Goal: Task Accomplishment & Management: Use online tool/utility

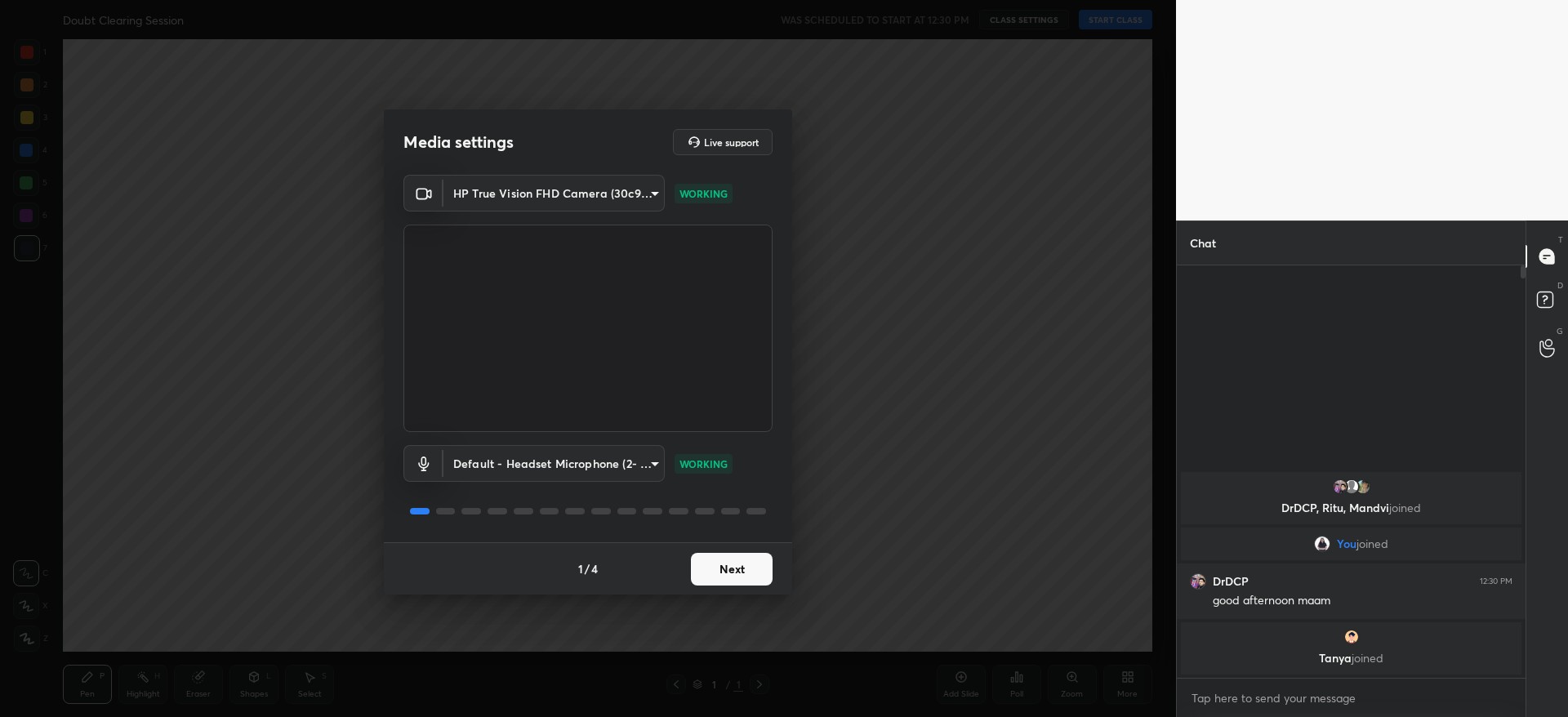
click at [743, 574] on button "Next" at bounding box center [732, 568] width 82 height 32
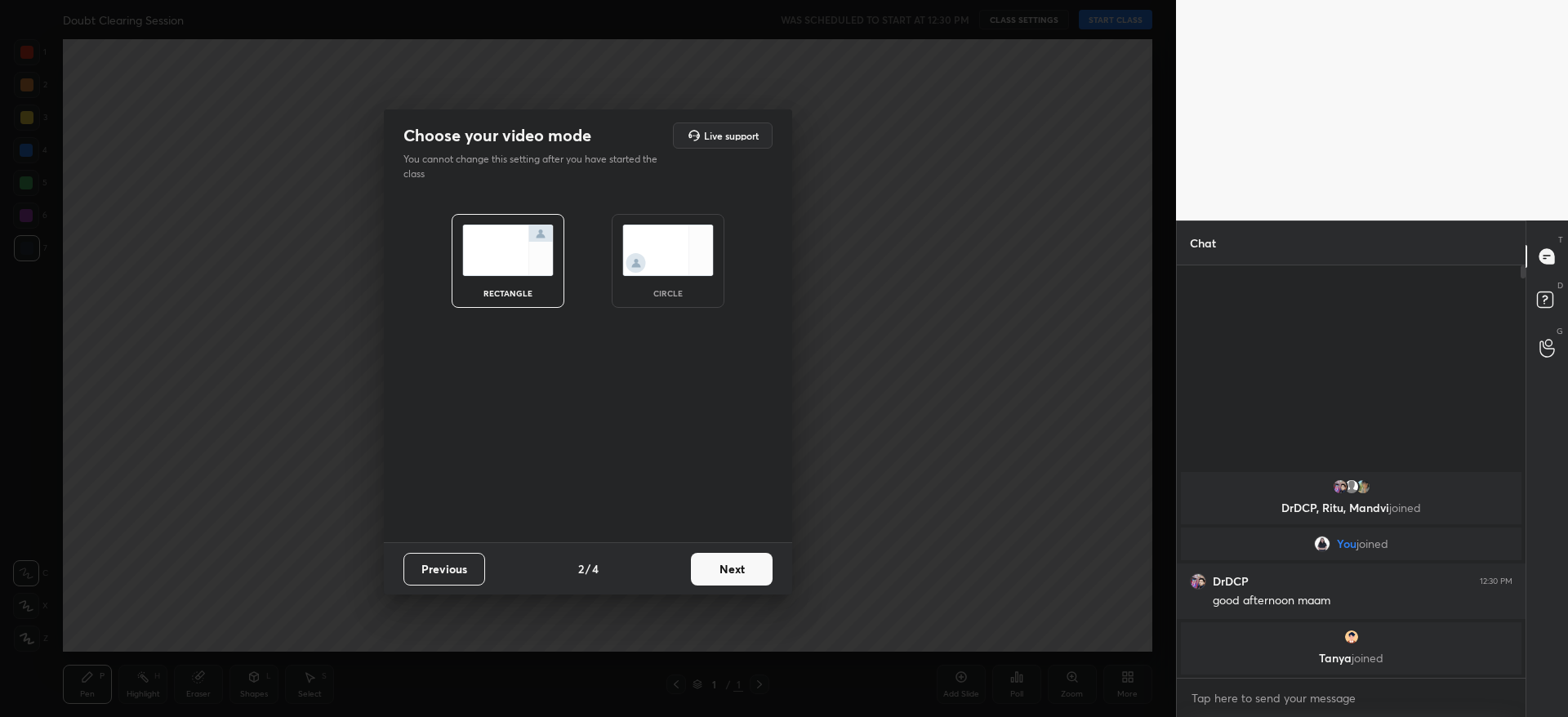
click at [742, 579] on button "Next" at bounding box center [732, 568] width 82 height 32
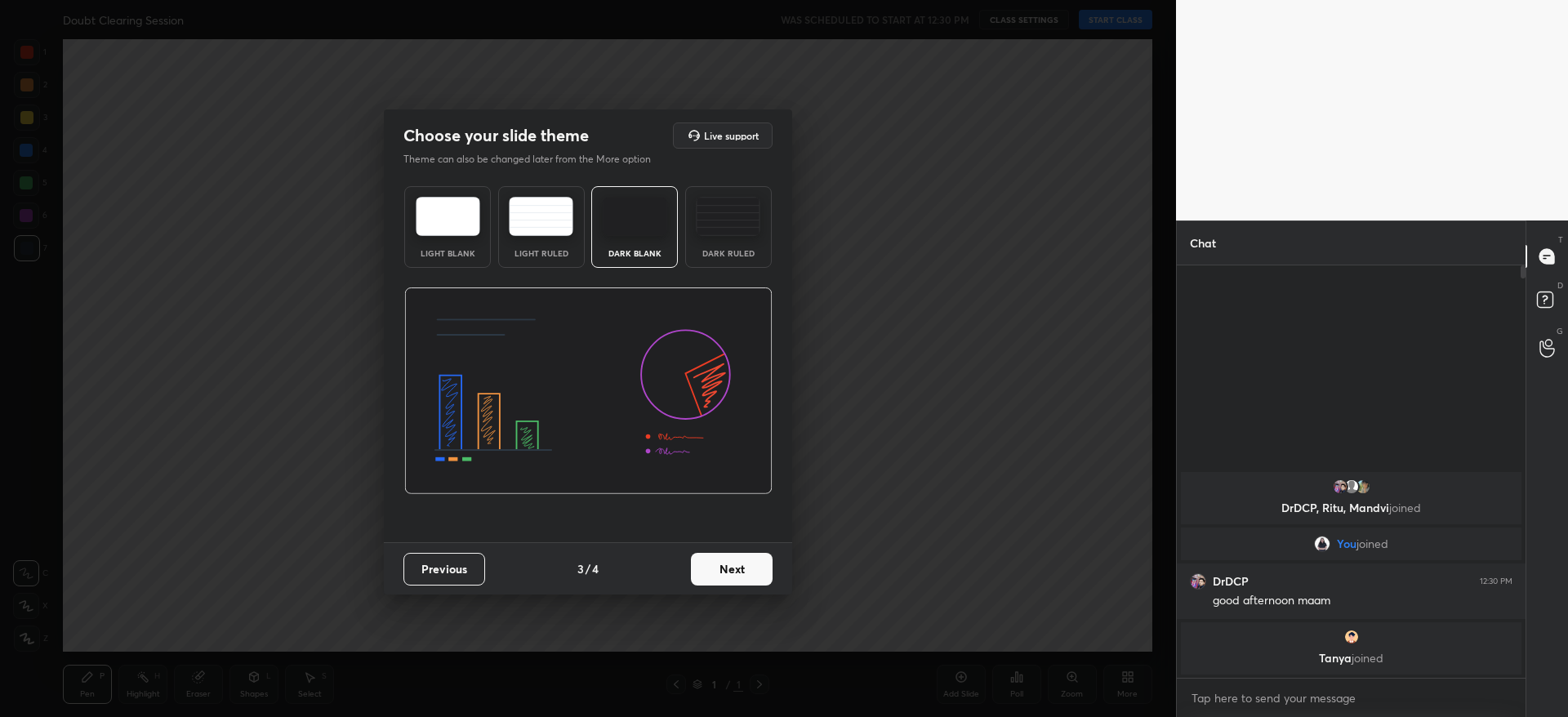
click at [745, 581] on button "Next" at bounding box center [732, 568] width 82 height 32
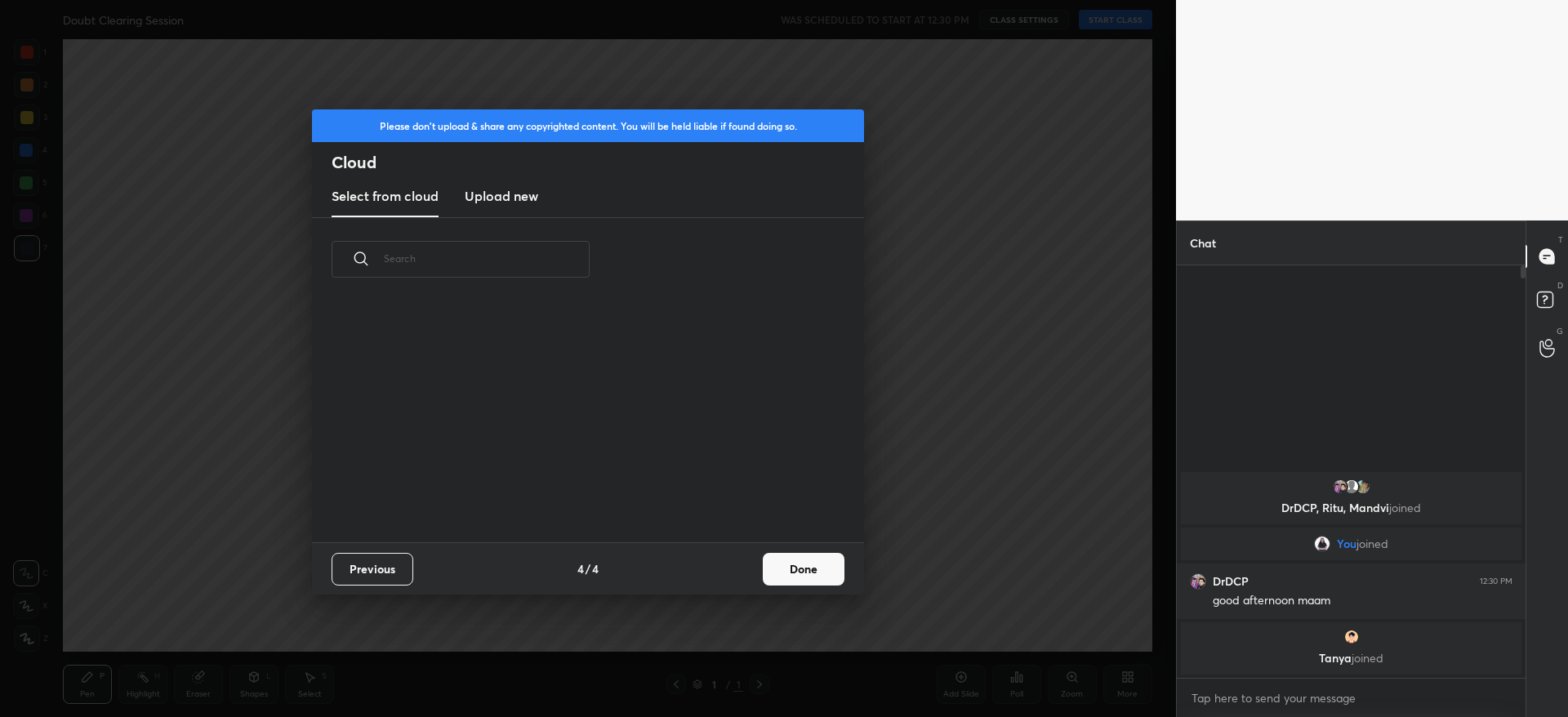
click at [789, 569] on button "Done" at bounding box center [803, 568] width 82 height 32
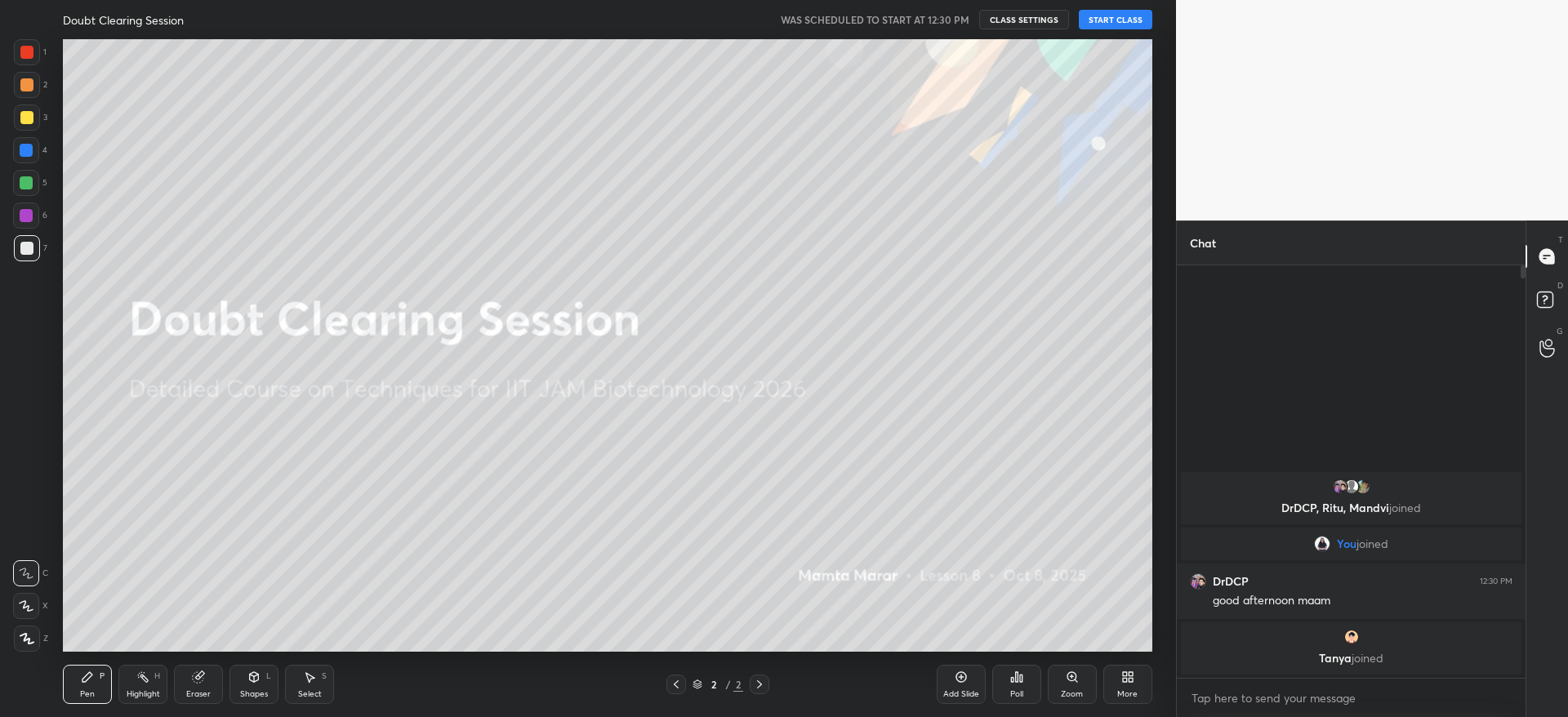
click at [1110, 17] on button "START CLASS" at bounding box center [1115, 20] width 73 height 20
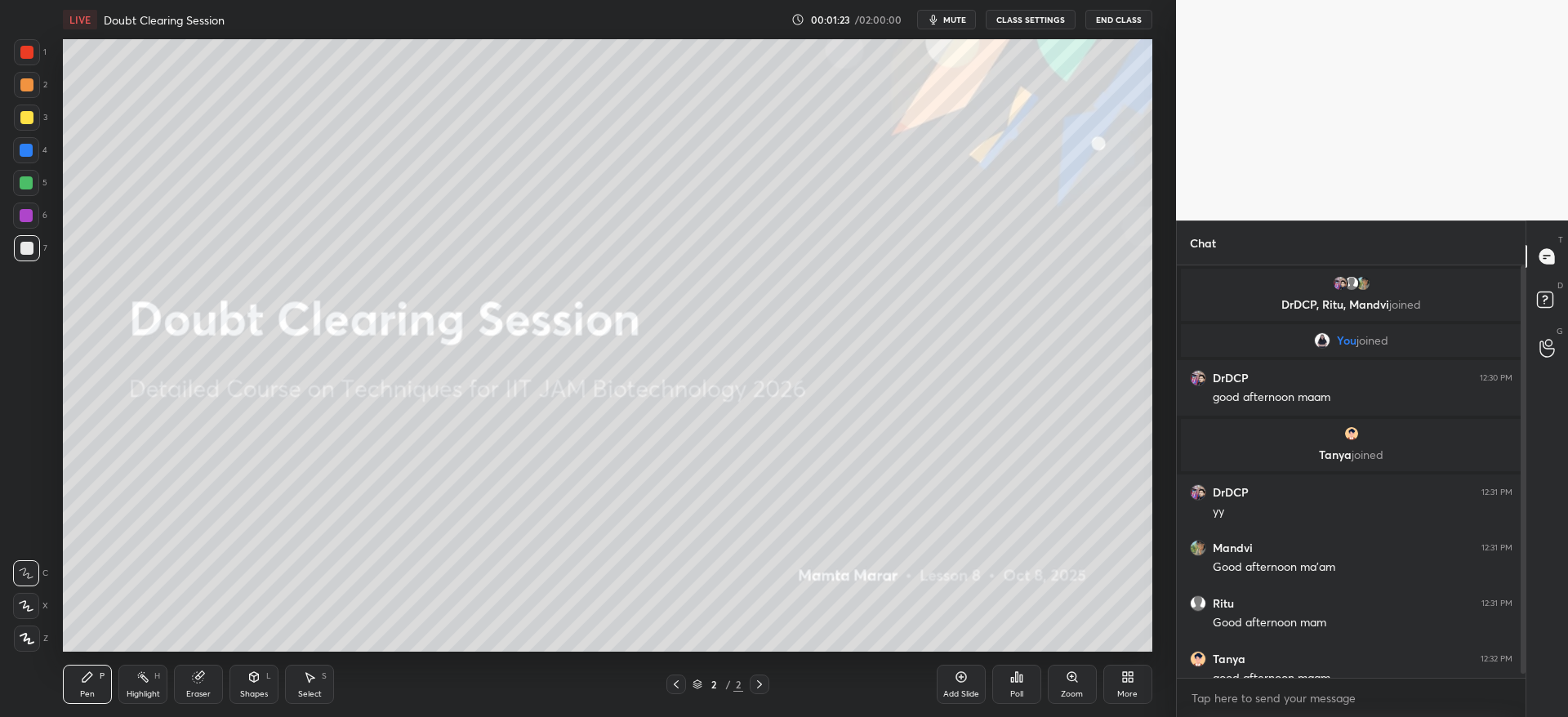
scroll to position [19, 0]
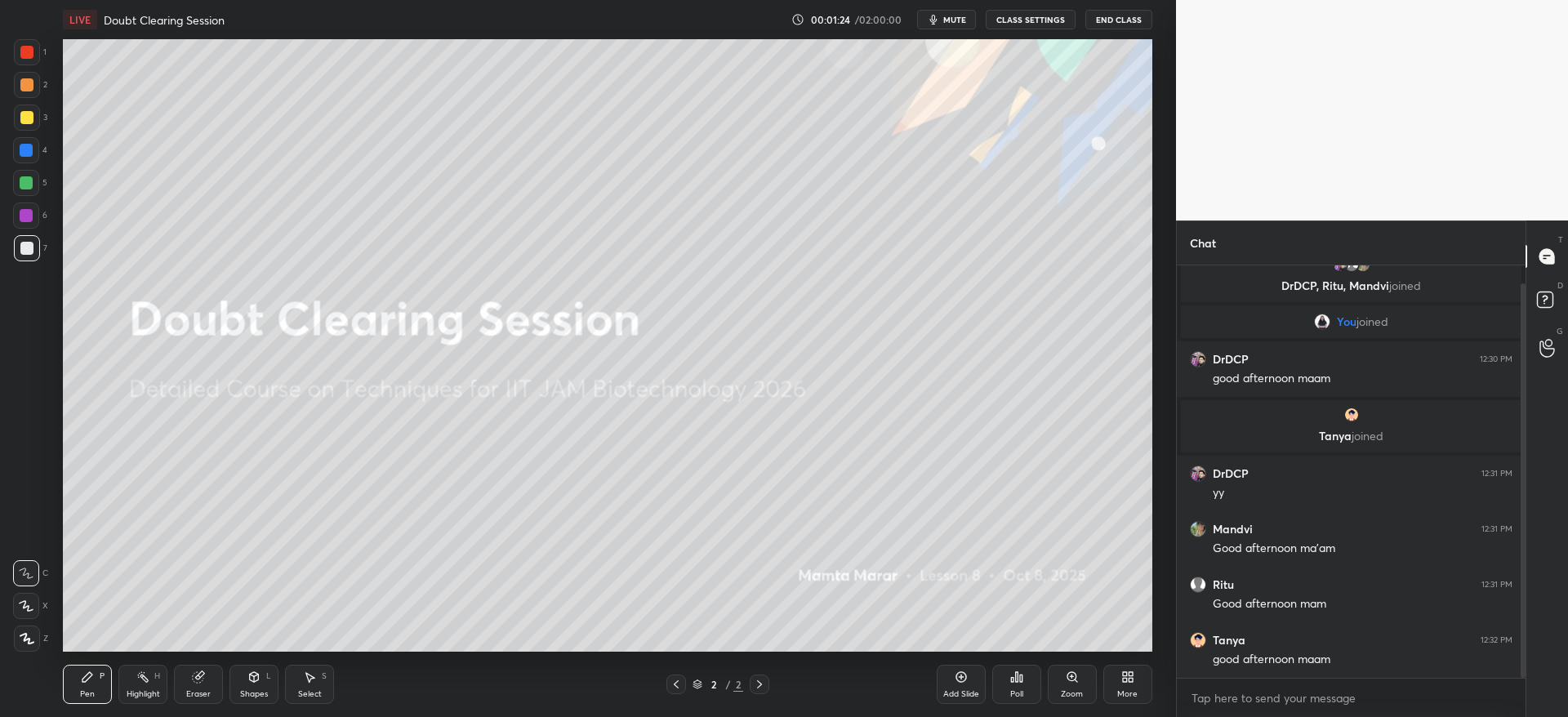
drag, startPoint x: 1520, startPoint y: 583, endPoint x: 1520, endPoint y: 633, distance: 50.0
click at [1520, 633] on div at bounding box center [1523, 480] width 5 height 394
click at [1122, 683] on div "More" at bounding box center [1128, 684] width 49 height 39
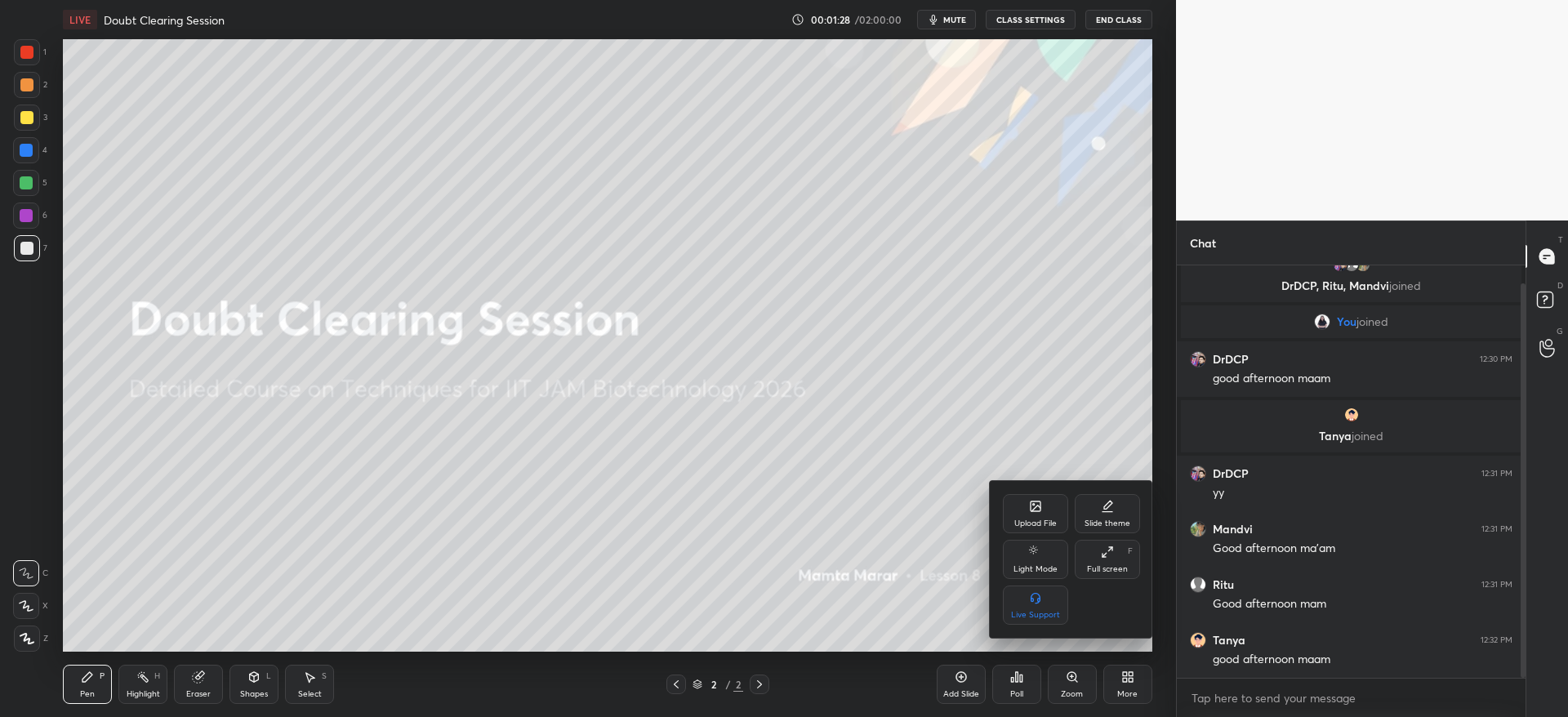
click at [1038, 511] on icon at bounding box center [1036, 506] width 10 height 10
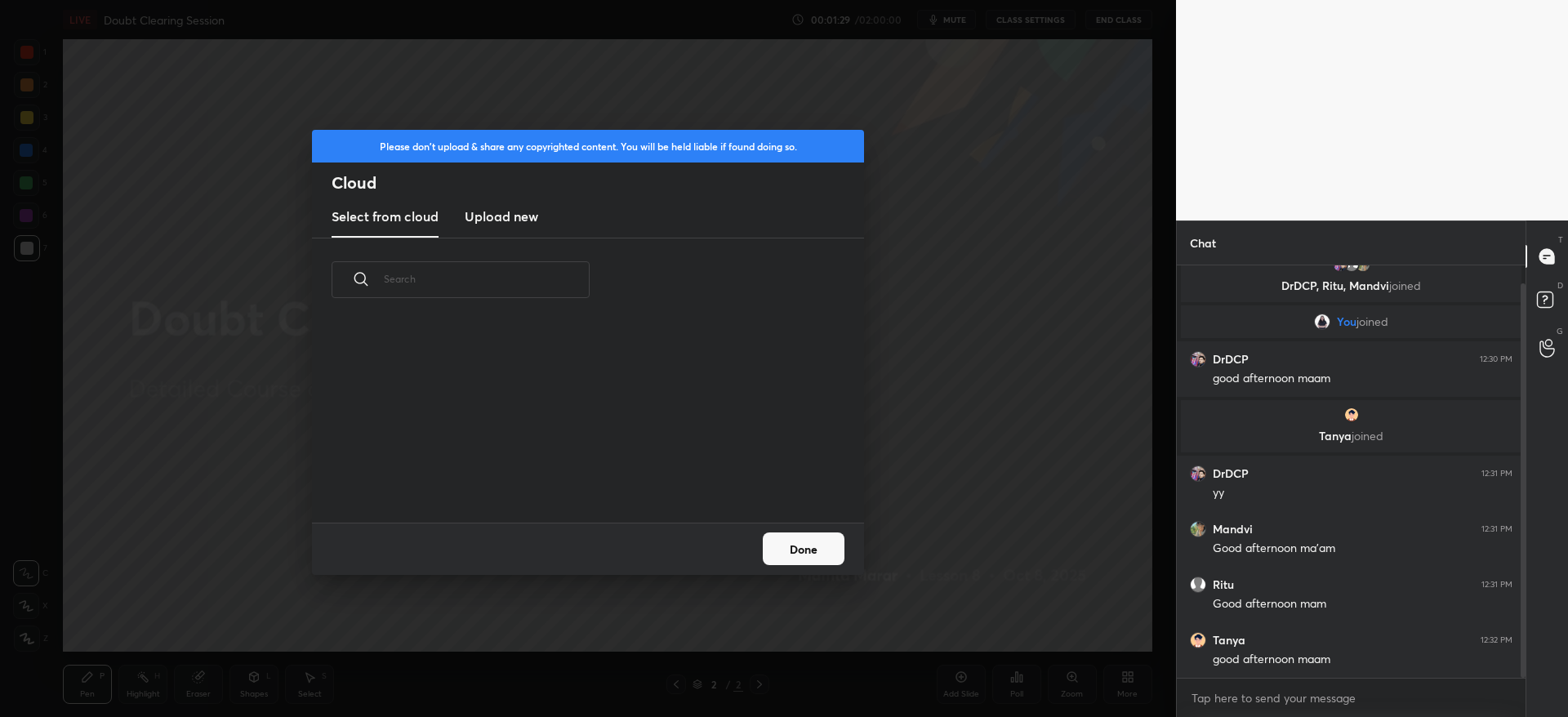
scroll to position [200, 524]
click at [519, 212] on h3 "Upload new" at bounding box center [501, 216] width 73 height 20
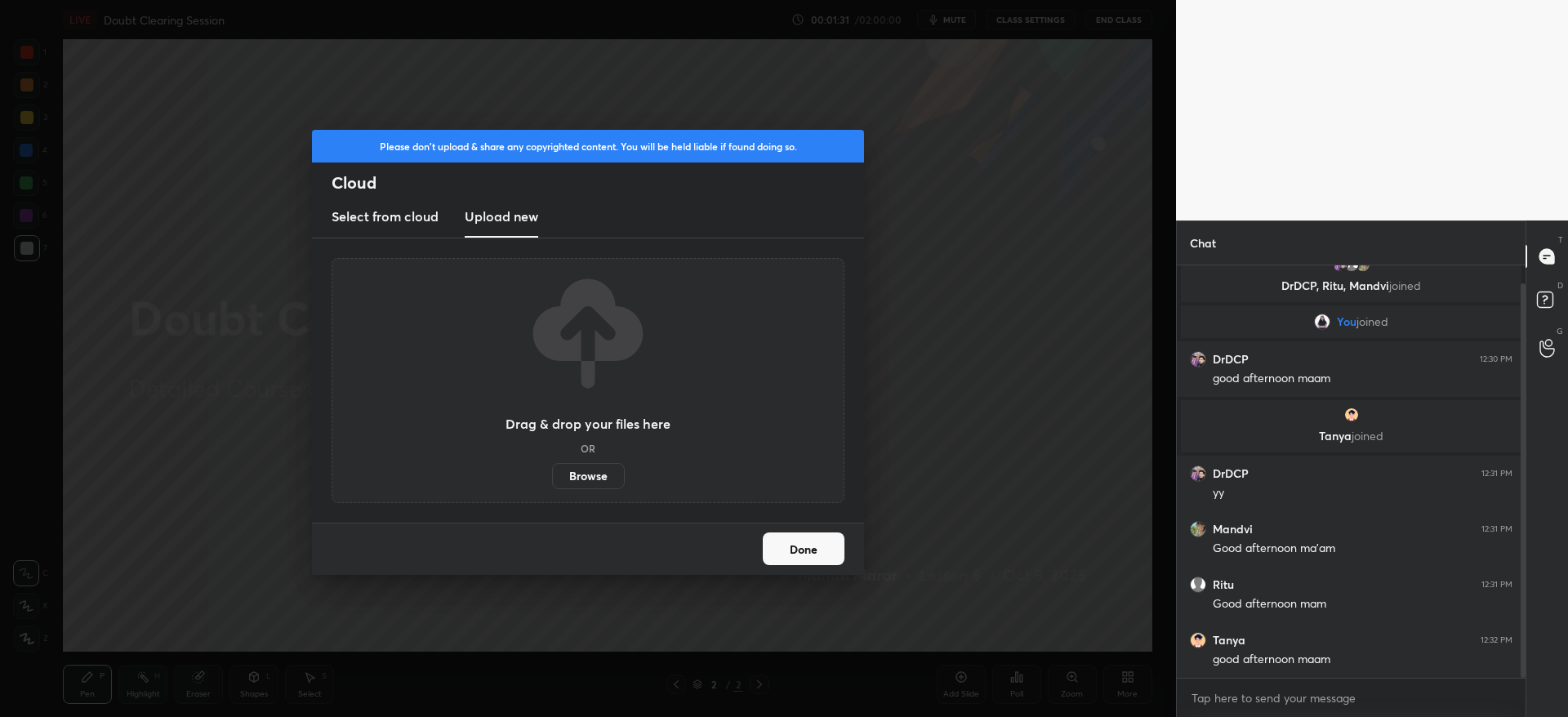
click at [593, 471] on label "Browse" at bounding box center [589, 476] width 73 height 26
click at [552, 471] on input "Browse" at bounding box center [552, 476] width 0 height 26
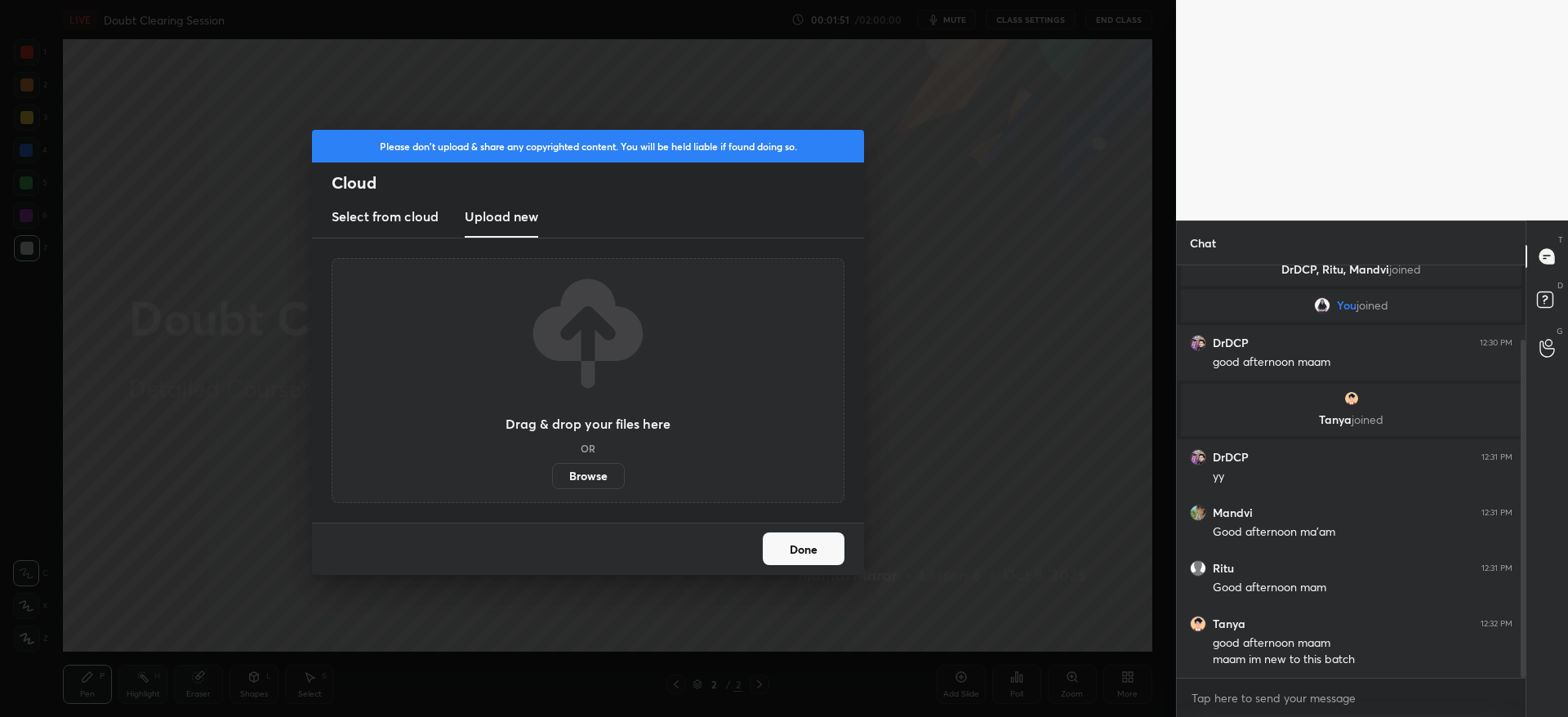
scroll to position [91, 0]
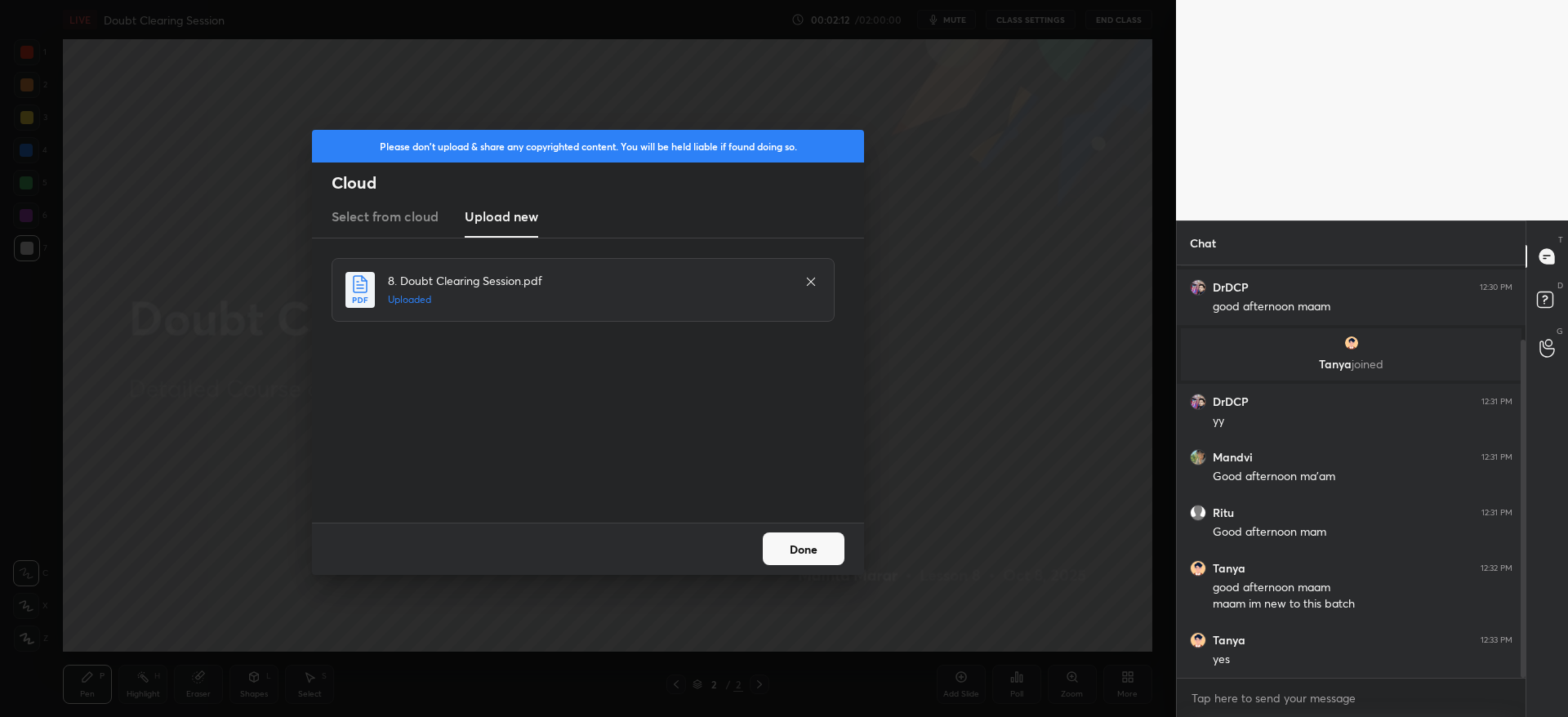
click at [807, 554] on button "Done" at bounding box center [803, 548] width 82 height 32
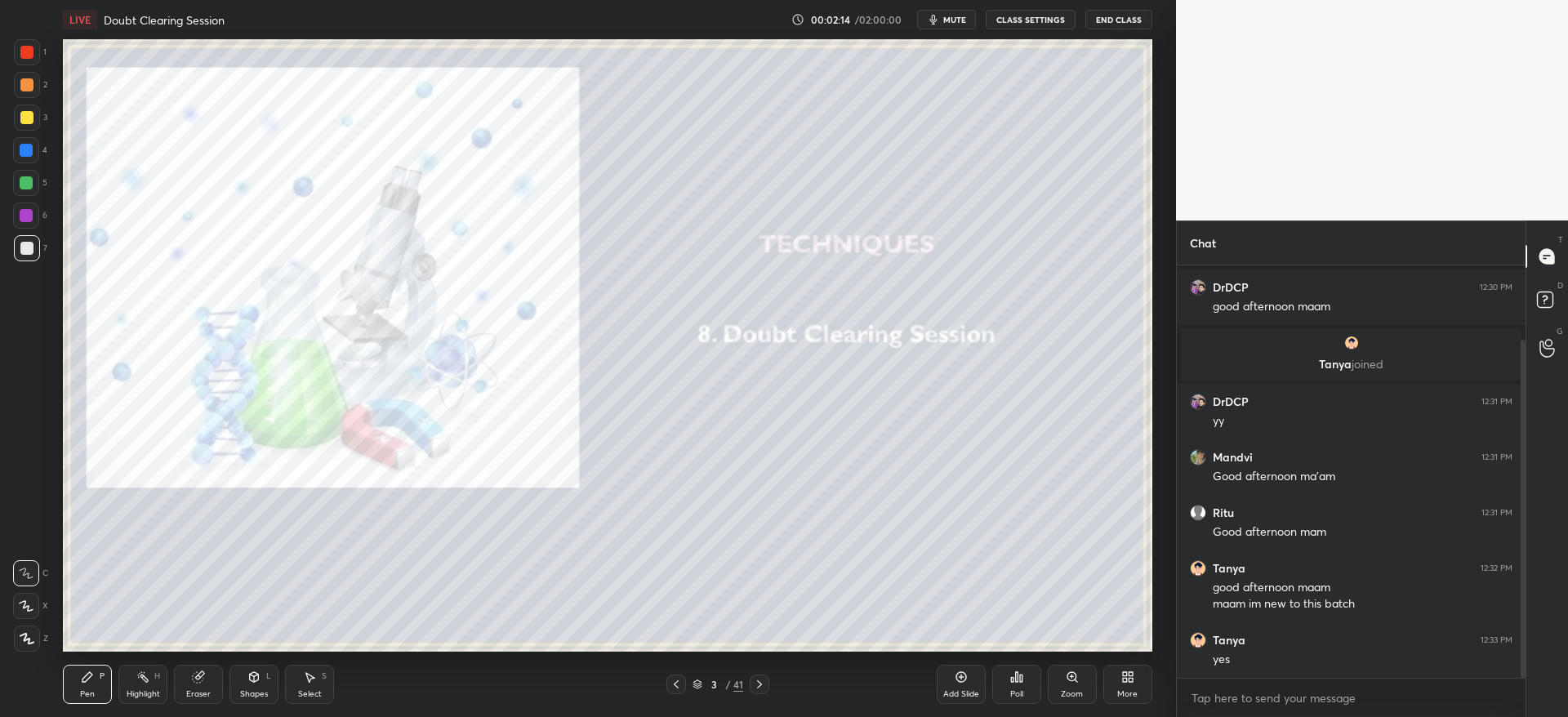
click at [24, 125] on div at bounding box center [26, 117] width 26 height 26
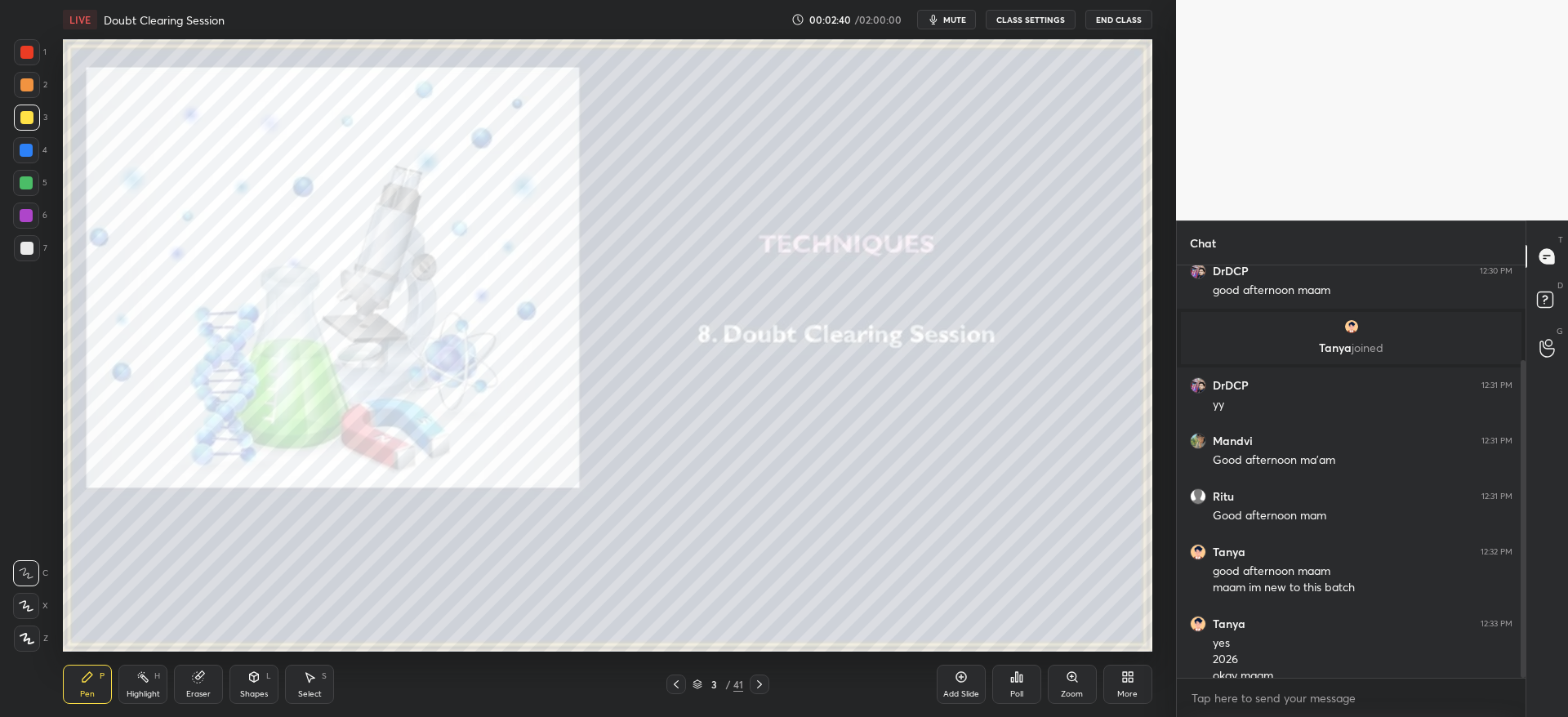
scroll to position [123, 0]
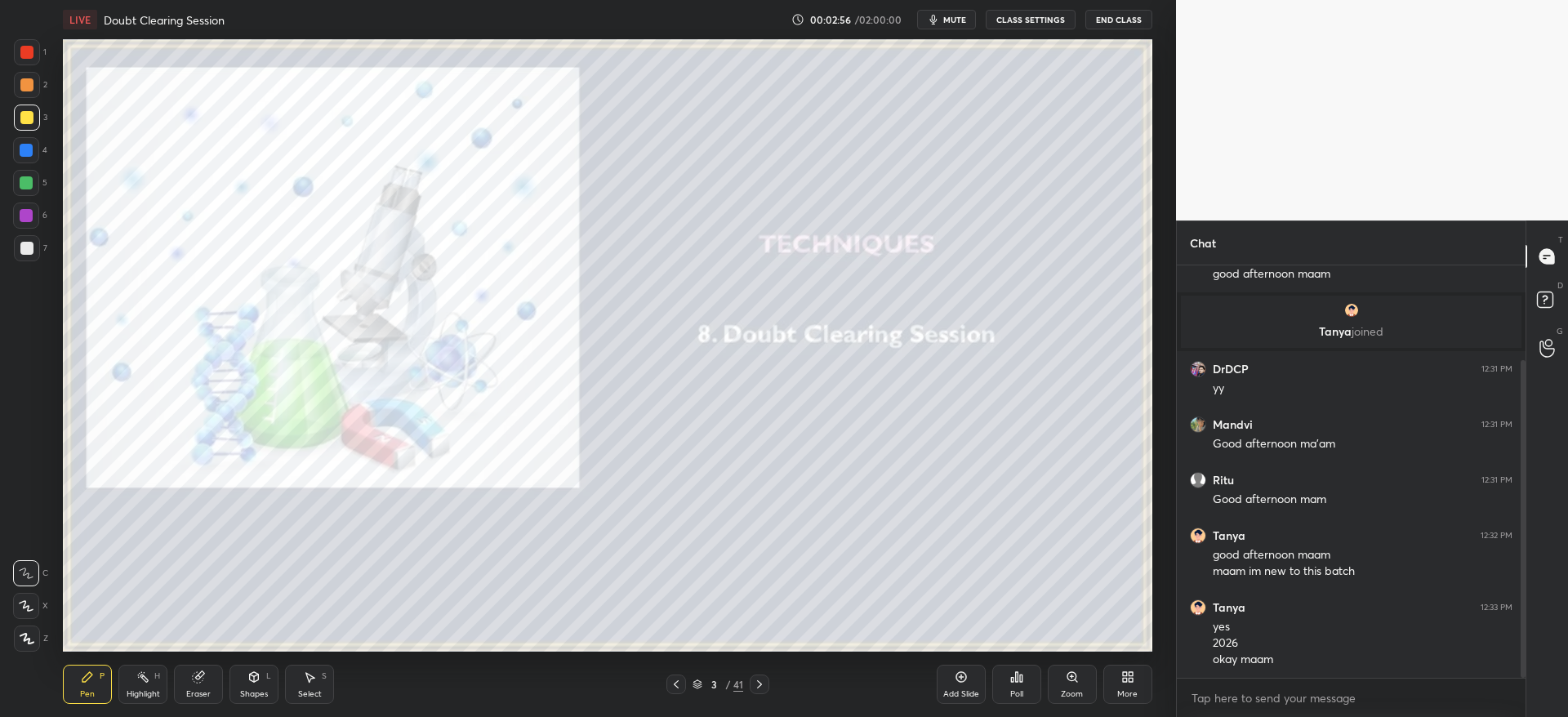
click at [35, 253] on div at bounding box center [26, 248] width 26 height 26
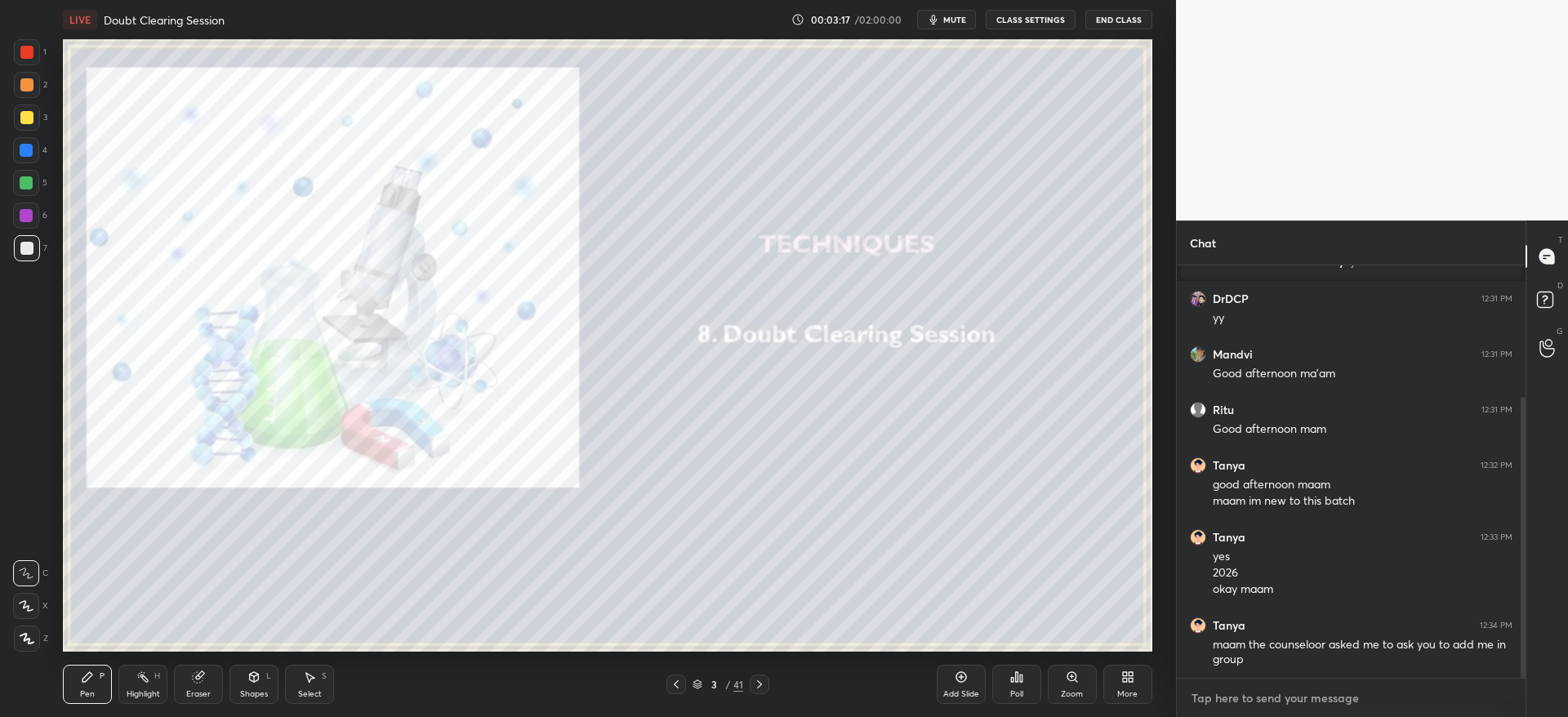
type textarea "x"
click at [1238, 696] on textarea at bounding box center [1351, 697] width 323 height 26
paste textarea "[URL][DOMAIN_NAME]"
type textarea "[URL][DOMAIN_NAME]"
type textarea "x"
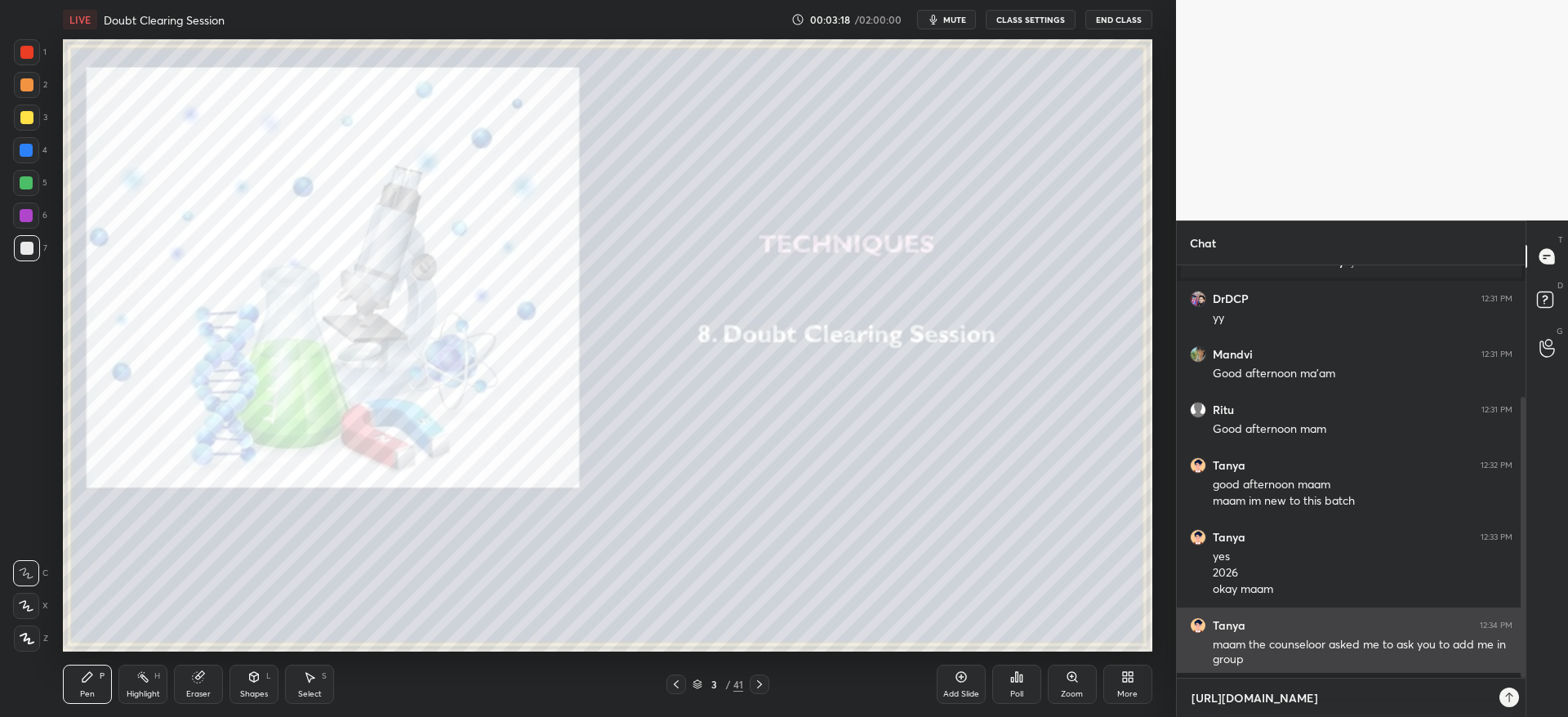
scroll to position [288, 344]
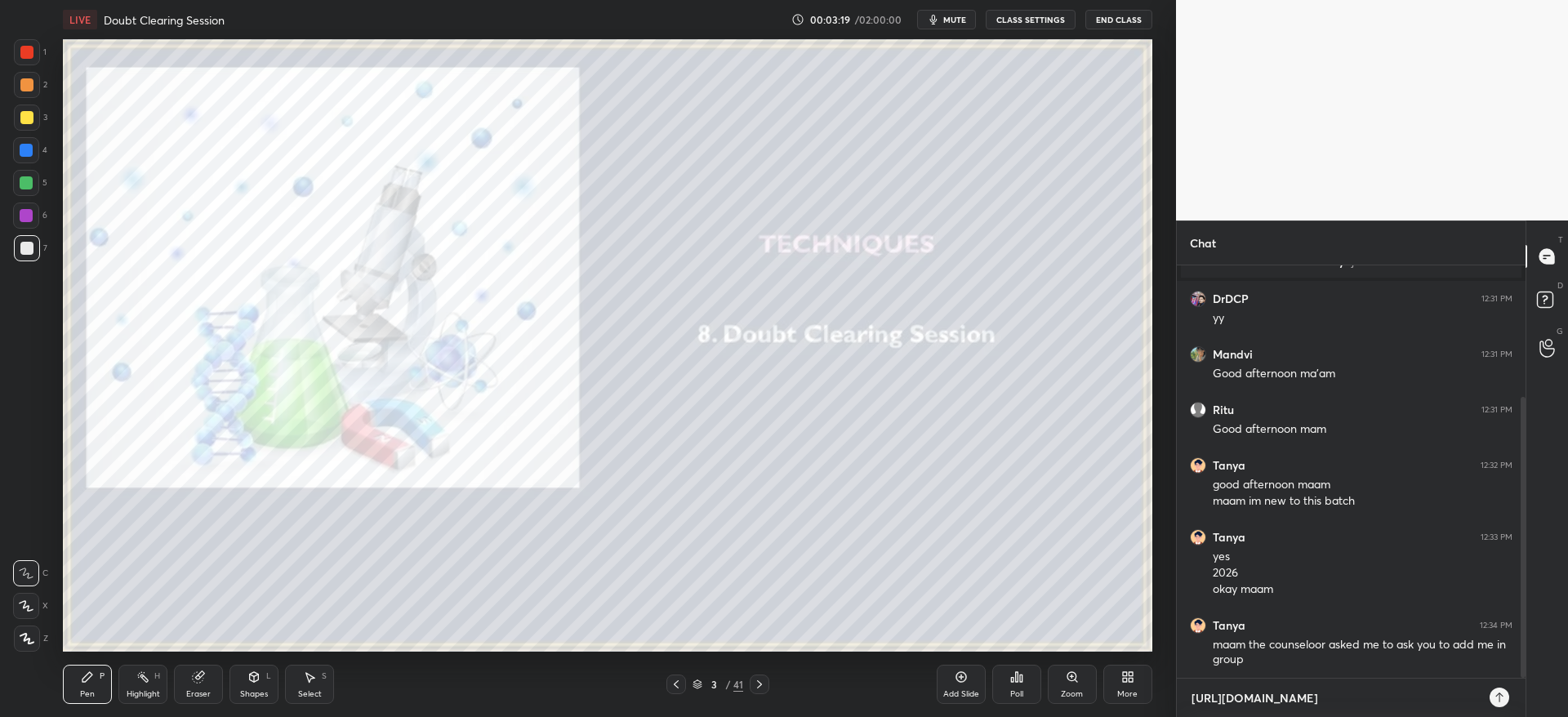
type textarea "[URL][DOMAIN_NAME]"
type textarea "x"
click at [1504, 699] on div at bounding box center [1499, 697] width 20 height 20
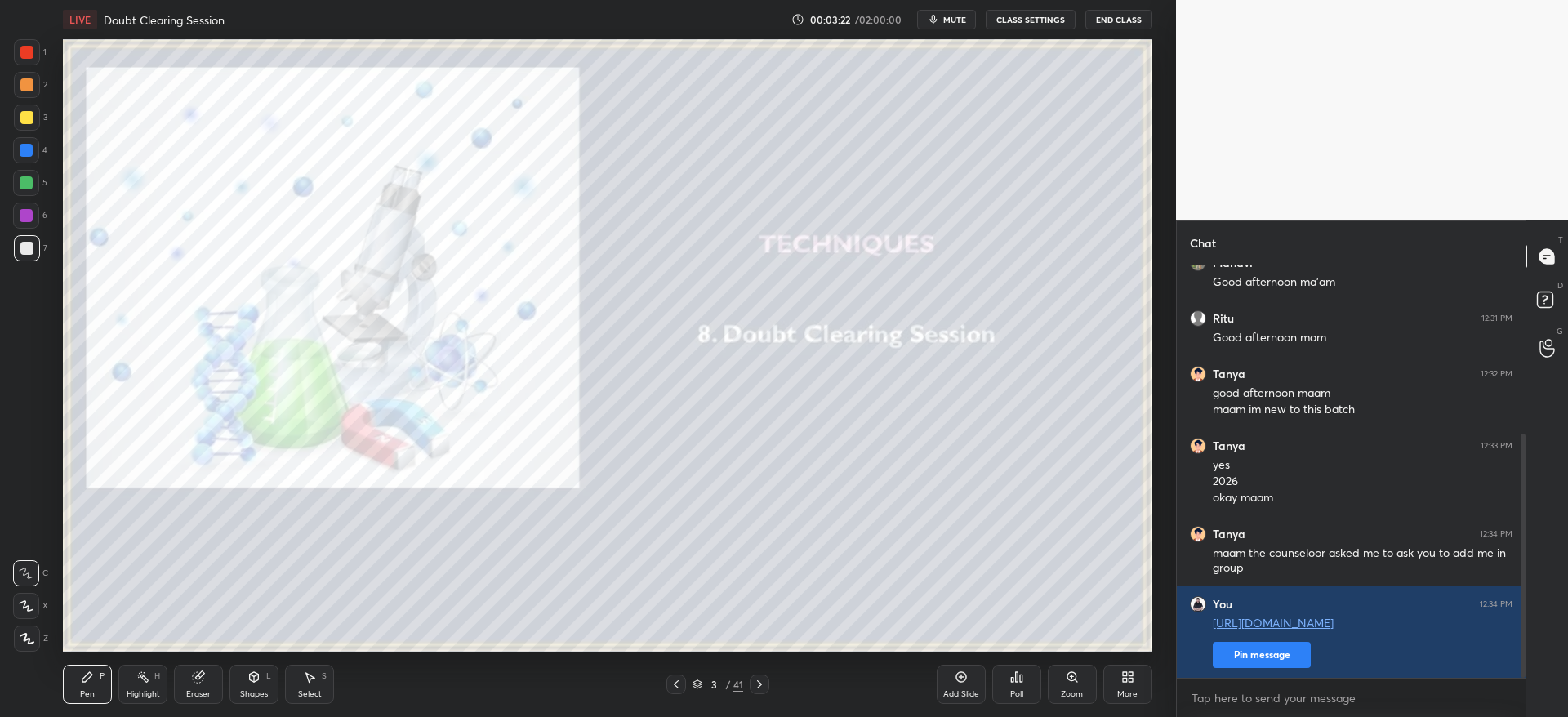
click at [28, 119] on div at bounding box center [26, 117] width 13 height 13
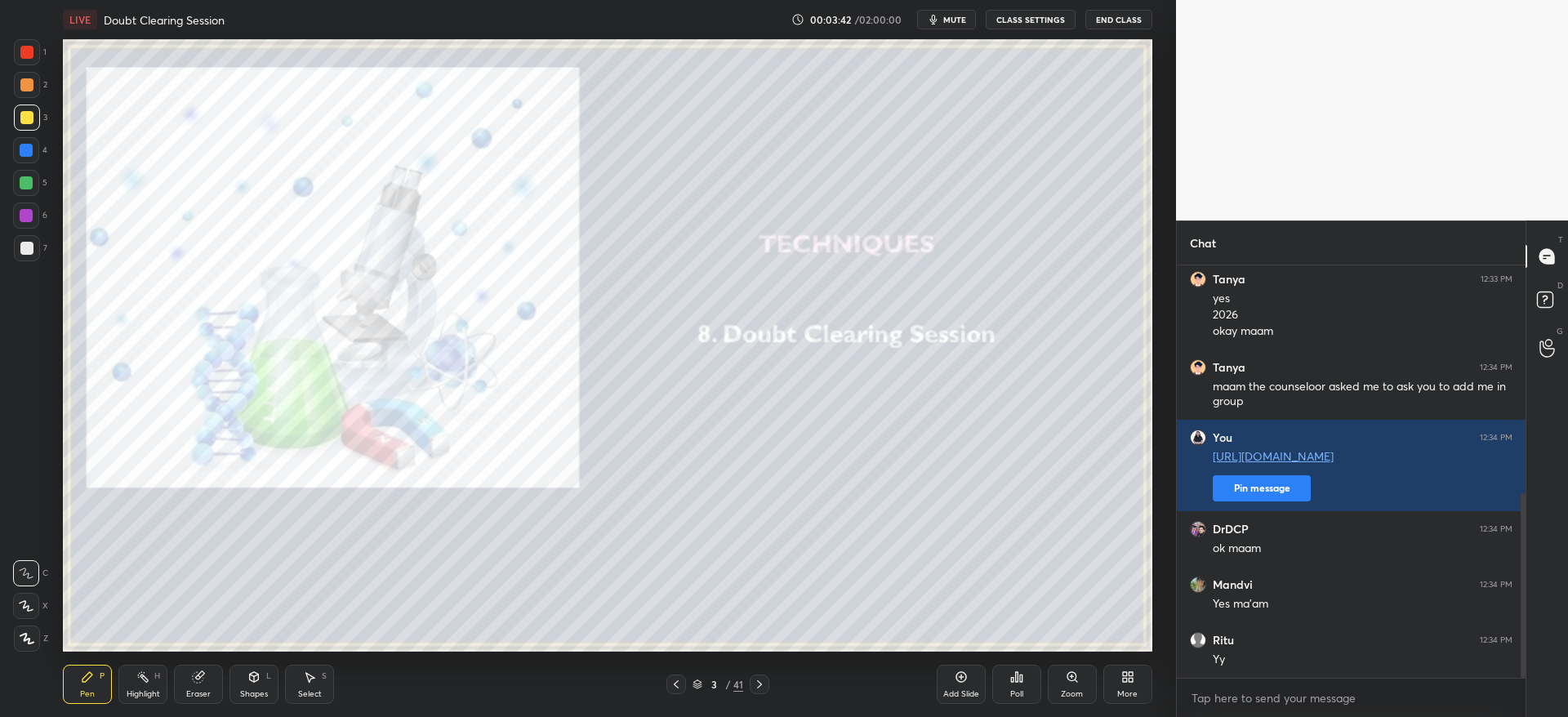
scroll to position [507, 0]
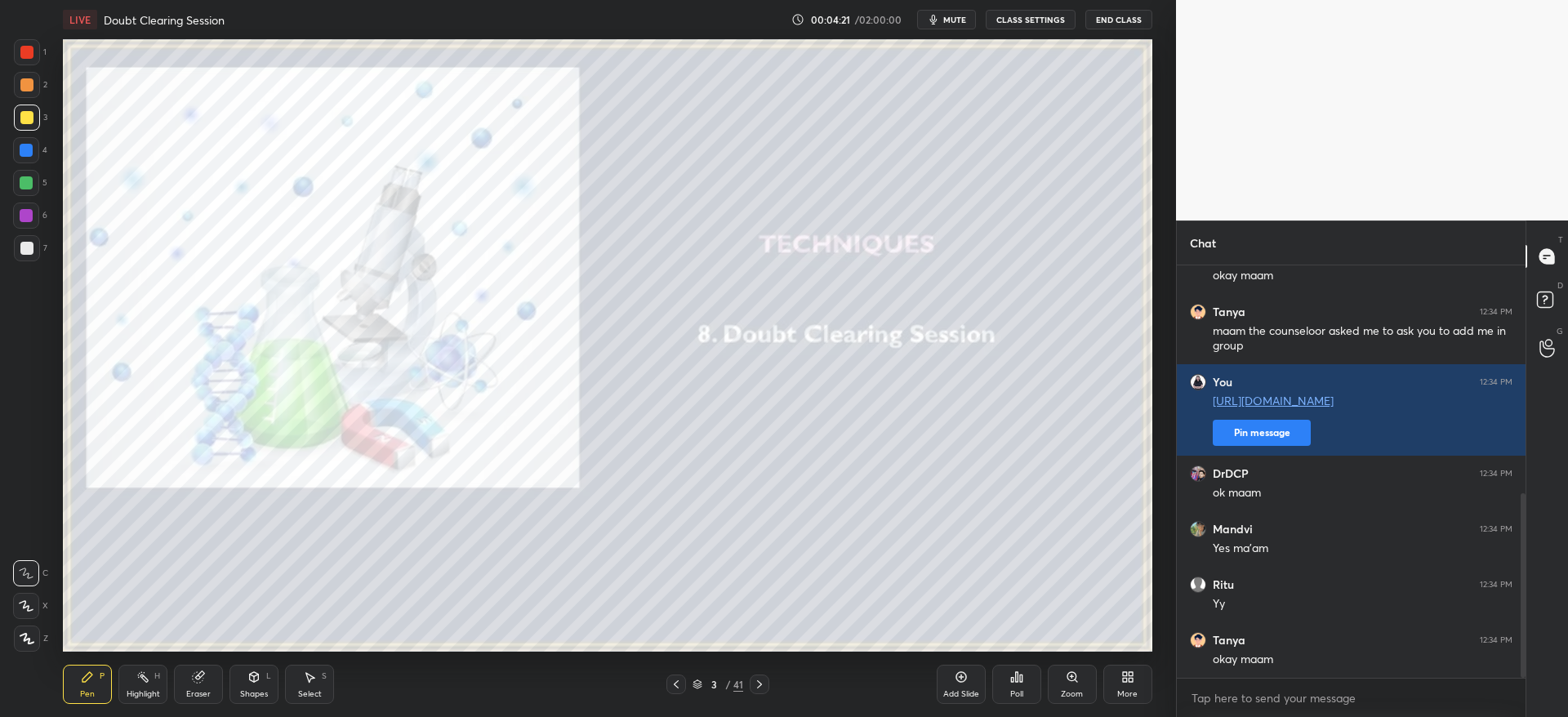
click at [763, 688] on icon at bounding box center [759, 683] width 13 height 13
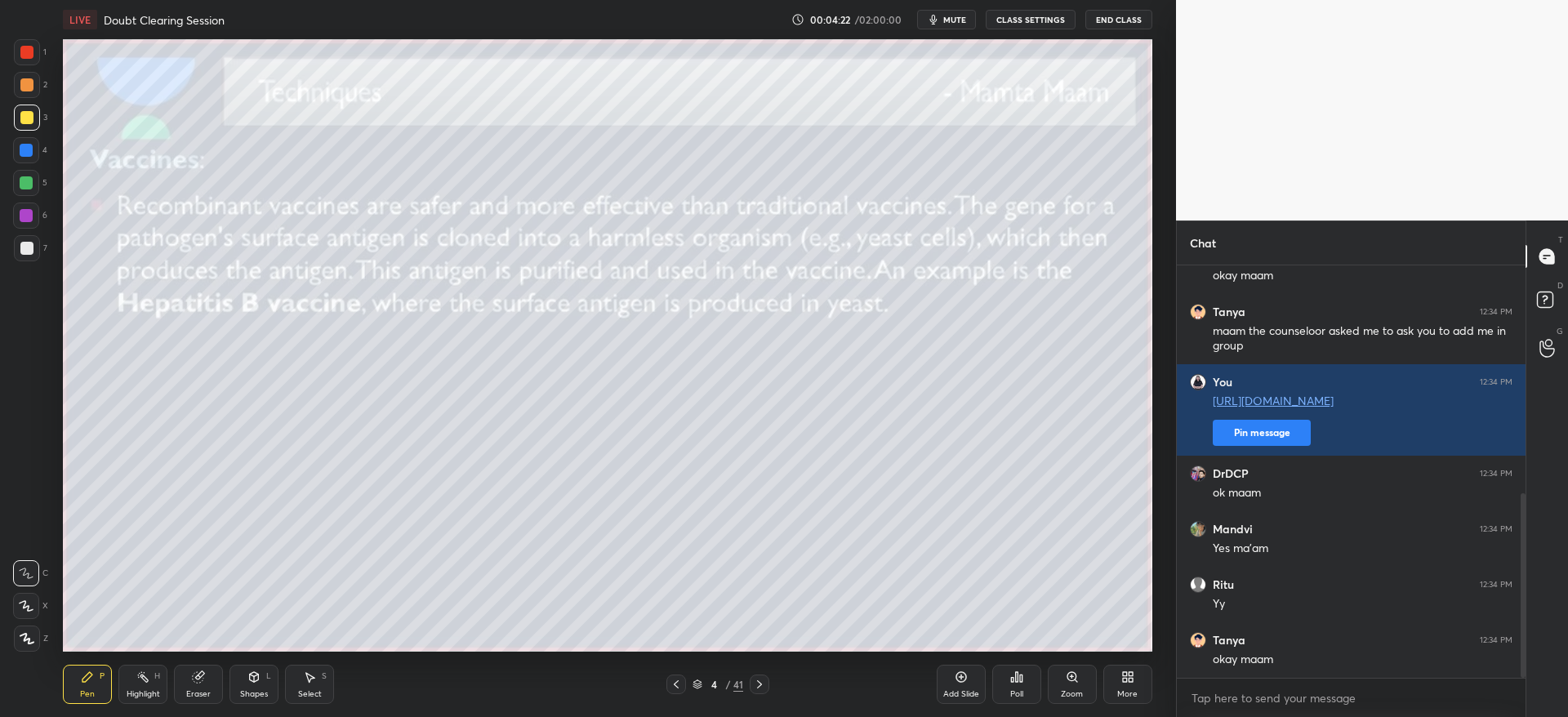
click at [31, 80] on div at bounding box center [26, 84] width 13 height 13
click at [29, 248] on div at bounding box center [26, 247] width 13 height 13
click at [25, 120] on div at bounding box center [26, 117] width 13 height 13
click at [21, 628] on div at bounding box center [26, 638] width 26 height 26
click at [764, 682] on icon at bounding box center [759, 683] width 13 height 13
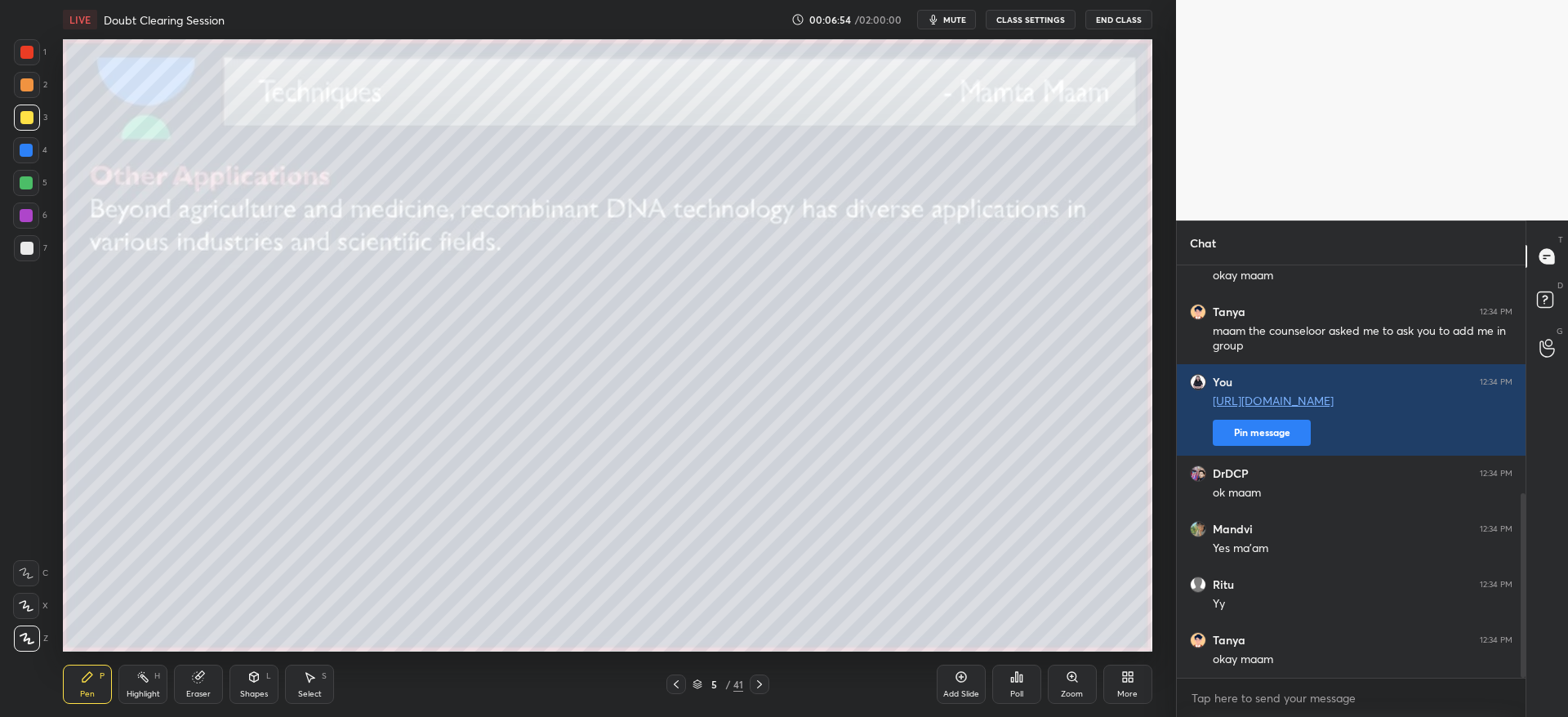
click at [762, 685] on icon at bounding box center [759, 683] width 13 height 13
click at [761, 684] on icon at bounding box center [760, 684] width 5 height 8
click at [761, 683] on icon at bounding box center [760, 684] width 5 height 8
drag, startPoint x: 30, startPoint y: 87, endPoint x: 48, endPoint y: 93, distance: 19.0
click at [31, 88] on div at bounding box center [26, 84] width 13 height 13
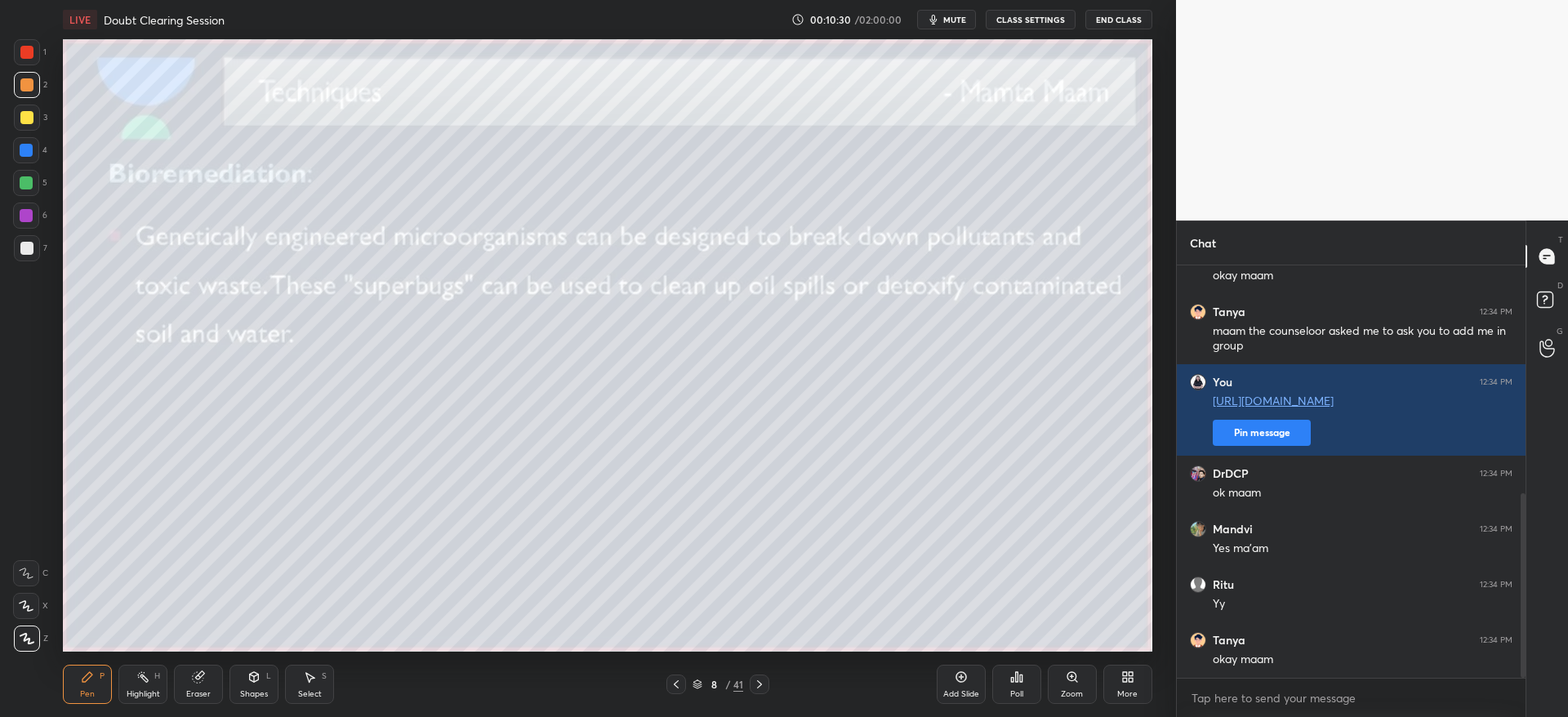
click at [764, 682] on icon at bounding box center [759, 683] width 13 height 13
click at [761, 692] on div at bounding box center [759, 684] width 20 height 20
click at [21, 112] on div at bounding box center [26, 117] width 26 height 26
drag, startPoint x: 22, startPoint y: 83, endPoint x: 33, endPoint y: 88, distance: 12.1
click at [30, 78] on div at bounding box center [26, 84] width 13 height 13
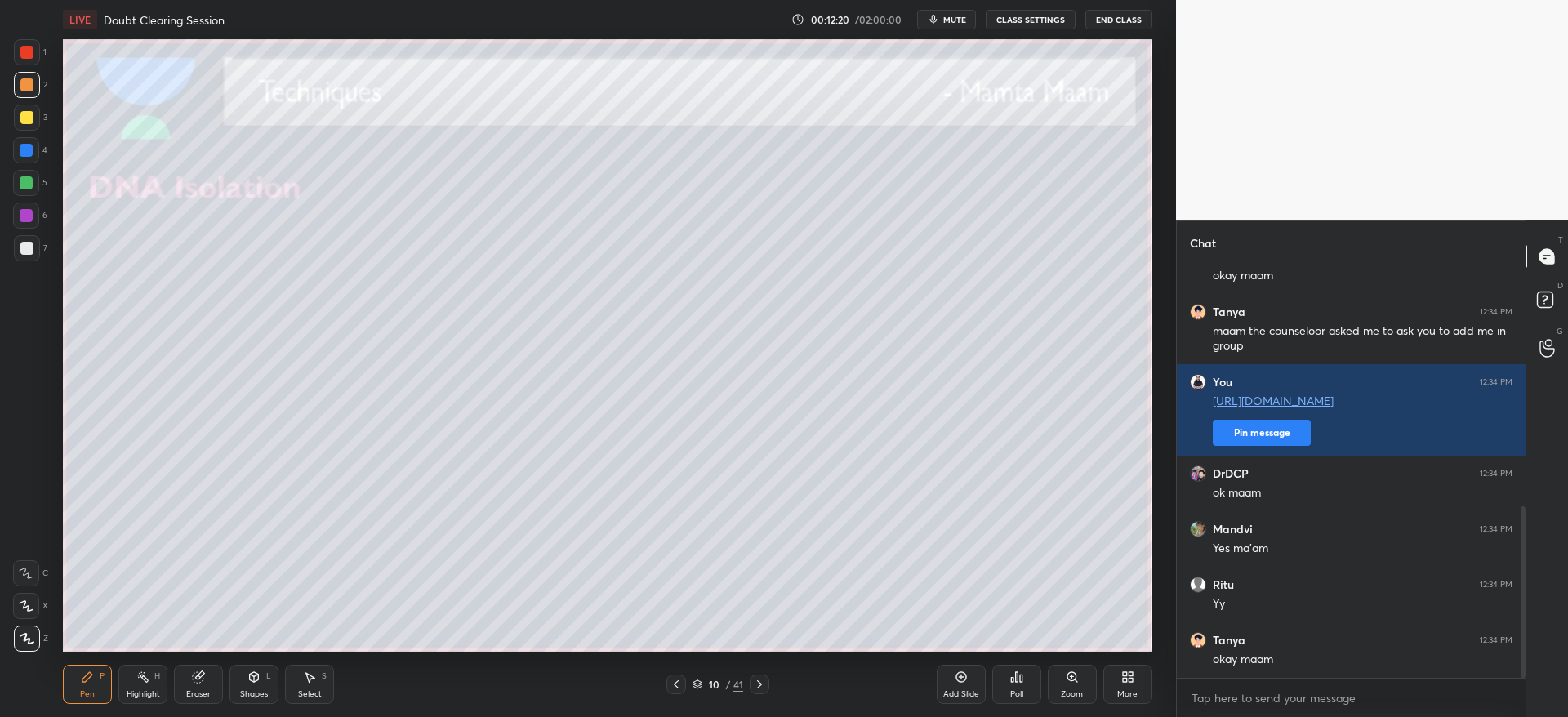
scroll to position [579, 0]
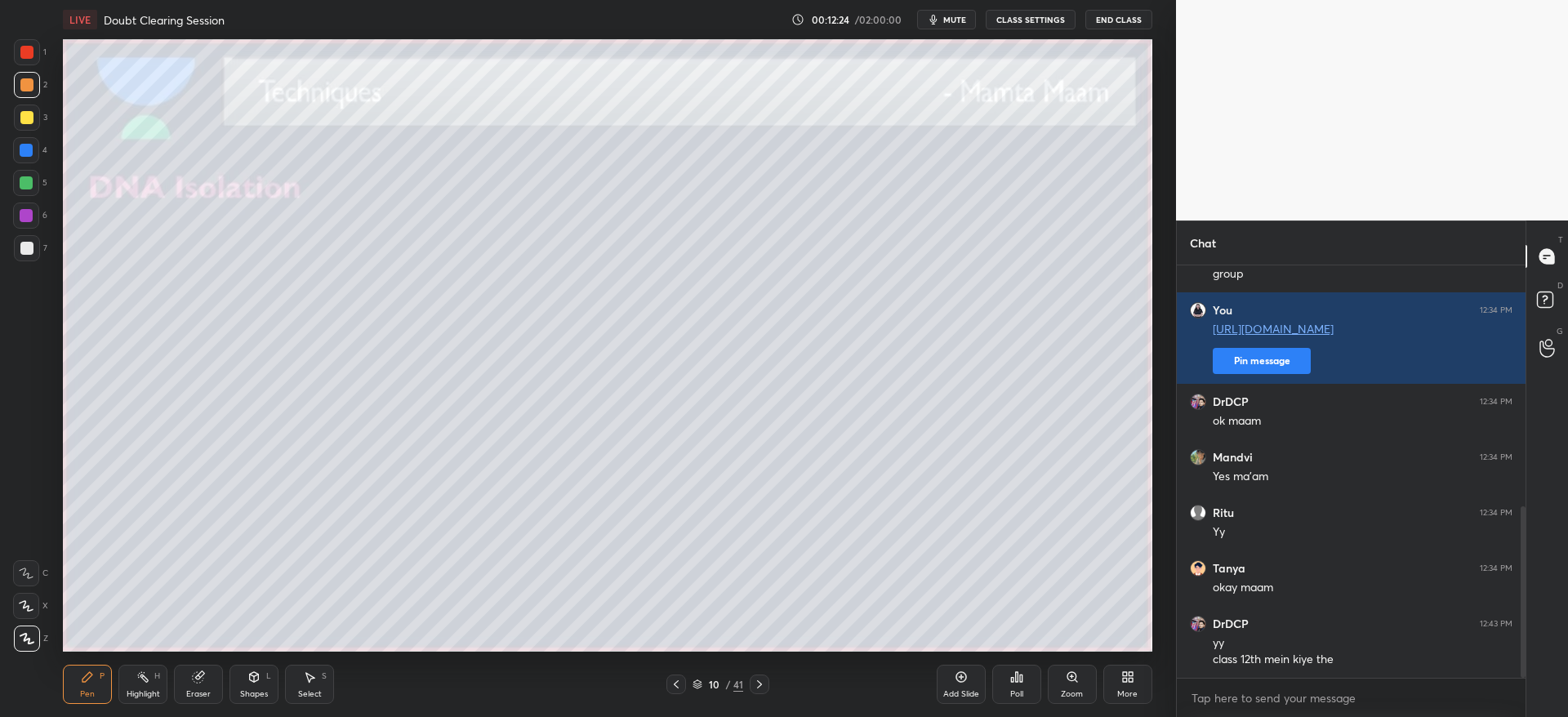
click at [30, 117] on div at bounding box center [26, 117] width 13 height 13
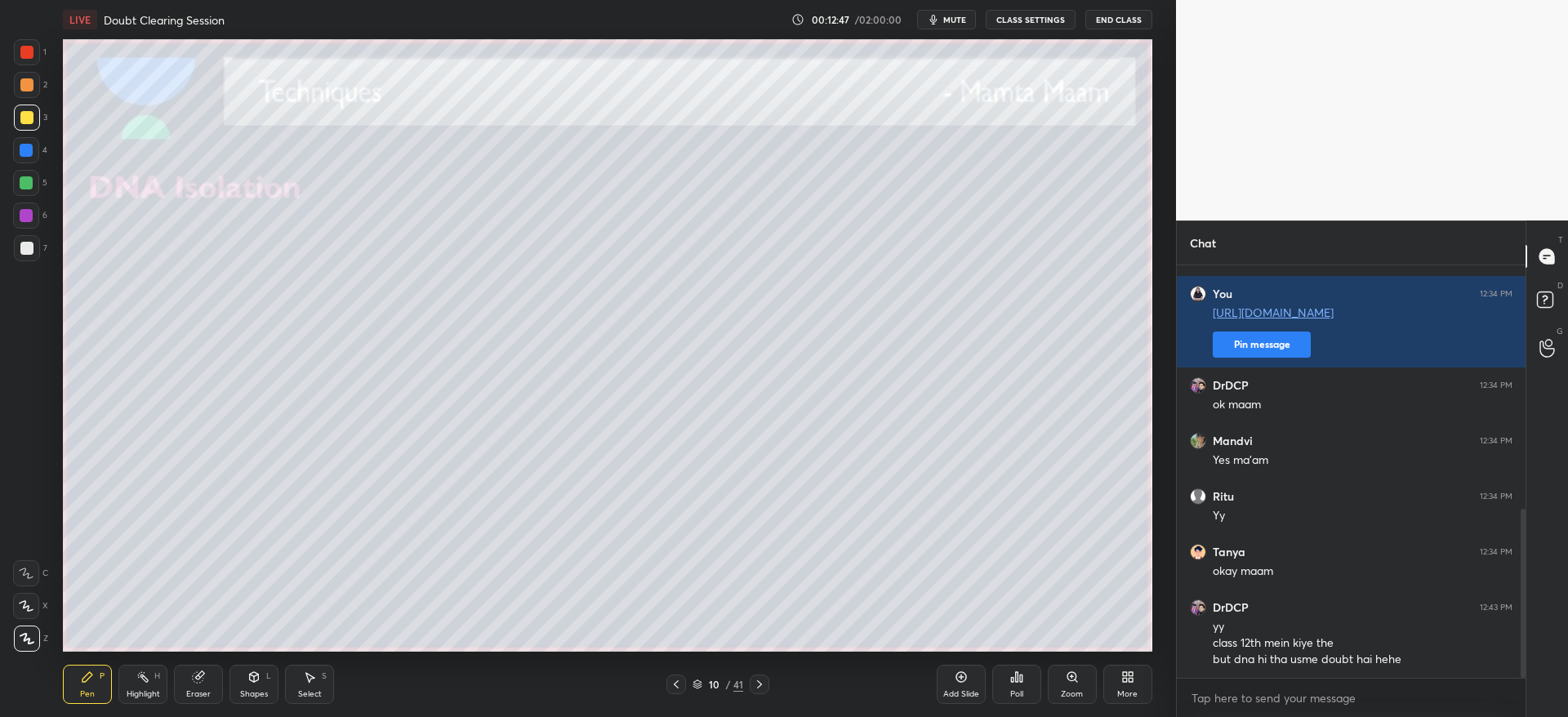
click at [37, 253] on div at bounding box center [26, 248] width 26 height 26
click at [196, 680] on div "Eraser" at bounding box center [199, 684] width 49 height 39
click at [79, 688] on div "Pen P" at bounding box center [88, 684] width 49 height 39
click at [26, 121] on div at bounding box center [26, 117] width 13 height 13
click at [246, 692] on div "Shapes" at bounding box center [253, 694] width 28 height 8
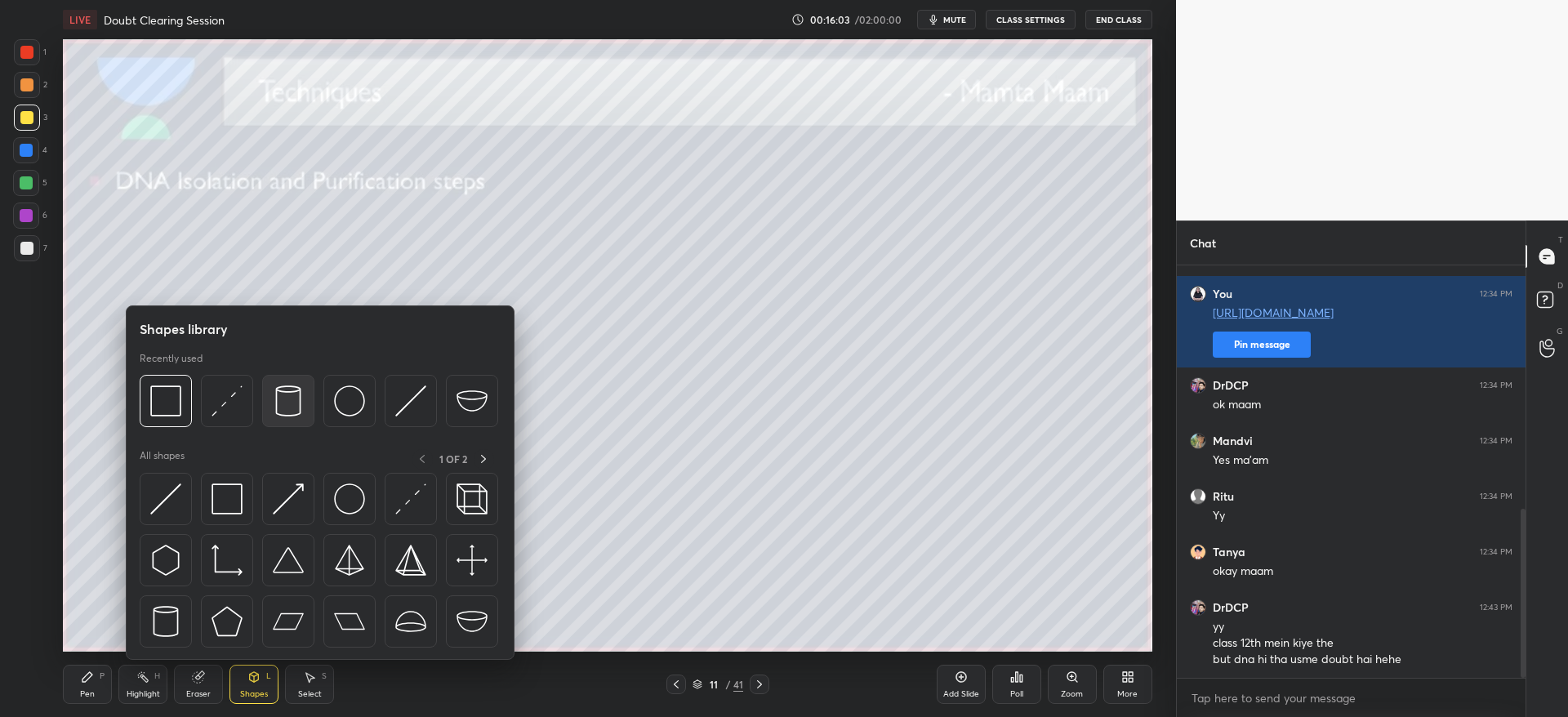
click at [283, 409] on img at bounding box center [288, 401] width 31 height 31
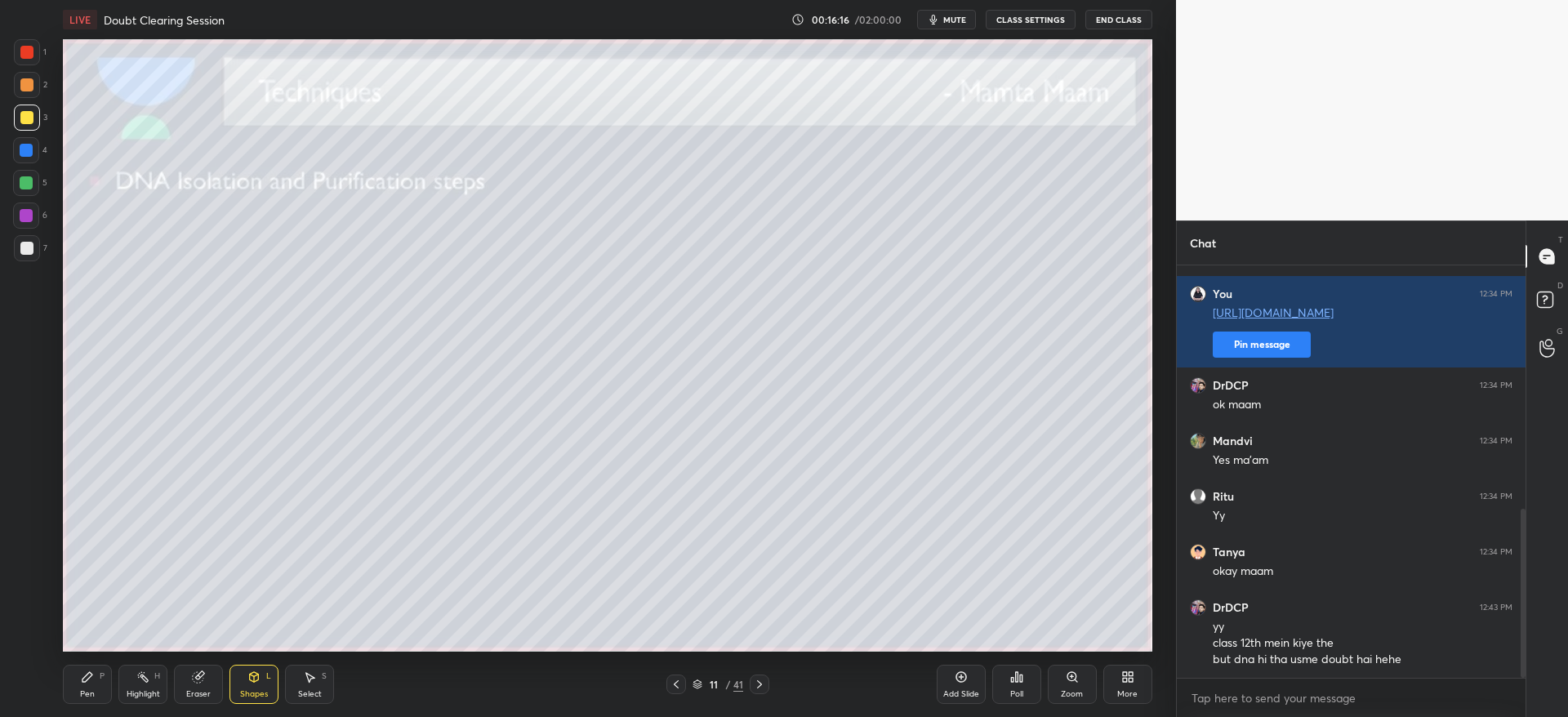
click at [25, 74] on div at bounding box center [26, 85] width 26 height 26
click at [84, 691] on div "Pen" at bounding box center [87, 694] width 14 height 8
click at [32, 255] on div at bounding box center [26, 248] width 26 height 26
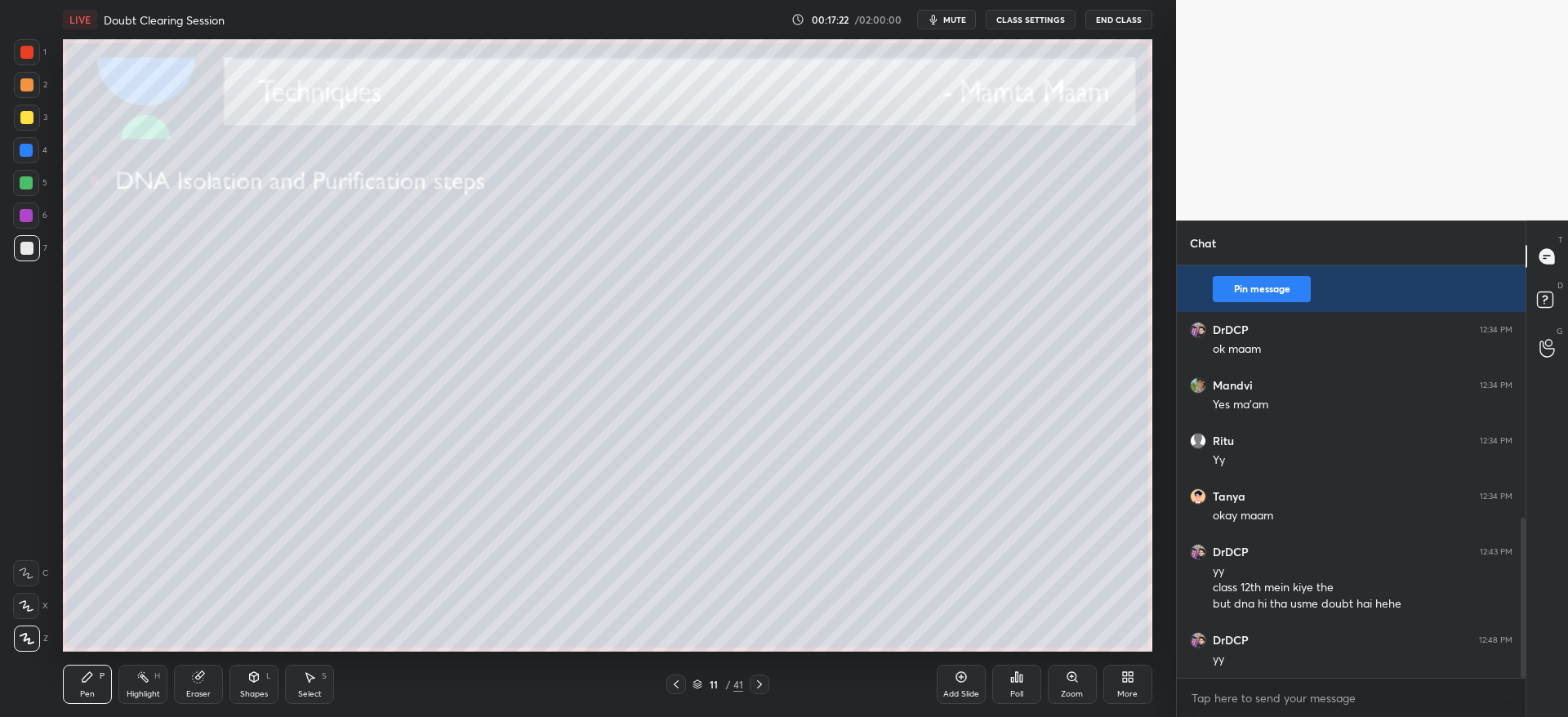
click at [26, 123] on div at bounding box center [26, 117] width 26 height 26
drag, startPoint x: 24, startPoint y: 88, endPoint x: 50, endPoint y: 102, distance: 29.5
click at [25, 88] on div at bounding box center [26, 84] width 13 height 13
drag, startPoint x: 207, startPoint y: 686, endPoint x: 237, endPoint y: 681, distance: 30.4
click at [210, 686] on div "Eraser" at bounding box center [199, 684] width 49 height 39
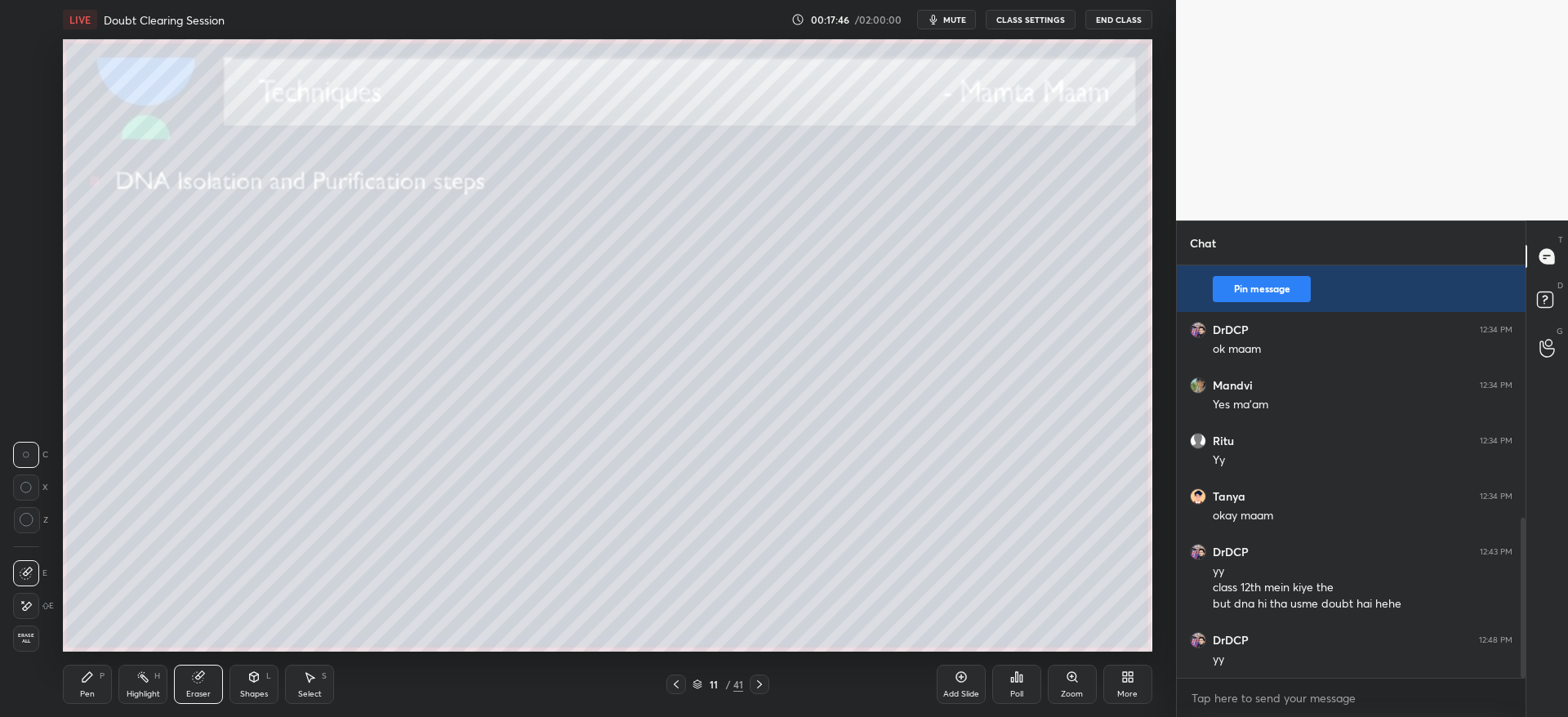
click at [91, 675] on icon at bounding box center [88, 677] width 10 height 10
click at [25, 156] on div at bounding box center [25, 150] width 26 height 26
click at [34, 77] on div at bounding box center [26, 85] width 26 height 26
click at [31, 595] on div at bounding box center [25, 606] width 26 height 26
click at [25, 254] on div at bounding box center [26, 248] width 26 height 26
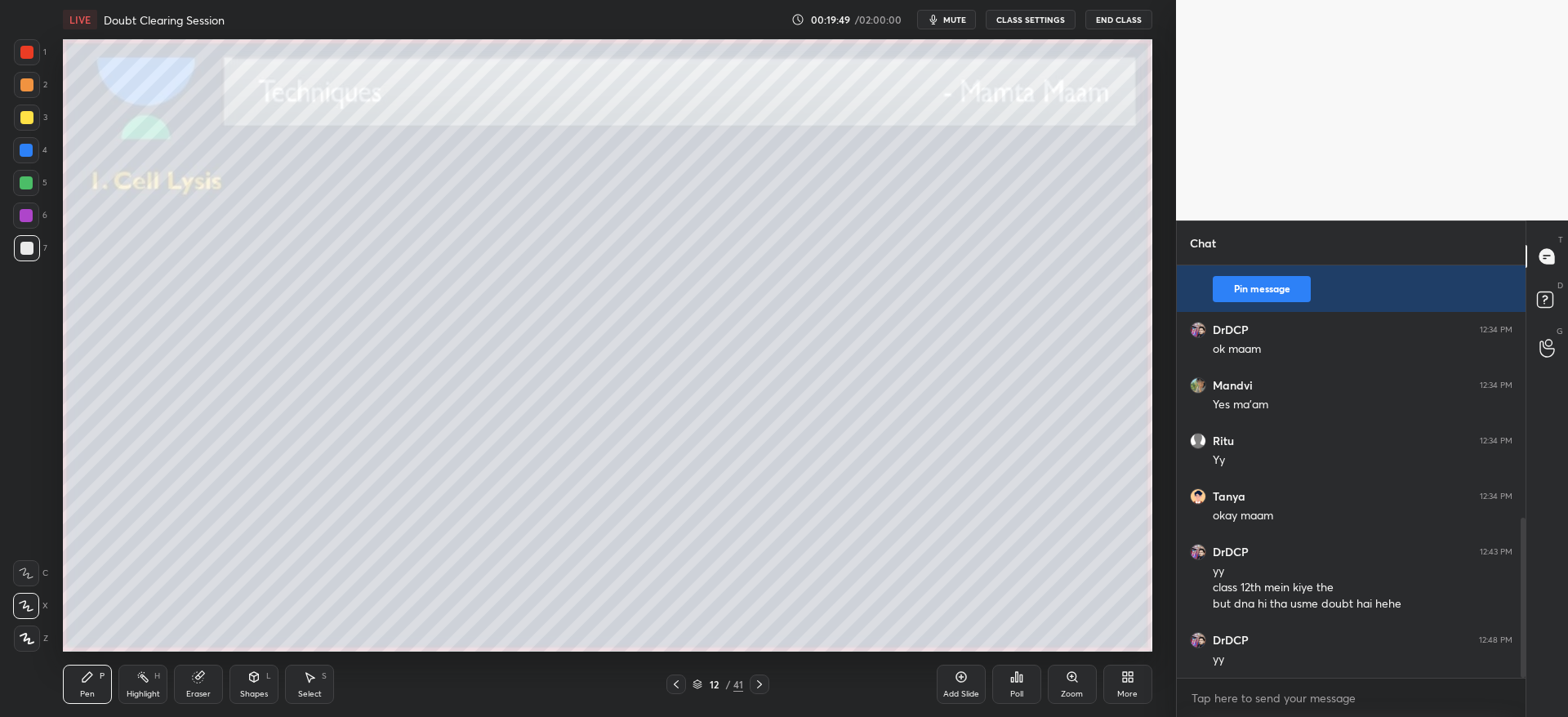
click at [19, 144] on div at bounding box center [25, 150] width 26 height 26
drag, startPoint x: 30, startPoint y: 120, endPoint x: 35, endPoint y: 168, distance: 48.3
click at [30, 119] on div at bounding box center [26, 117] width 13 height 13
drag, startPoint x: 26, startPoint y: 183, endPoint x: 44, endPoint y: 202, distance: 26.2
click at [26, 182] on div at bounding box center [25, 183] width 13 height 13
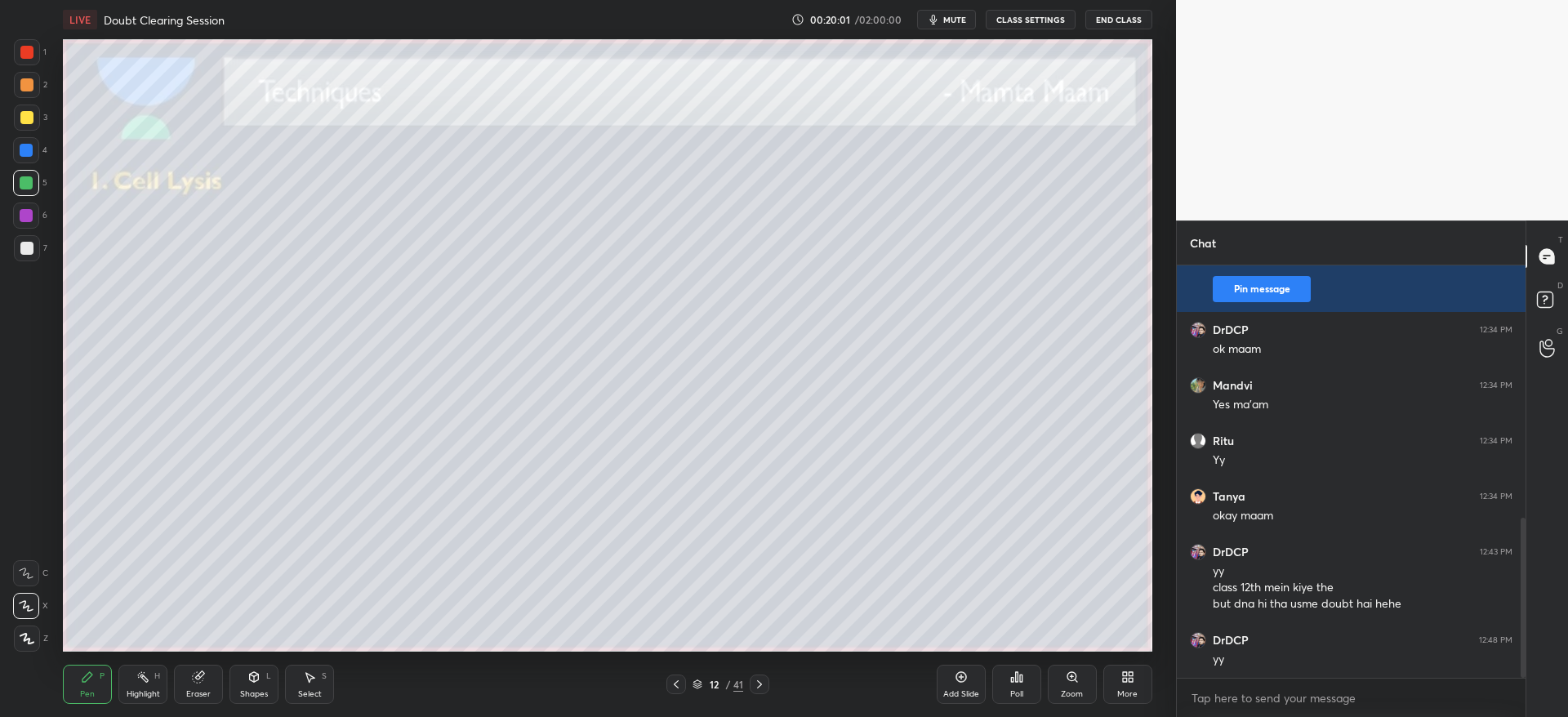
click at [28, 129] on div "3" at bounding box center [30, 121] width 33 height 32
click at [31, 251] on div at bounding box center [26, 247] width 13 height 13
click at [31, 180] on div at bounding box center [25, 183] width 13 height 13
click at [37, 122] on div at bounding box center [26, 117] width 26 height 26
click at [26, 251] on div at bounding box center [26, 247] width 13 height 13
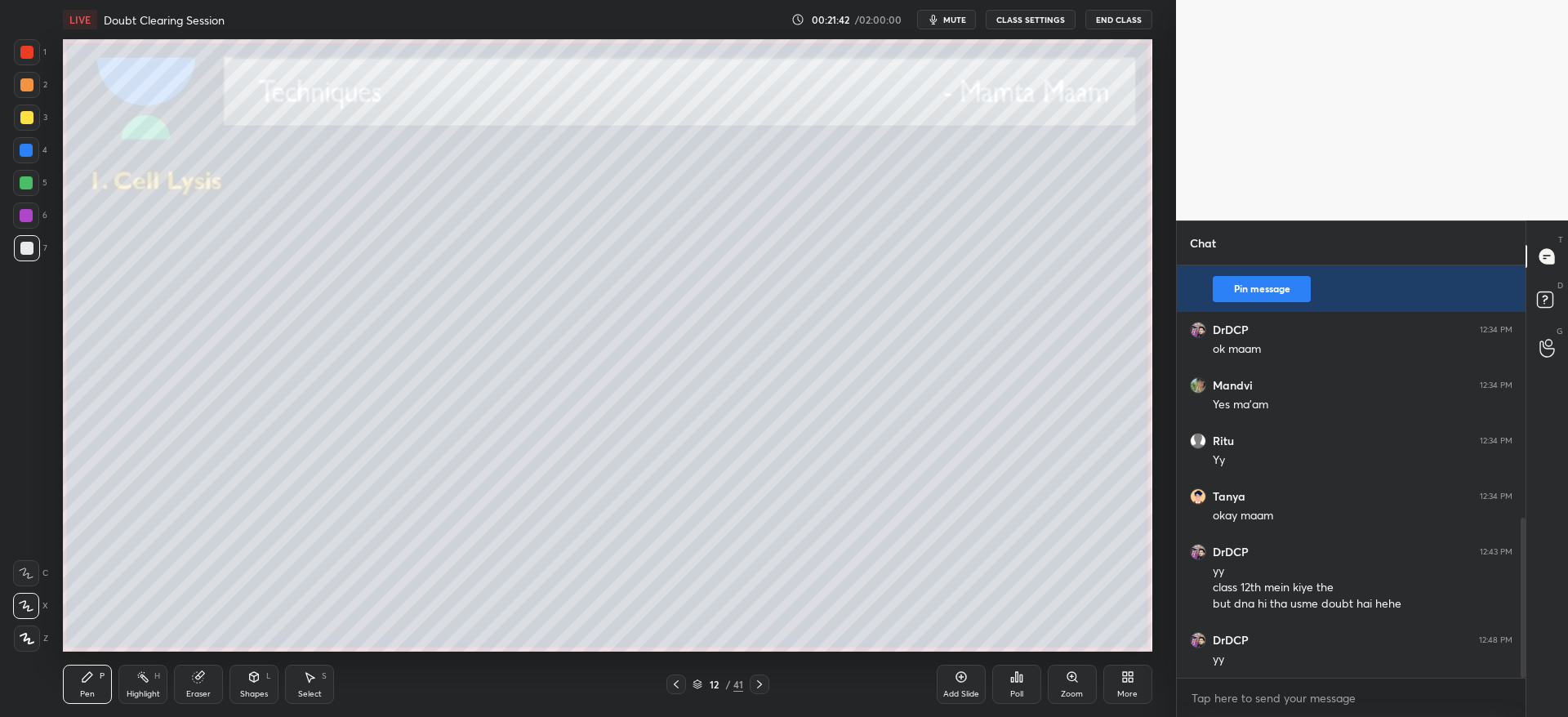
click at [31, 117] on div at bounding box center [26, 117] width 13 height 13
click at [35, 115] on div at bounding box center [26, 117] width 26 height 26
click at [763, 673] on div "Pen P Highlight H Eraser Shapes L Select S 12 / 41 Add Slide Poll Zoom More" at bounding box center [607, 684] width 1089 height 65
click at [760, 682] on icon at bounding box center [759, 683] width 13 height 13
click at [667, 688] on div at bounding box center [676, 684] width 20 height 20
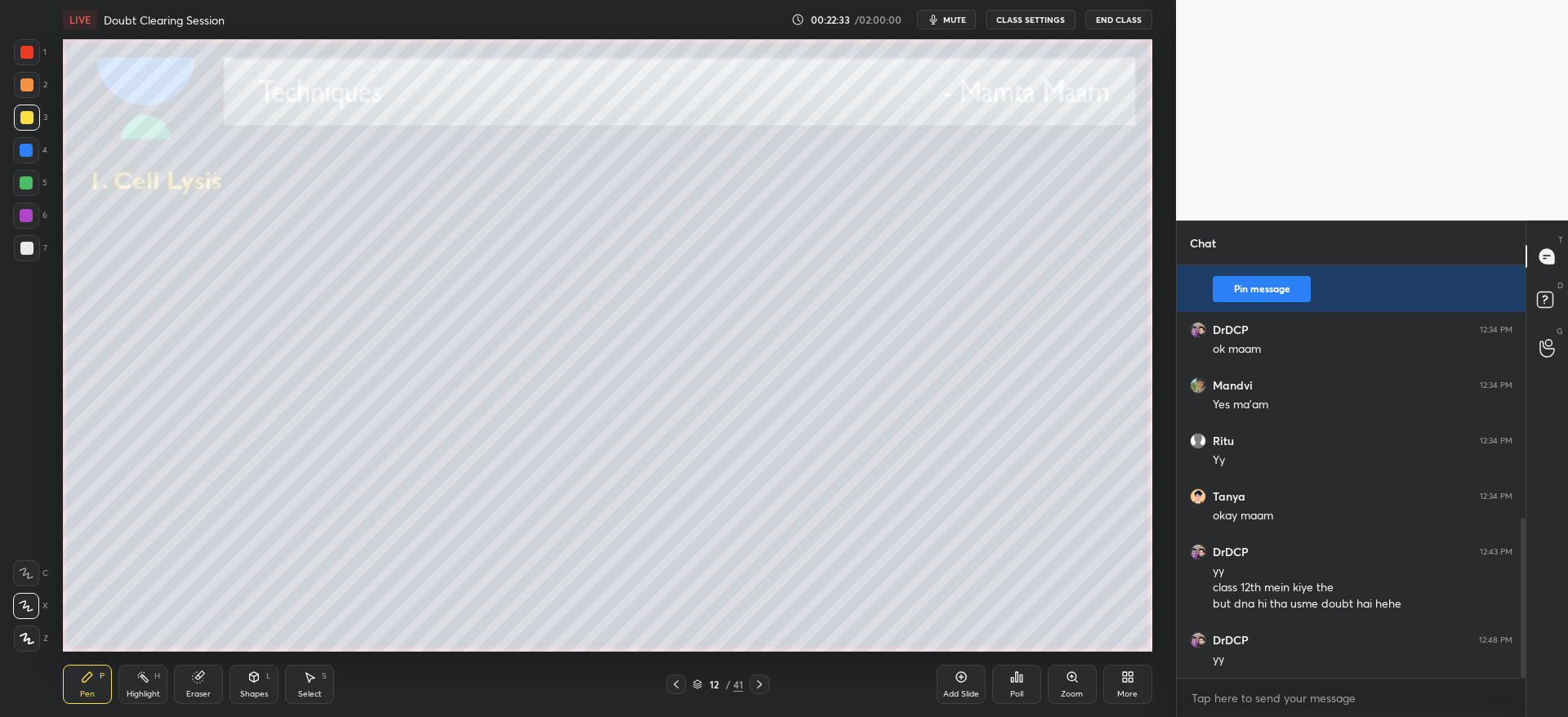
click at [961, 681] on div "Add Slide" at bounding box center [961, 684] width 49 height 39
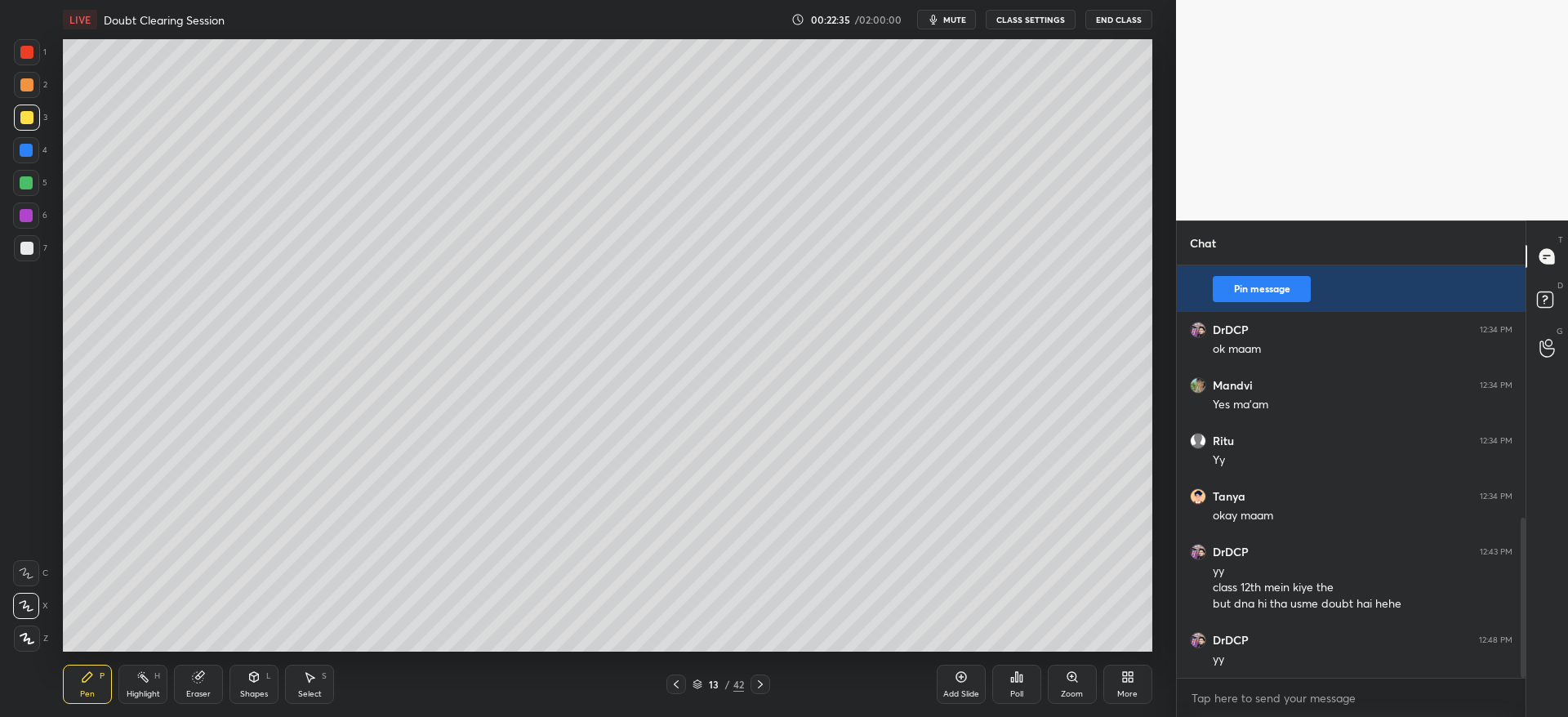
click at [27, 122] on div at bounding box center [26, 117] width 13 height 13
click at [30, 244] on div at bounding box center [26, 247] width 13 height 13
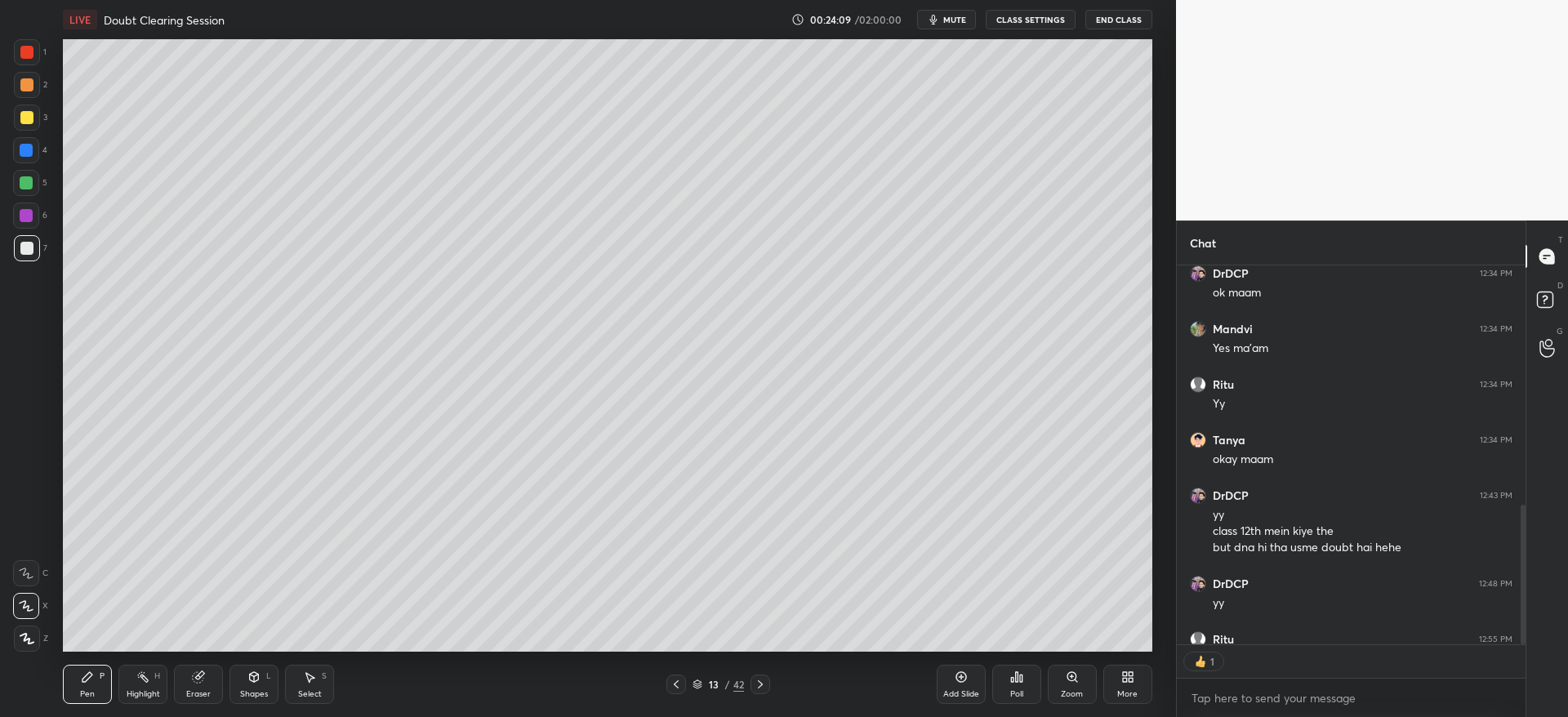
drag, startPoint x: 703, startPoint y: 680, endPoint x: 694, endPoint y: 680, distance: 9.0
click at [694, 680] on div "13 / 42" at bounding box center [718, 684] width 52 height 14
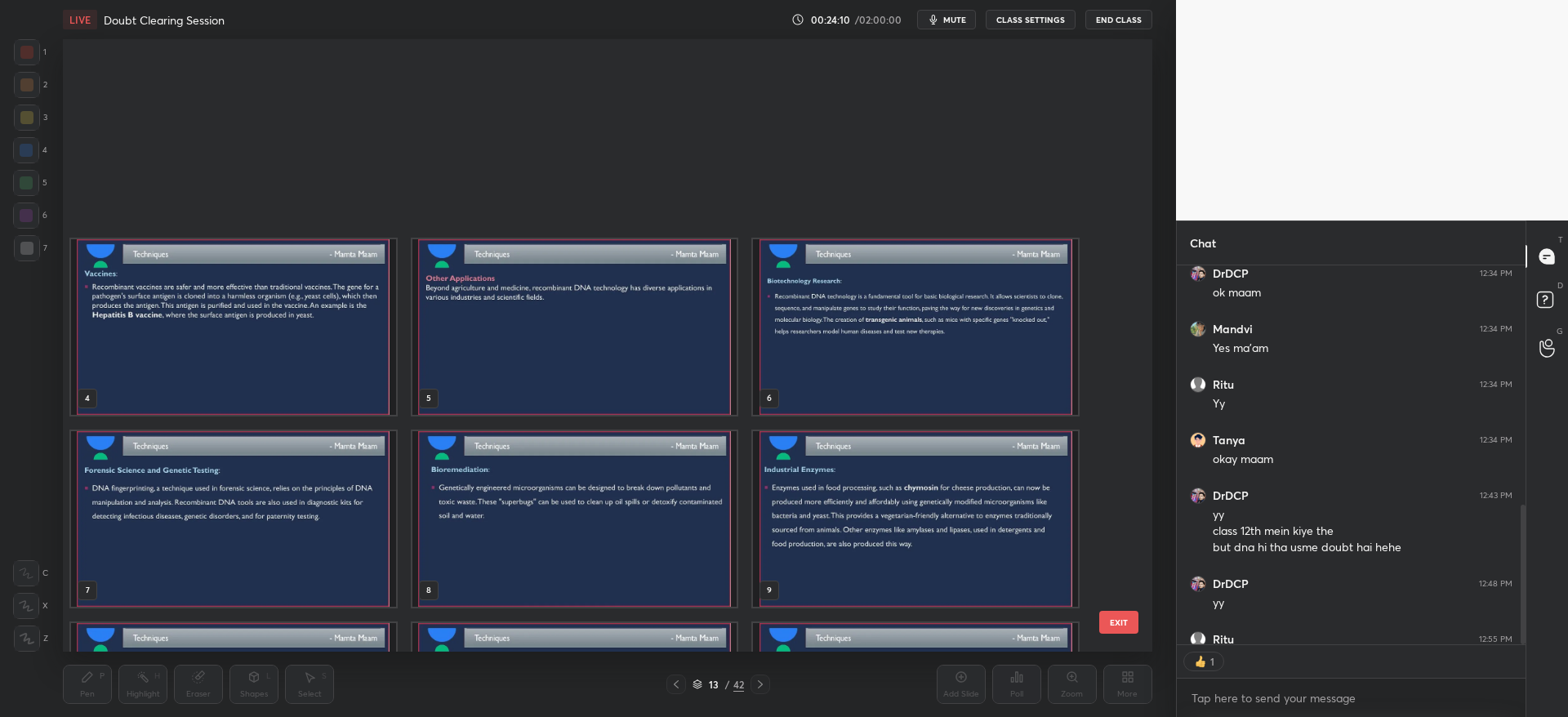
scroll to position [607, 1081]
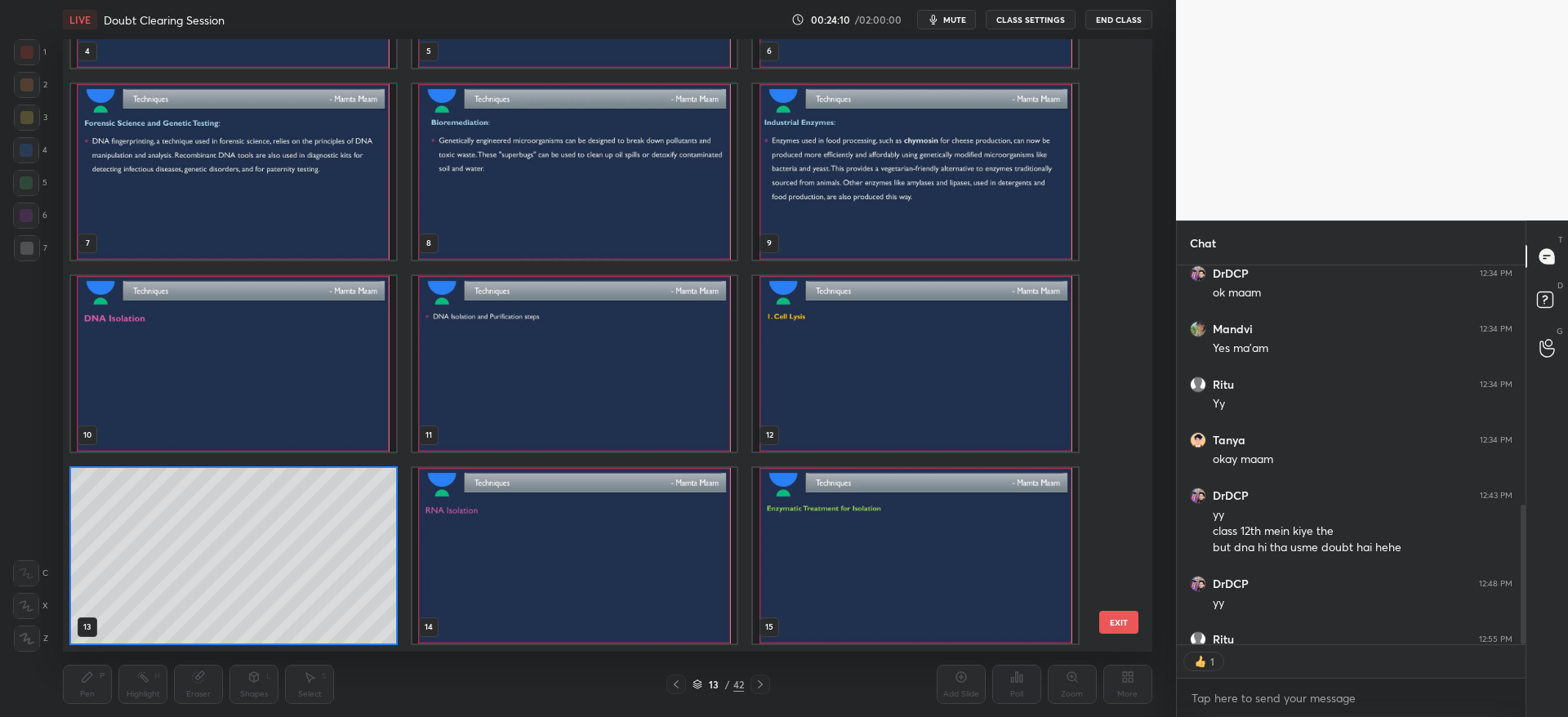
click at [614, 554] on img "grid" at bounding box center [575, 556] width 325 height 176
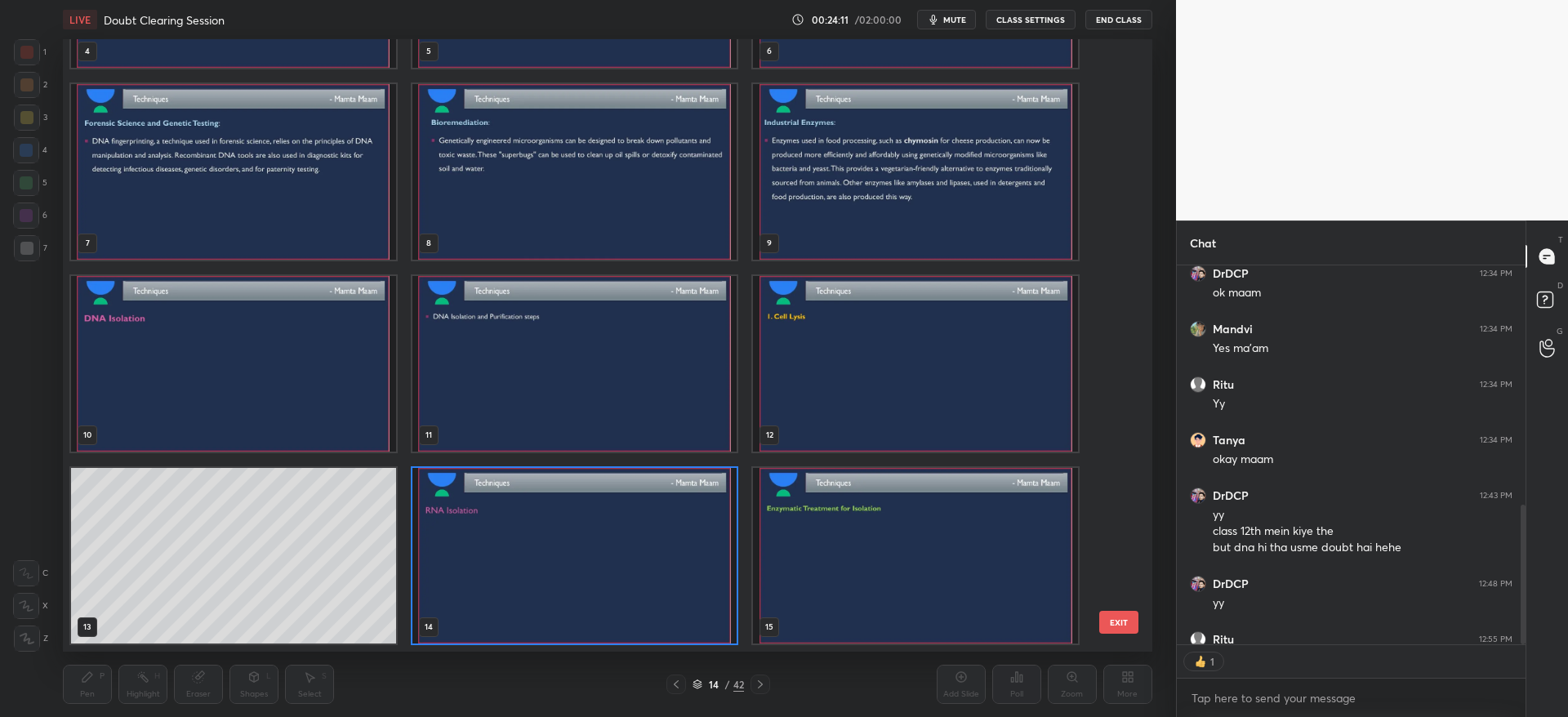
click at [616, 558] on img "grid" at bounding box center [575, 556] width 325 height 176
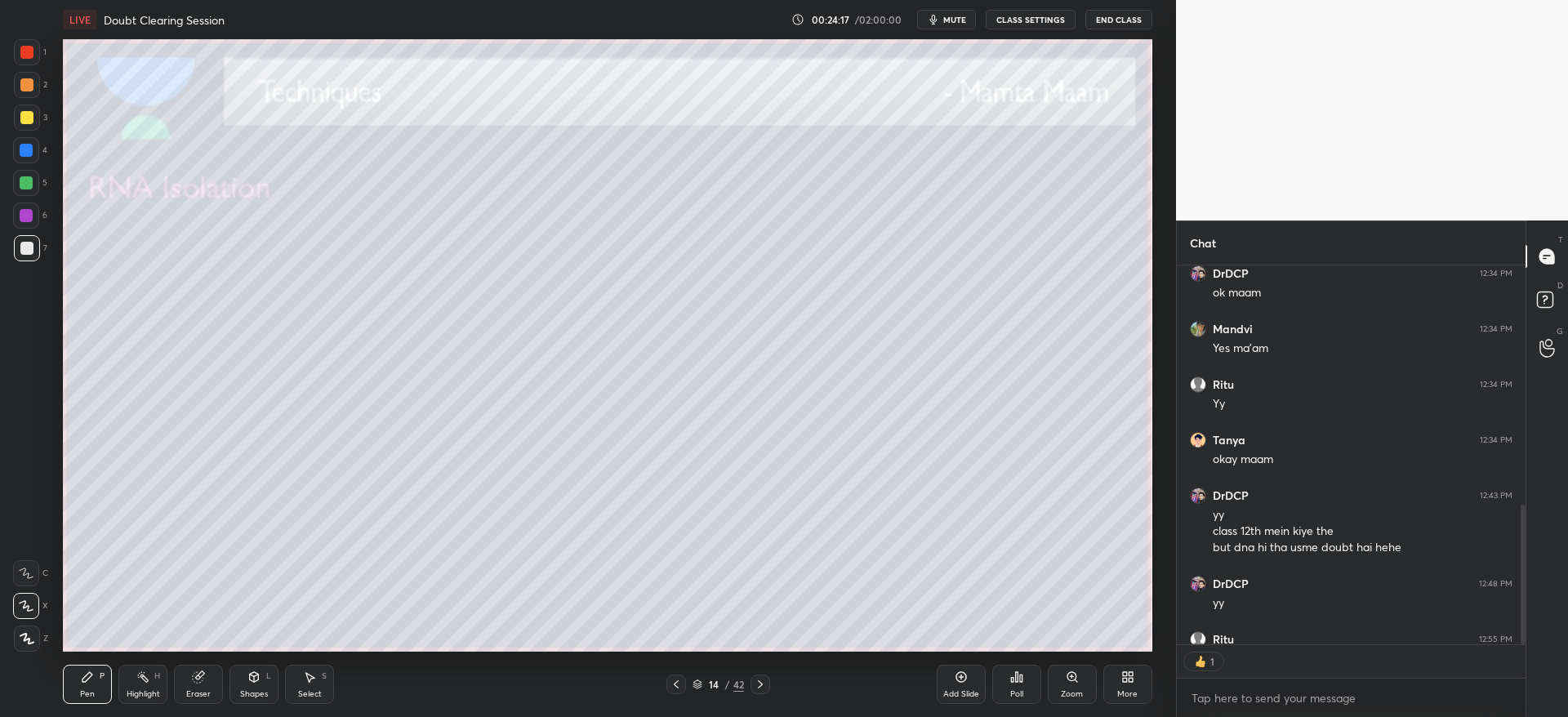
type textarea "x"
click at [683, 689] on div at bounding box center [676, 684] width 20 height 20
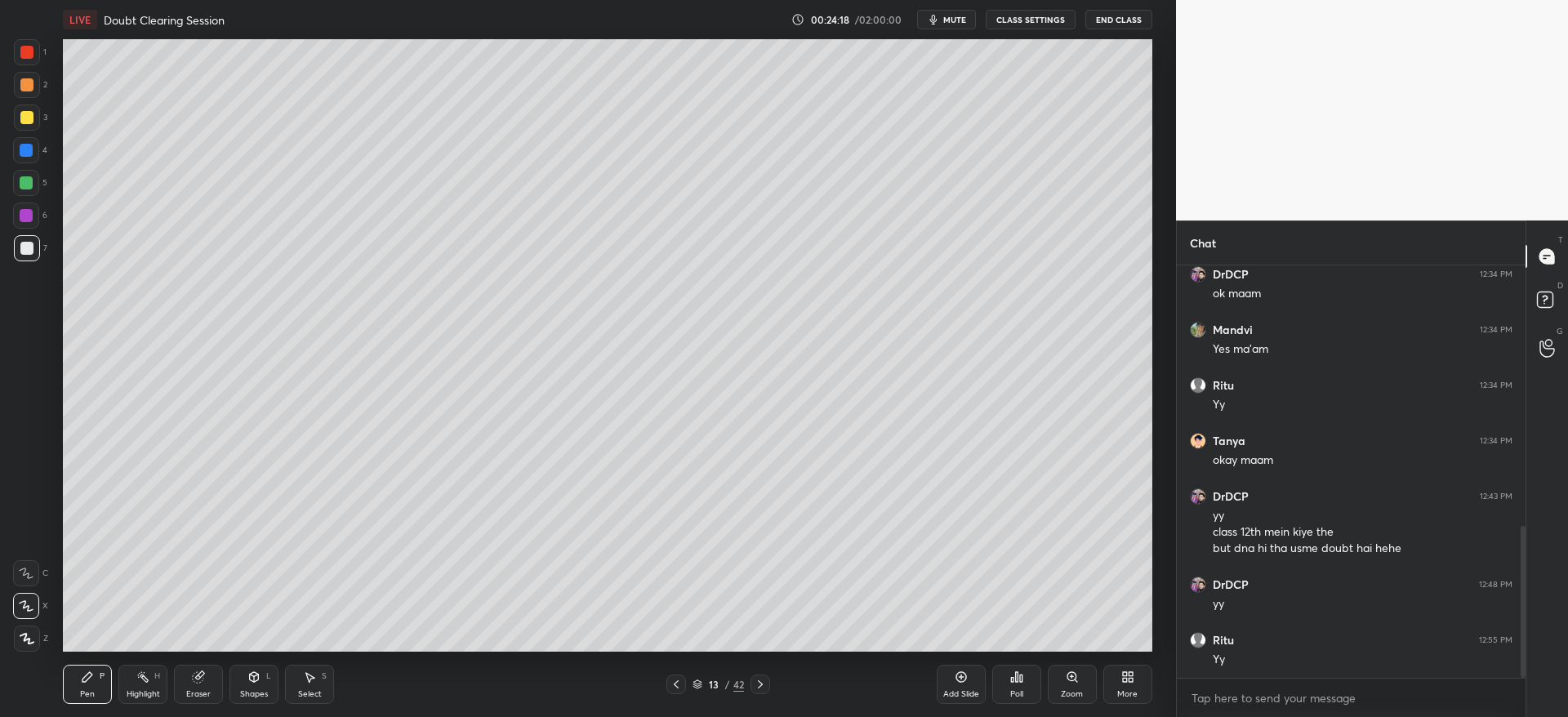
click at [681, 684] on icon at bounding box center [676, 683] width 13 height 13
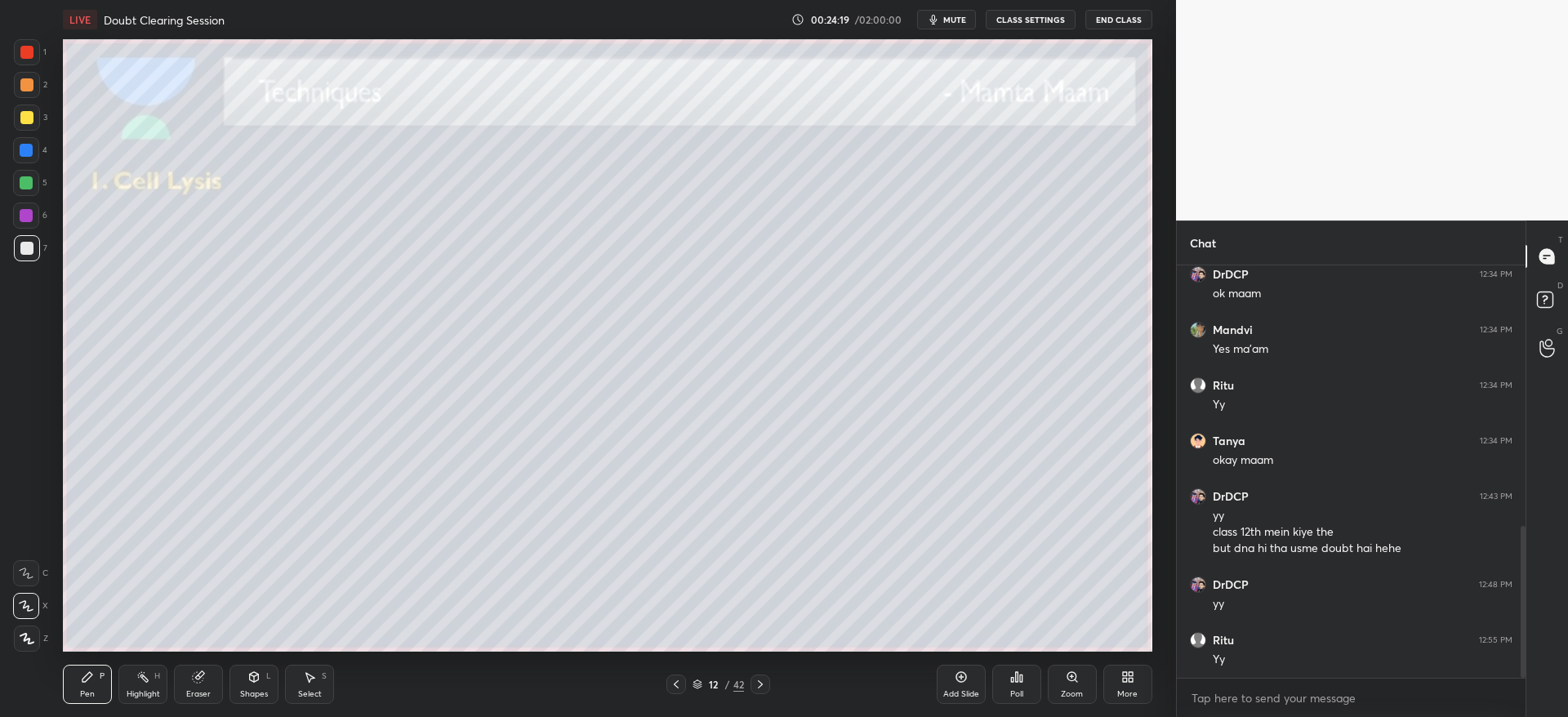
click at [681, 682] on icon at bounding box center [676, 683] width 13 height 13
click at [766, 686] on icon at bounding box center [760, 683] width 13 height 13
click at [767, 684] on div at bounding box center [760, 684] width 20 height 20
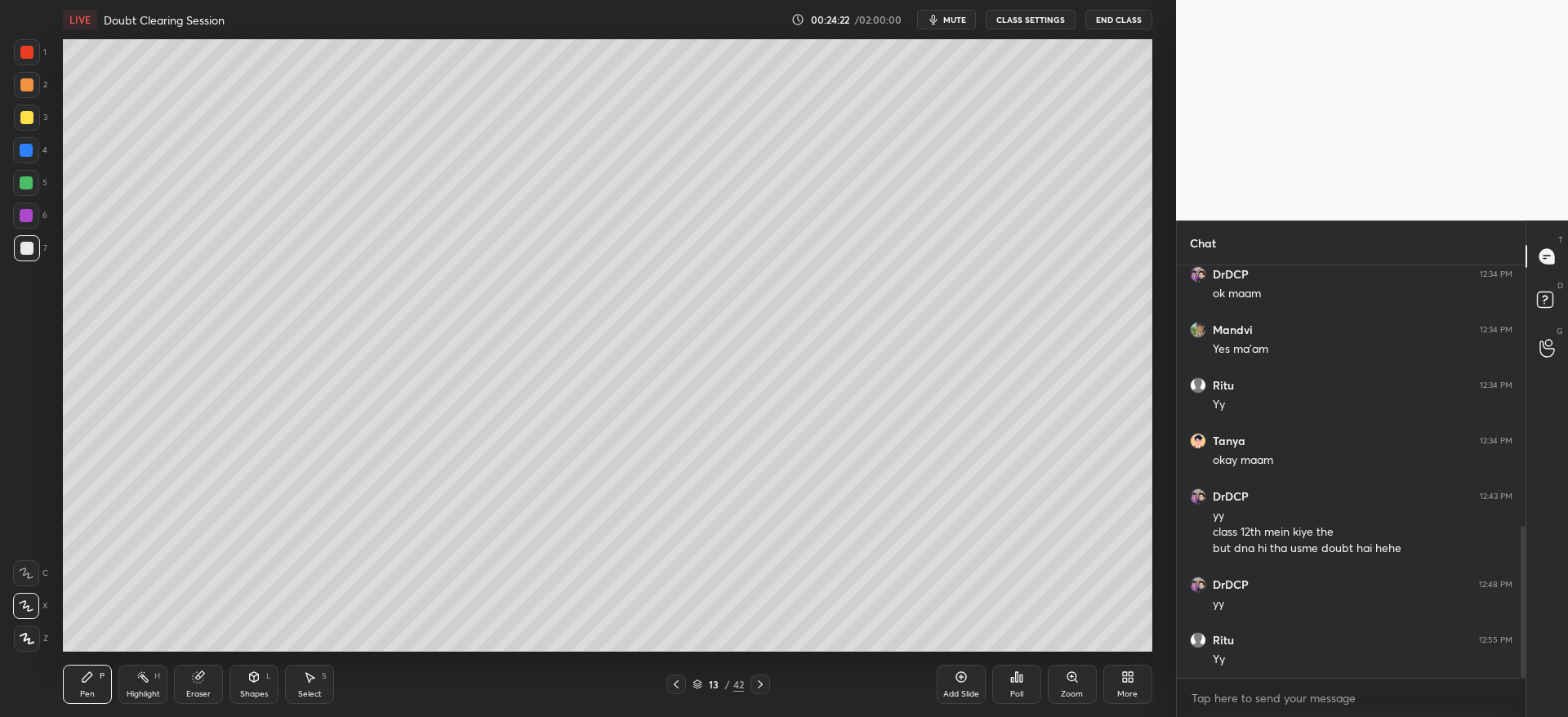
click at [761, 690] on icon at bounding box center [760, 683] width 13 height 13
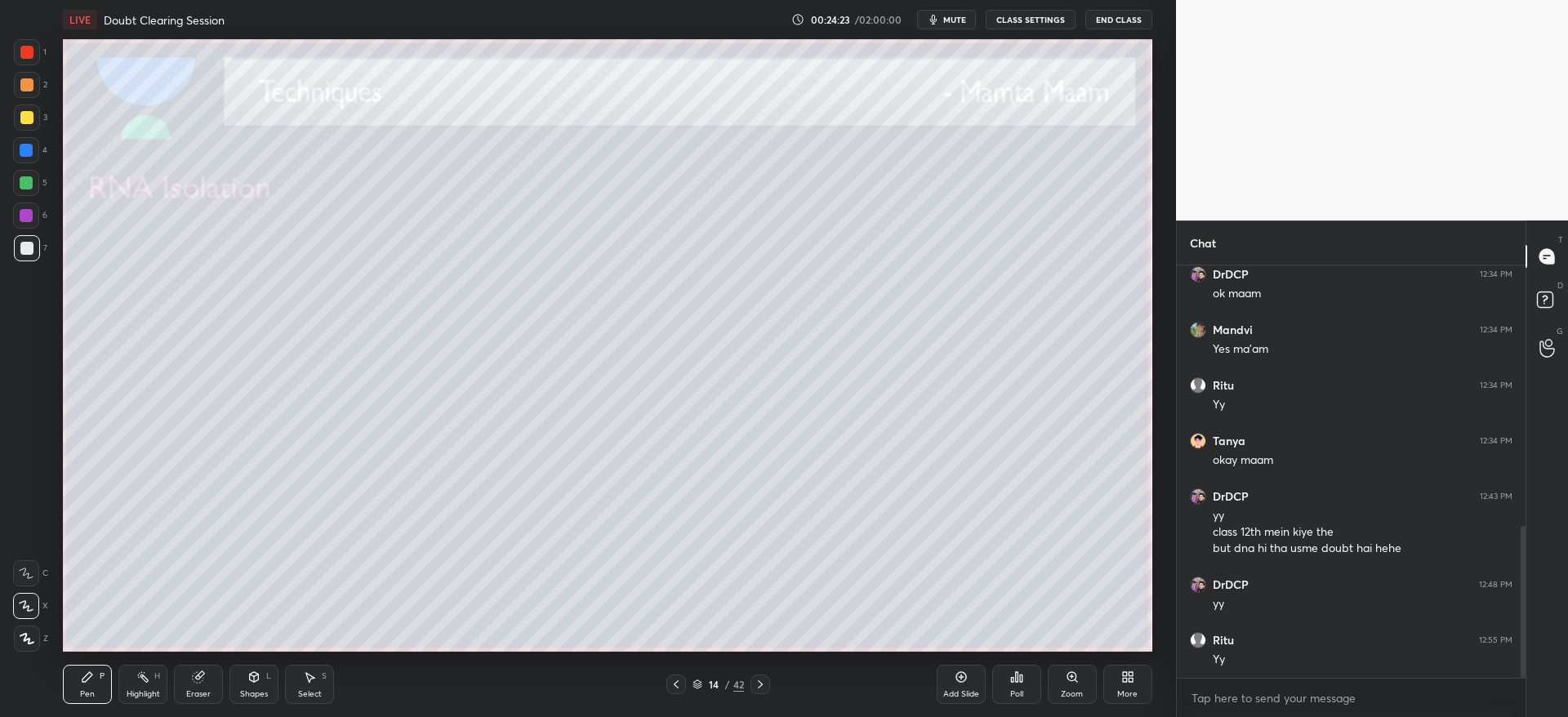
click at [22, 118] on div at bounding box center [26, 117] width 13 height 13
click at [37, 257] on div at bounding box center [26, 248] width 26 height 26
click at [35, 254] on div at bounding box center [26, 248] width 26 height 26
click at [31, 115] on div at bounding box center [26, 117] width 13 height 13
click at [24, 257] on div at bounding box center [26, 248] width 26 height 26
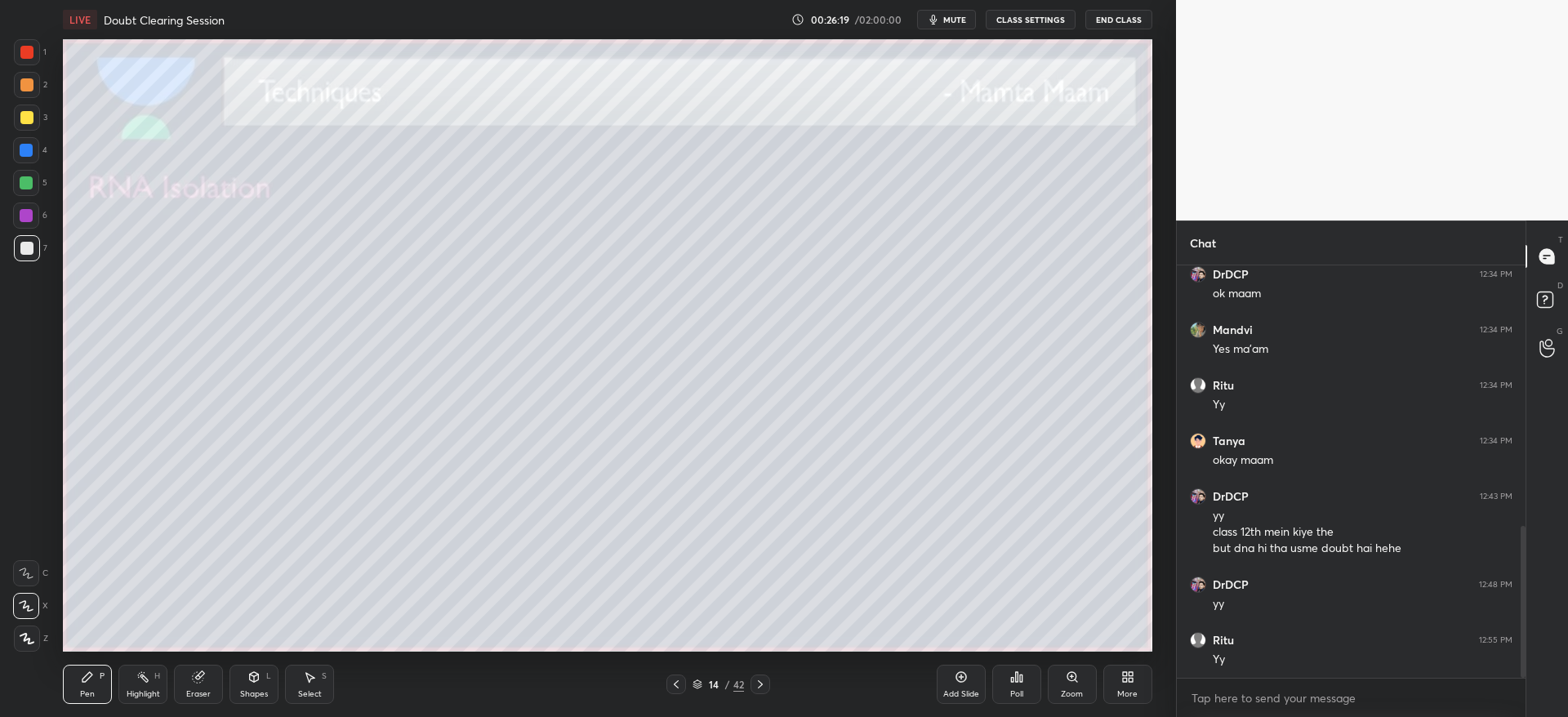
drag, startPoint x: 196, startPoint y: 695, endPoint x: 218, endPoint y: 684, distance: 24.6
click at [196, 692] on div "Eraser" at bounding box center [198, 694] width 25 height 8
click at [82, 678] on icon at bounding box center [87, 676] width 13 height 13
click at [37, 123] on div "3" at bounding box center [30, 117] width 33 height 26
click at [32, 127] on div at bounding box center [26, 117] width 26 height 26
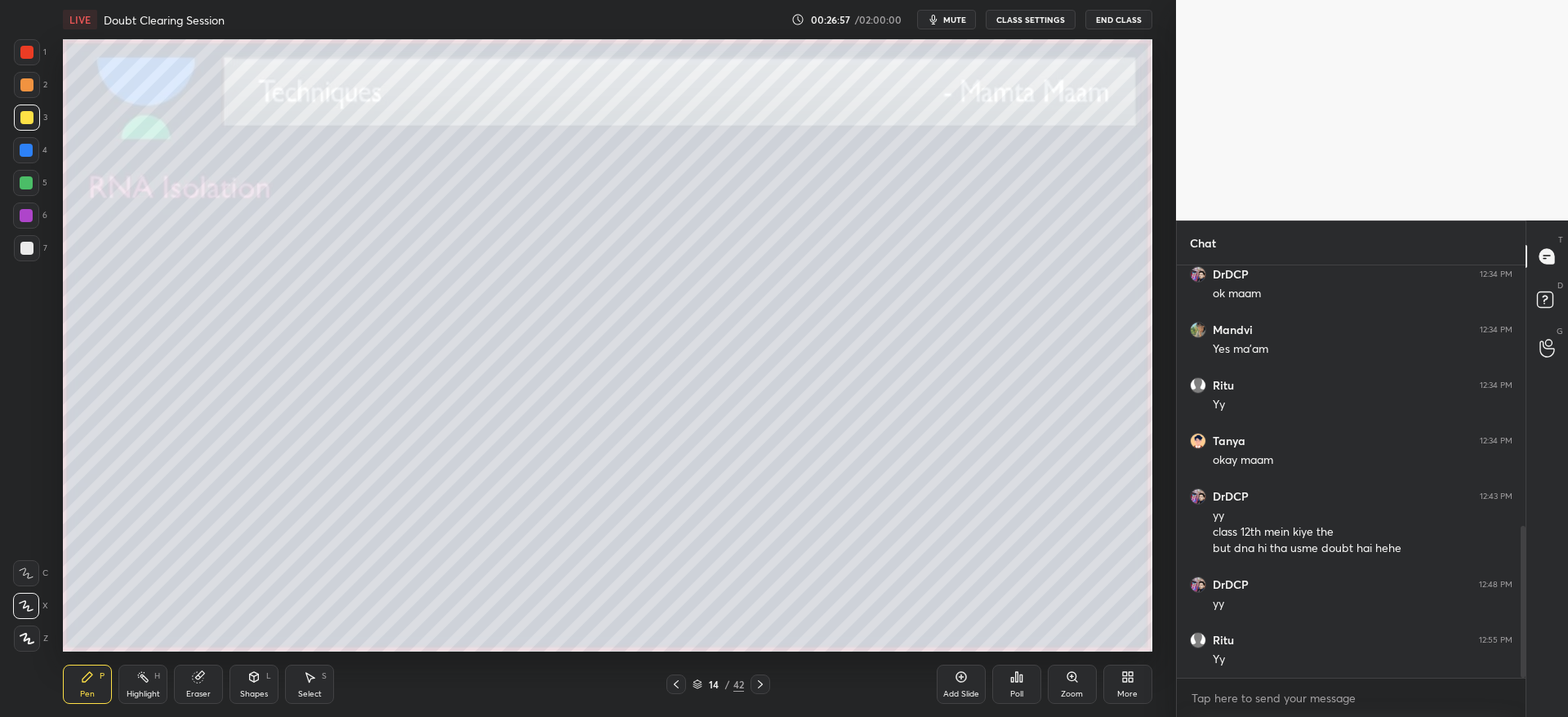
click at [26, 88] on div at bounding box center [26, 84] width 13 height 13
drag, startPoint x: 193, startPoint y: 680, endPoint x: 193, endPoint y: 658, distance: 22.0
click at [193, 676] on icon at bounding box center [198, 677] width 10 height 10
click at [94, 679] on div "Pen P" at bounding box center [88, 684] width 49 height 39
click at [31, 115] on div at bounding box center [26, 117] width 13 height 13
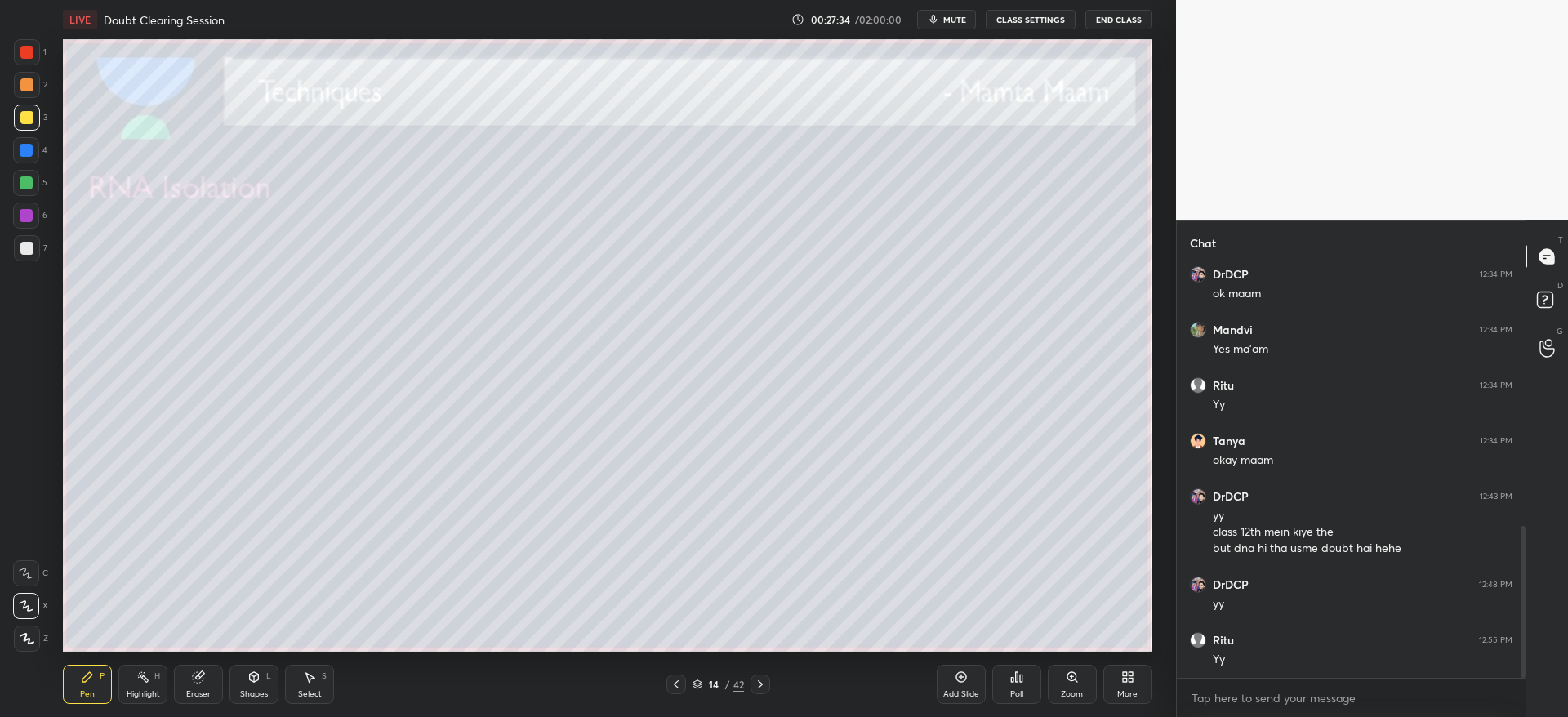
click at [27, 220] on div at bounding box center [25, 215] width 13 height 13
click at [766, 679] on div at bounding box center [760, 684] width 20 height 20
click at [22, 133] on div "3" at bounding box center [30, 121] width 33 height 32
click at [21, 257] on div at bounding box center [26, 248] width 26 height 26
click at [30, 116] on div at bounding box center [26, 117] width 13 height 13
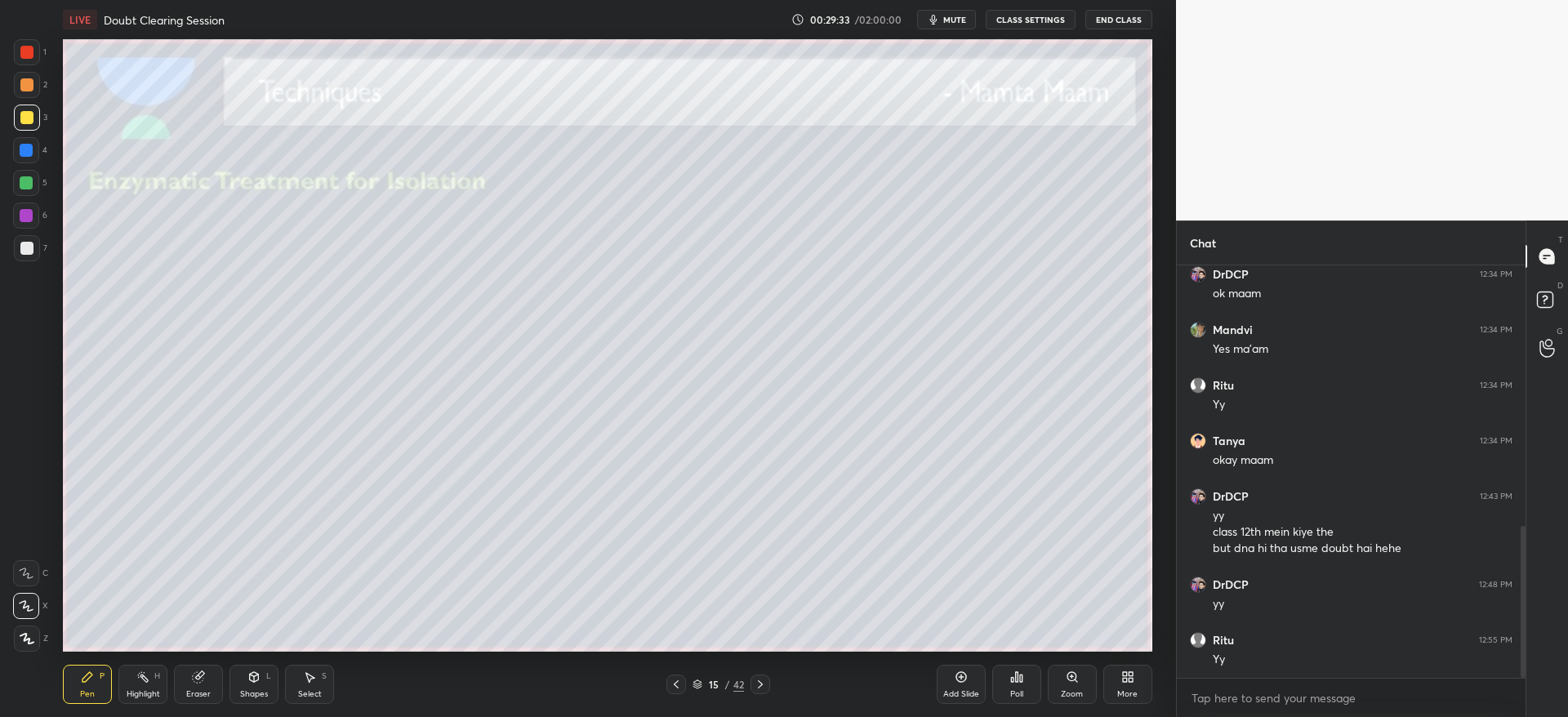
drag, startPoint x: 25, startPoint y: 246, endPoint x: 59, endPoint y: 246, distance: 34.0
click at [24, 247] on div at bounding box center [26, 247] width 13 height 13
click at [33, 90] on div at bounding box center [26, 85] width 26 height 26
click at [26, 125] on div at bounding box center [26, 117] width 26 height 26
click at [27, 244] on div at bounding box center [26, 247] width 13 height 13
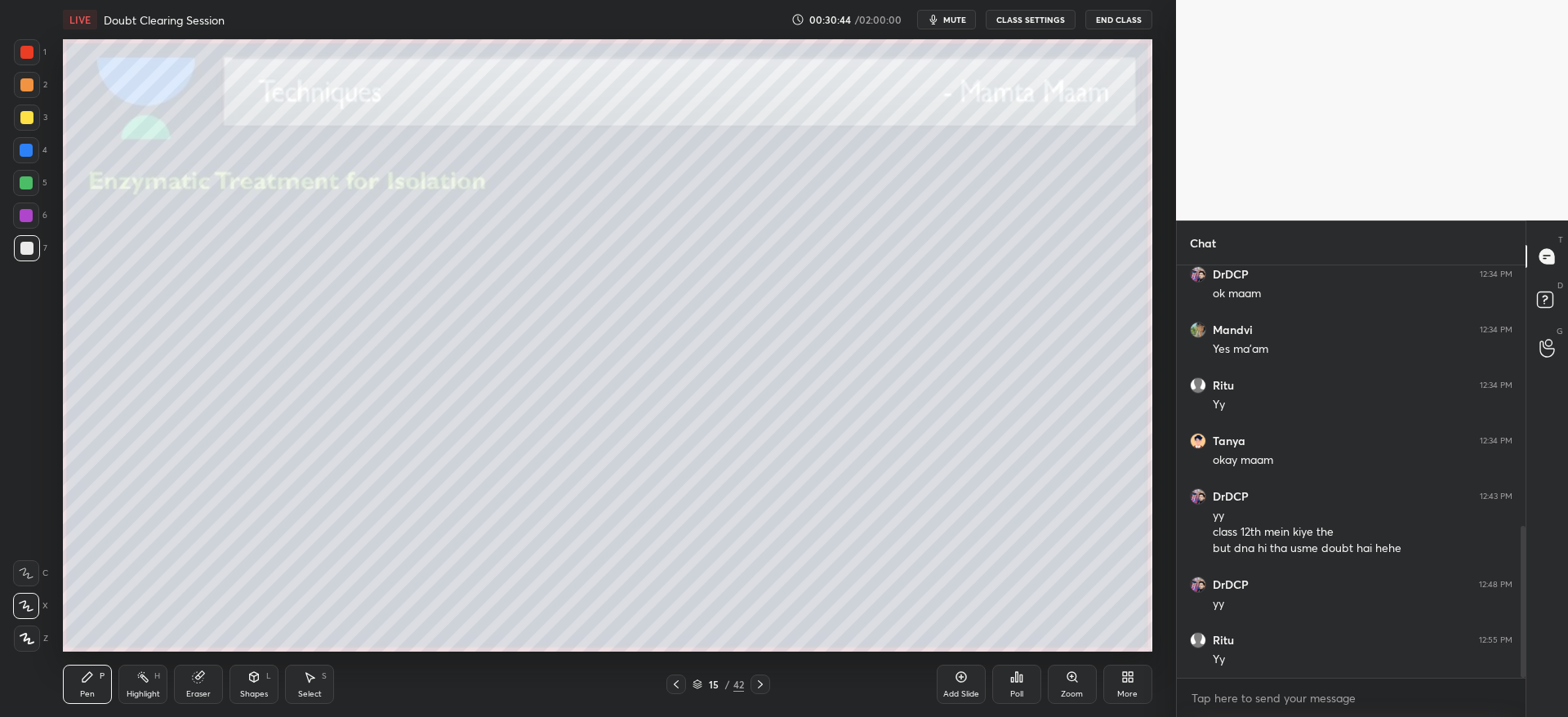
click at [14, 118] on div at bounding box center [26, 117] width 26 height 26
click at [272, 668] on div "Shapes L" at bounding box center [254, 684] width 49 height 39
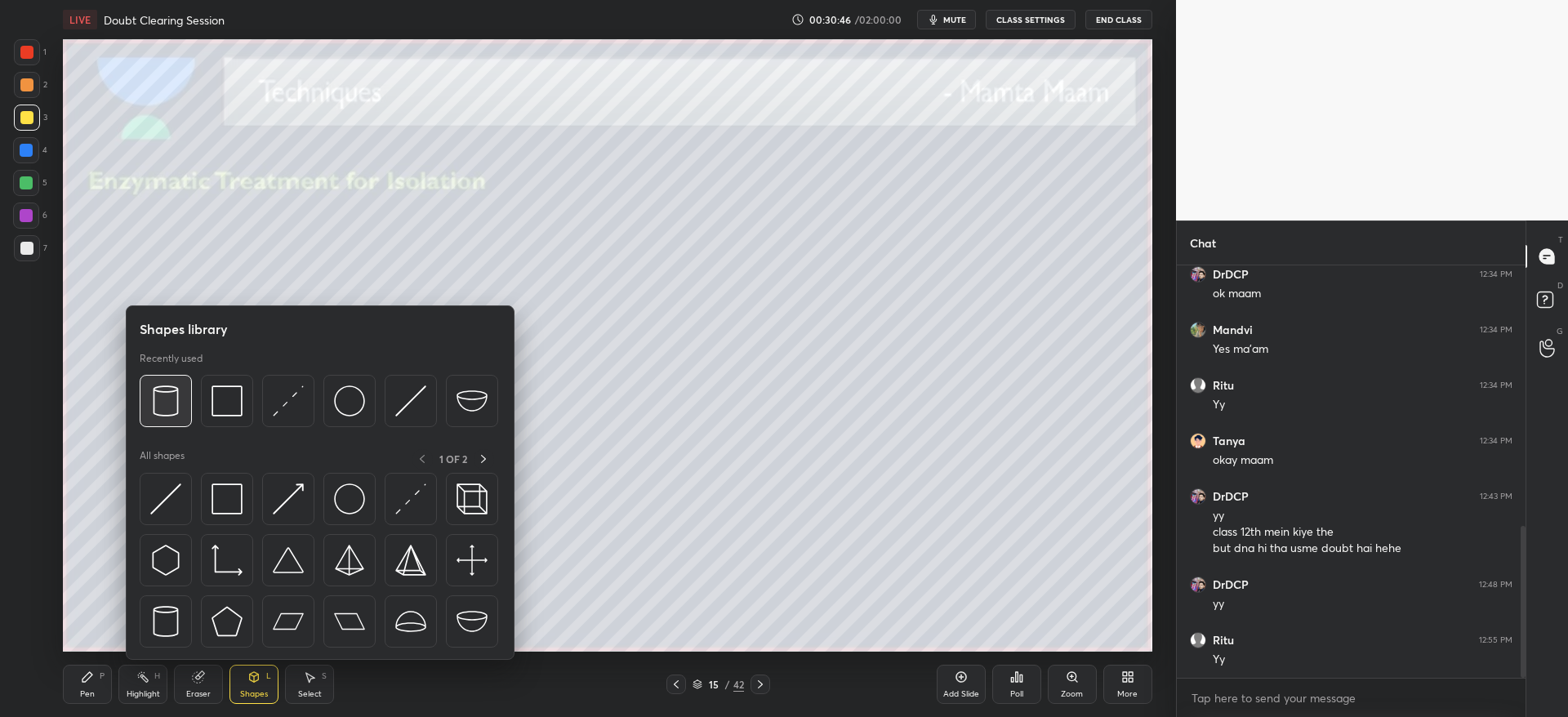
click at [182, 406] on div at bounding box center [165, 400] width 52 height 52
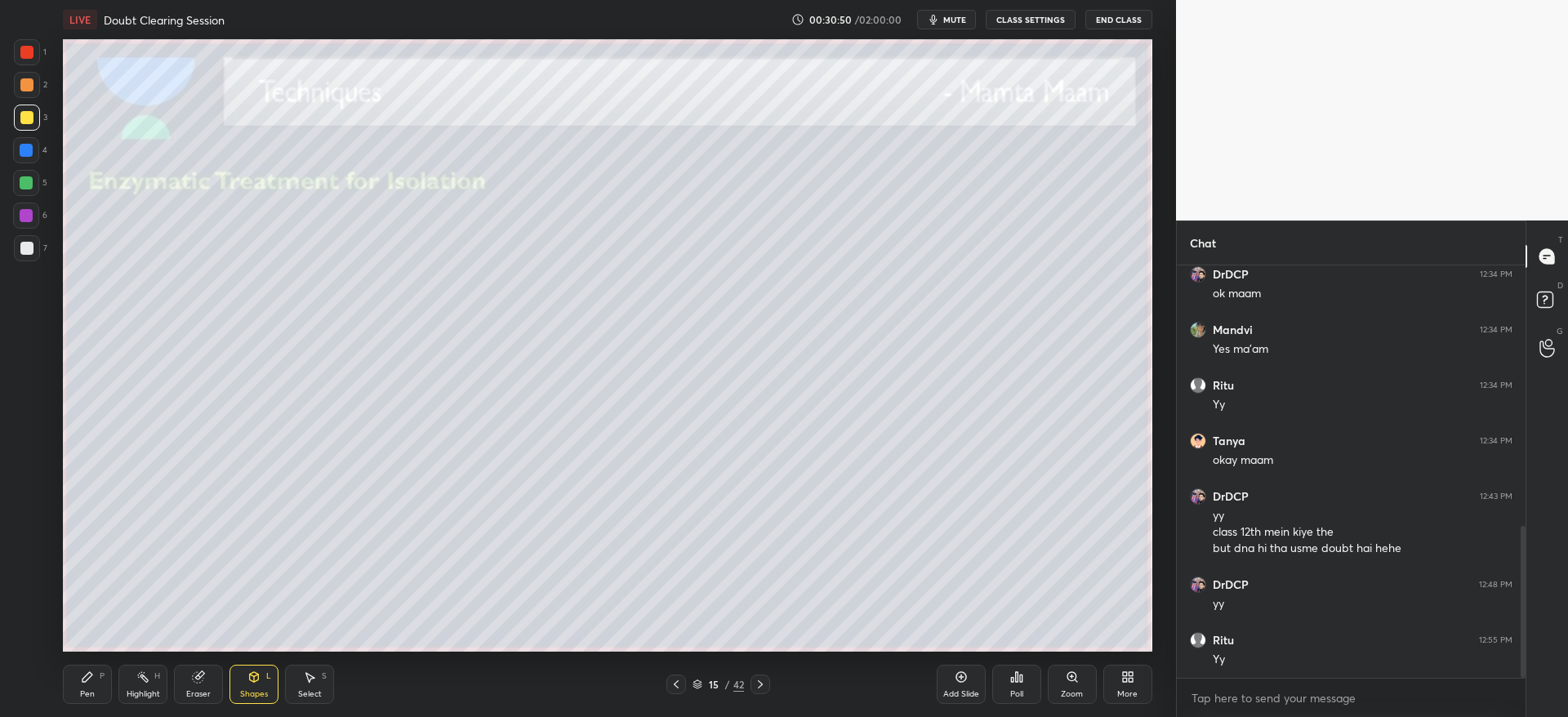
click at [26, 186] on div at bounding box center [25, 183] width 13 height 13
click at [90, 679] on icon at bounding box center [87, 676] width 13 height 13
click at [23, 91] on div at bounding box center [26, 84] width 13 height 13
click at [766, 685] on icon at bounding box center [760, 683] width 13 height 13
drag, startPoint x: 677, startPoint y: 685, endPoint x: 691, endPoint y: 685, distance: 14.0
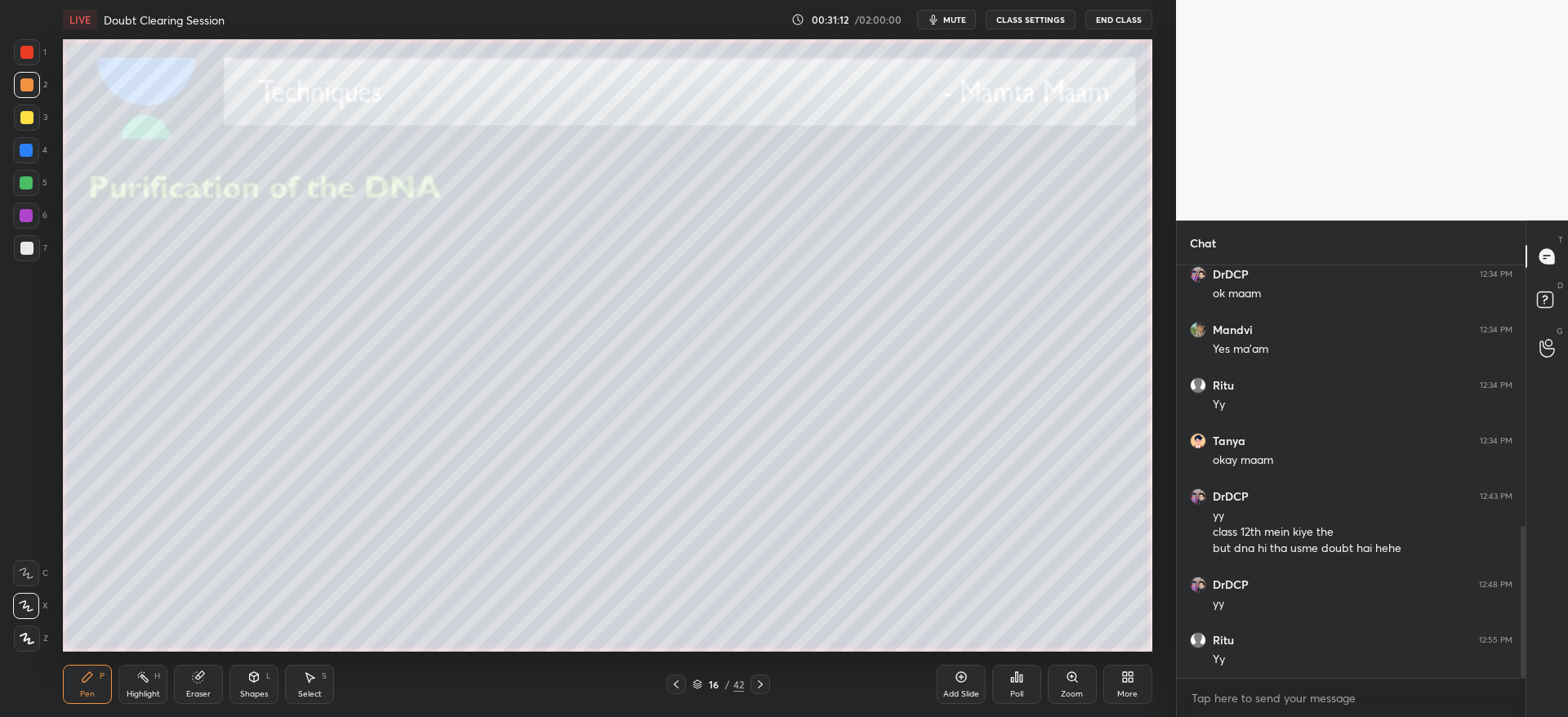
click at [676, 685] on icon at bounding box center [676, 683] width 13 height 13
click at [934, 685] on div "15 / 42" at bounding box center [718, 684] width 437 height 20
drag, startPoint x: 960, startPoint y: 691, endPoint x: 956, endPoint y: 677, distance: 14.6
click at [960, 690] on div "Add Slide" at bounding box center [961, 694] width 36 height 8
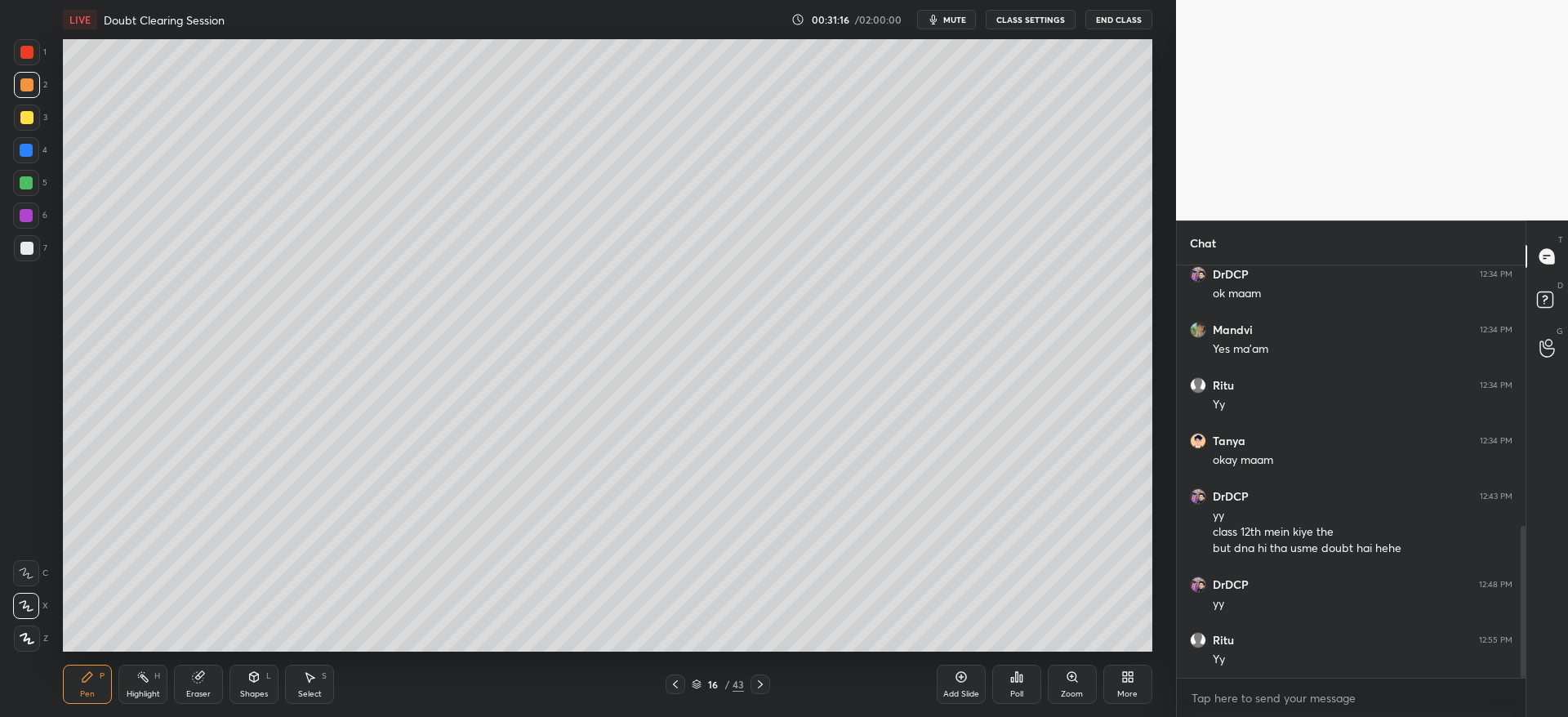
click at [26, 125] on div at bounding box center [26, 117] width 26 height 26
click at [22, 257] on div at bounding box center [26, 248] width 26 height 26
drag, startPoint x: 197, startPoint y: 686, endPoint x: 202, endPoint y: 656, distance: 30.4
click at [198, 681] on div "Eraser" at bounding box center [199, 684] width 49 height 39
click at [76, 673] on div "Pen P" at bounding box center [88, 684] width 49 height 39
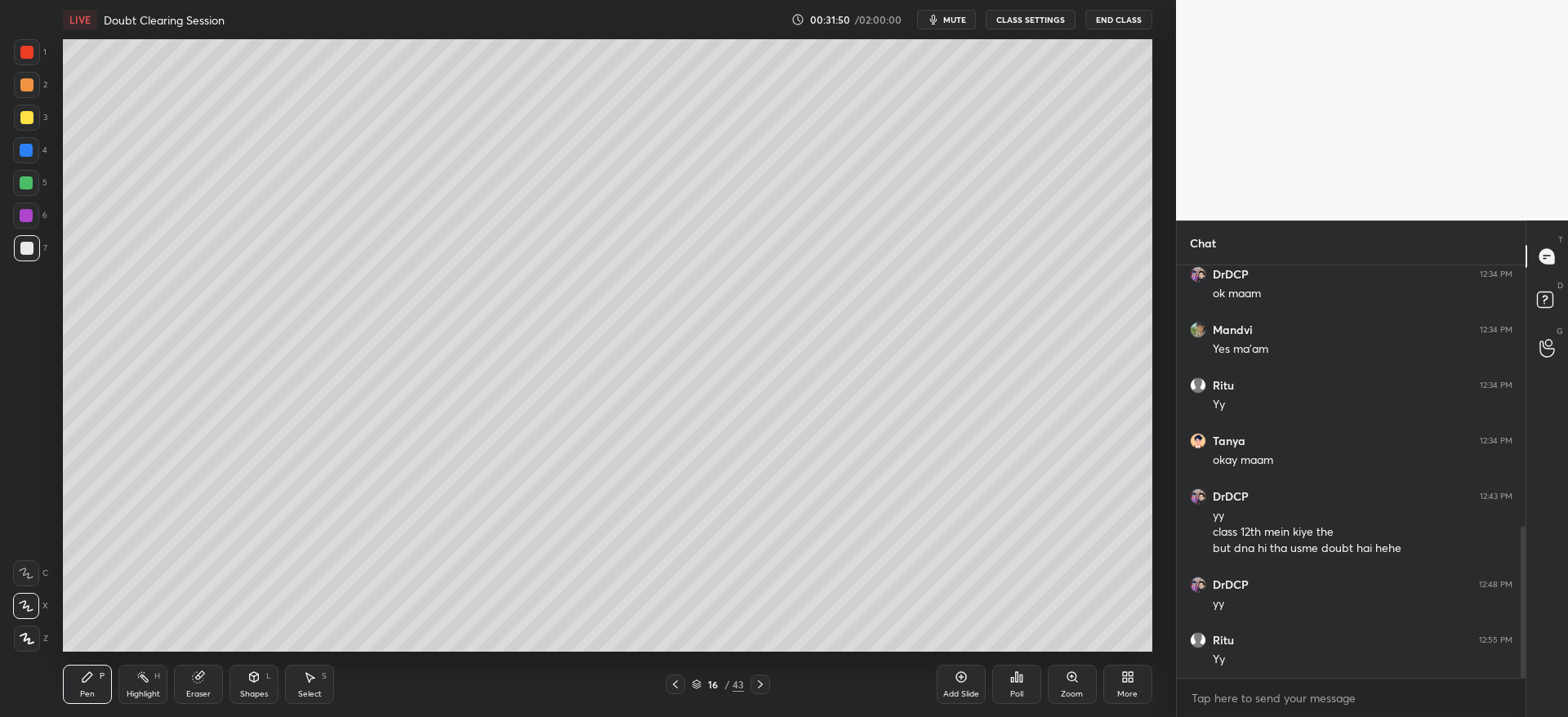
click at [195, 683] on div "Eraser" at bounding box center [199, 684] width 49 height 39
drag, startPoint x: 86, startPoint y: 675, endPoint x: 91, endPoint y: 660, distance: 15.8
click at [86, 673] on icon at bounding box center [87, 676] width 13 height 13
click at [202, 682] on div "Eraser" at bounding box center [199, 684] width 49 height 39
click at [248, 678] on icon at bounding box center [253, 676] width 13 height 13
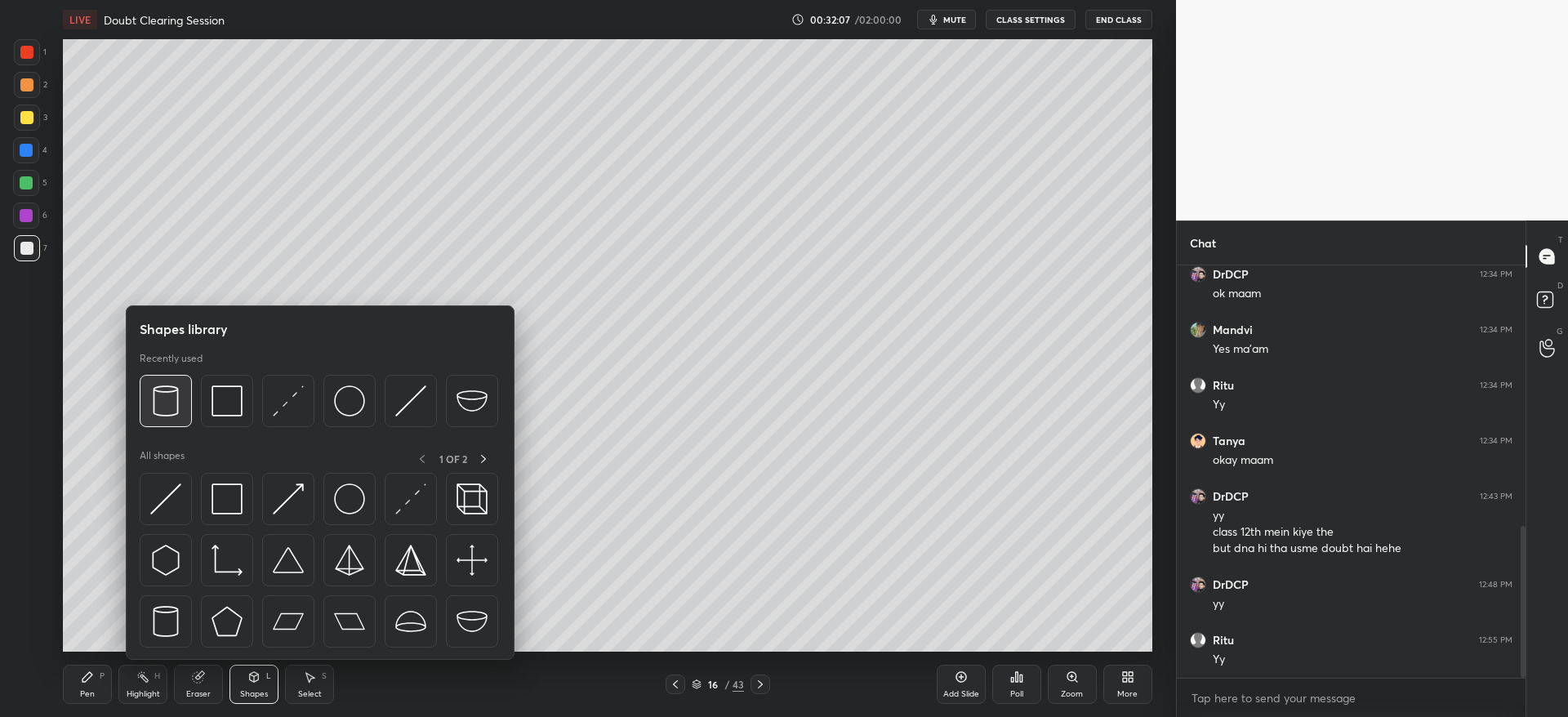
click at [164, 392] on img at bounding box center [166, 401] width 31 height 31
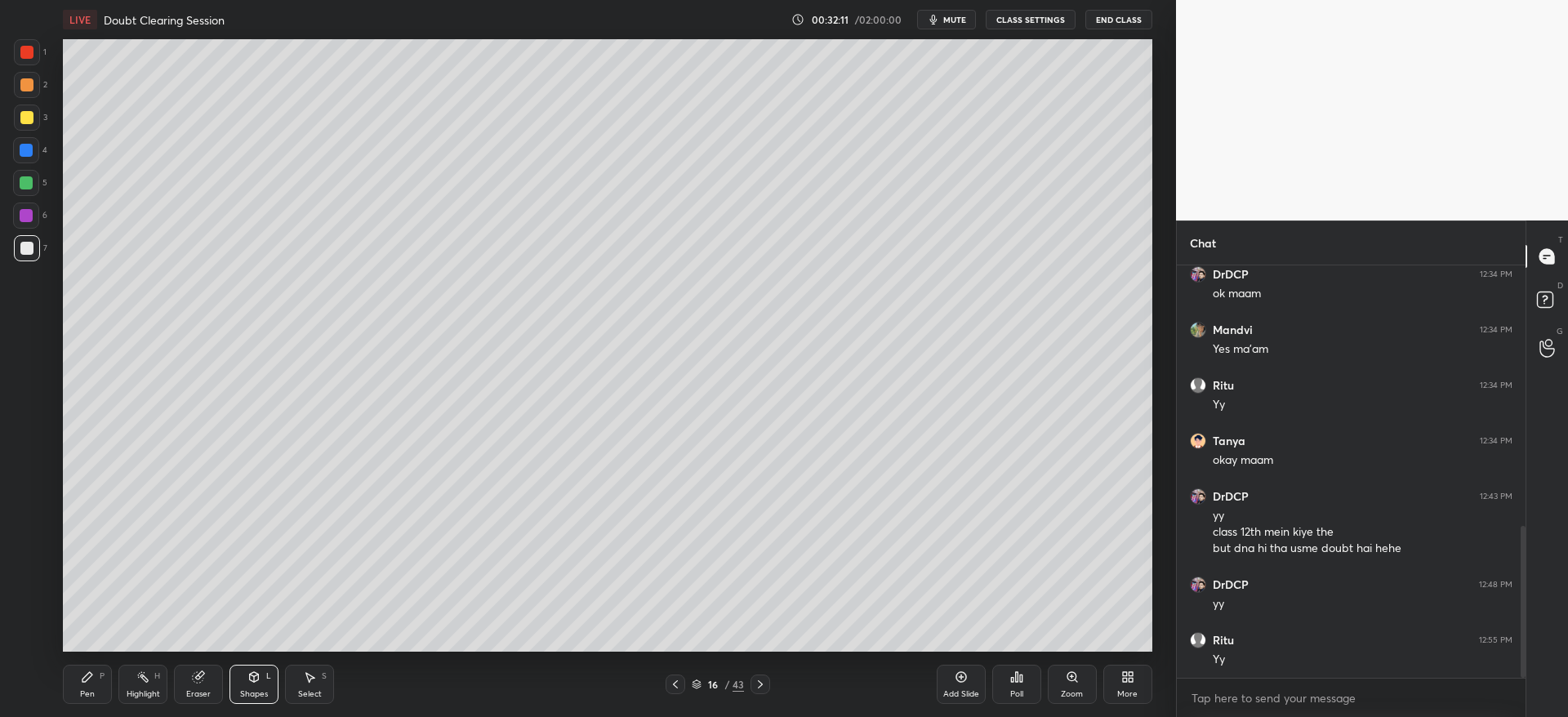
click at [7, 122] on div "1 2 3 4 5 6 7 C X Z C X Z E E Erase all H H" at bounding box center [25, 345] width 52 height 613
click at [25, 118] on div at bounding box center [26, 117] width 13 height 13
click at [27, 150] on div at bounding box center [25, 150] width 13 height 13
click at [181, 701] on div "Eraser" at bounding box center [199, 684] width 49 height 39
click at [101, 686] on div "Pen P" at bounding box center [88, 684] width 49 height 39
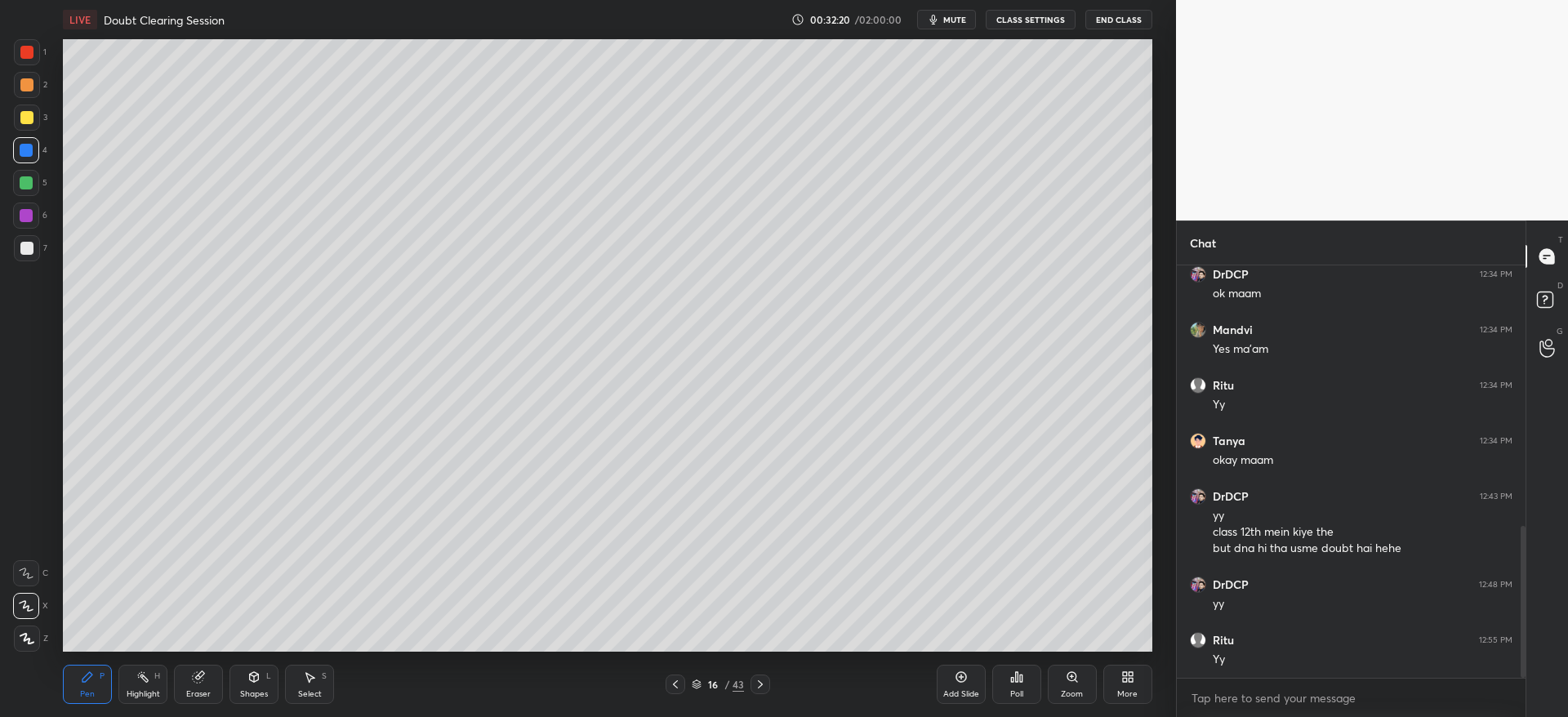
click at [32, 116] on div at bounding box center [26, 117] width 13 height 13
click at [759, 703] on div "Pen P Highlight H Eraser Shapes L Select S 16 / 43 Add Slide Poll Zoom More" at bounding box center [607, 684] width 1089 height 65
click at [761, 693] on div at bounding box center [760, 684] width 20 height 20
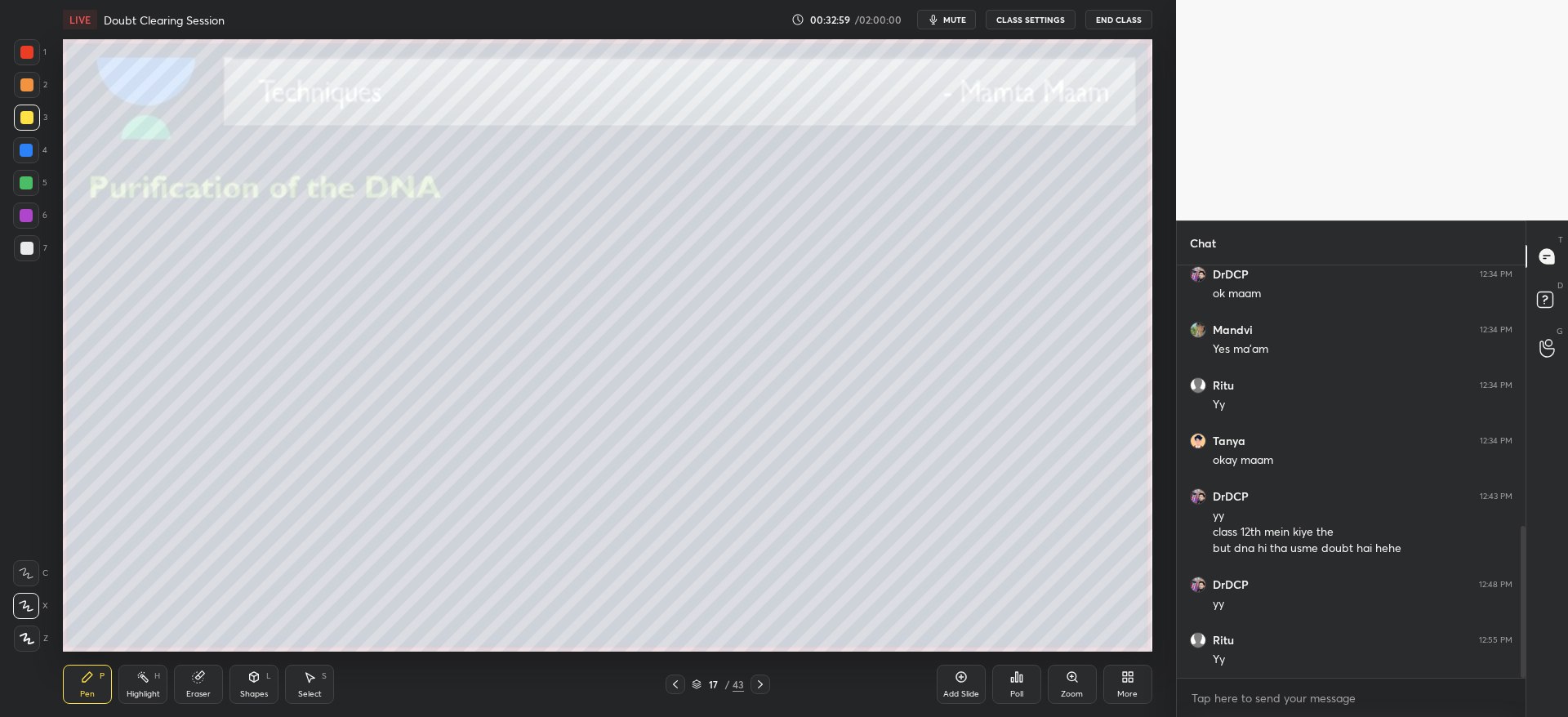
click at [27, 249] on div at bounding box center [26, 247] width 13 height 13
click at [37, 121] on div at bounding box center [26, 117] width 26 height 26
click at [25, 261] on div "7" at bounding box center [30, 251] width 33 height 32
click at [34, 113] on div at bounding box center [26, 117] width 26 height 26
click at [32, 253] on div at bounding box center [26, 248] width 26 height 26
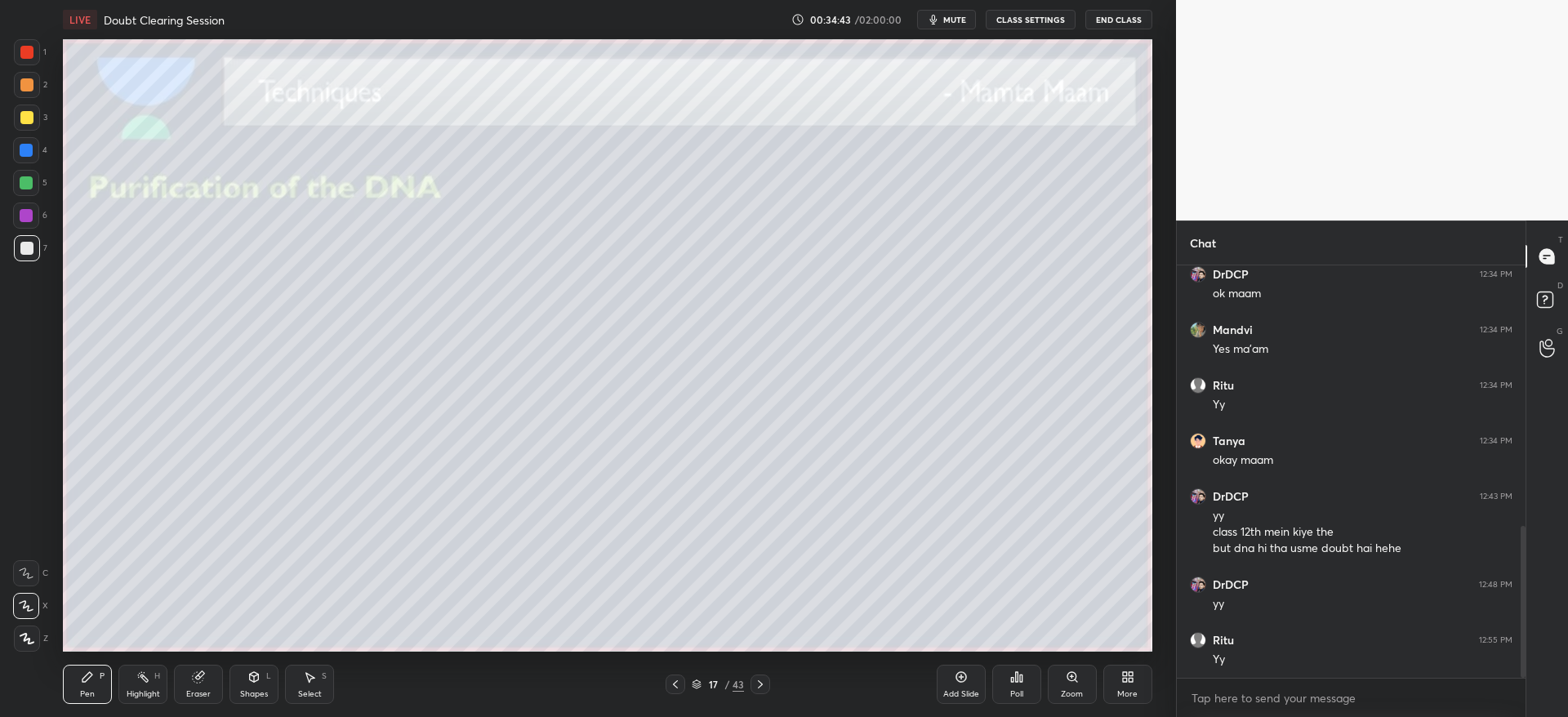
click at [765, 684] on icon at bounding box center [760, 683] width 13 height 13
click at [24, 108] on div at bounding box center [26, 117] width 26 height 26
click at [256, 684] on div "Shapes L" at bounding box center [254, 684] width 49 height 39
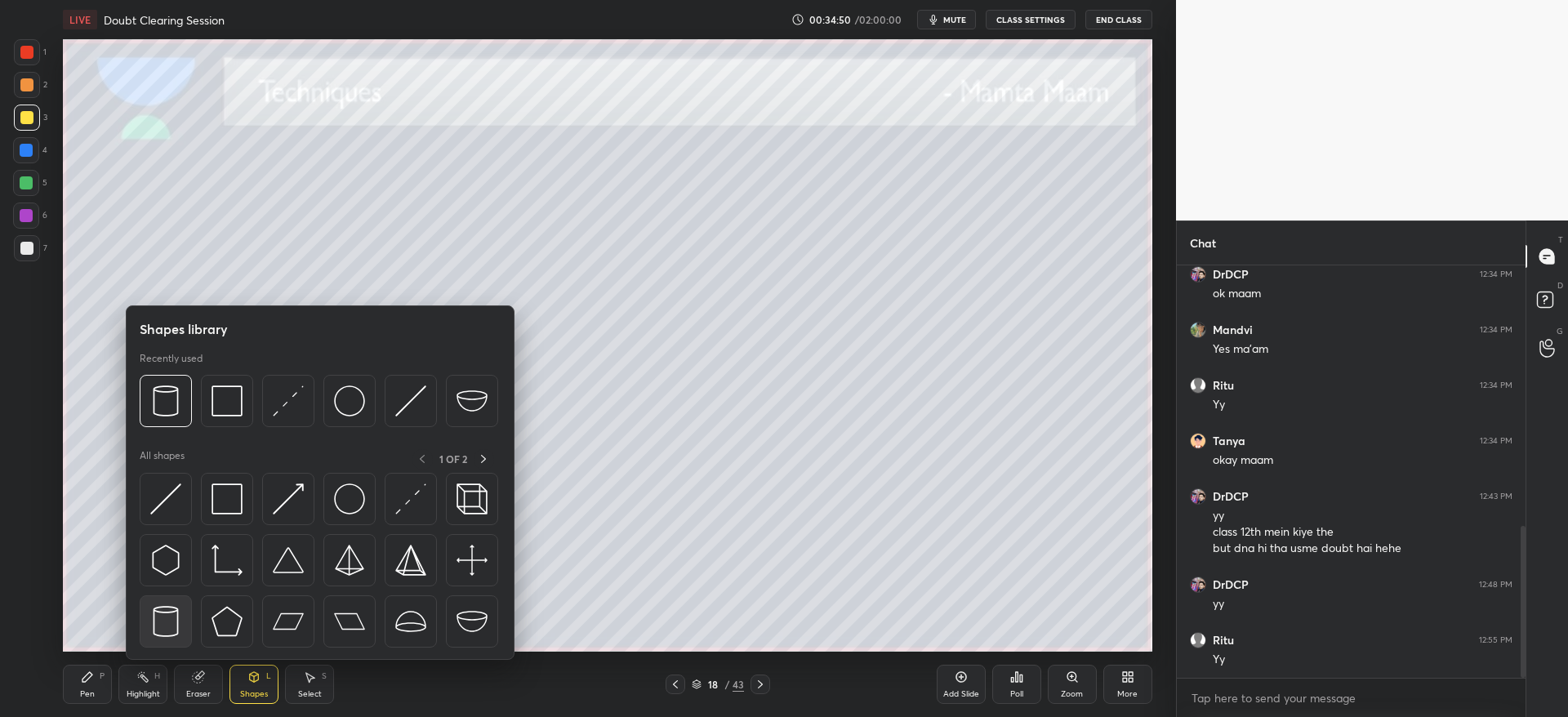
click at [165, 621] on img at bounding box center [166, 621] width 31 height 31
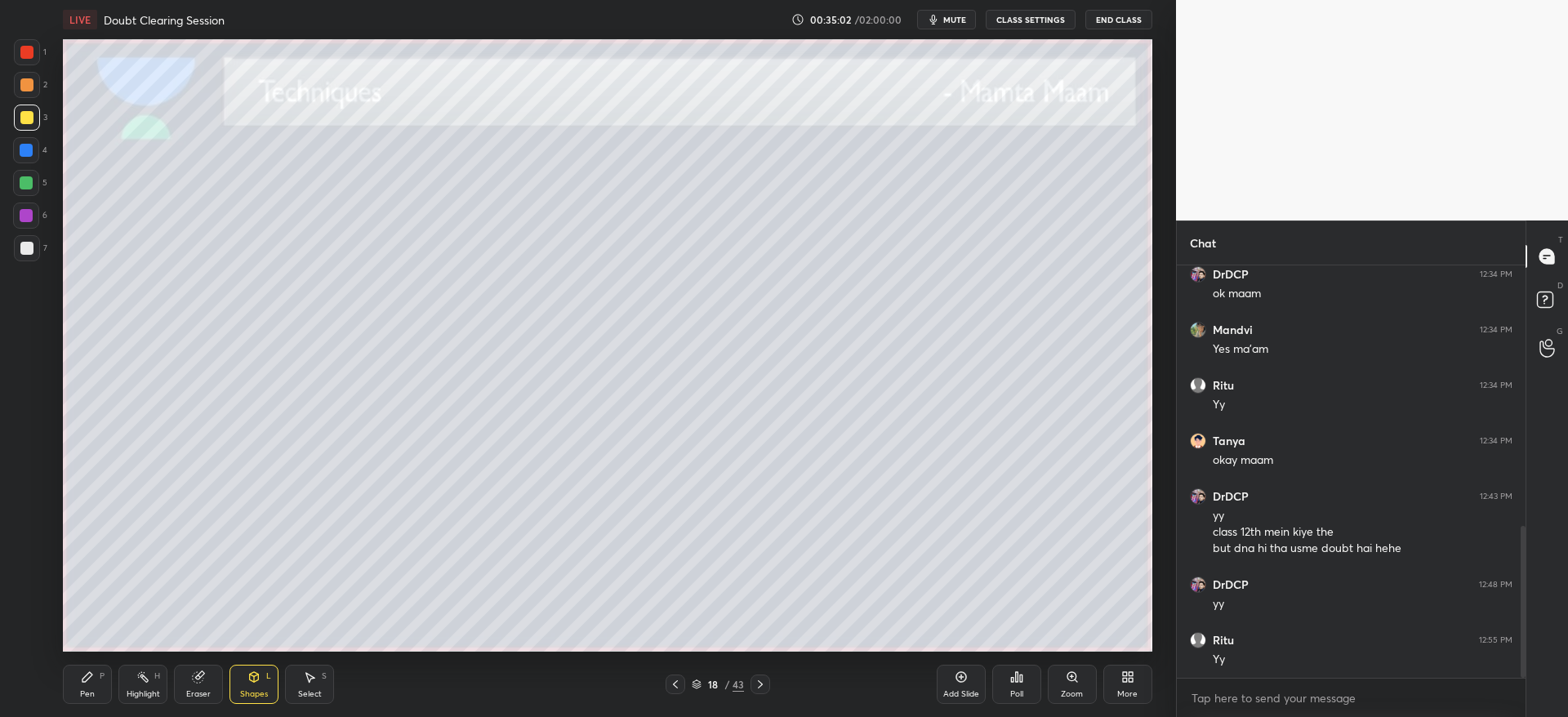
click at [213, 678] on div "Eraser" at bounding box center [199, 684] width 49 height 39
click at [92, 675] on icon at bounding box center [87, 676] width 13 height 13
drag, startPoint x: 207, startPoint y: 682, endPoint x: 206, endPoint y: 658, distance: 24.0
click at [207, 678] on div "Eraser" at bounding box center [199, 684] width 49 height 39
click at [97, 687] on div "Pen P" at bounding box center [88, 684] width 49 height 39
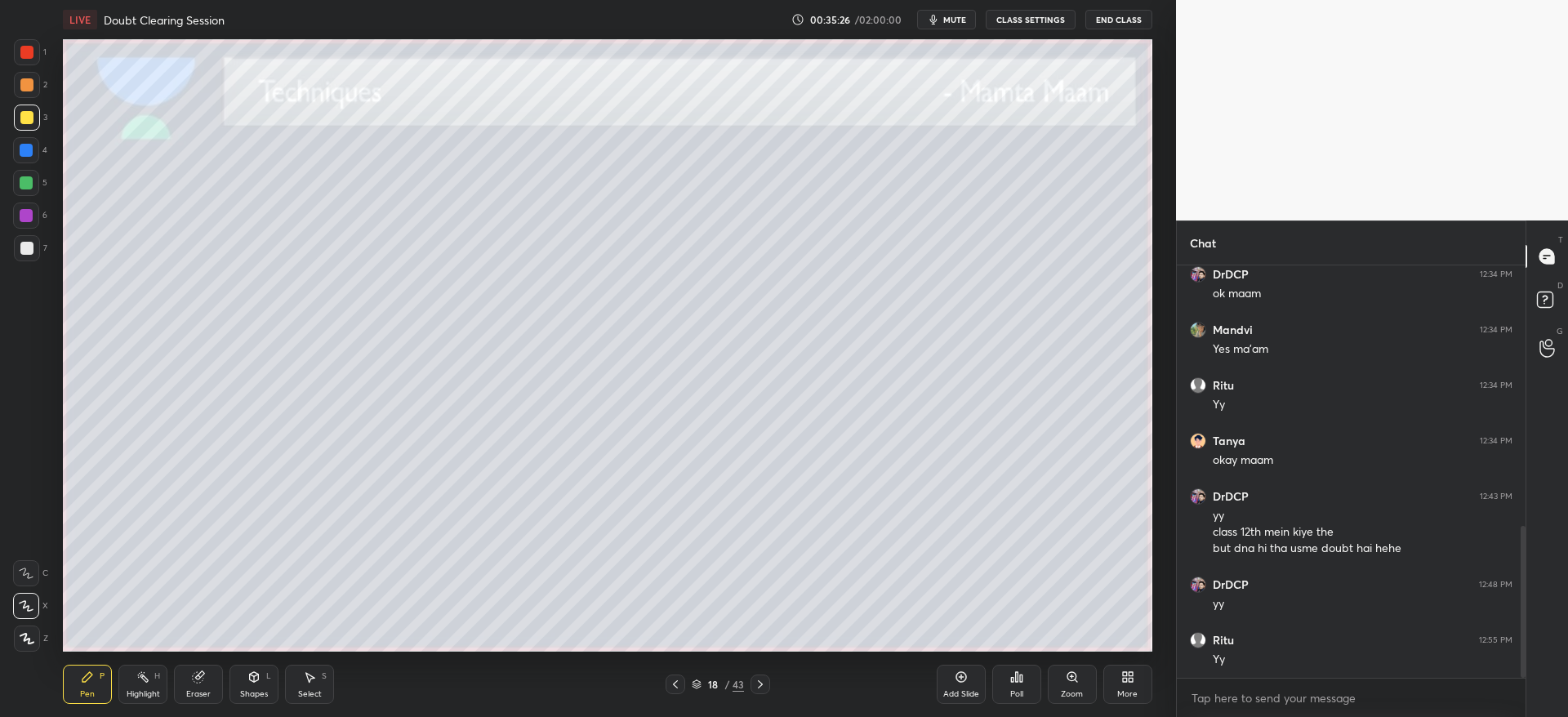
click at [26, 260] on div "7" at bounding box center [30, 251] width 33 height 32
drag, startPoint x: 27, startPoint y: 85, endPoint x: 37, endPoint y: 102, distance: 19.7
click at [27, 86] on div at bounding box center [26, 84] width 13 height 13
click at [29, 148] on div at bounding box center [25, 150] width 13 height 13
click at [31, 121] on div at bounding box center [26, 117] width 26 height 26
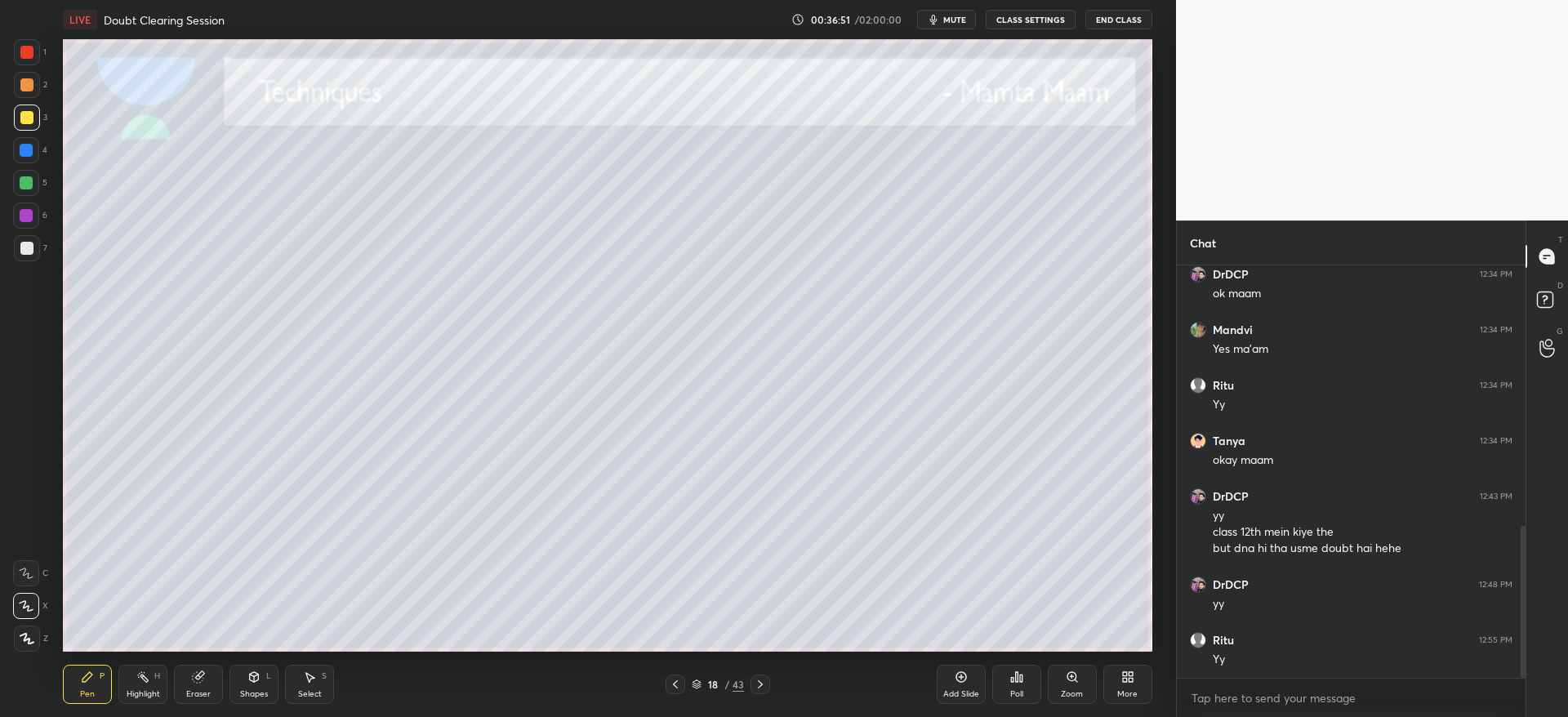
click at [31, 79] on div at bounding box center [26, 84] width 13 height 13
click at [37, 49] on div at bounding box center [26, 52] width 26 height 26
click at [26, 157] on div at bounding box center [25, 150] width 26 height 26
click at [25, 117] on div at bounding box center [26, 117] width 13 height 13
click at [30, 244] on div at bounding box center [26, 247] width 13 height 13
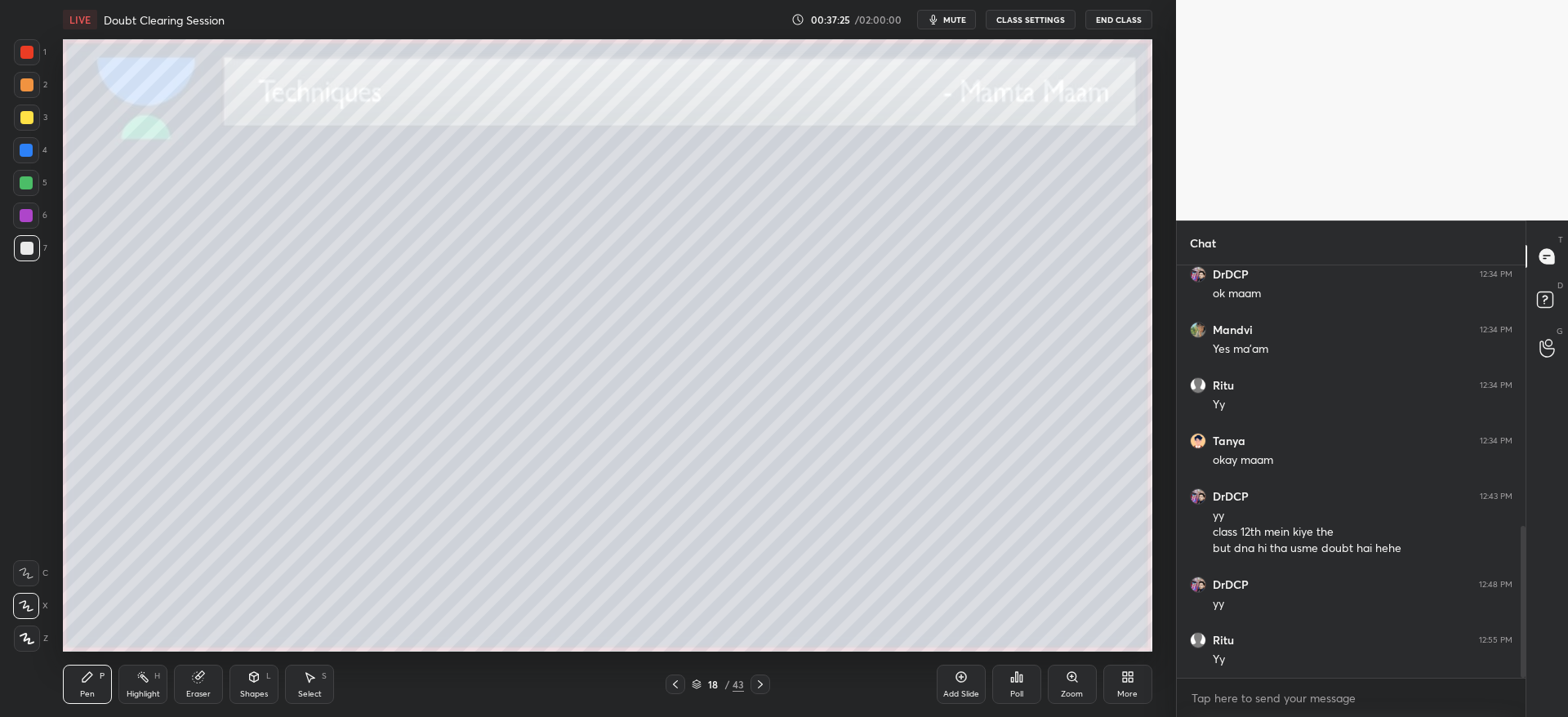
drag, startPoint x: 25, startPoint y: 115, endPoint x: 27, endPoint y: 125, distance: 10.2
click at [23, 116] on div at bounding box center [26, 117] width 13 height 13
click at [31, 82] on div at bounding box center [26, 84] width 13 height 13
click at [31, 163] on div "4" at bounding box center [30, 153] width 34 height 32
click at [754, 689] on icon at bounding box center [760, 683] width 13 height 13
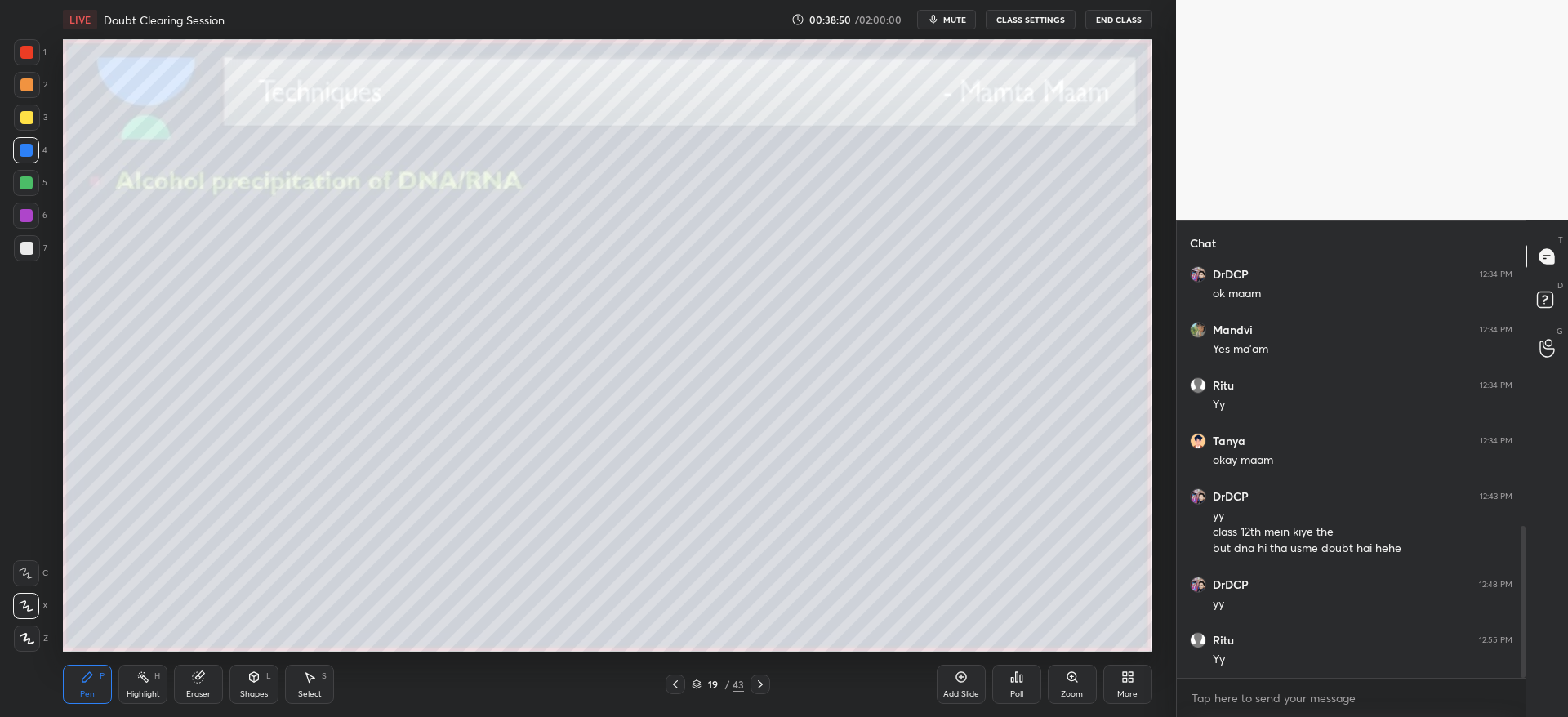
click at [674, 683] on icon at bounding box center [675, 683] width 13 height 13
click at [951, 675] on div "Add Slide" at bounding box center [961, 684] width 49 height 39
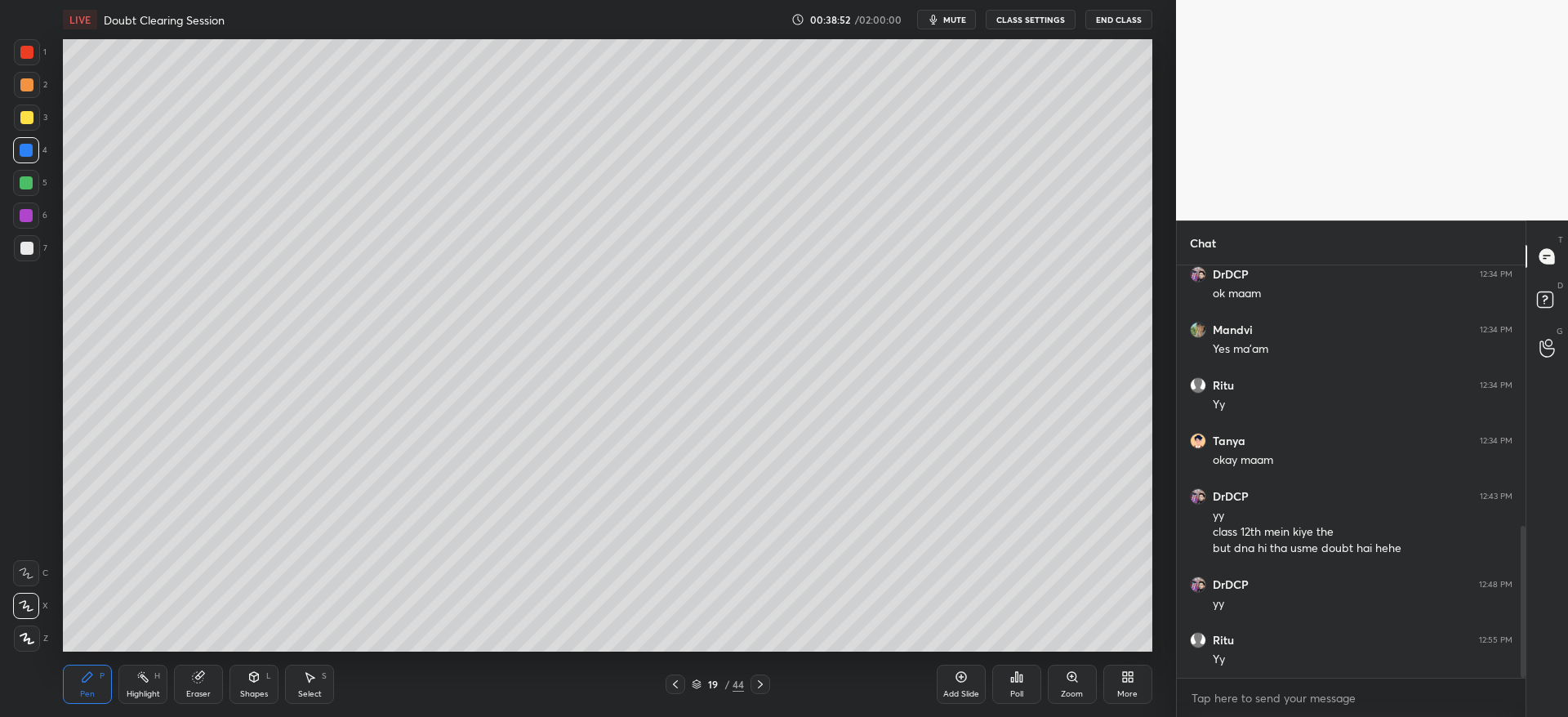
click at [26, 124] on div at bounding box center [26, 117] width 26 height 26
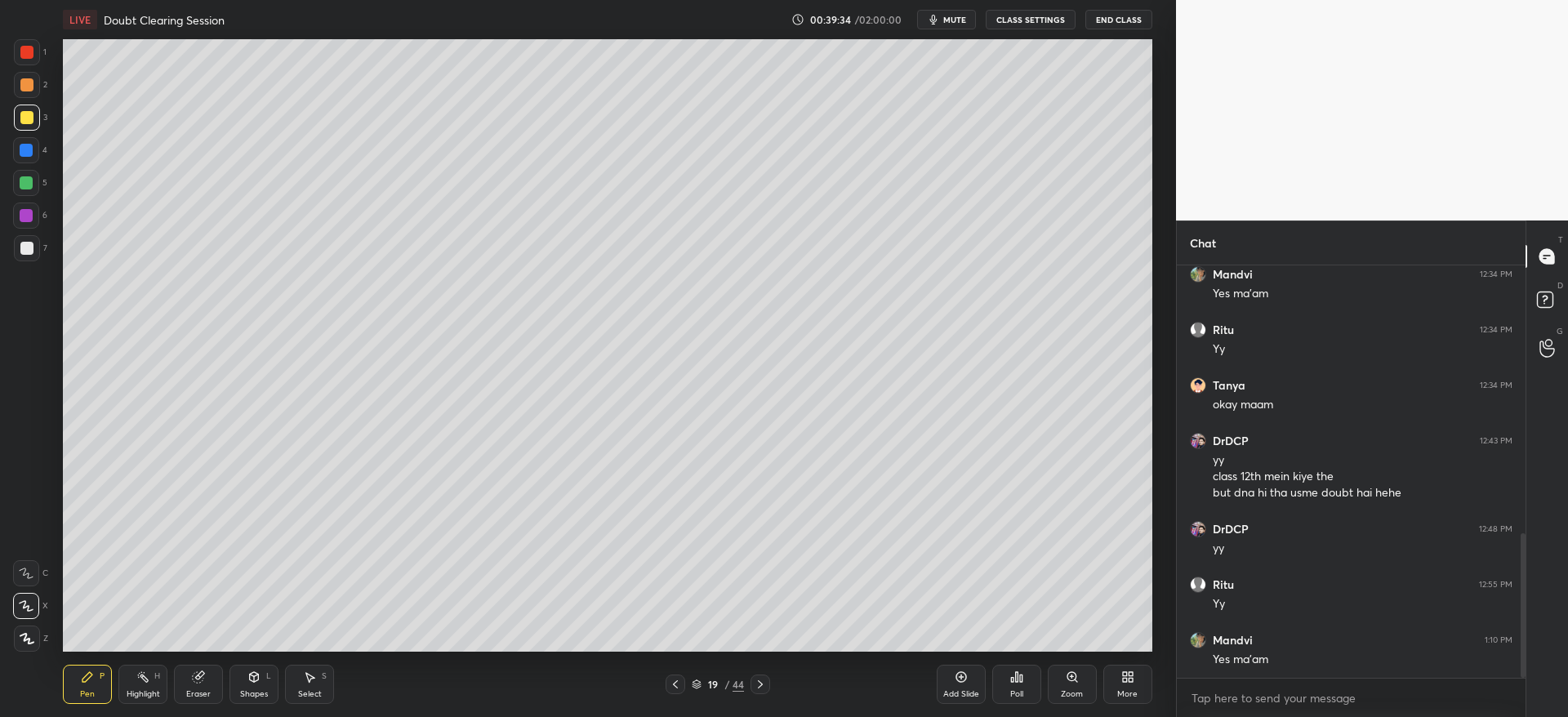
click at [671, 688] on icon at bounding box center [675, 683] width 13 height 13
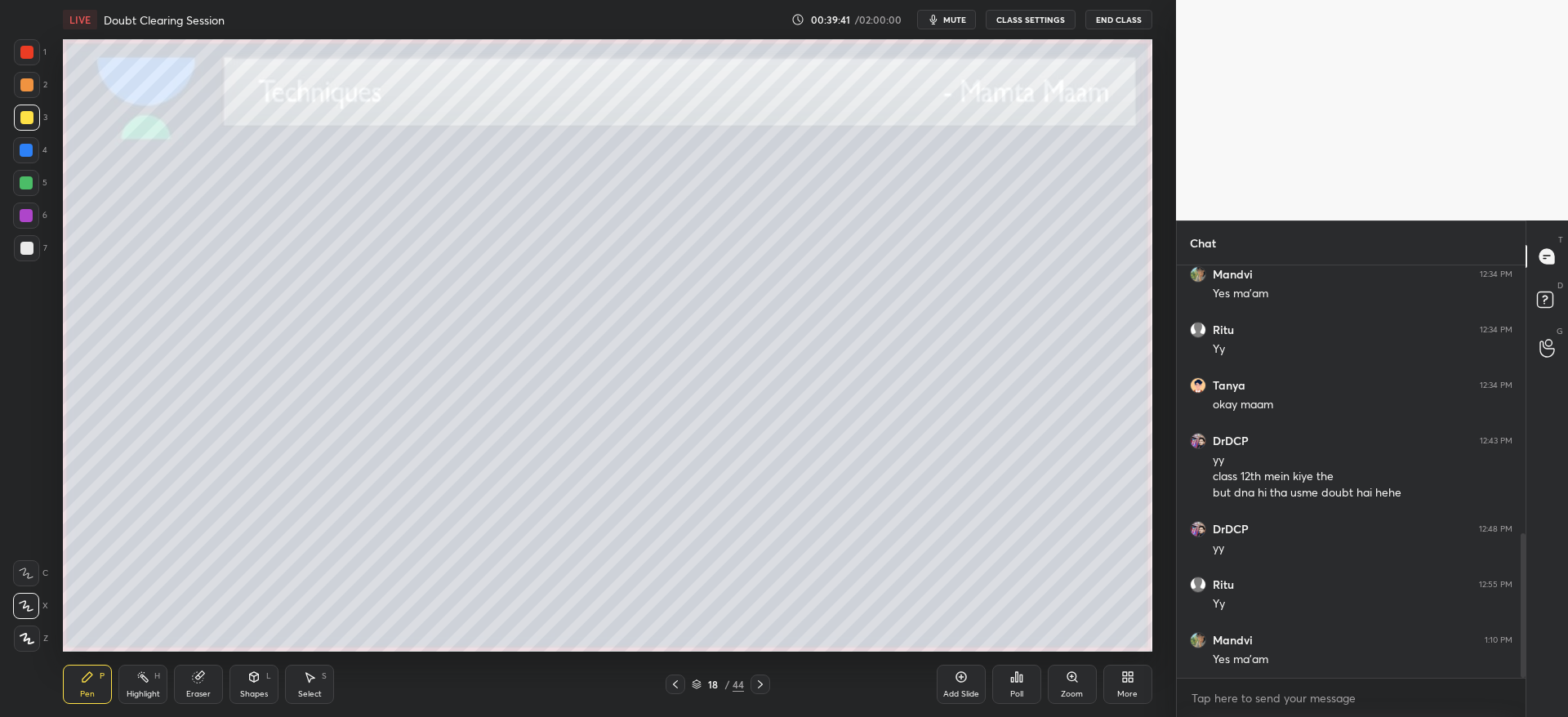
click at [764, 692] on div at bounding box center [760, 684] width 20 height 20
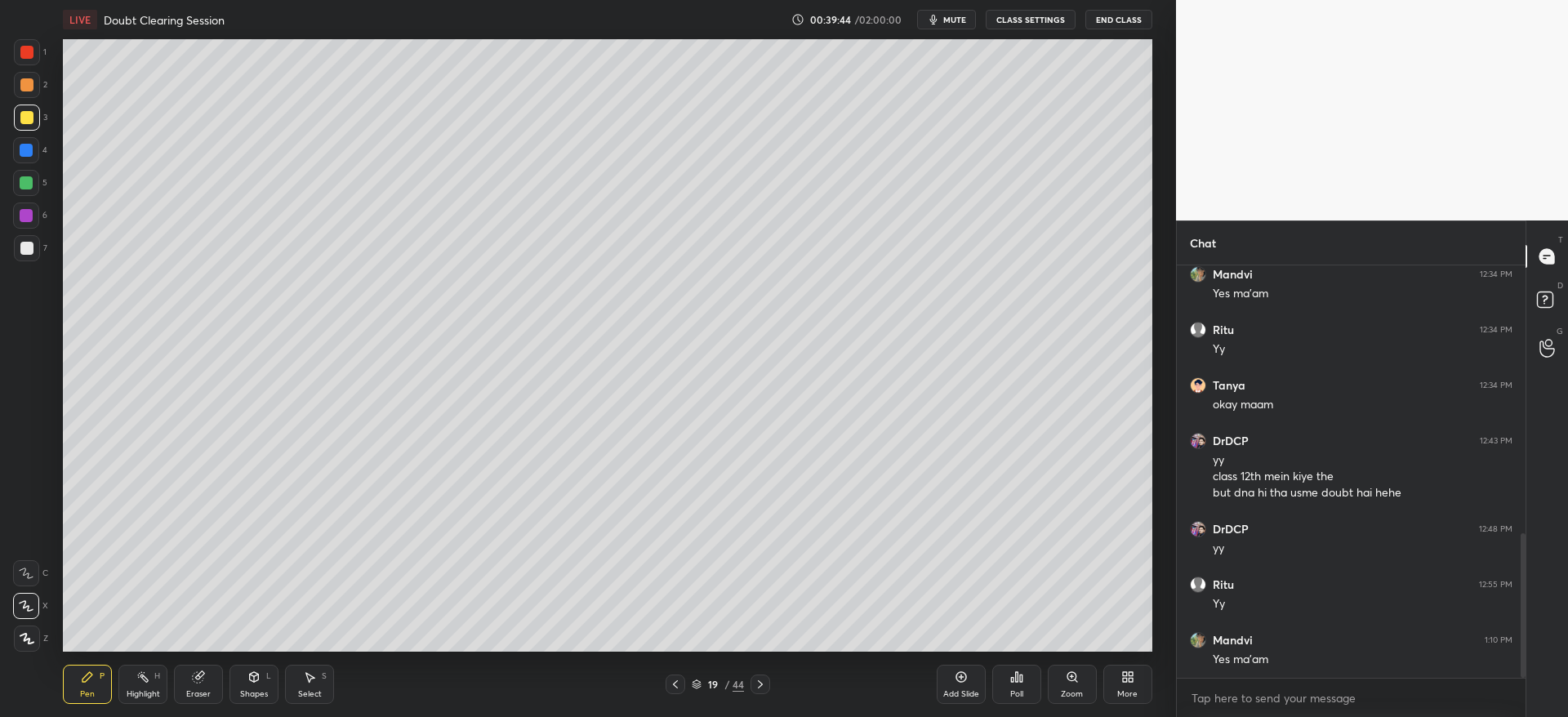
click at [30, 246] on div at bounding box center [26, 247] width 13 height 13
click at [671, 674] on div "Pen P Highlight H Eraser Shapes L Select S 19 / 44 Add Slide Poll Zoom More" at bounding box center [607, 684] width 1089 height 65
click at [672, 686] on icon at bounding box center [675, 683] width 13 height 13
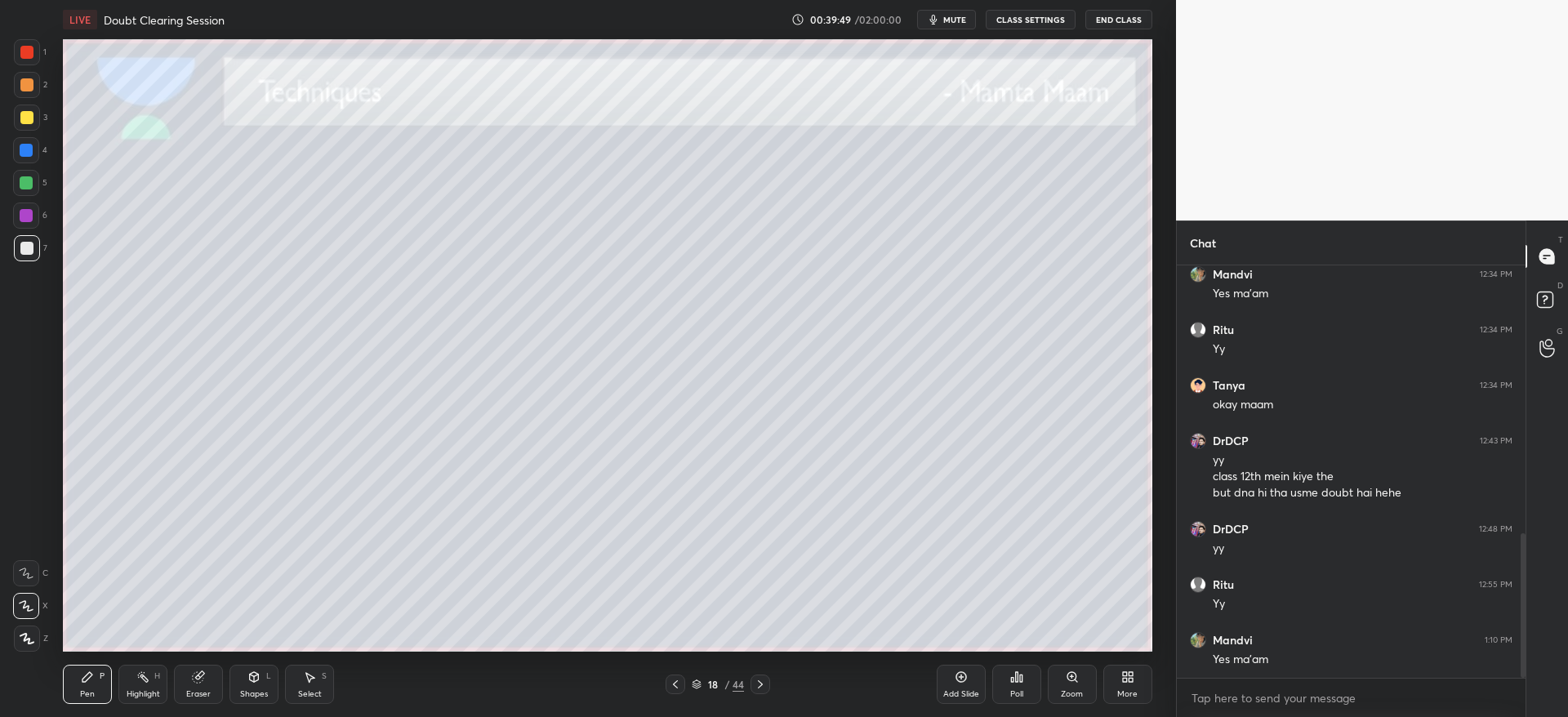
click at [761, 685] on icon at bounding box center [761, 684] width 5 height 8
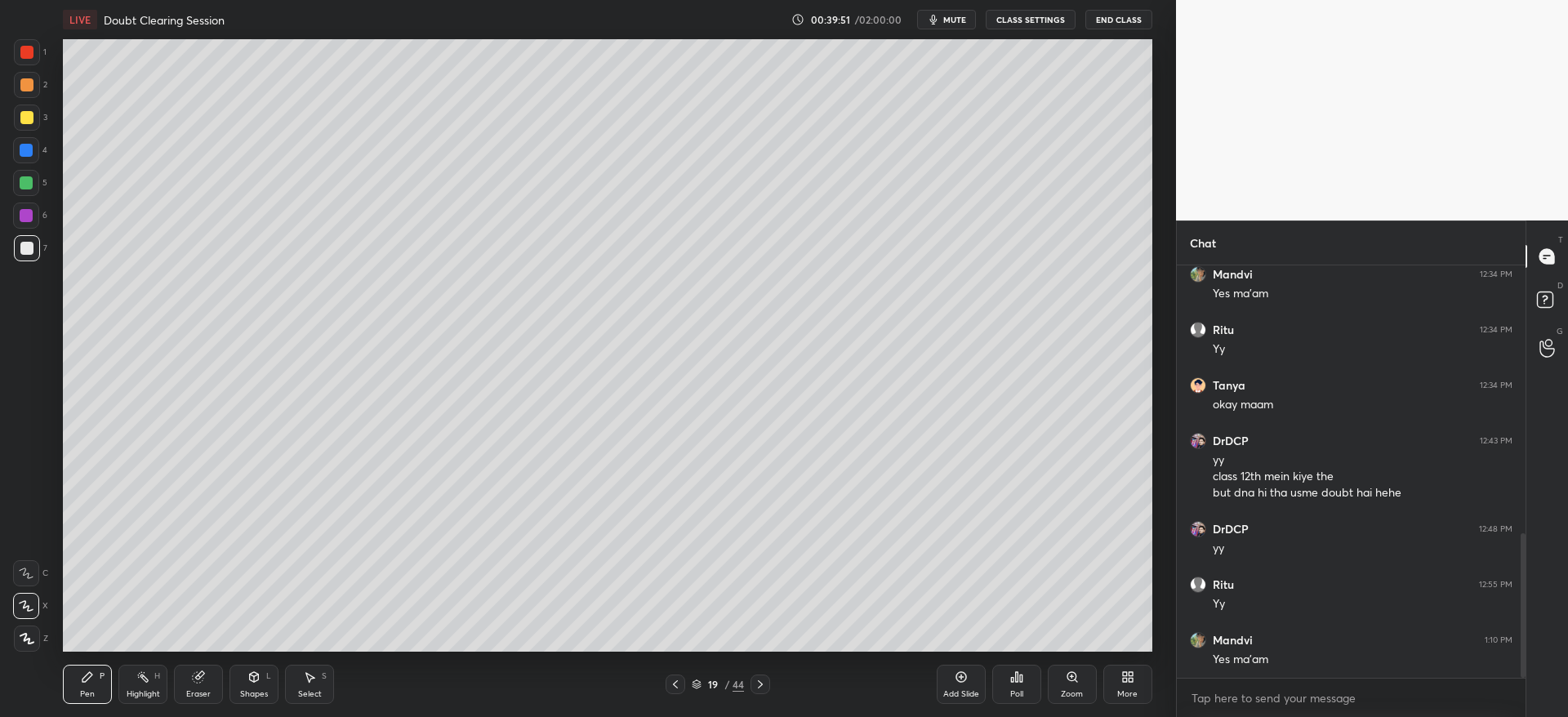
click at [758, 681] on icon at bounding box center [760, 683] width 13 height 13
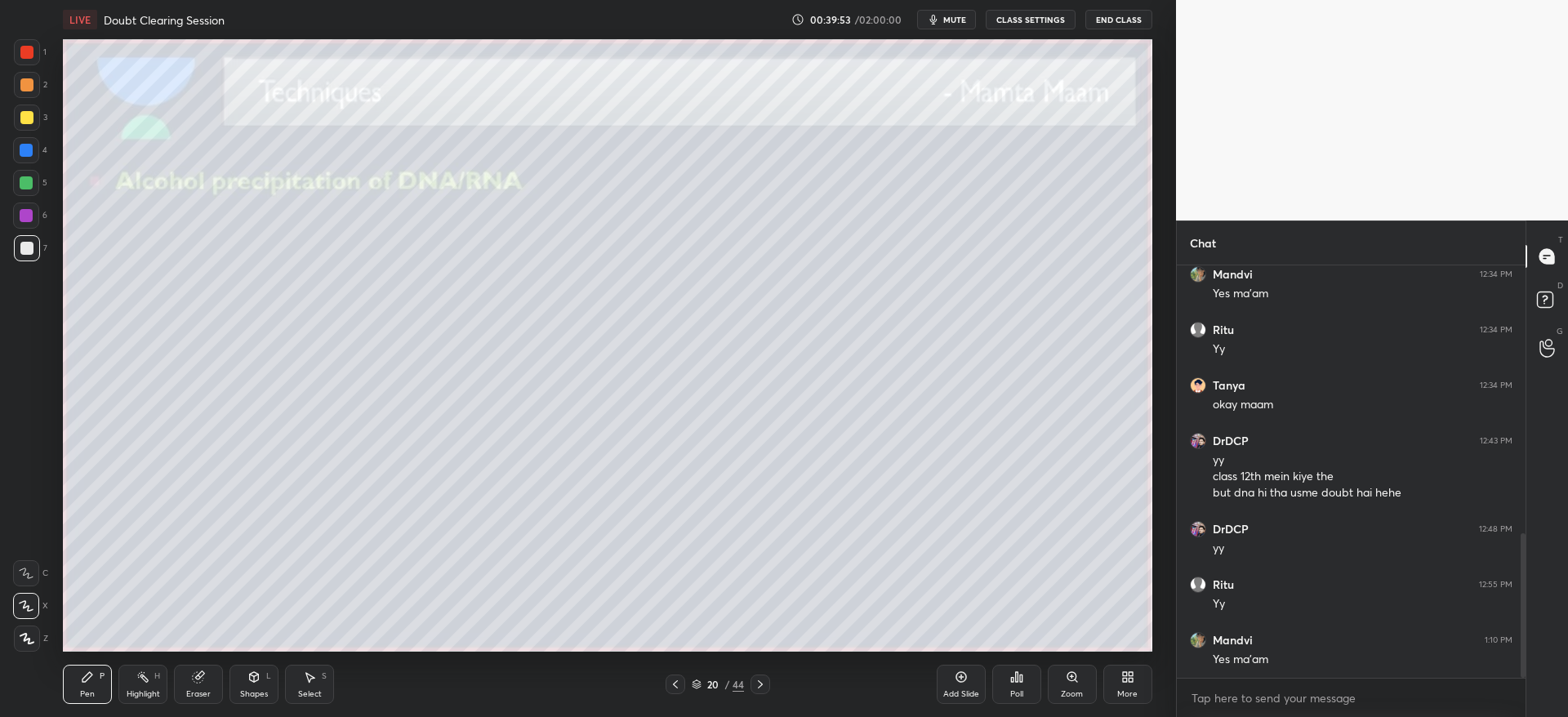
drag, startPoint x: 670, startPoint y: 682, endPoint x: 672, endPoint y: 673, distance: 9.2
click at [671, 680] on icon at bounding box center [675, 683] width 13 height 13
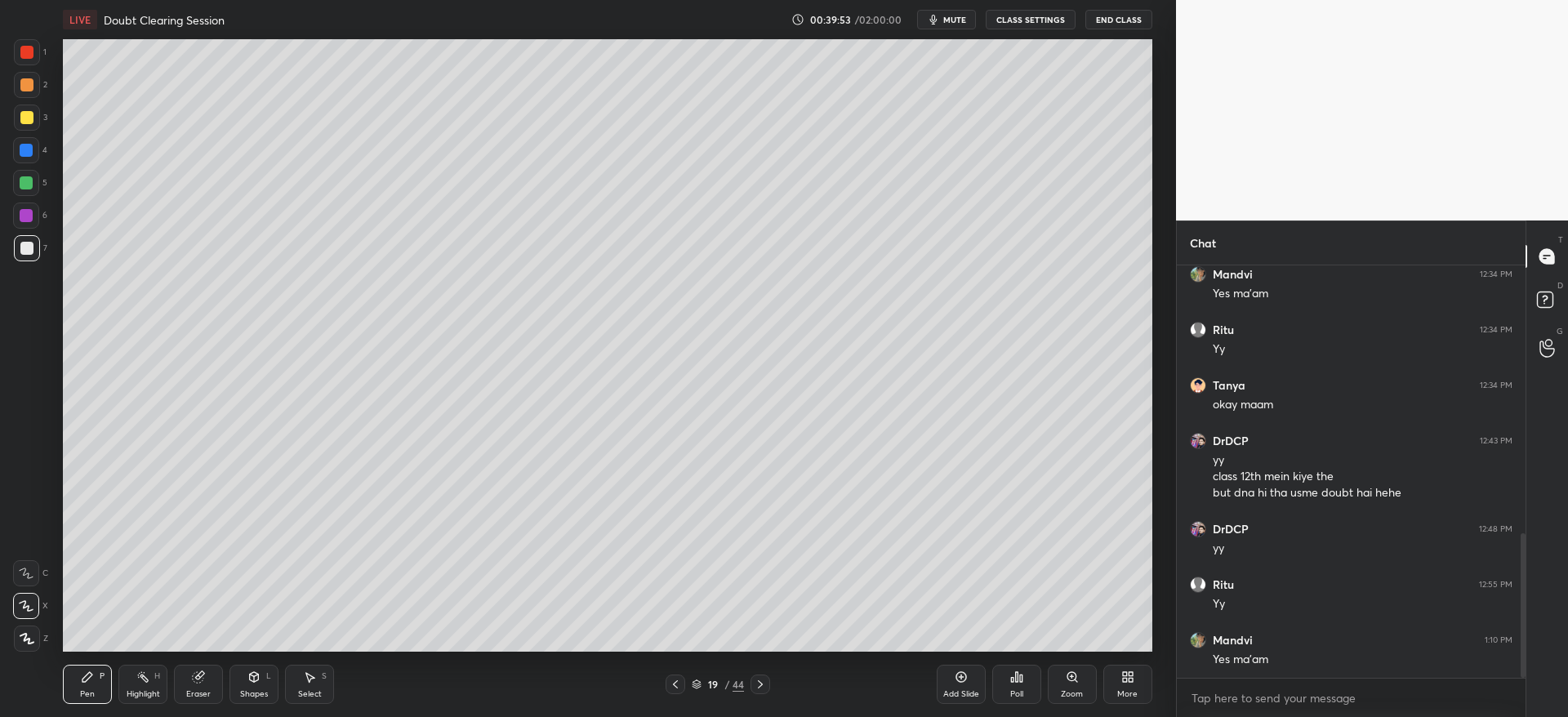
click at [964, 685] on div "Add Slide" at bounding box center [961, 684] width 49 height 39
click at [25, 104] on div at bounding box center [26, 117] width 26 height 26
click at [25, 243] on div at bounding box center [26, 247] width 13 height 13
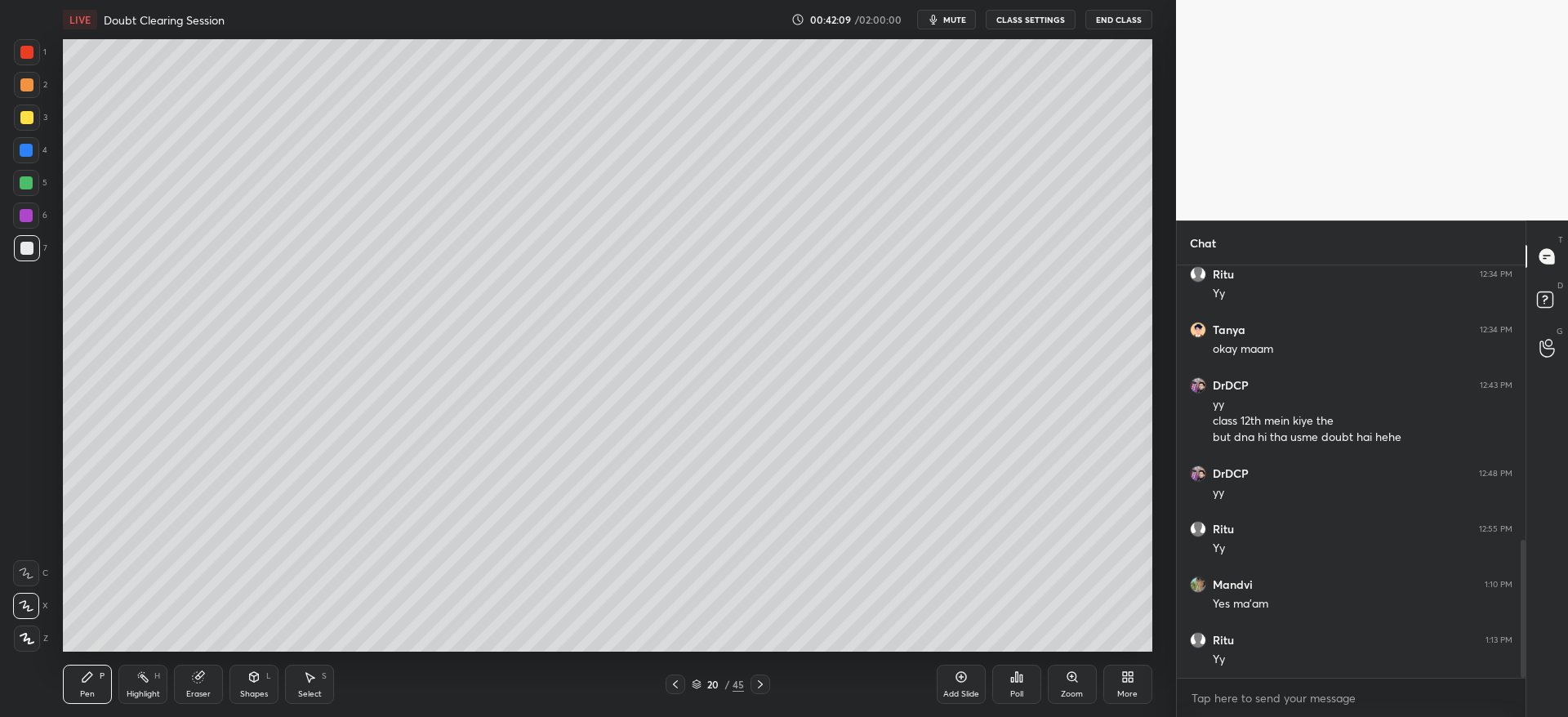
click at [758, 687] on icon at bounding box center [760, 683] width 13 height 13
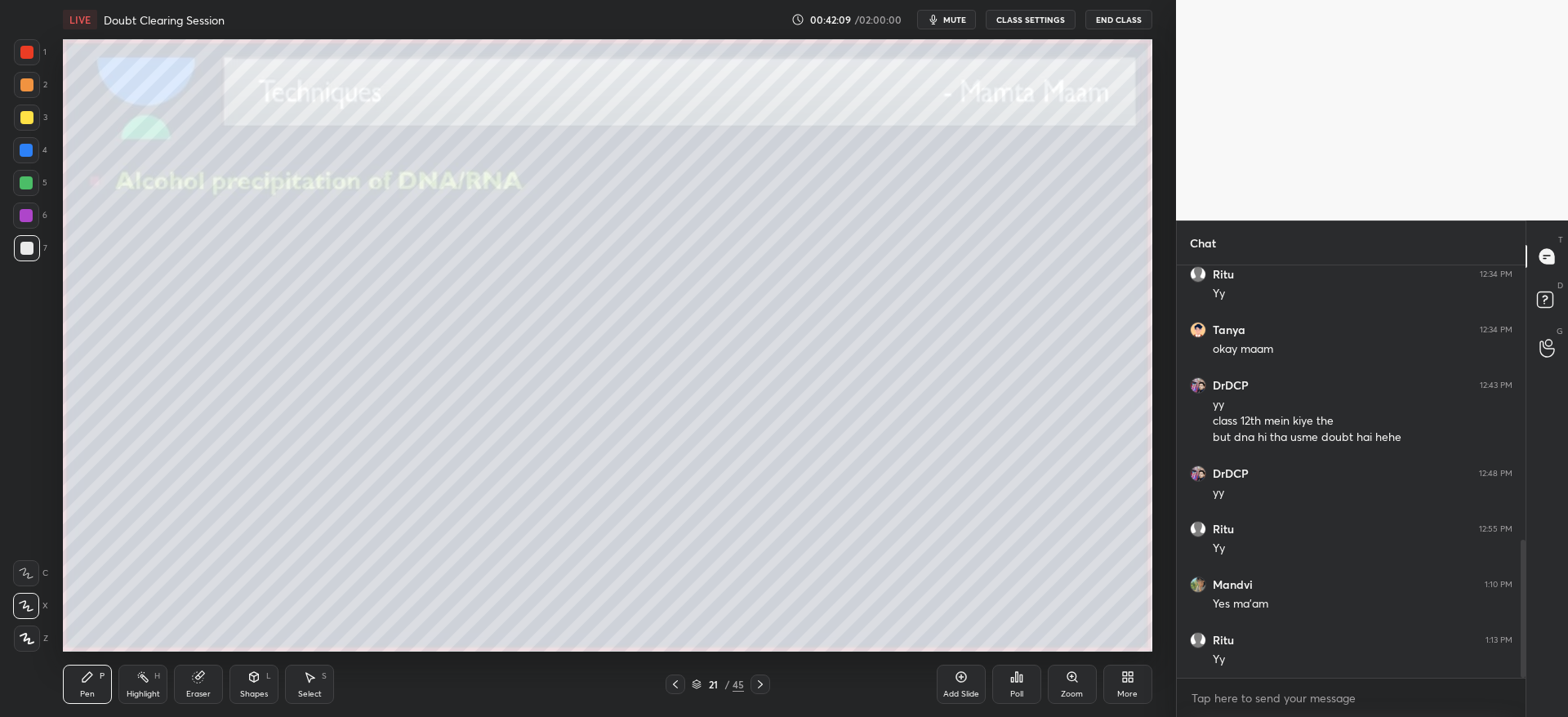
scroll to position [872, 0]
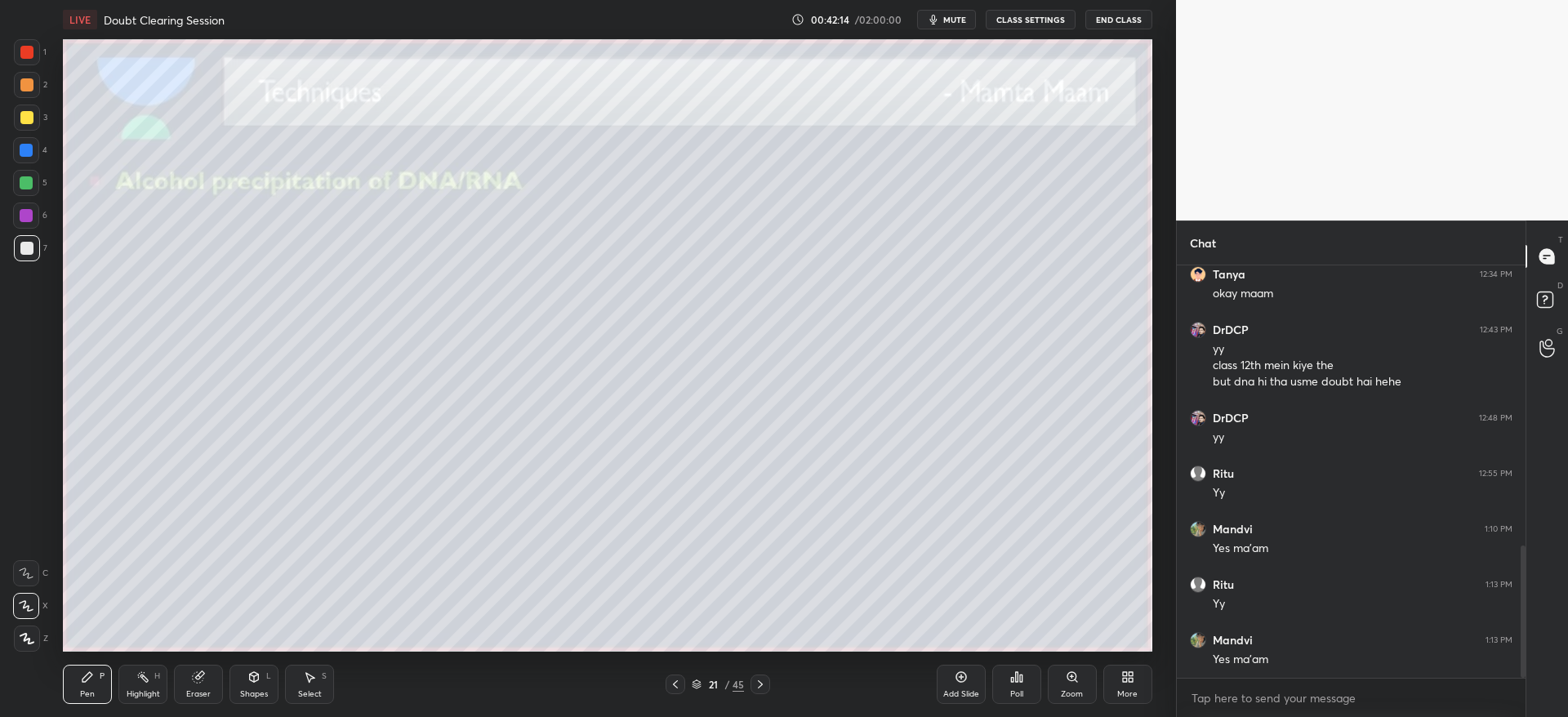
click at [20, 87] on div at bounding box center [26, 84] width 13 height 13
click at [31, 118] on div at bounding box center [26, 117] width 13 height 13
click at [25, 257] on div at bounding box center [26, 248] width 26 height 26
click at [211, 678] on div "Eraser" at bounding box center [199, 684] width 49 height 39
click at [102, 679] on div "P" at bounding box center [102, 676] width 5 height 8
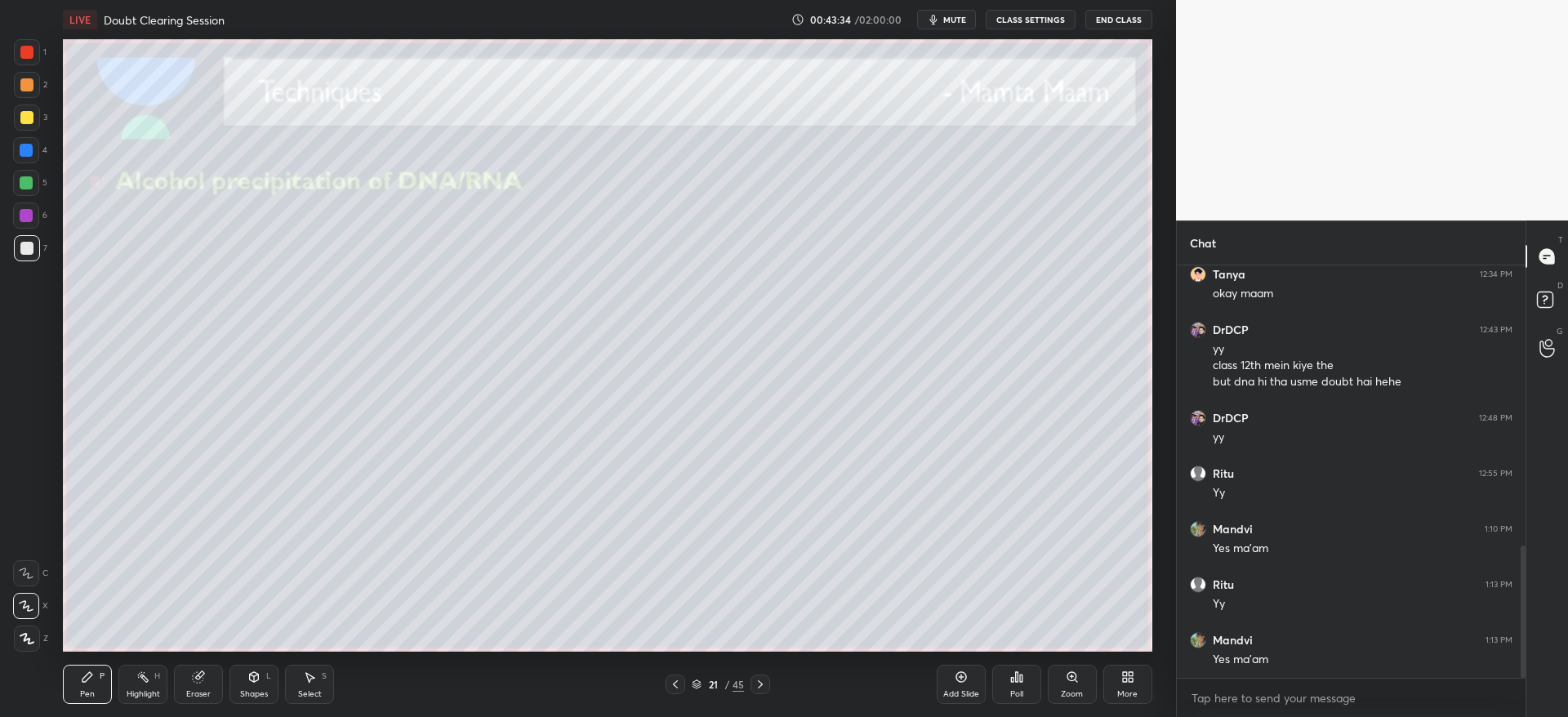
click at [27, 118] on div at bounding box center [26, 117] width 13 height 13
click at [33, 239] on div at bounding box center [26, 248] width 26 height 26
click at [17, 127] on div at bounding box center [26, 117] width 26 height 26
click at [25, 82] on div at bounding box center [26, 84] width 13 height 13
click at [761, 685] on icon at bounding box center [760, 683] width 13 height 13
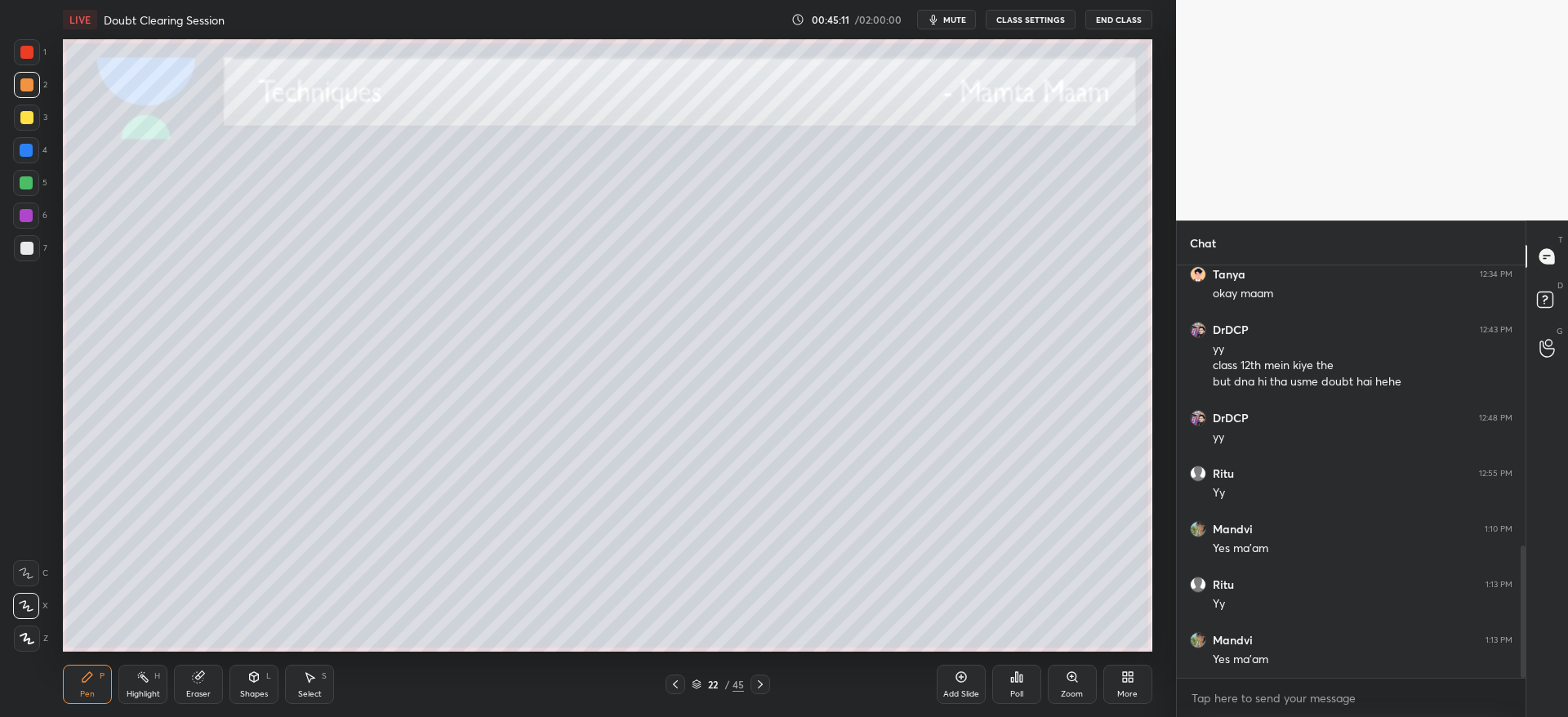
click at [31, 251] on div at bounding box center [26, 247] width 13 height 13
click at [258, 660] on div "Pen P Highlight H Eraser Shapes L Select S 22 / 45 Add Slide Poll Zoom More" at bounding box center [607, 684] width 1089 height 65
click at [248, 686] on div "Shapes L" at bounding box center [254, 684] width 49 height 39
drag, startPoint x: 189, startPoint y: 677, endPoint x: 206, endPoint y: 664, distance: 21.4
click at [190, 676] on div "Eraser" at bounding box center [199, 684] width 49 height 39
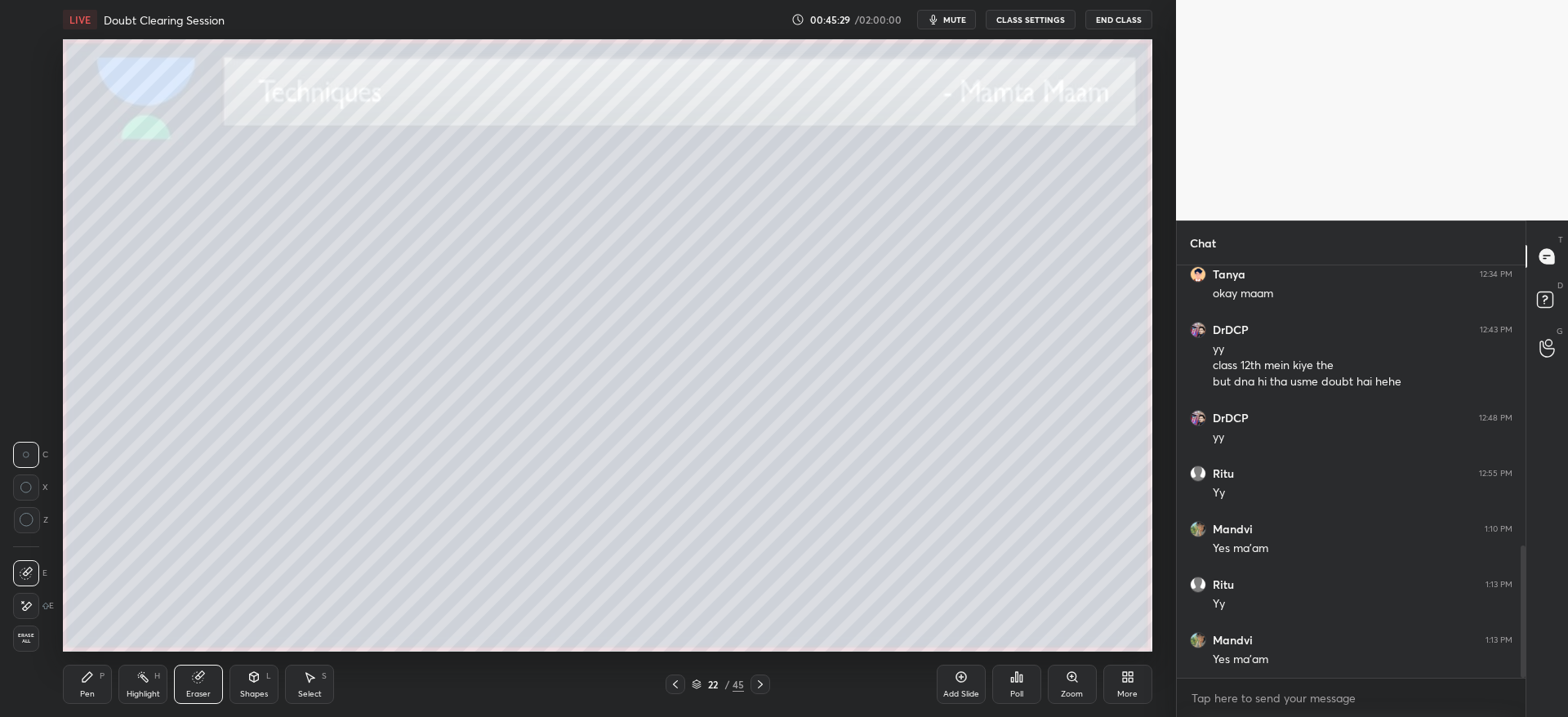
drag, startPoint x: 31, startPoint y: 601, endPoint x: 59, endPoint y: 590, distance: 30.1
click at [31, 601] on icon at bounding box center [25, 606] width 13 height 14
drag, startPoint x: 239, startPoint y: 676, endPoint x: 246, endPoint y: 675, distance: 7.1
click at [246, 676] on div "Shapes L" at bounding box center [254, 684] width 49 height 39
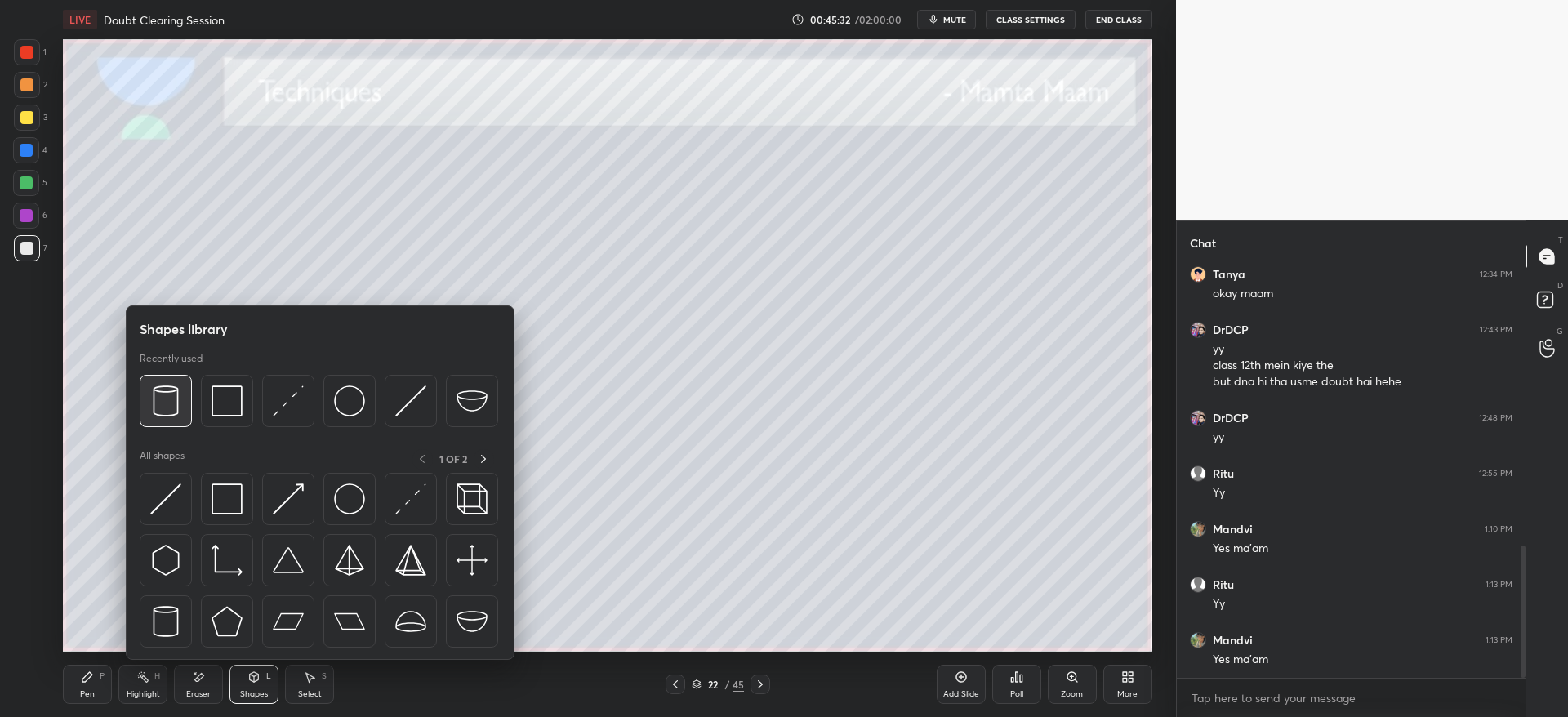
click at [161, 394] on img at bounding box center [166, 401] width 31 height 31
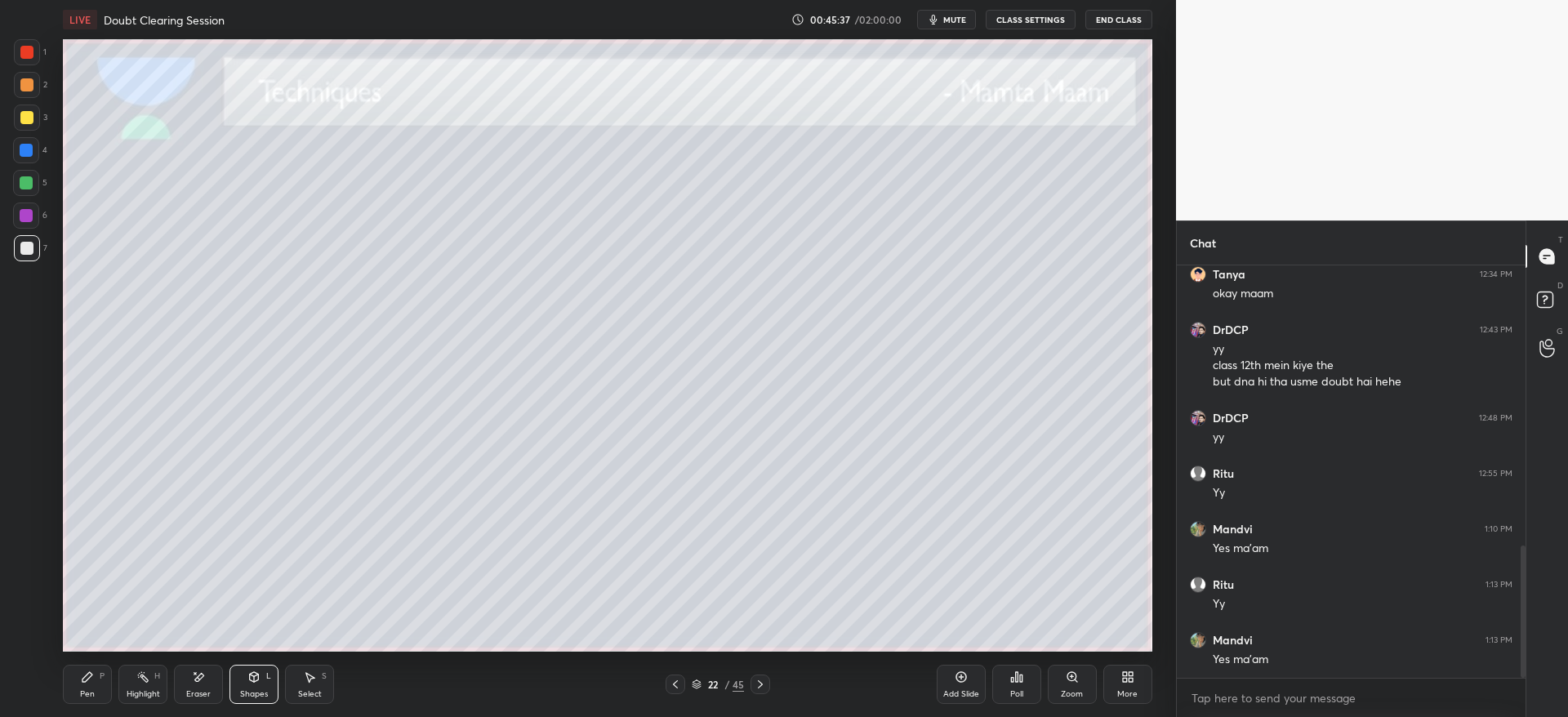
click at [203, 680] on icon at bounding box center [198, 677] width 13 height 14
click at [31, 573] on icon at bounding box center [25, 573] width 13 height 13
click at [91, 690] on div "Pen" at bounding box center [87, 694] width 14 height 8
drag, startPoint x: 207, startPoint y: 679, endPoint x: 205, endPoint y: 668, distance: 11.2
click at [207, 675] on div "Eraser" at bounding box center [199, 684] width 49 height 39
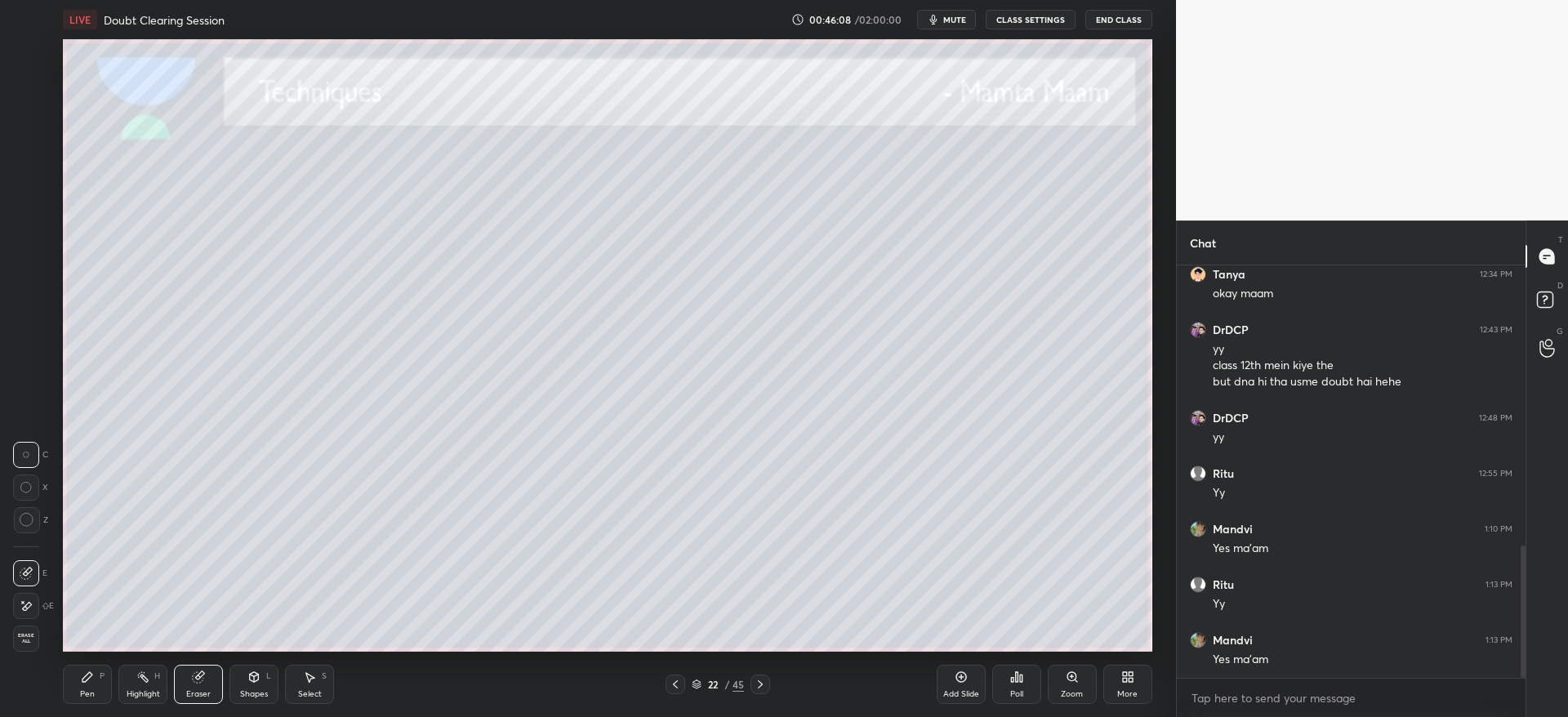
click at [83, 679] on icon at bounding box center [88, 677] width 10 height 10
click at [25, 116] on div at bounding box center [26, 117] width 13 height 13
drag, startPoint x: 29, startPoint y: 91, endPoint x: 41, endPoint y: 101, distance: 15.6
click at [29, 91] on div at bounding box center [26, 84] width 13 height 13
click at [205, 683] on div "Eraser" at bounding box center [199, 684] width 49 height 39
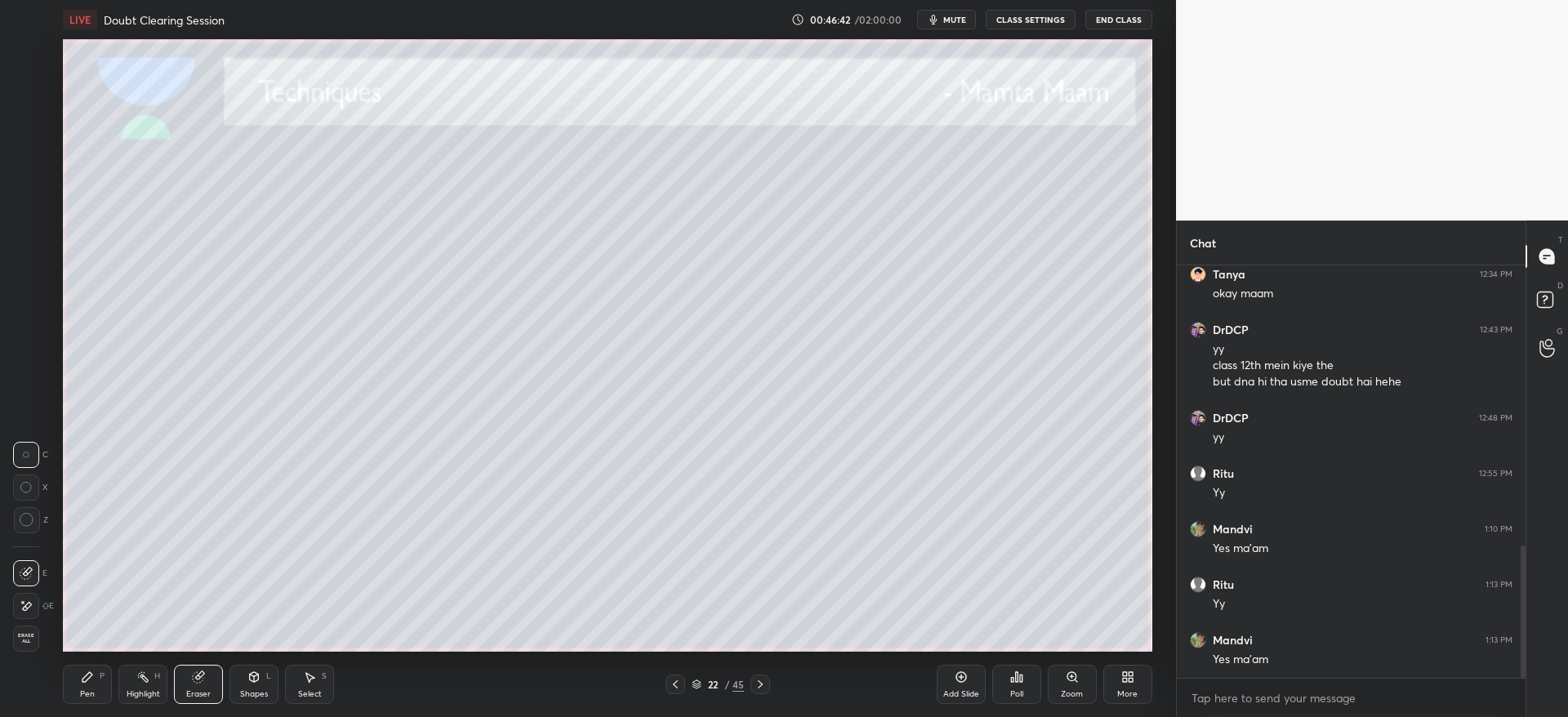
click at [84, 677] on icon at bounding box center [88, 677] width 10 height 10
drag, startPoint x: 38, startPoint y: 247, endPoint x: 50, endPoint y: 283, distance: 37.9
click at [37, 250] on div at bounding box center [26, 248] width 26 height 26
drag, startPoint x: 197, startPoint y: 680, endPoint x: 204, endPoint y: 658, distance: 23.1
click at [198, 677] on icon at bounding box center [198, 677] width 10 height 10
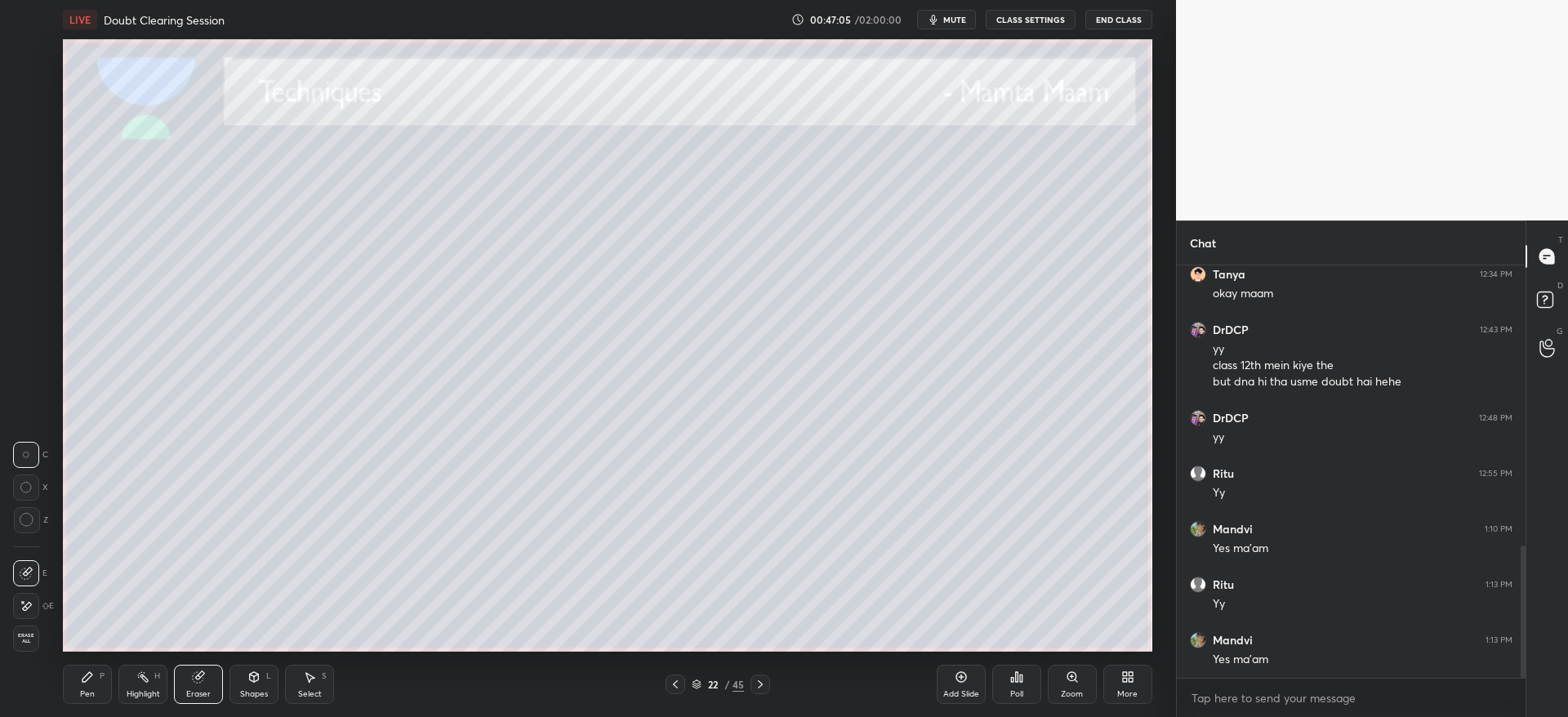
drag, startPoint x: 89, startPoint y: 674, endPoint x: 88, endPoint y: 656, distance: 18.0
click at [89, 670] on icon at bounding box center [87, 676] width 13 height 13
click at [31, 89] on div at bounding box center [26, 84] width 13 height 13
click at [29, 250] on div at bounding box center [26, 247] width 13 height 13
click at [34, 208] on div at bounding box center [25, 215] width 26 height 26
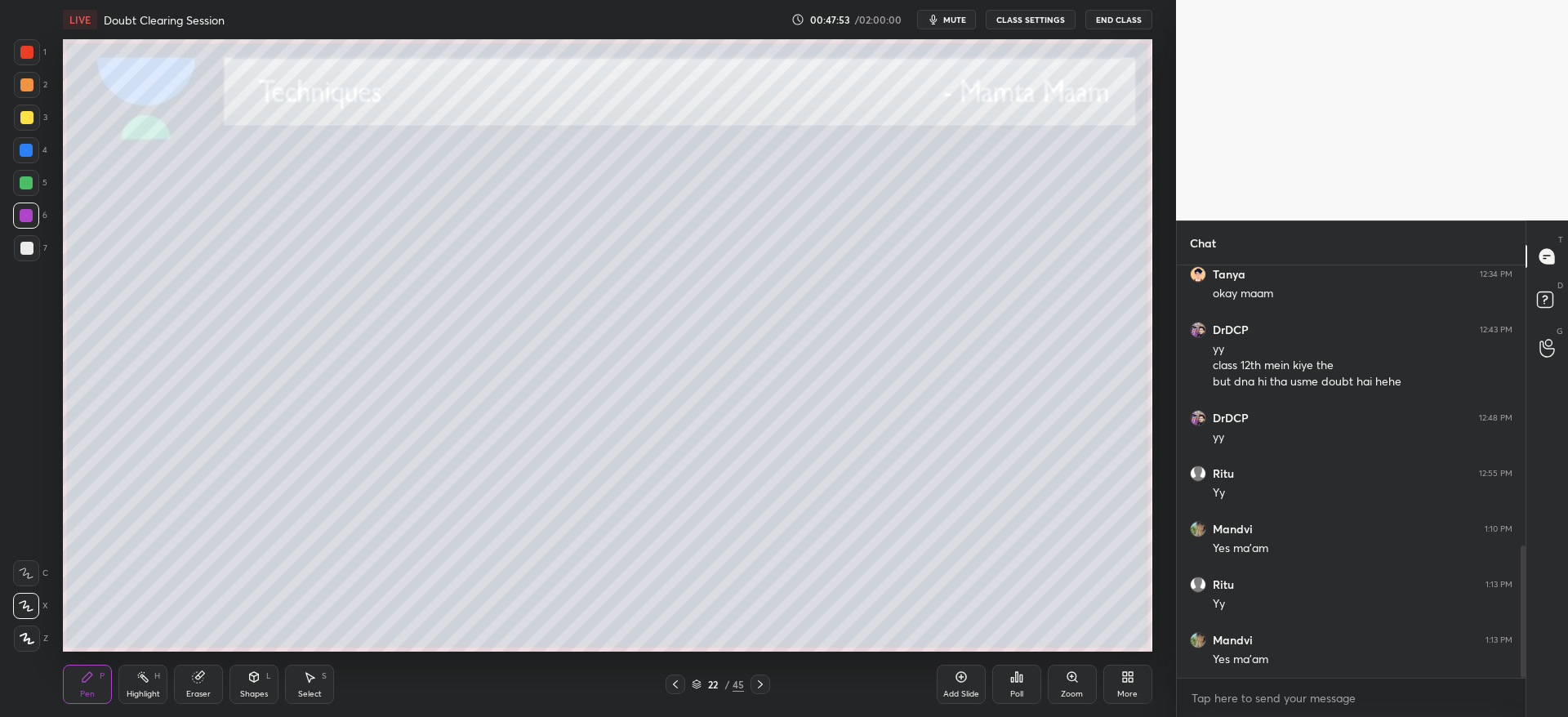
click at [27, 251] on div at bounding box center [26, 247] width 13 height 13
click at [28, 217] on div at bounding box center [25, 215] width 13 height 13
click at [25, 246] on div at bounding box center [26, 247] width 13 height 13
click at [42, 222] on div "6" at bounding box center [30, 215] width 34 height 26
drag, startPoint x: 36, startPoint y: 216, endPoint x: 43, endPoint y: 209, distance: 9.9
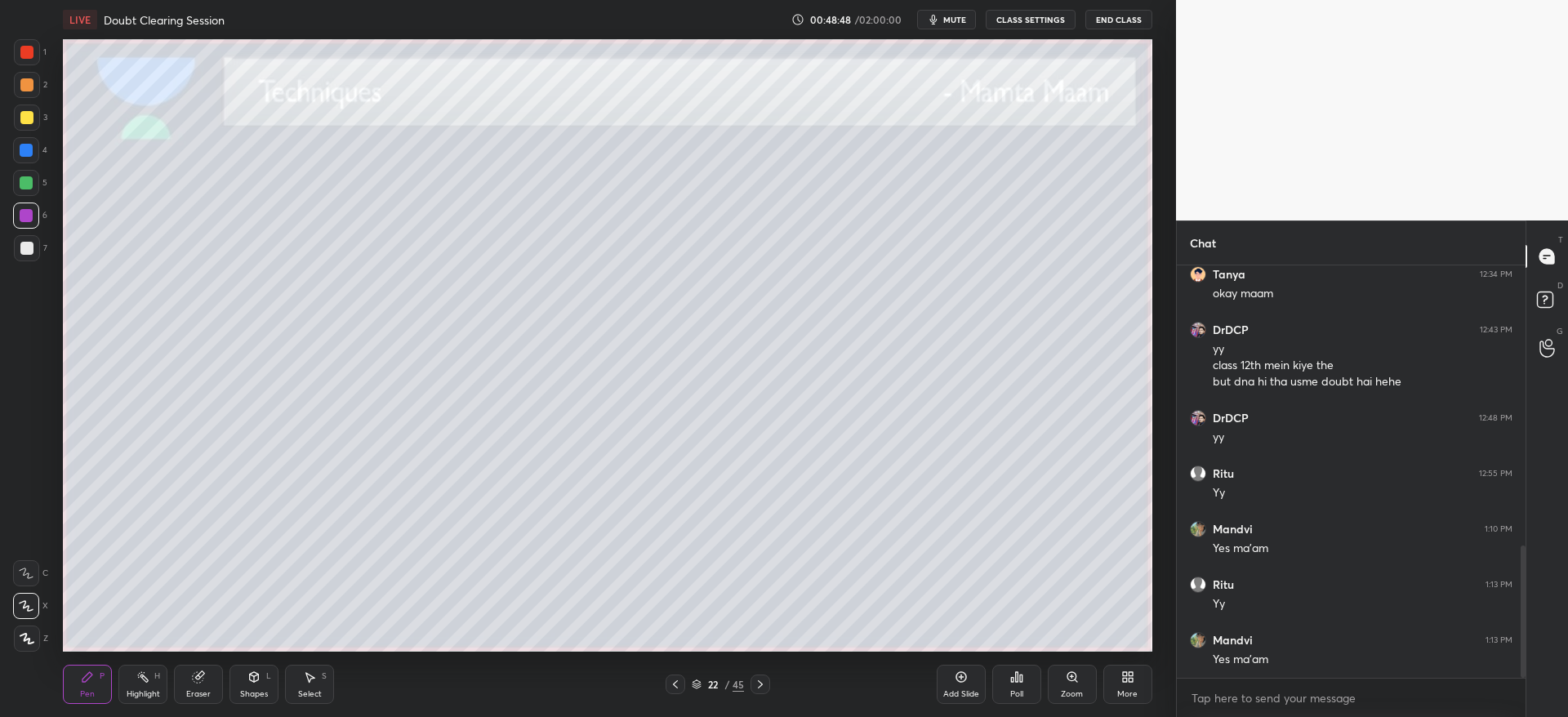
click at [34, 216] on div at bounding box center [25, 215] width 26 height 26
click at [30, 112] on div at bounding box center [26, 117] width 13 height 13
click at [678, 680] on icon at bounding box center [675, 683] width 13 height 13
click at [759, 683] on icon at bounding box center [760, 683] width 13 height 13
click at [761, 684] on icon at bounding box center [760, 683] width 13 height 13
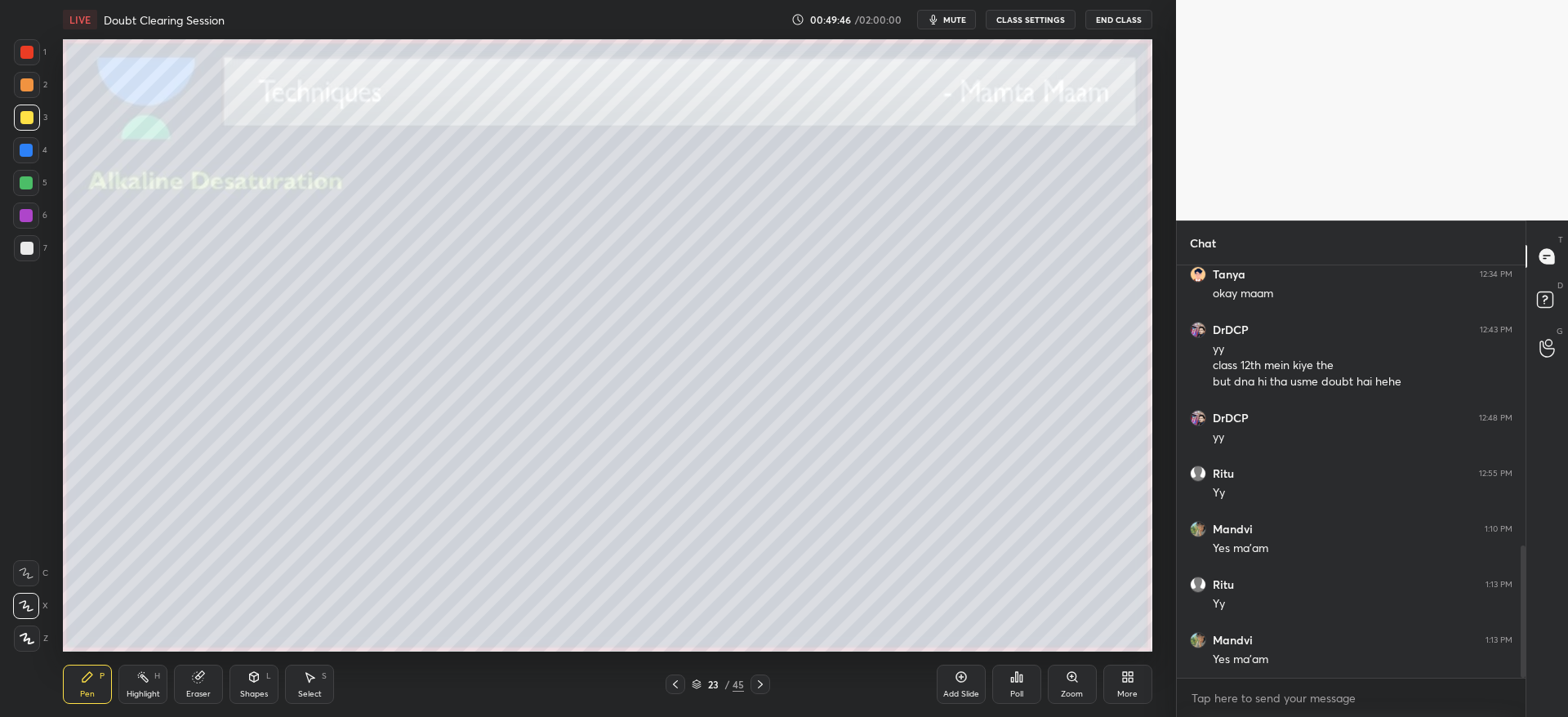
click at [30, 259] on div at bounding box center [26, 248] width 26 height 26
click at [25, 119] on div at bounding box center [26, 117] width 13 height 13
drag, startPoint x: 26, startPoint y: 252, endPoint x: 37, endPoint y: 240, distance: 16.3
click at [31, 250] on div at bounding box center [26, 247] width 13 height 13
click at [31, 118] on div at bounding box center [26, 117] width 13 height 13
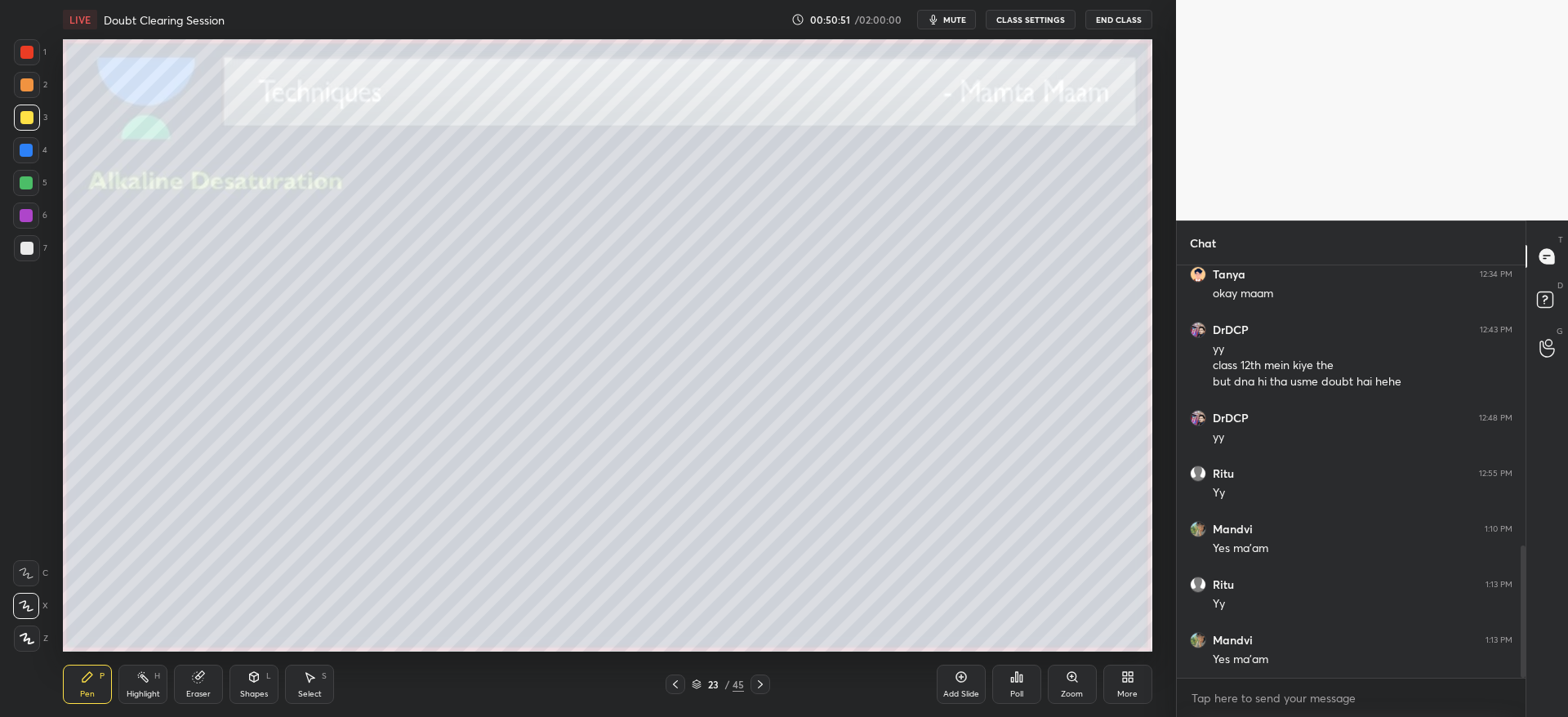
click at [197, 677] on div "Eraser" at bounding box center [199, 684] width 49 height 39
click at [87, 677] on div "Pen P" at bounding box center [88, 684] width 49 height 39
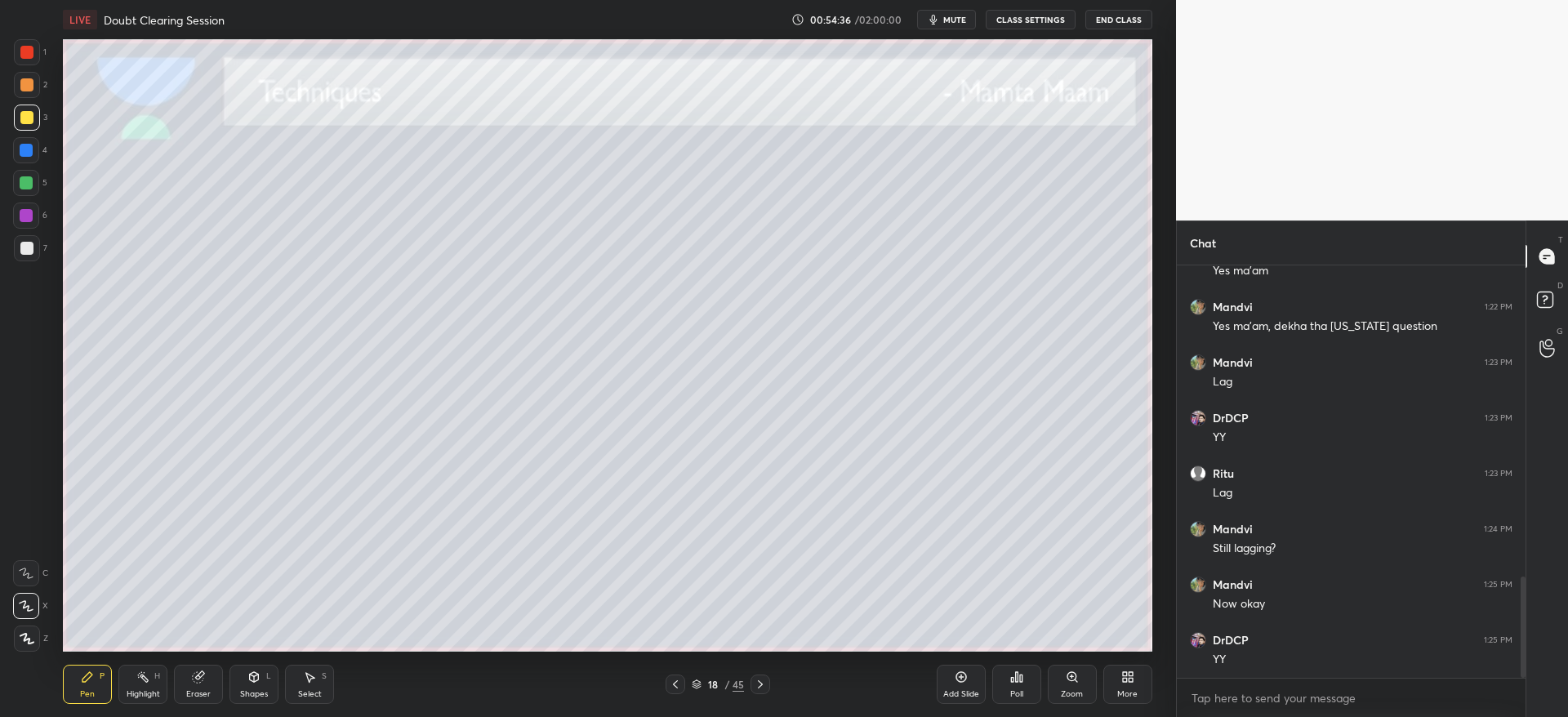
click at [767, 680] on div at bounding box center [760, 684] width 20 height 20
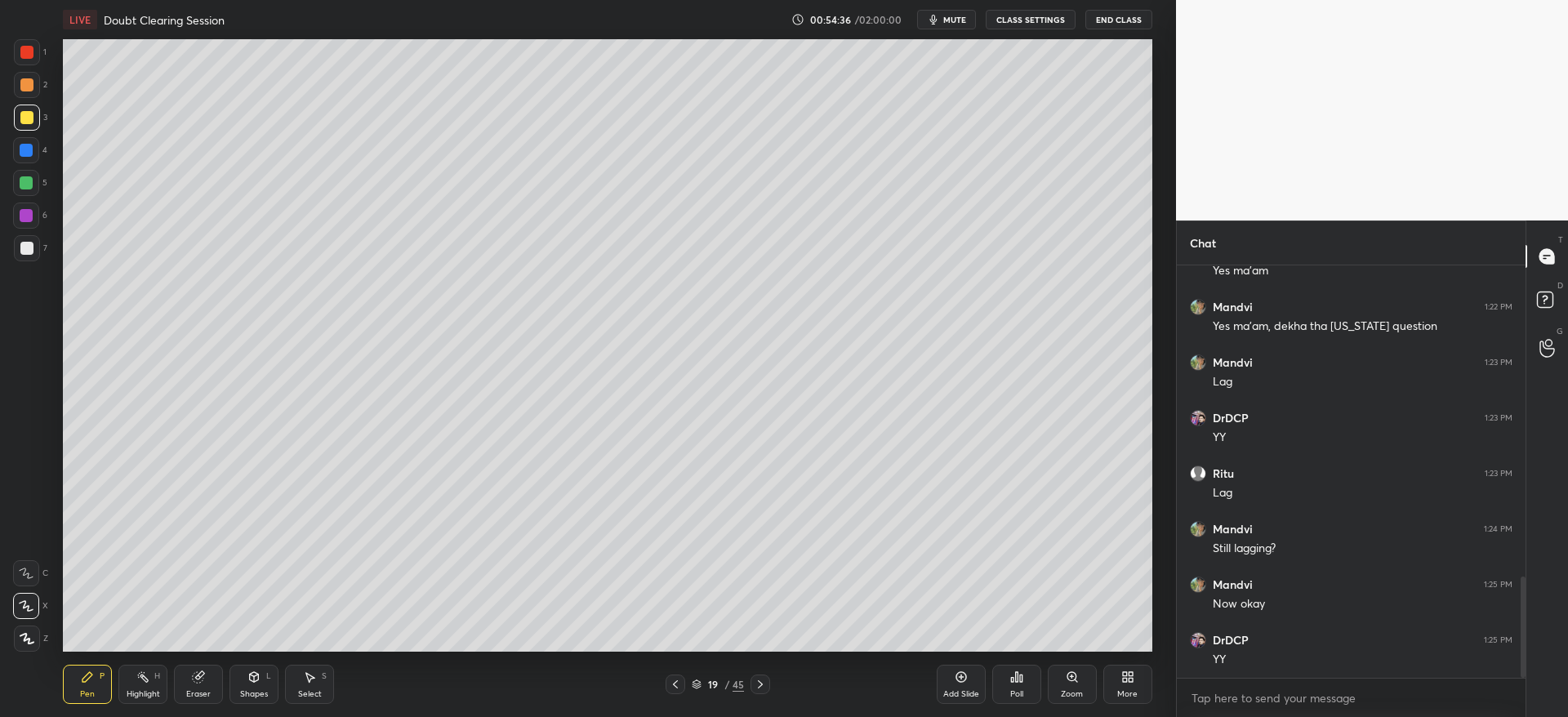
click at [762, 682] on icon at bounding box center [760, 683] width 13 height 13
click at [762, 685] on icon at bounding box center [760, 683] width 13 height 13
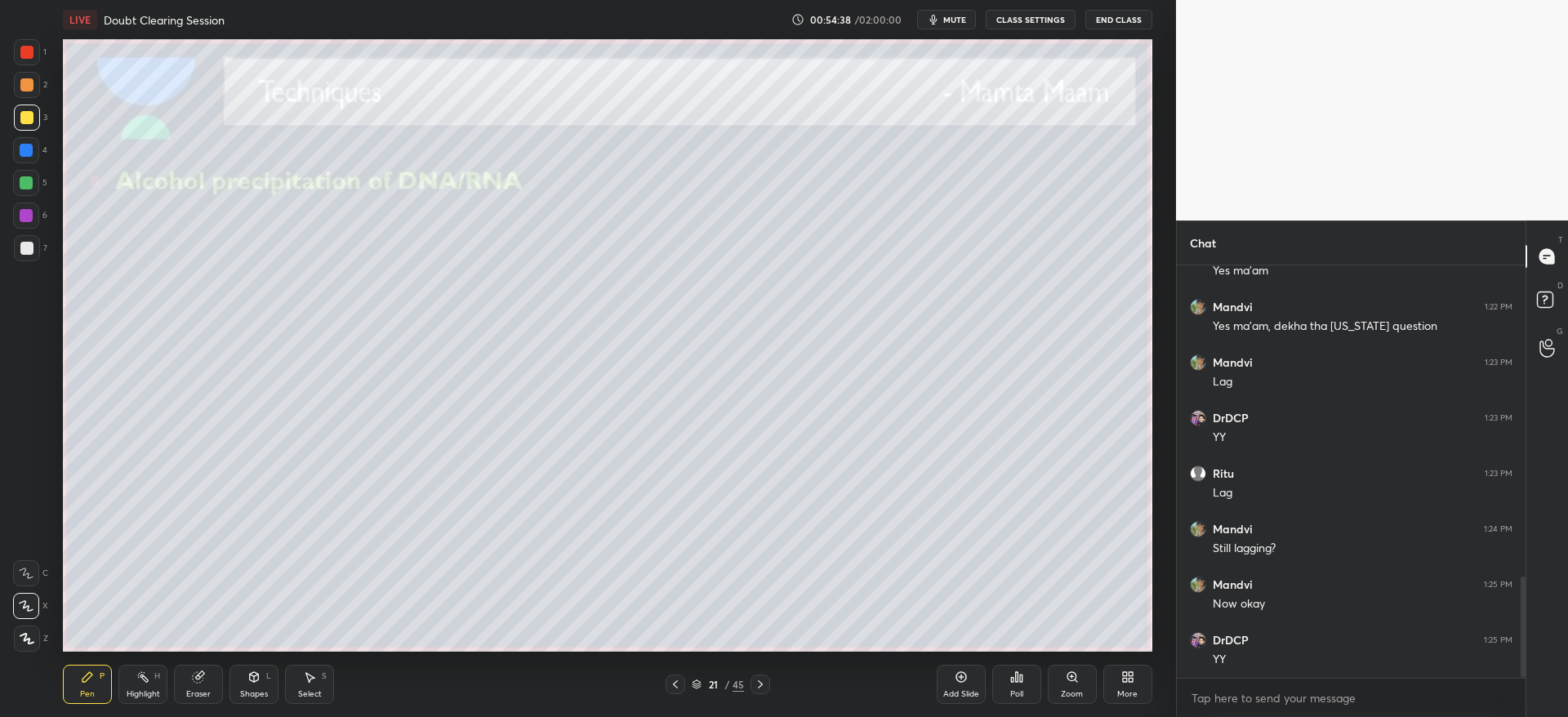
click at [763, 692] on div at bounding box center [760, 684] width 20 height 20
click at [761, 701] on div "Pen P Highlight H Eraser Shapes L Select S 22 / 45 Add Slide Poll Zoom More" at bounding box center [607, 684] width 1089 height 65
click at [761, 688] on icon at bounding box center [760, 683] width 13 height 13
click at [30, 246] on div at bounding box center [26, 247] width 13 height 13
click at [20, 86] on div at bounding box center [26, 84] width 13 height 13
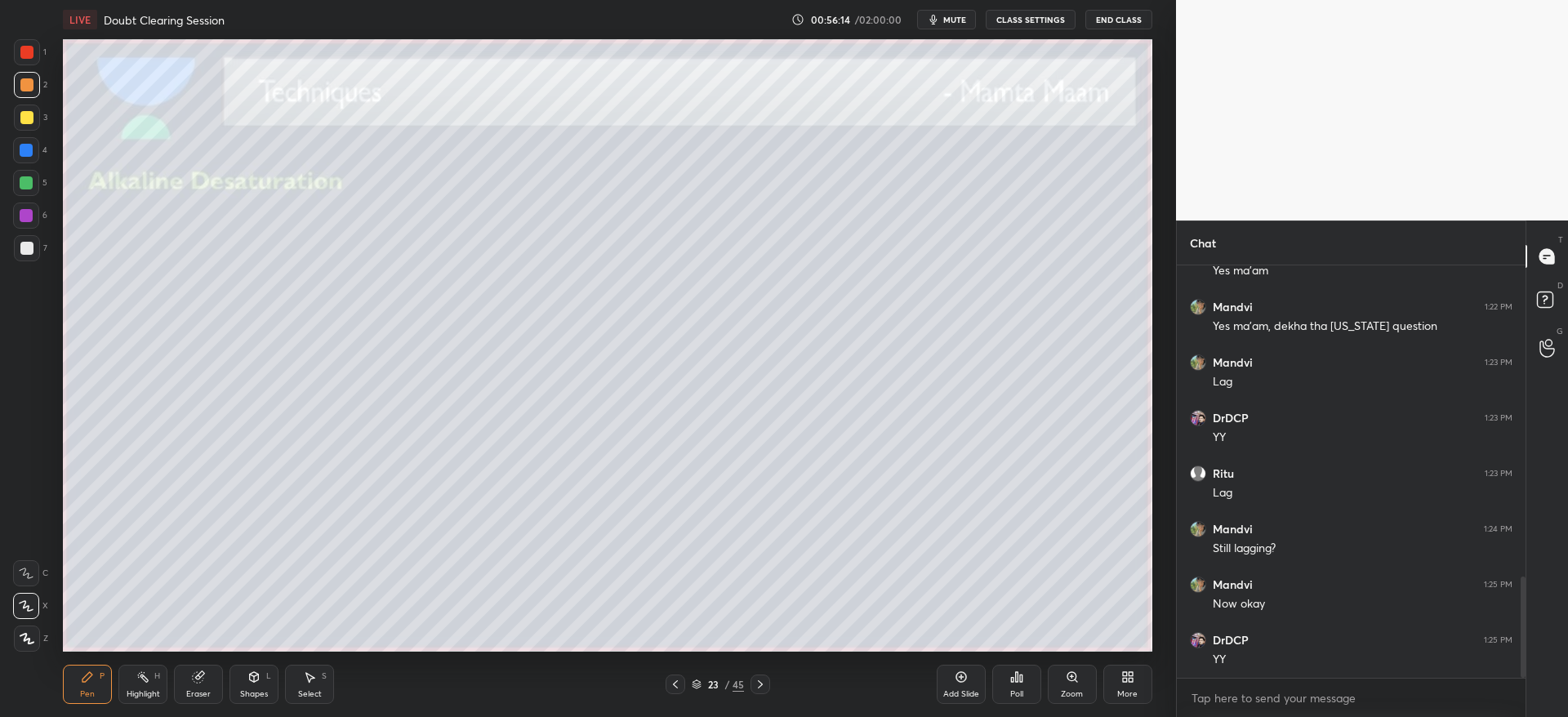
drag, startPoint x: 24, startPoint y: 115, endPoint x: 45, endPoint y: 120, distance: 21.6
click at [25, 114] on div at bounding box center [26, 117] width 13 height 13
click at [33, 178] on div at bounding box center [25, 183] width 26 height 26
click at [759, 681] on icon at bounding box center [760, 683] width 13 height 13
click at [674, 684] on icon at bounding box center [675, 683] width 13 height 13
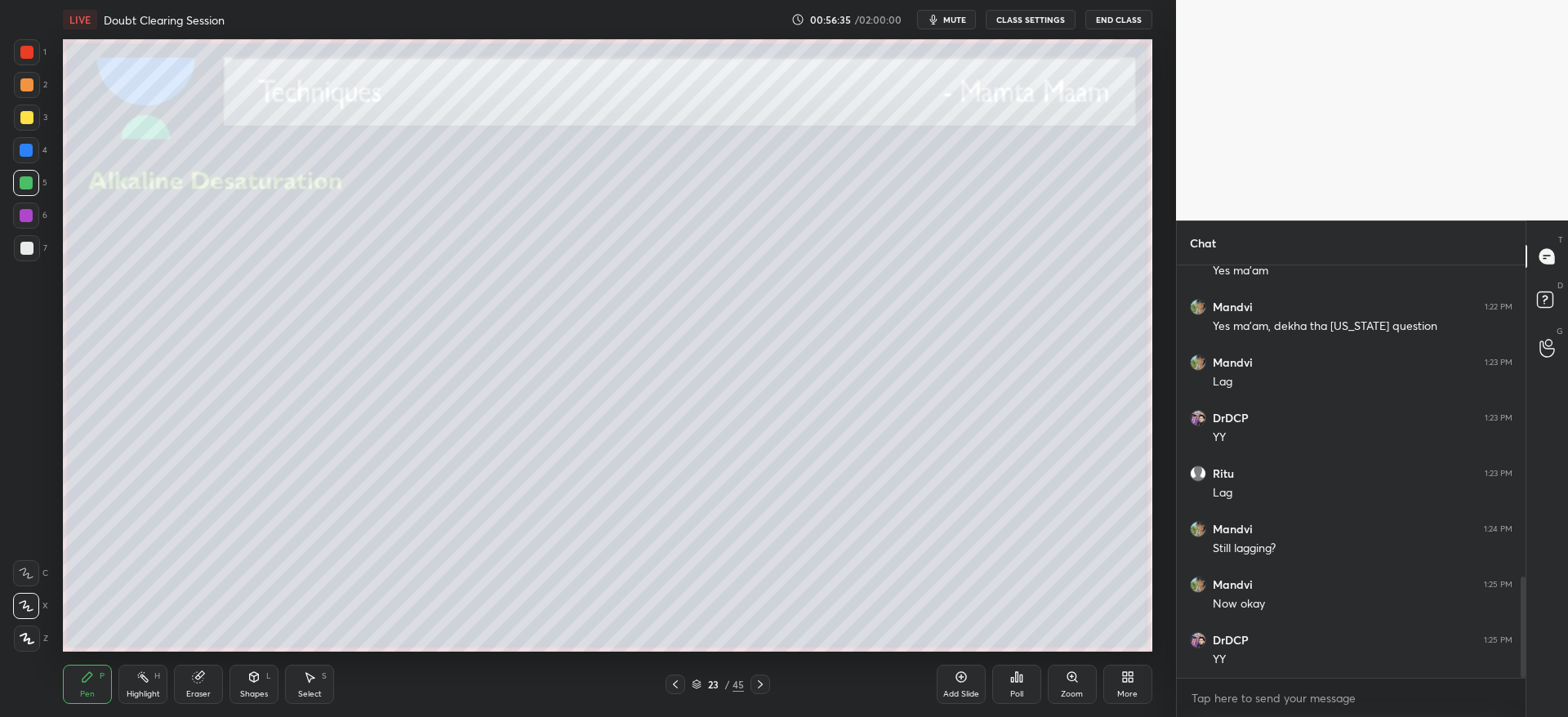
click at [962, 681] on div "Add Slide" at bounding box center [961, 684] width 49 height 39
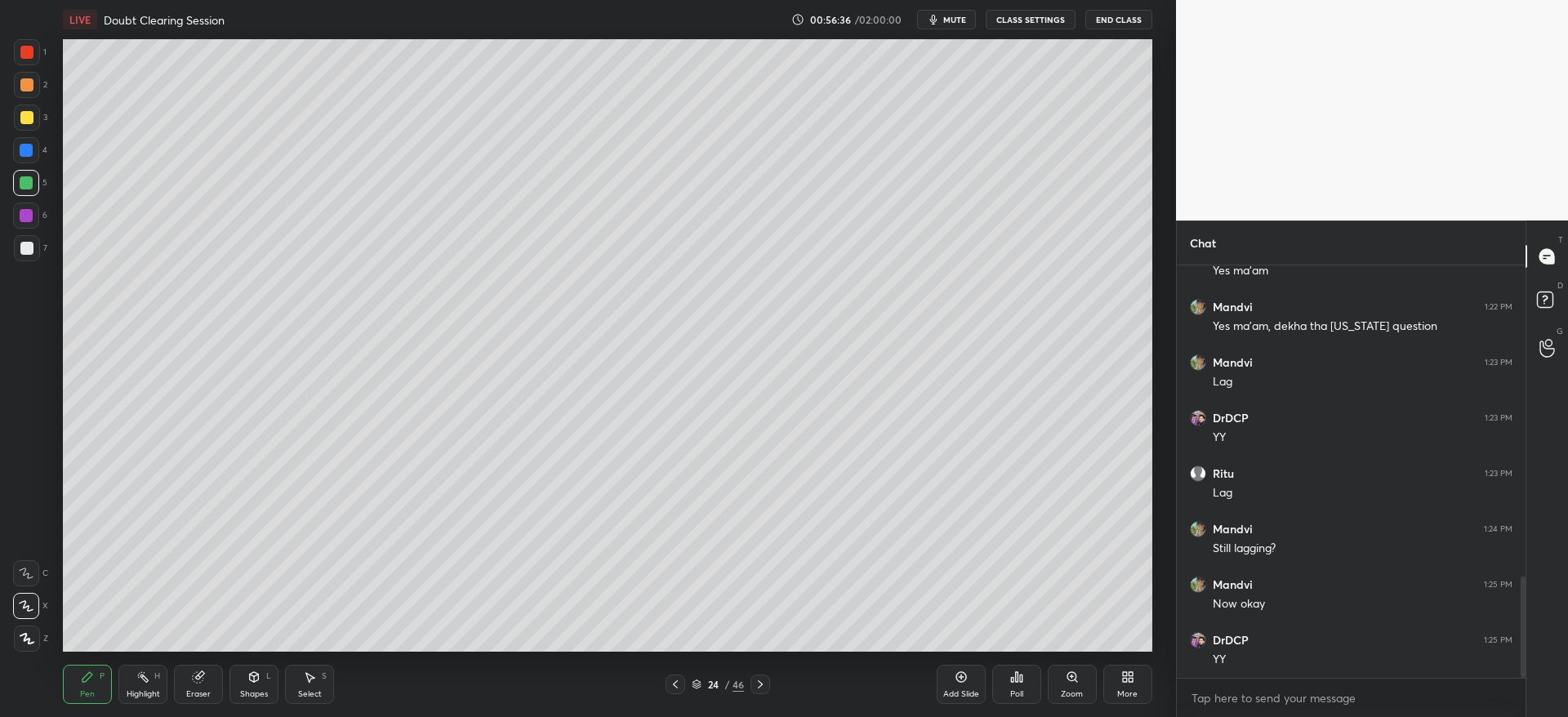
click at [18, 235] on div "1 2 3 4 5 6 7" at bounding box center [30, 153] width 34 height 229
click at [31, 245] on div at bounding box center [26, 247] width 13 height 13
click at [258, 673] on div "Shapes L" at bounding box center [254, 684] width 49 height 39
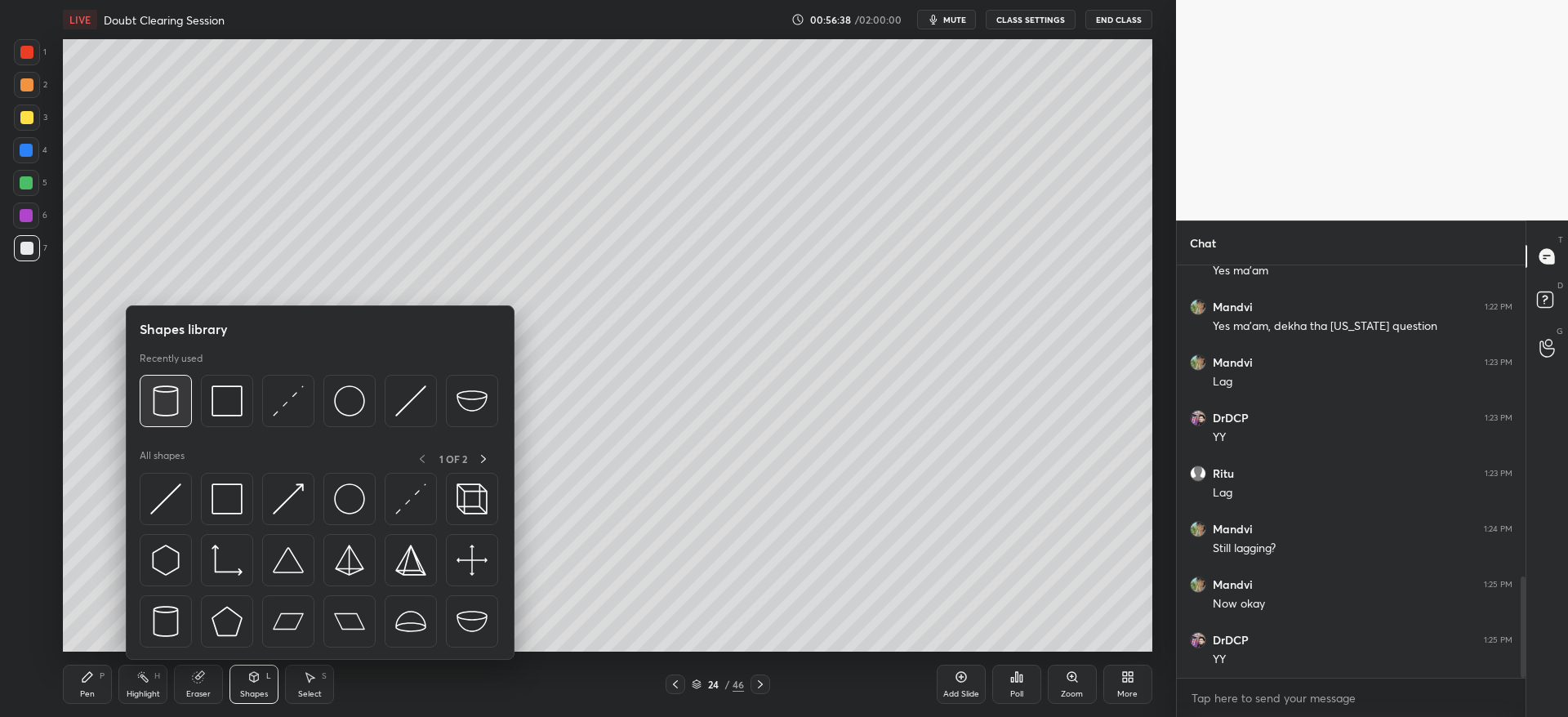
click at [166, 401] on img at bounding box center [166, 401] width 31 height 31
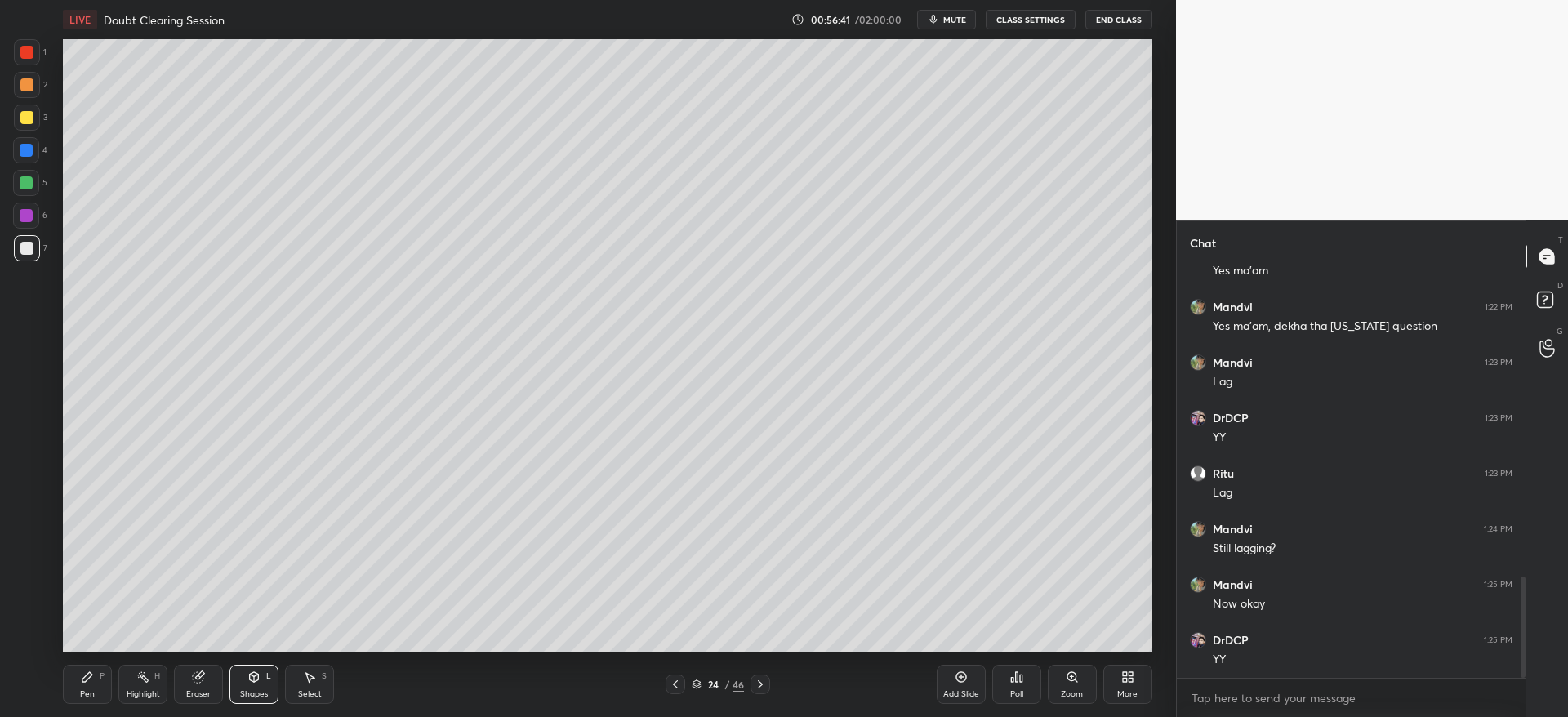
click at [208, 690] on div "Eraser" at bounding box center [198, 694] width 25 height 8
click at [87, 682] on div "Pen P" at bounding box center [88, 684] width 49 height 39
click at [37, 180] on div at bounding box center [25, 183] width 26 height 26
click at [37, 137] on div "4" at bounding box center [30, 150] width 34 height 26
drag, startPoint x: 25, startPoint y: 150, endPoint x: 53, endPoint y: 149, distance: 28.0
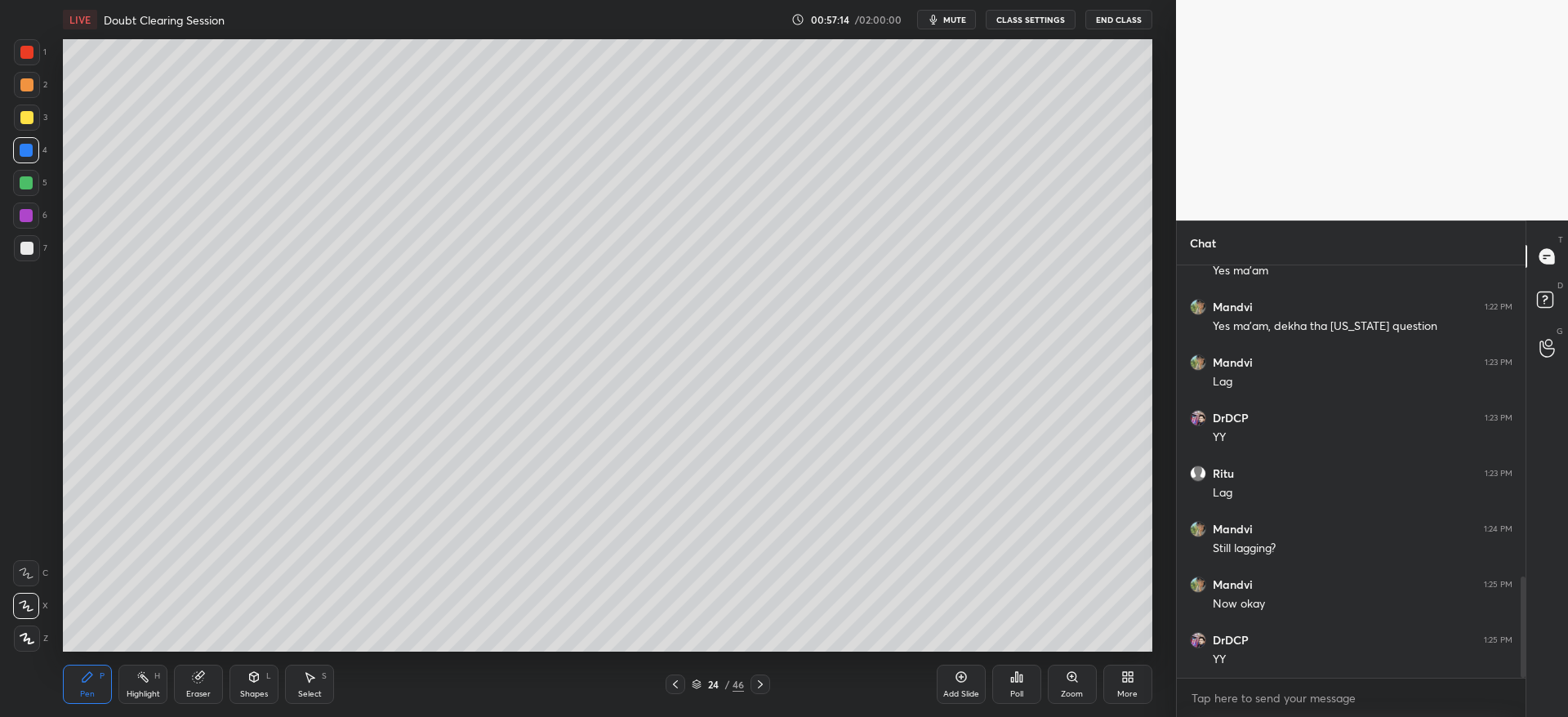
click at [26, 150] on div at bounding box center [25, 150] width 13 height 13
click at [38, 247] on div "7" at bounding box center [30, 248] width 33 height 26
click at [21, 117] on div at bounding box center [26, 117] width 13 height 13
click at [760, 681] on icon at bounding box center [760, 683] width 13 height 13
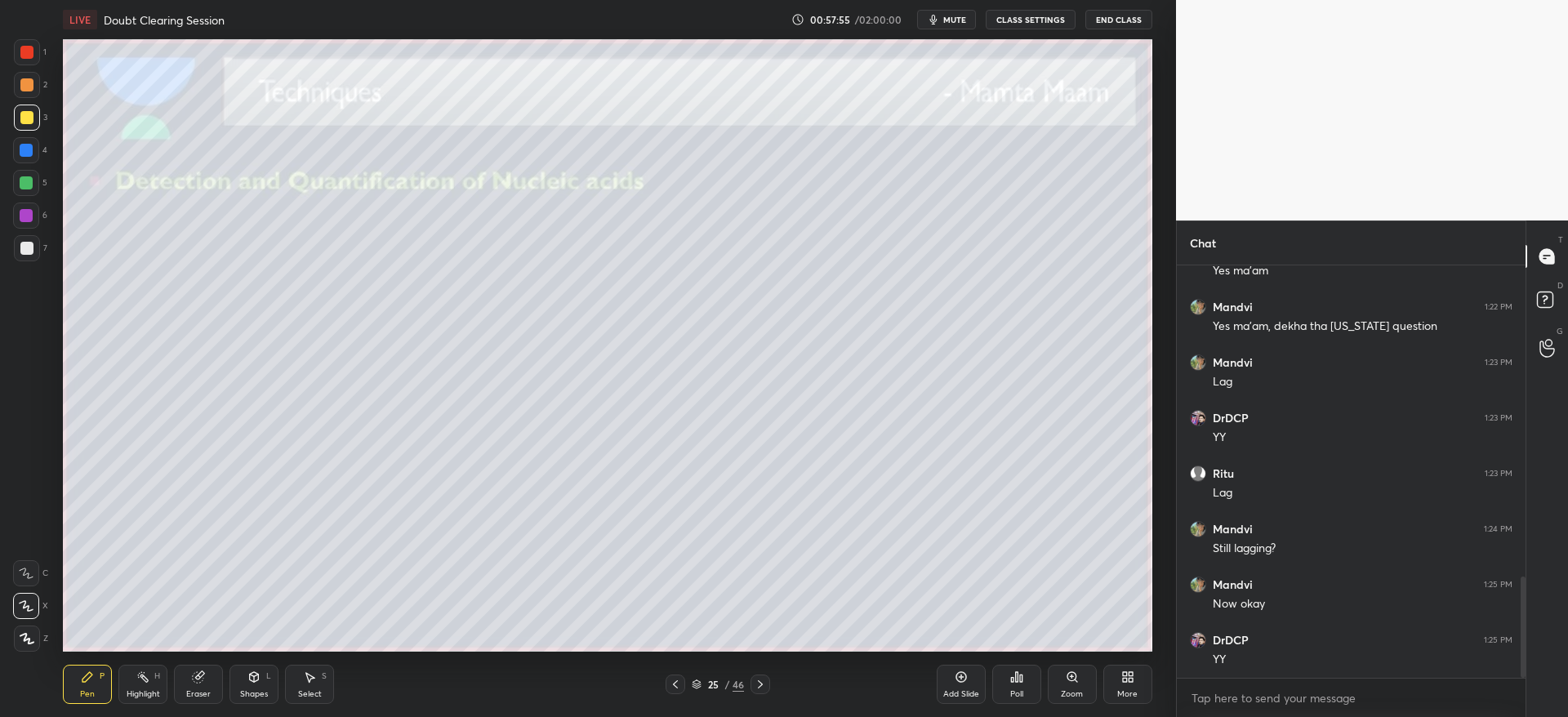
click at [24, 257] on div at bounding box center [26, 248] width 26 height 26
click at [14, 121] on div at bounding box center [26, 117] width 26 height 26
click at [31, 243] on div at bounding box center [26, 247] width 13 height 13
click at [29, 133] on div "1 2 3 4 5 6 7" at bounding box center [30, 153] width 34 height 229
click at [36, 71] on div "1 2 3 4 5 6 7" at bounding box center [30, 153] width 34 height 229
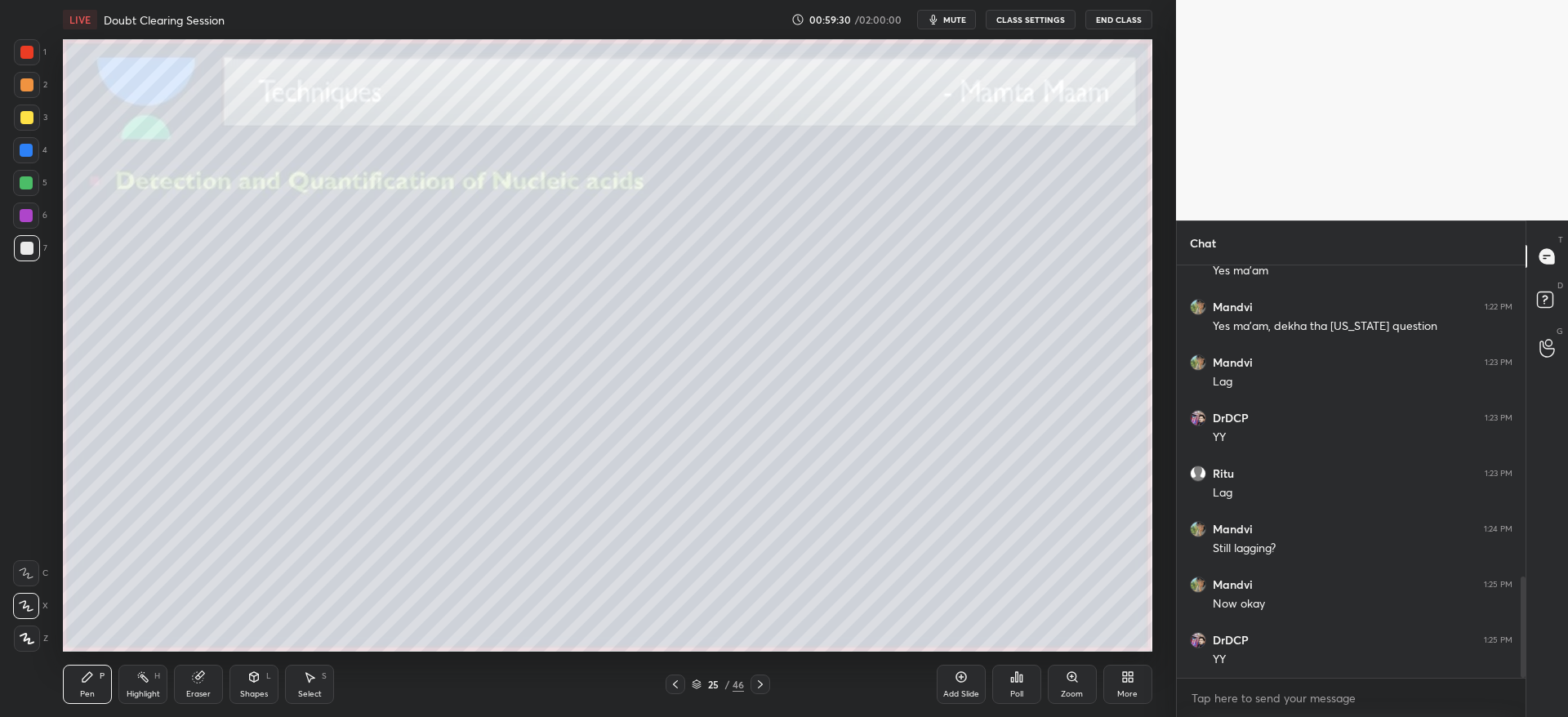
click at [28, 85] on div at bounding box center [26, 84] width 13 height 13
click at [761, 686] on icon at bounding box center [760, 683] width 13 height 13
click at [22, 132] on div "1 2 3 4 5 6 7" at bounding box center [30, 153] width 34 height 229
click at [21, 104] on div "1 2 3 4 5 6 7" at bounding box center [30, 153] width 34 height 229
click at [19, 235] on div at bounding box center [26, 248] width 26 height 26
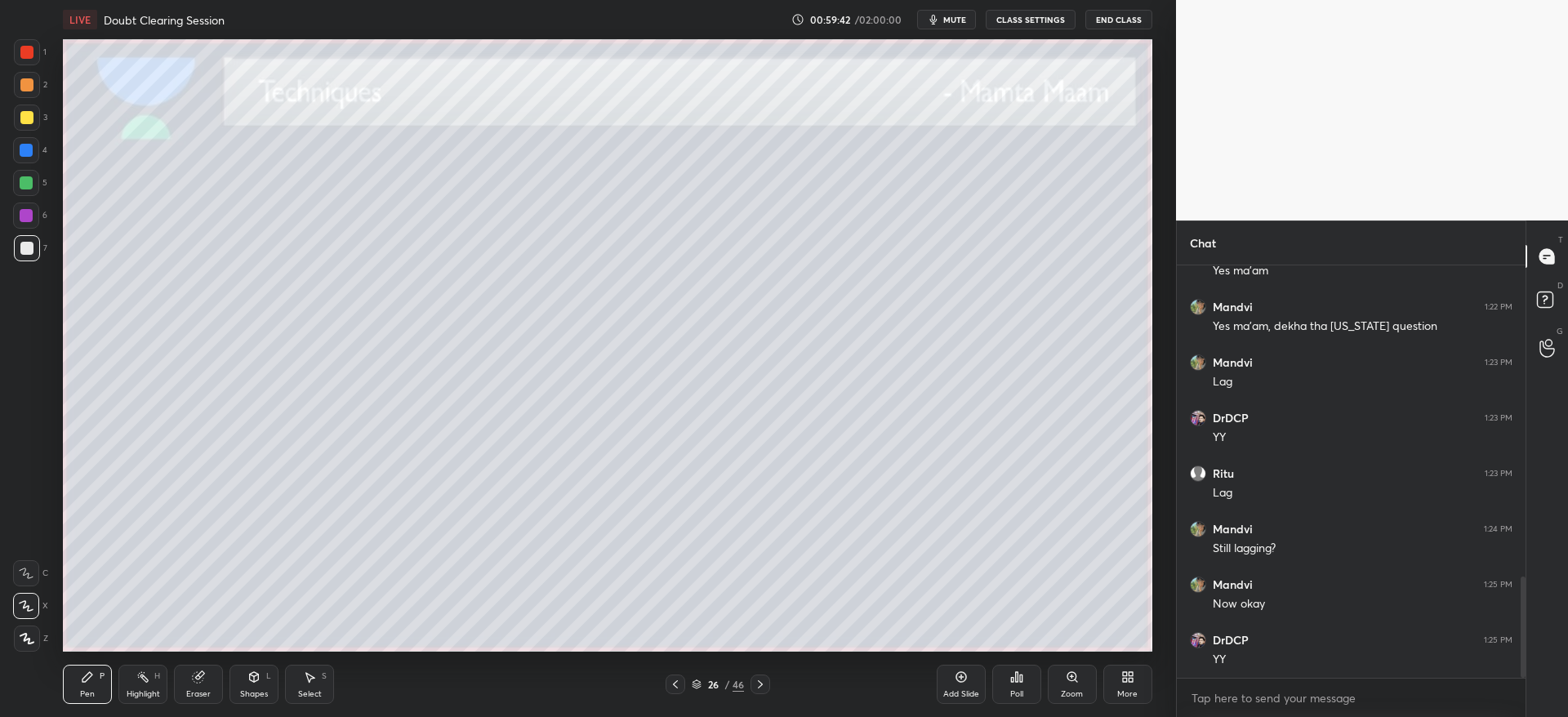
drag, startPoint x: 247, startPoint y: 681, endPoint x: 263, endPoint y: 668, distance: 20.6
click at [251, 681] on div "Shapes L" at bounding box center [254, 684] width 49 height 39
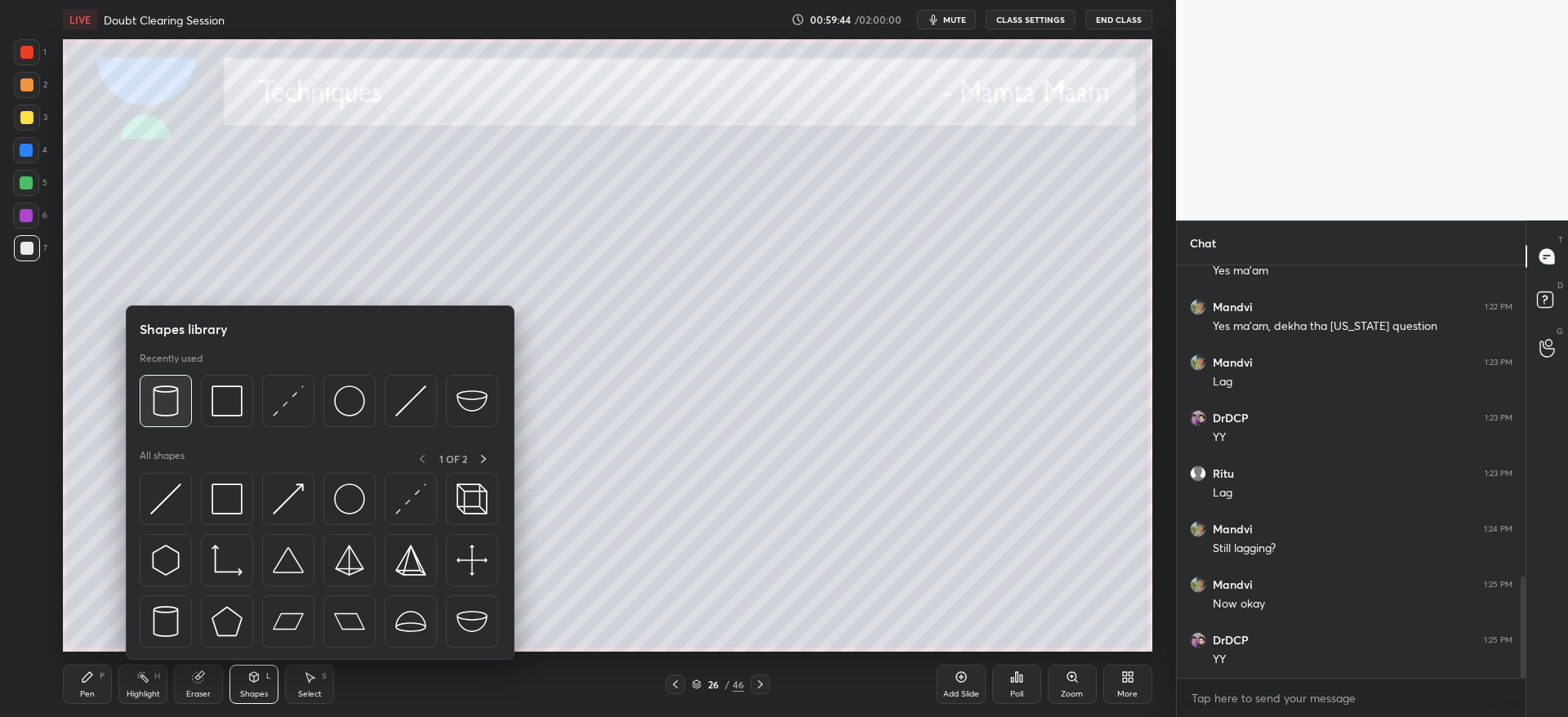
click at [171, 413] on div at bounding box center [165, 400] width 52 height 52
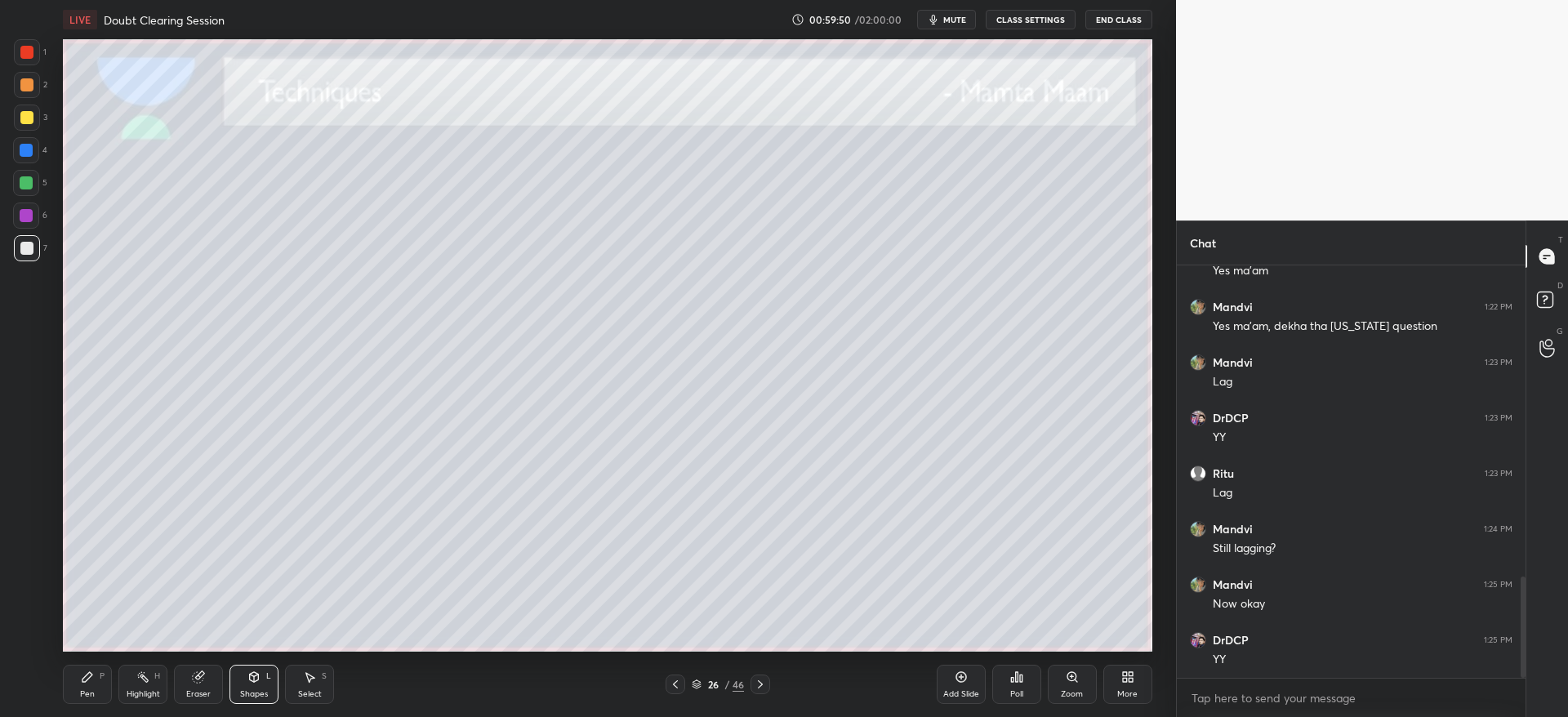
drag, startPoint x: 93, startPoint y: 682, endPoint x: 93, endPoint y: 661, distance: 21.0
click at [92, 677] on icon at bounding box center [87, 676] width 13 height 13
click at [24, 117] on div at bounding box center [26, 117] width 13 height 13
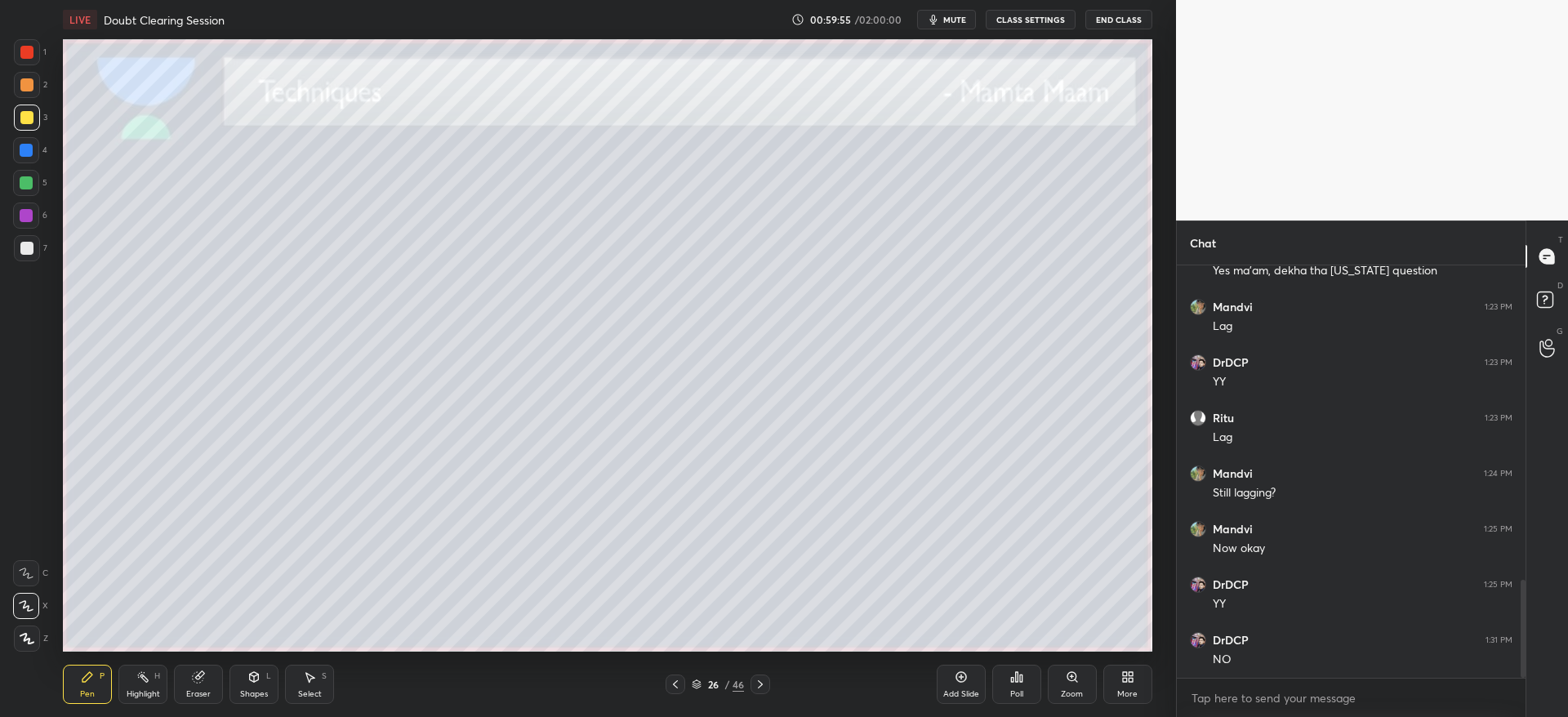
click at [32, 159] on div at bounding box center [25, 150] width 26 height 26
click at [31, 257] on div at bounding box center [26, 248] width 26 height 26
click at [29, 126] on div at bounding box center [26, 117] width 26 height 26
click at [676, 684] on icon at bounding box center [675, 683] width 13 height 13
drag, startPoint x: 25, startPoint y: 85, endPoint x: 50, endPoint y: 104, distance: 31.4
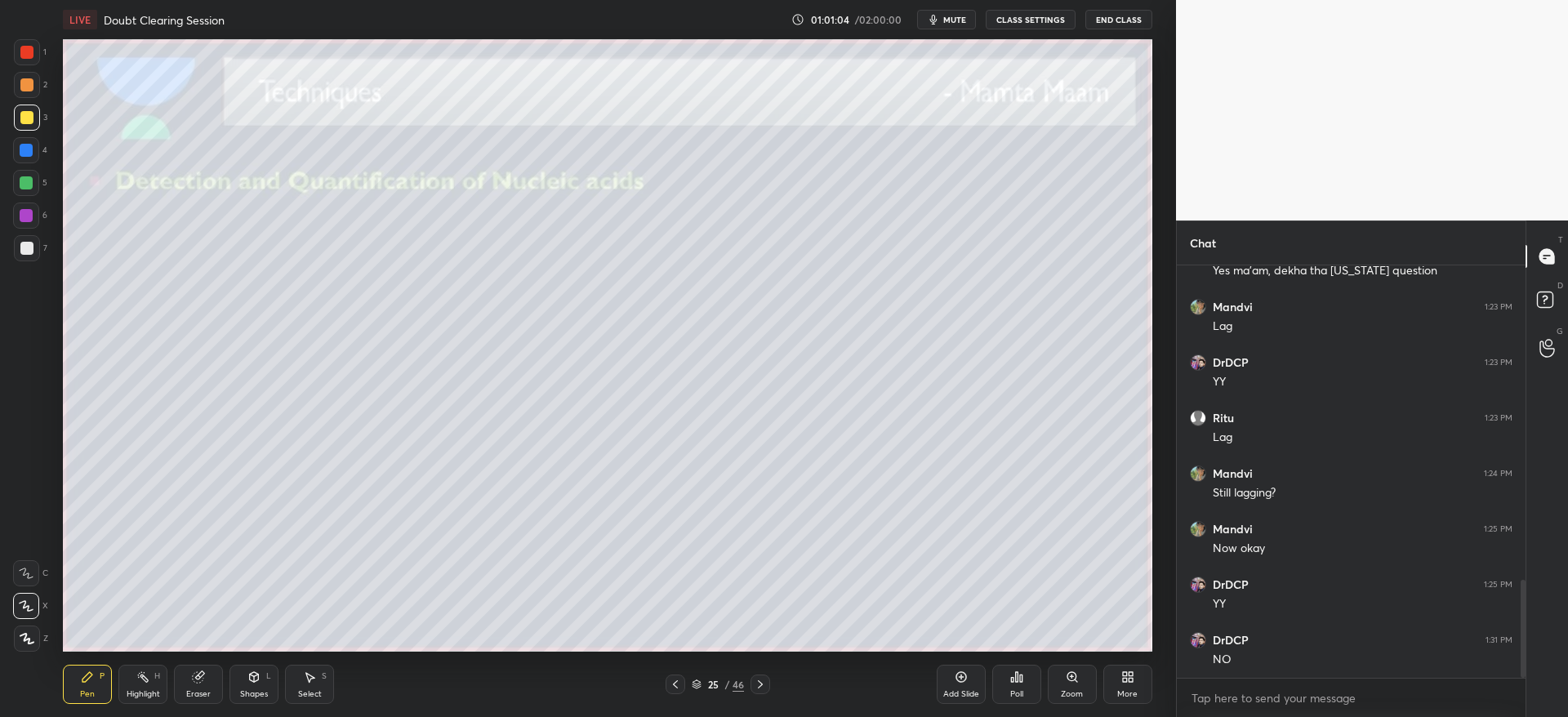
click at [27, 87] on div at bounding box center [26, 84] width 13 height 13
drag, startPoint x: 211, startPoint y: 679, endPoint x: 266, endPoint y: 657, distance: 59.2
click at [215, 679] on div "Eraser" at bounding box center [199, 684] width 49 height 39
click at [93, 681] on icon at bounding box center [87, 676] width 13 height 13
click at [764, 692] on div at bounding box center [760, 684] width 20 height 20
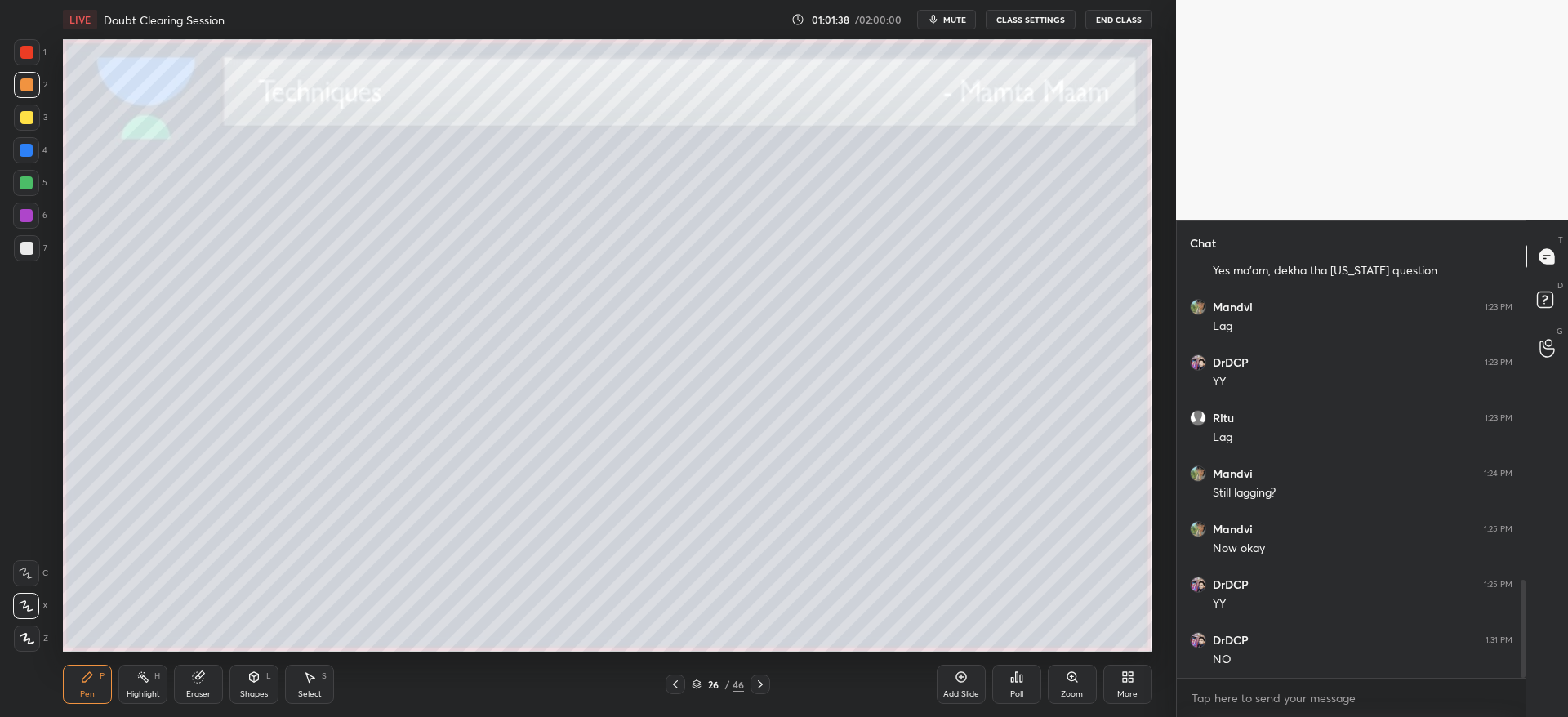
click at [764, 681] on icon at bounding box center [760, 683] width 13 height 13
click at [24, 115] on div at bounding box center [26, 117] width 13 height 13
click at [31, 79] on div at bounding box center [26, 84] width 13 height 13
click at [31, 256] on div at bounding box center [26, 248] width 26 height 26
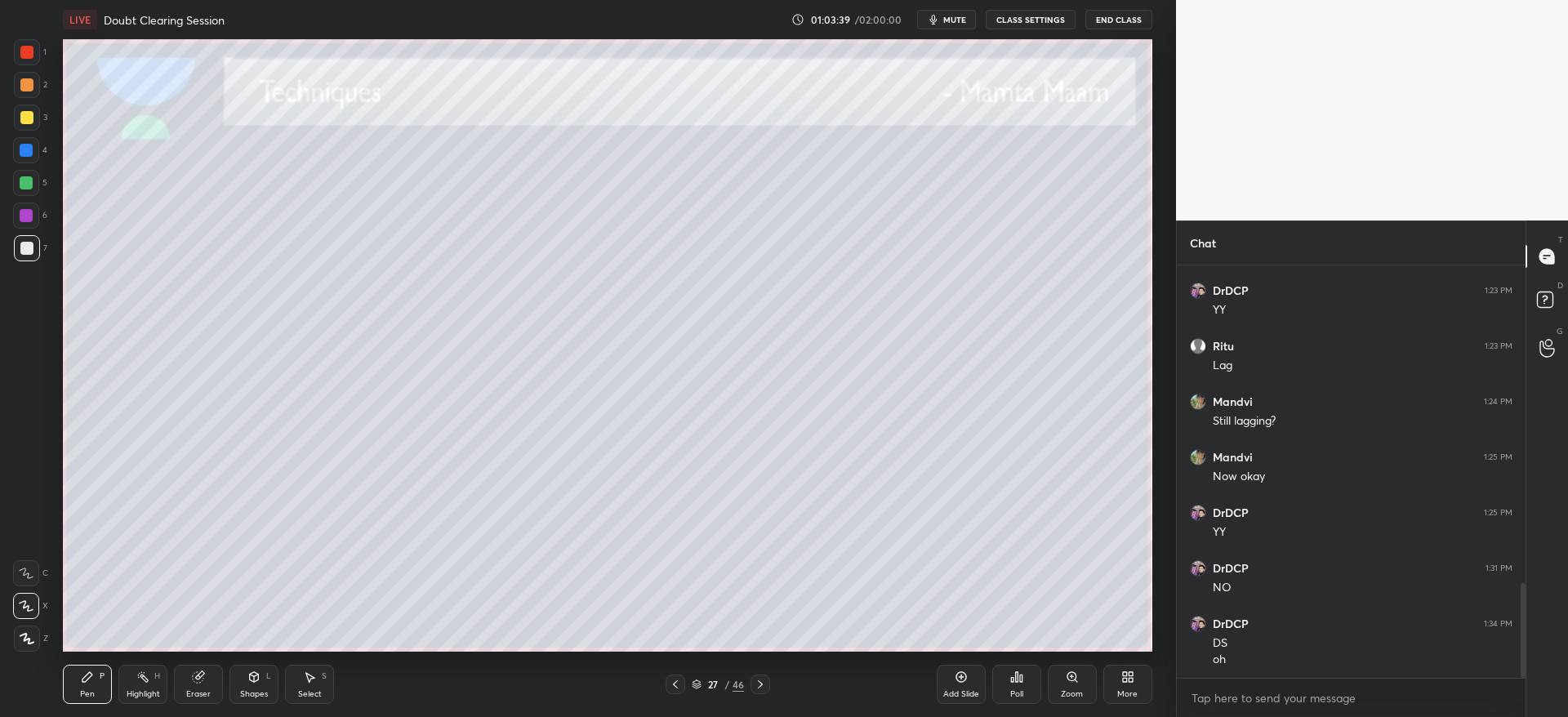
click at [758, 686] on icon at bounding box center [760, 683] width 13 height 13
click at [677, 689] on div at bounding box center [675, 684] width 20 height 20
drag, startPoint x: 957, startPoint y: 684, endPoint x: 929, endPoint y: 665, distance: 33.8
click at [954, 682] on div "Add Slide" at bounding box center [961, 684] width 49 height 39
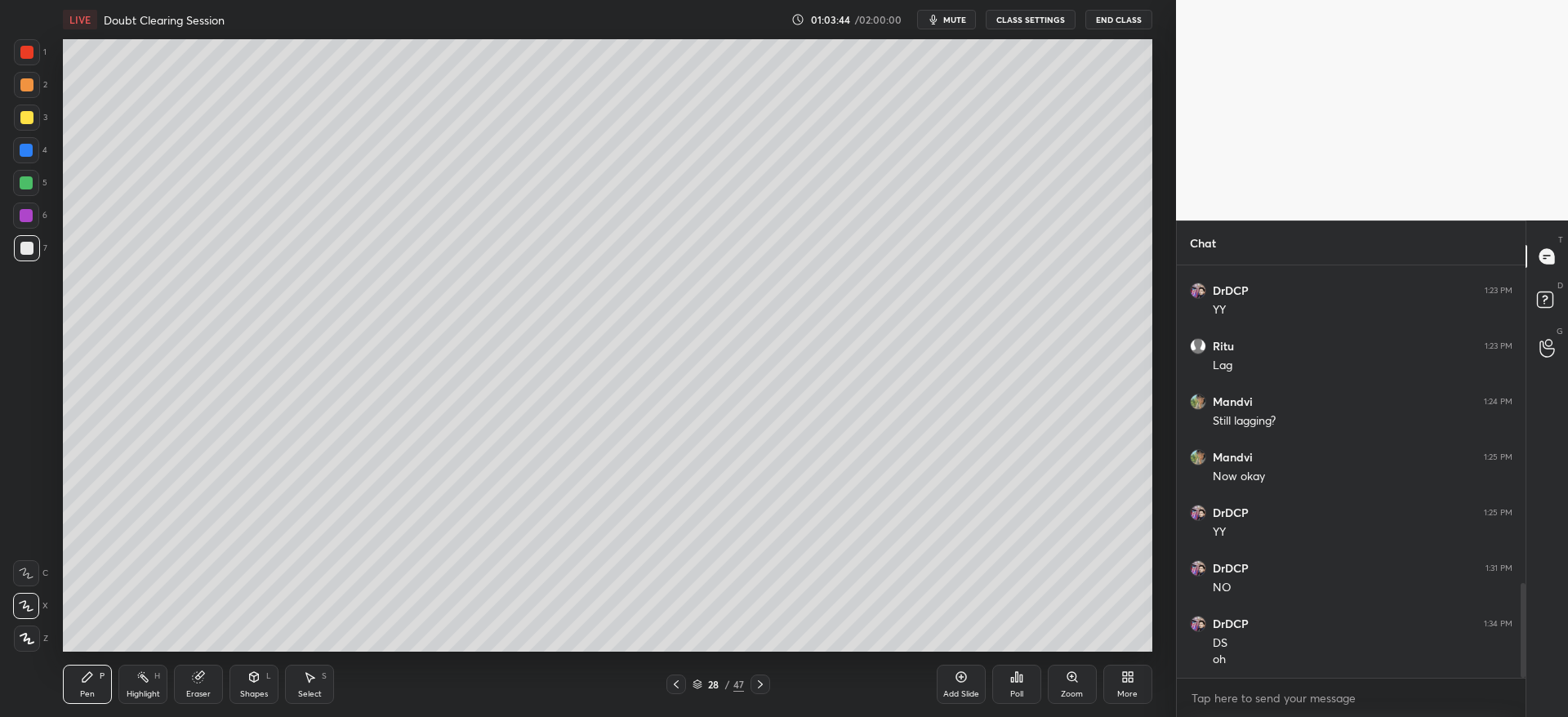
click at [30, 113] on div at bounding box center [26, 117] width 13 height 13
click at [213, 678] on div "Eraser" at bounding box center [199, 684] width 49 height 39
drag, startPoint x: 93, startPoint y: 685, endPoint x: 92, endPoint y: 661, distance: 24.0
click at [93, 683] on div "Pen P" at bounding box center [88, 684] width 49 height 39
drag, startPoint x: 207, startPoint y: 682, endPoint x: 198, endPoint y: 654, distance: 29.4
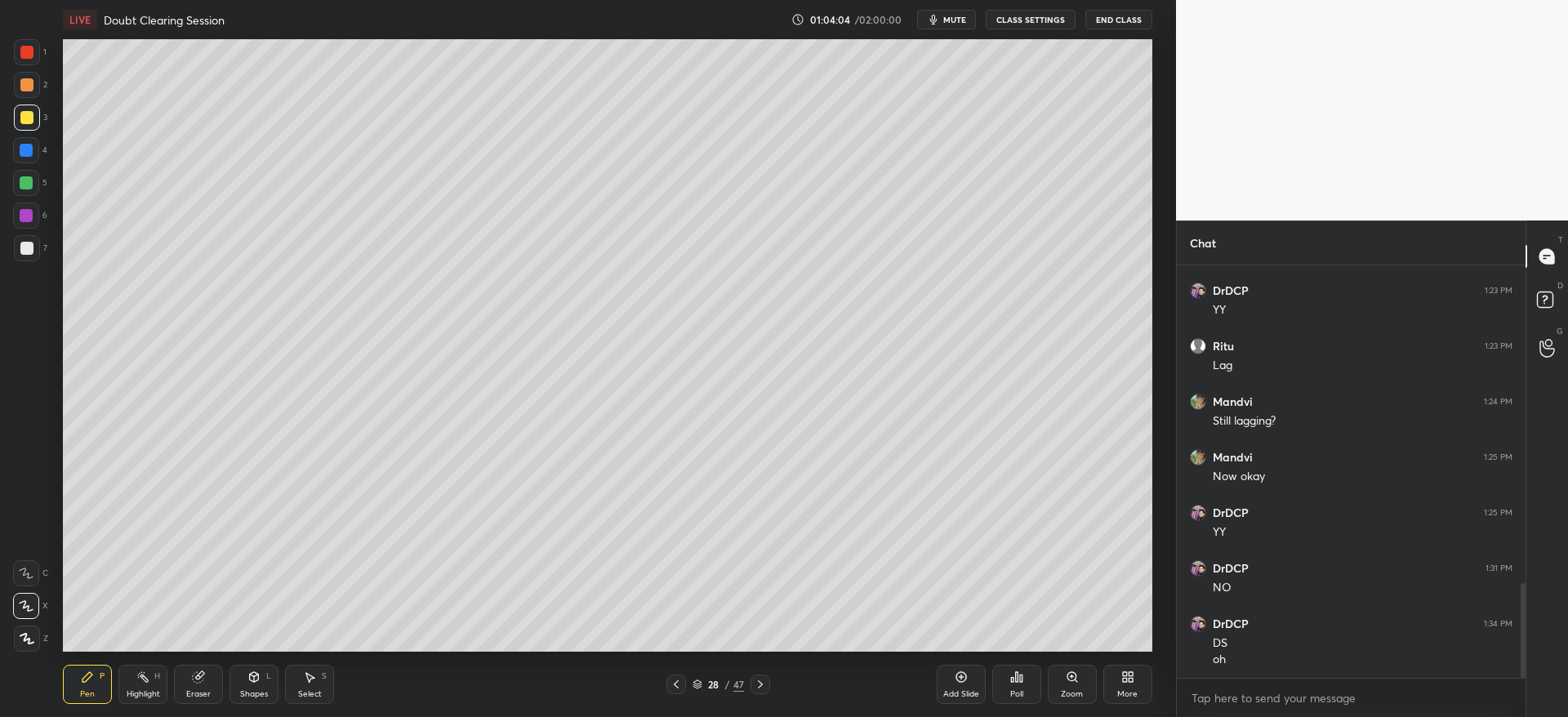
click at [205, 677] on div "Eraser" at bounding box center [199, 684] width 49 height 39
click at [79, 671] on div "Pen P" at bounding box center [88, 684] width 49 height 39
click at [25, 254] on div at bounding box center [26, 247] width 13 height 13
drag, startPoint x: 201, startPoint y: 682, endPoint x: 245, endPoint y: 654, distance: 52.2
click at [207, 680] on div "Eraser" at bounding box center [199, 684] width 49 height 39
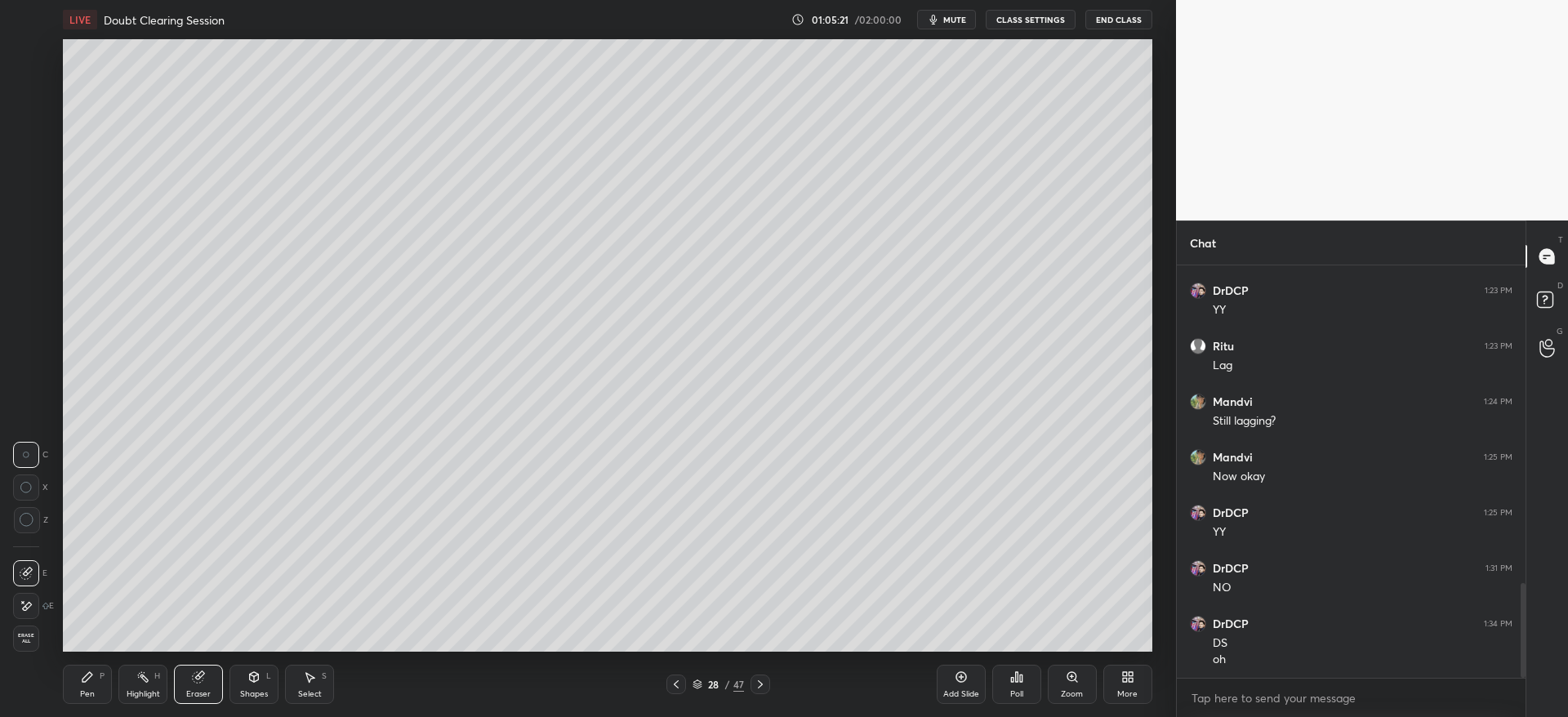
drag, startPoint x: 78, startPoint y: 680, endPoint x: 94, endPoint y: 667, distance: 20.6
click at [80, 677] on div "Pen P" at bounding box center [88, 684] width 49 height 39
click at [25, 112] on div at bounding box center [26, 117] width 13 height 13
click at [31, 84] on div at bounding box center [26, 84] width 13 height 13
click at [28, 153] on div at bounding box center [25, 150] width 13 height 13
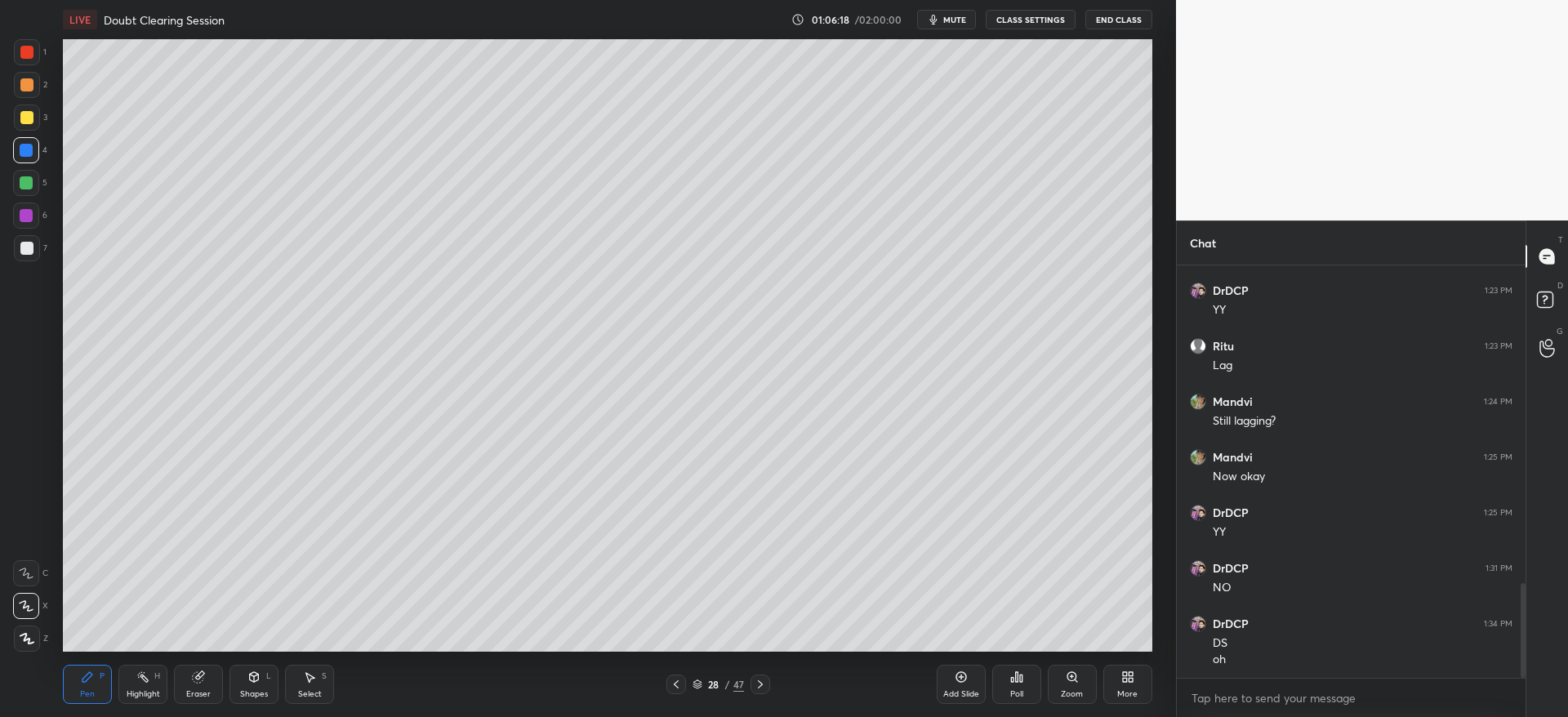
drag, startPoint x: 25, startPoint y: 128, endPoint x: 31, endPoint y: 117, distance: 12.5
click at [25, 127] on div "3" at bounding box center [30, 121] width 33 height 32
click at [25, 82] on div at bounding box center [26, 84] width 13 height 13
click at [761, 689] on icon at bounding box center [760, 683] width 13 height 13
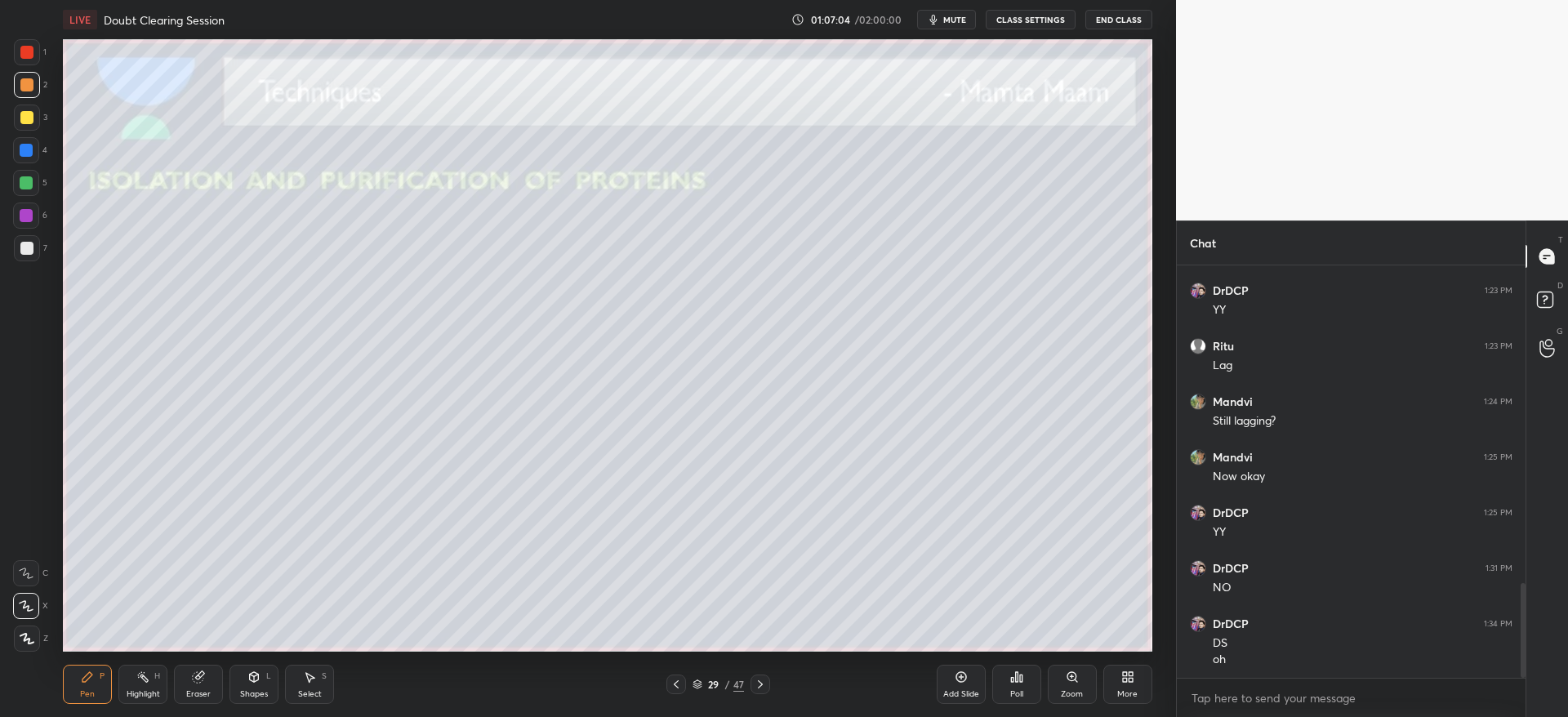
click at [665, 675] on div "29 / 47" at bounding box center [718, 684] width 437 height 20
drag, startPoint x: 674, startPoint y: 681, endPoint x: 750, endPoint y: 686, distance: 76.2
click at [674, 683] on icon at bounding box center [676, 683] width 13 height 13
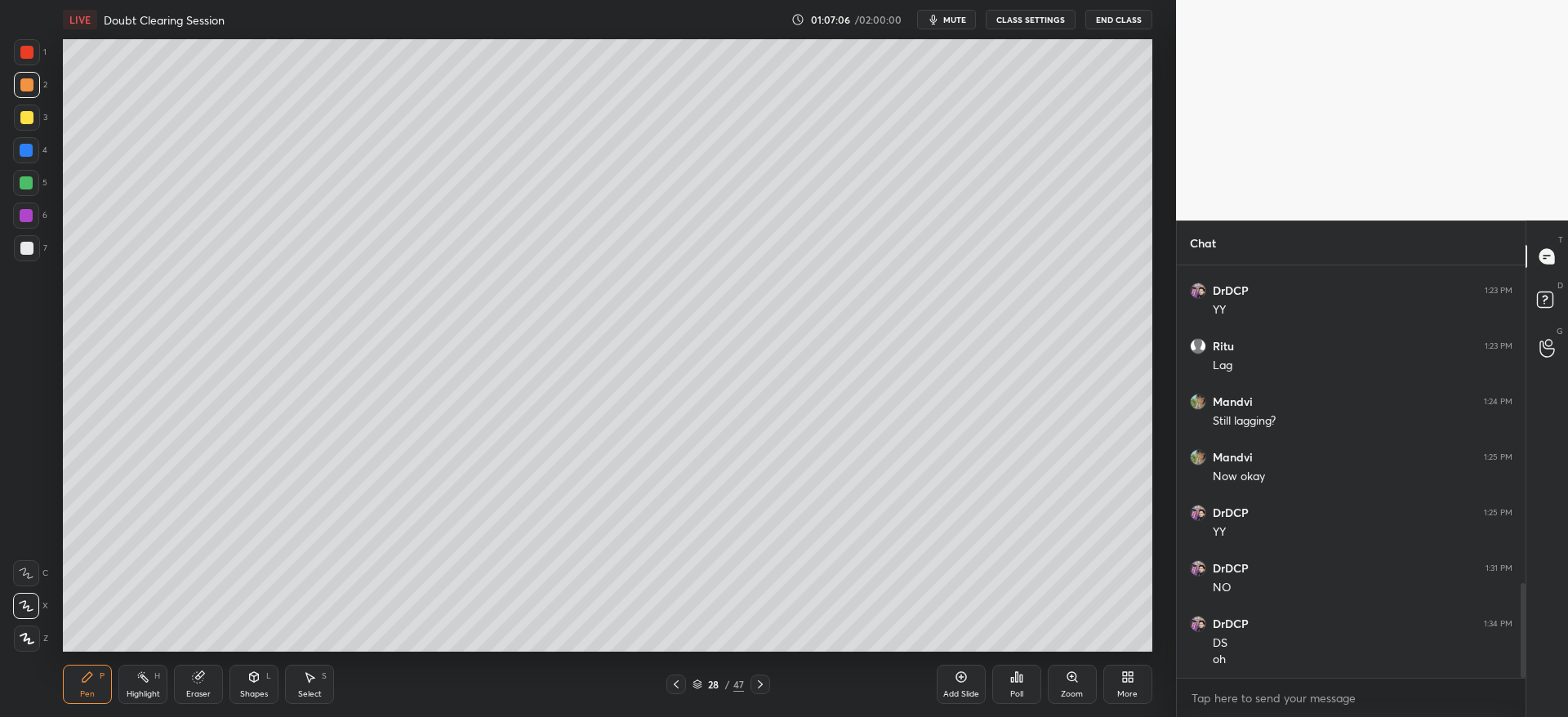
click at [954, 690] on div "Add Slide" at bounding box center [961, 694] width 36 height 8
click at [23, 259] on div "7" at bounding box center [30, 251] width 33 height 32
drag, startPoint x: 247, startPoint y: 673, endPoint x: 249, endPoint y: 659, distance: 14.1
click at [247, 671] on div "Shapes L" at bounding box center [254, 684] width 49 height 39
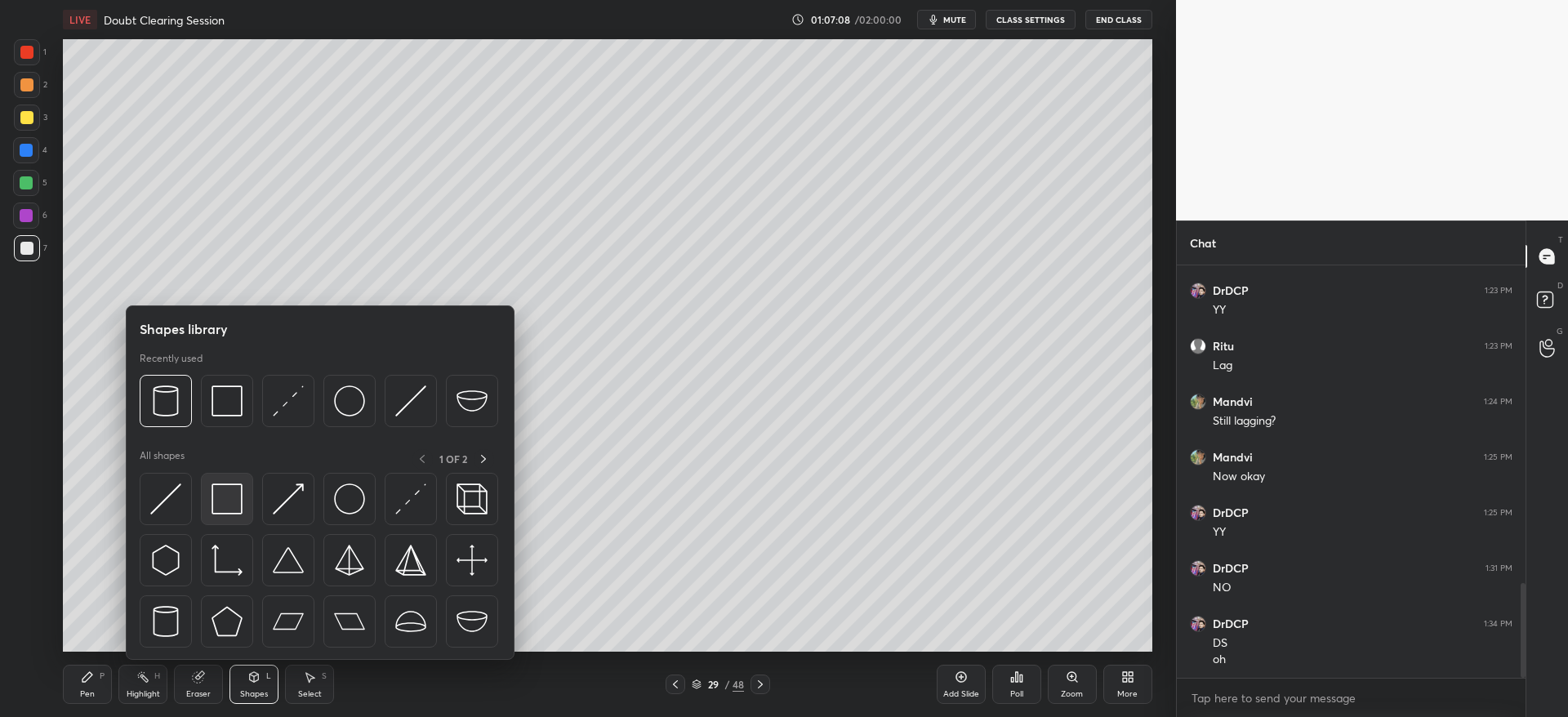
click at [230, 516] on div at bounding box center [226, 498] width 52 height 52
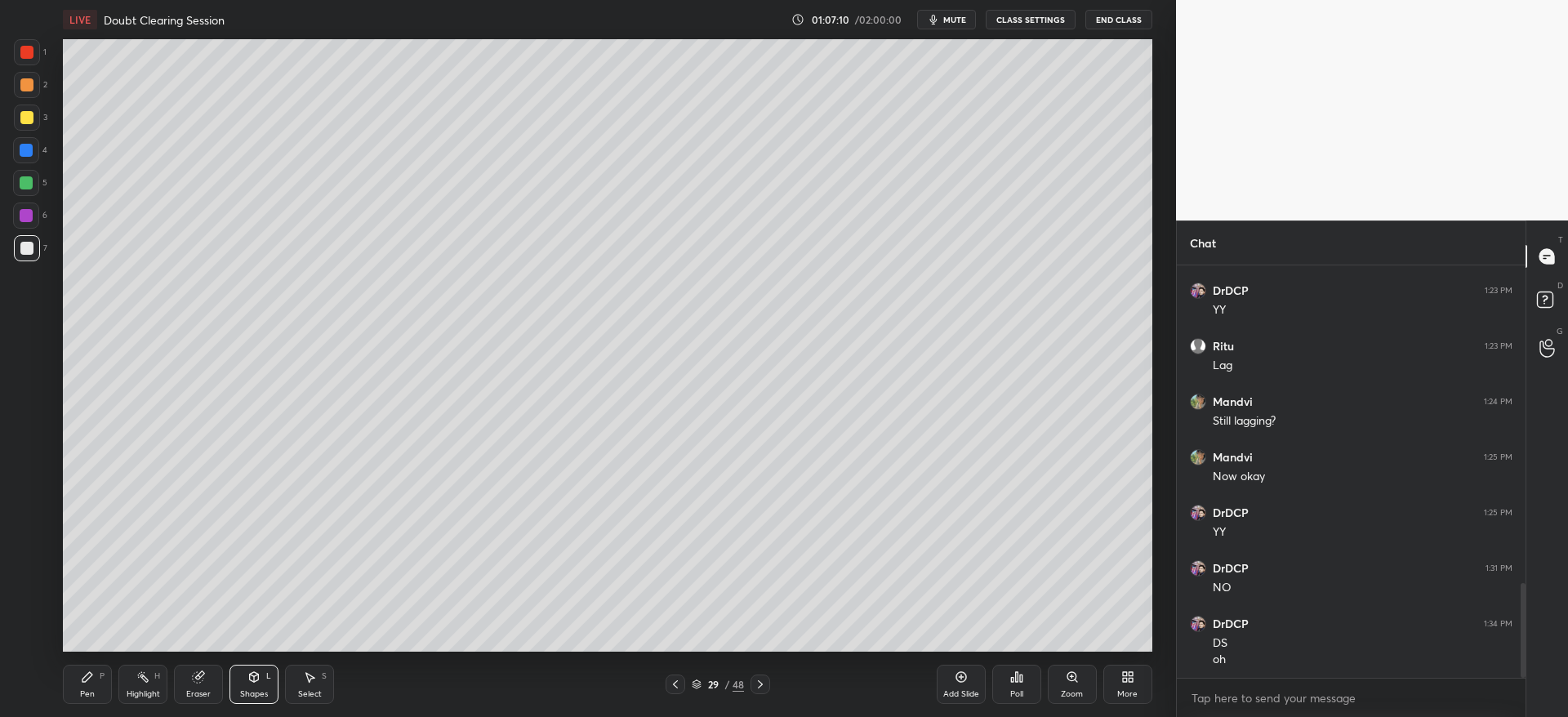
click at [253, 690] on div "Shapes" at bounding box center [253, 694] width 28 height 8
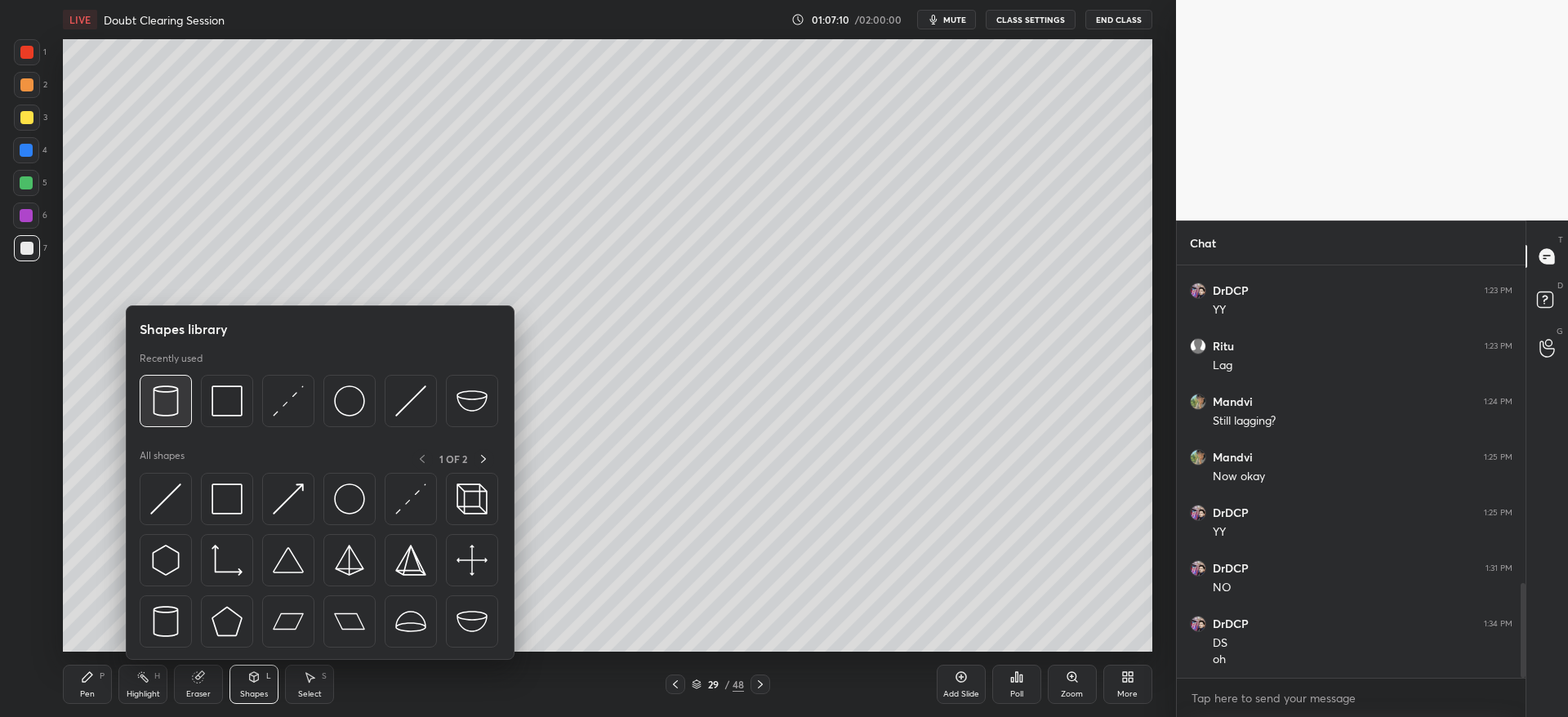
click at [159, 403] on img at bounding box center [166, 401] width 31 height 31
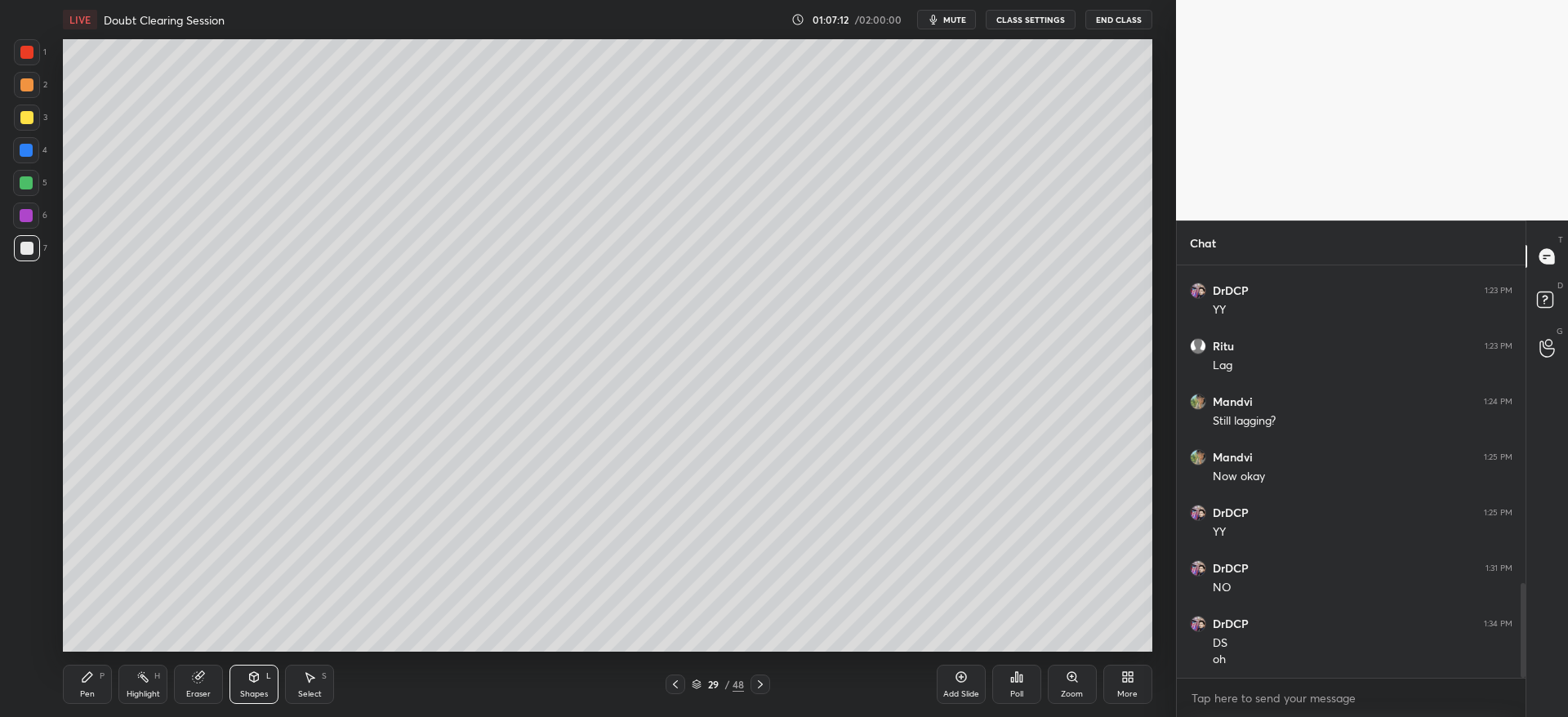
drag, startPoint x: 195, startPoint y: 689, endPoint x: 208, endPoint y: 661, distance: 30.9
click at [197, 690] on div "Eraser" at bounding box center [198, 694] width 25 height 8
click at [83, 690] on div "Pen" at bounding box center [87, 694] width 14 height 8
click at [25, 116] on div at bounding box center [26, 117] width 13 height 13
click at [27, 84] on div at bounding box center [26, 84] width 13 height 13
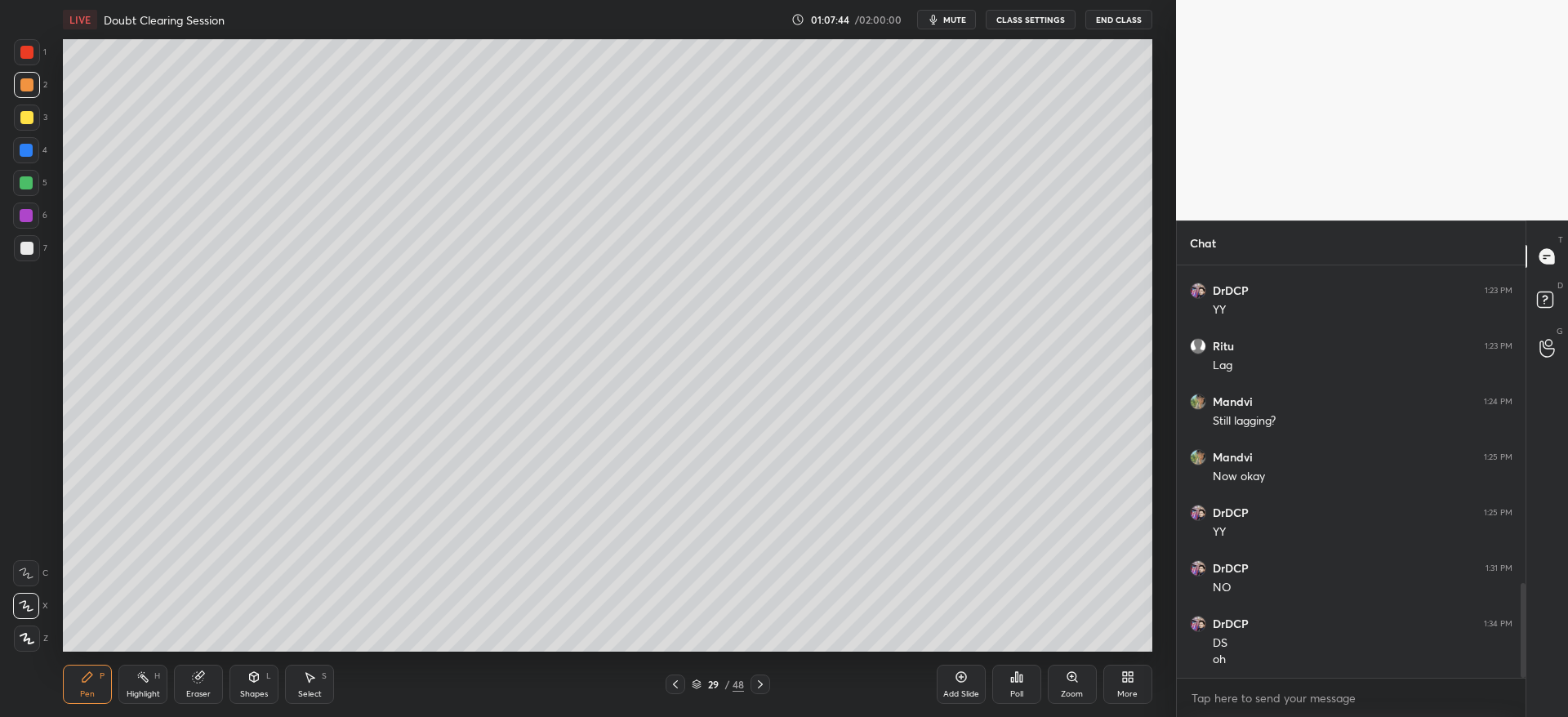
click at [29, 252] on div at bounding box center [26, 248] width 26 height 26
click at [34, 116] on div at bounding box center [26, 117] width 26 height 26
click at [21, 246] on div at bounding box center [26, 247] width 13 height 13
drag, startPoint x: 21, startPoint y: 119, endPoint x: 28, endPoint y: 135, distance: 17.5
click at [23, 121] on div at bounding box center [26, 117] width 13 height 13
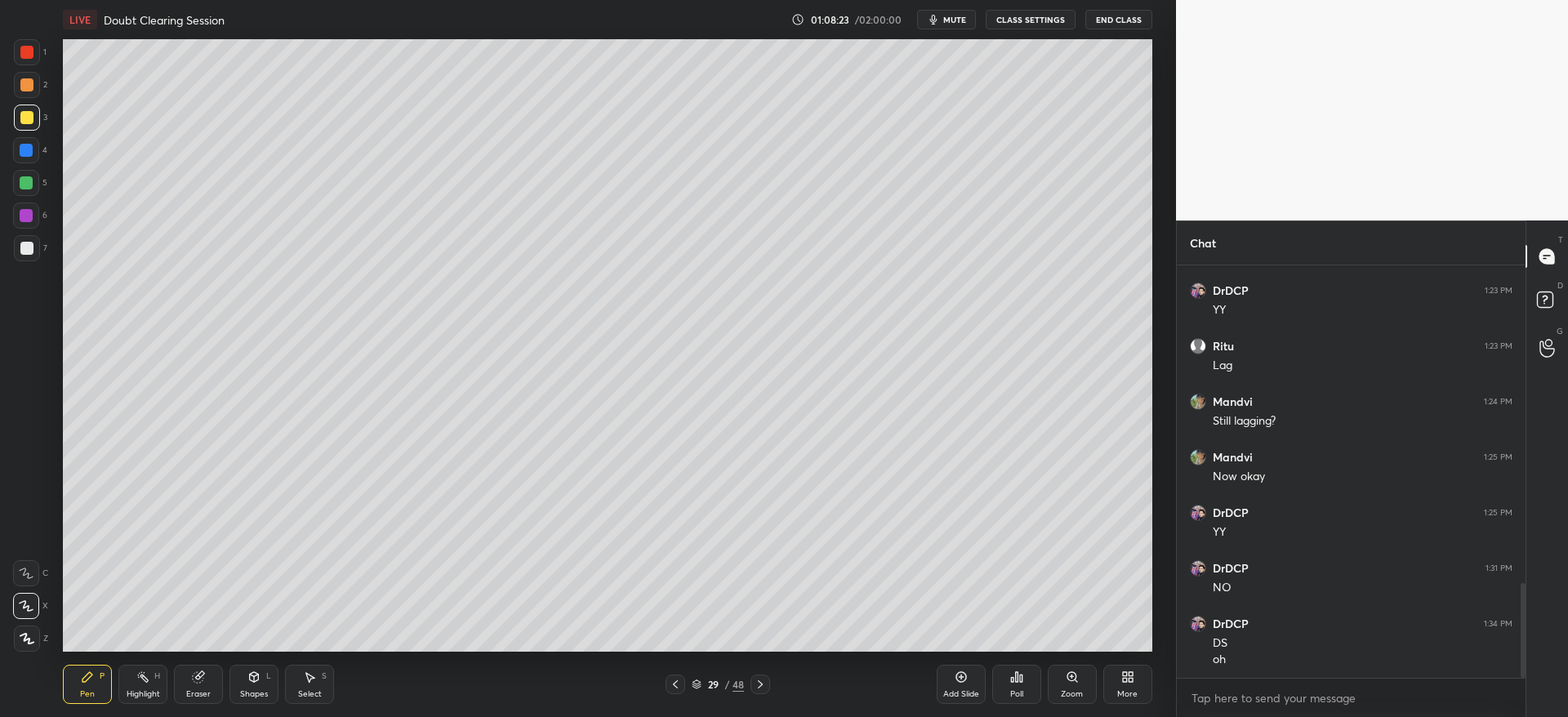
click at [674, 682] on icon at bounding box center [675, 683] width 13 height 13
click at [763, 683] on icon at bounding box center [760, 683] width 13 height 13
drag, startPoint x: 26, startPoint y: 80, endPoint x: 52, endPoint y: 110, distance: 39.7
click at [26, 88] on div at bounding box center [26, 84] width 13 height 13
click at [196, 690] on div "Eraser" at bounding box center [198, 694] width 25 height 8
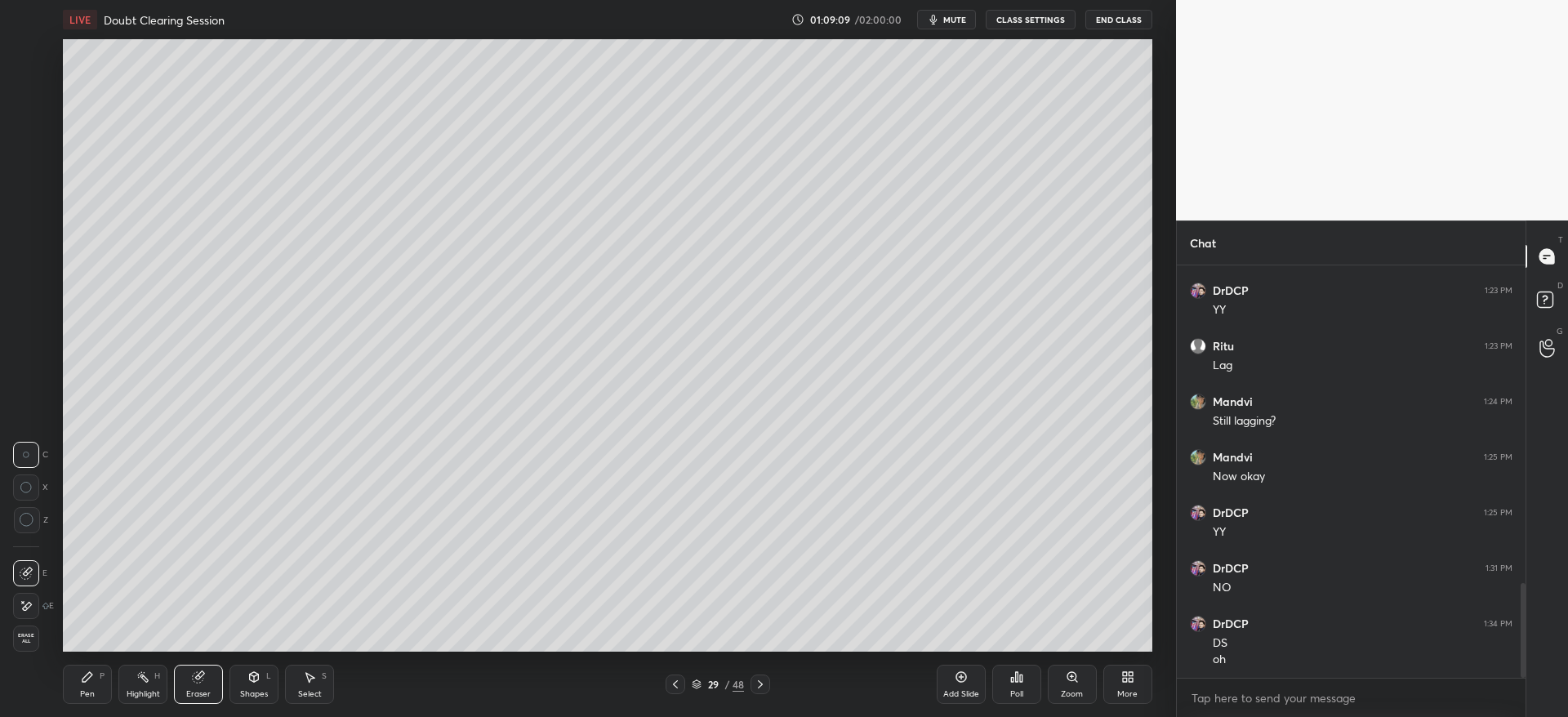
click at [676, 678] on icon at bounding box center [675, 683] width 13 height 13
click at [766, 688] on icon at bounding box center [760, 683] width 13 height 13
click at [951, 692] on div "Add Slide" at bounding box center [961, 694] width 36 height 8
drag, startPoint x: 86, startPoint y: 691, endPoint x: 81, endPoint y: 659, distance: 32.4
click at [88, 685] on div "Pen P" at bounding box center [88, 684] width 49 height 39
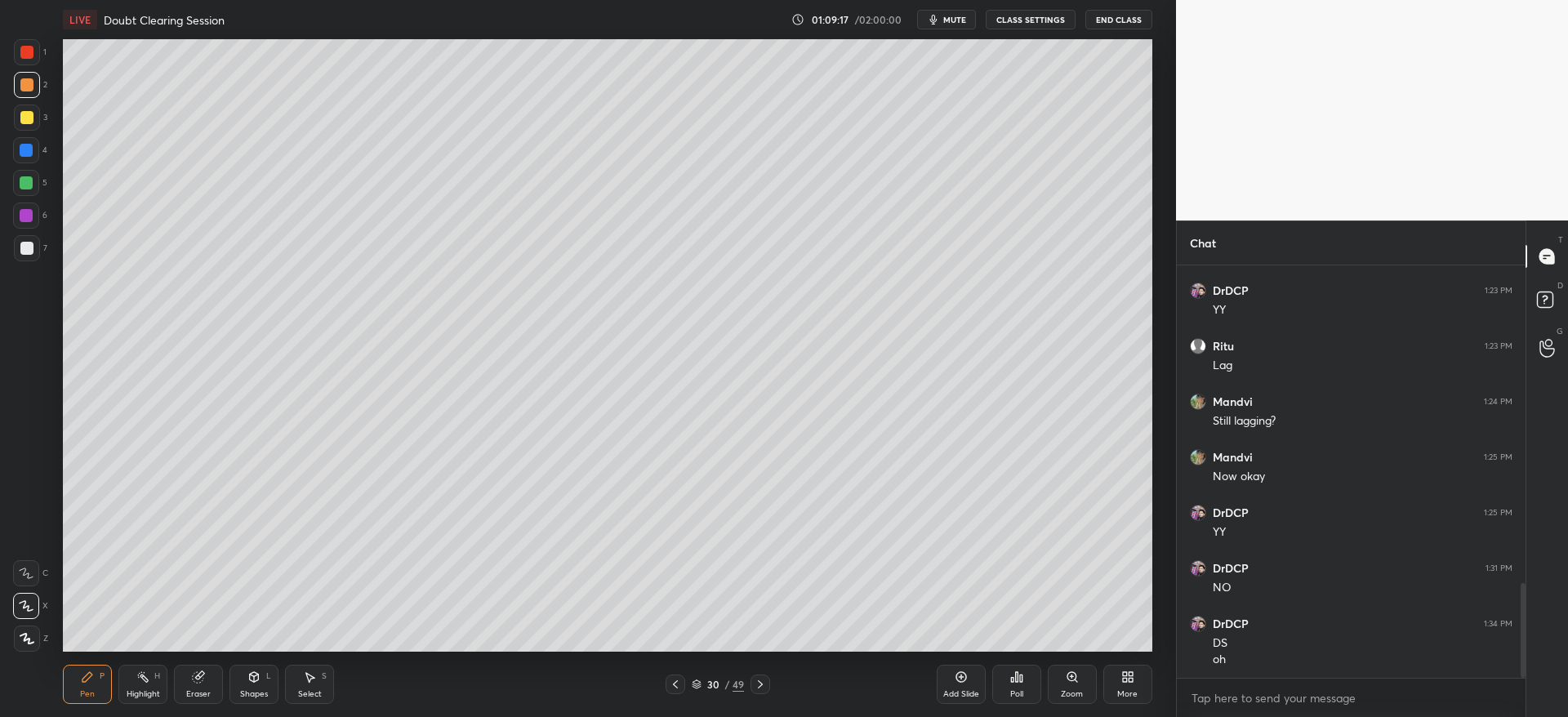
click at [31, 121] on div at bounding box center [26, 117] width 26 height 26
click at [35, 252] on div at bounding box center [26, 248] width 26 height 26
click at [25, 88] on div at bounding box center [26, 84] width 13 height 13
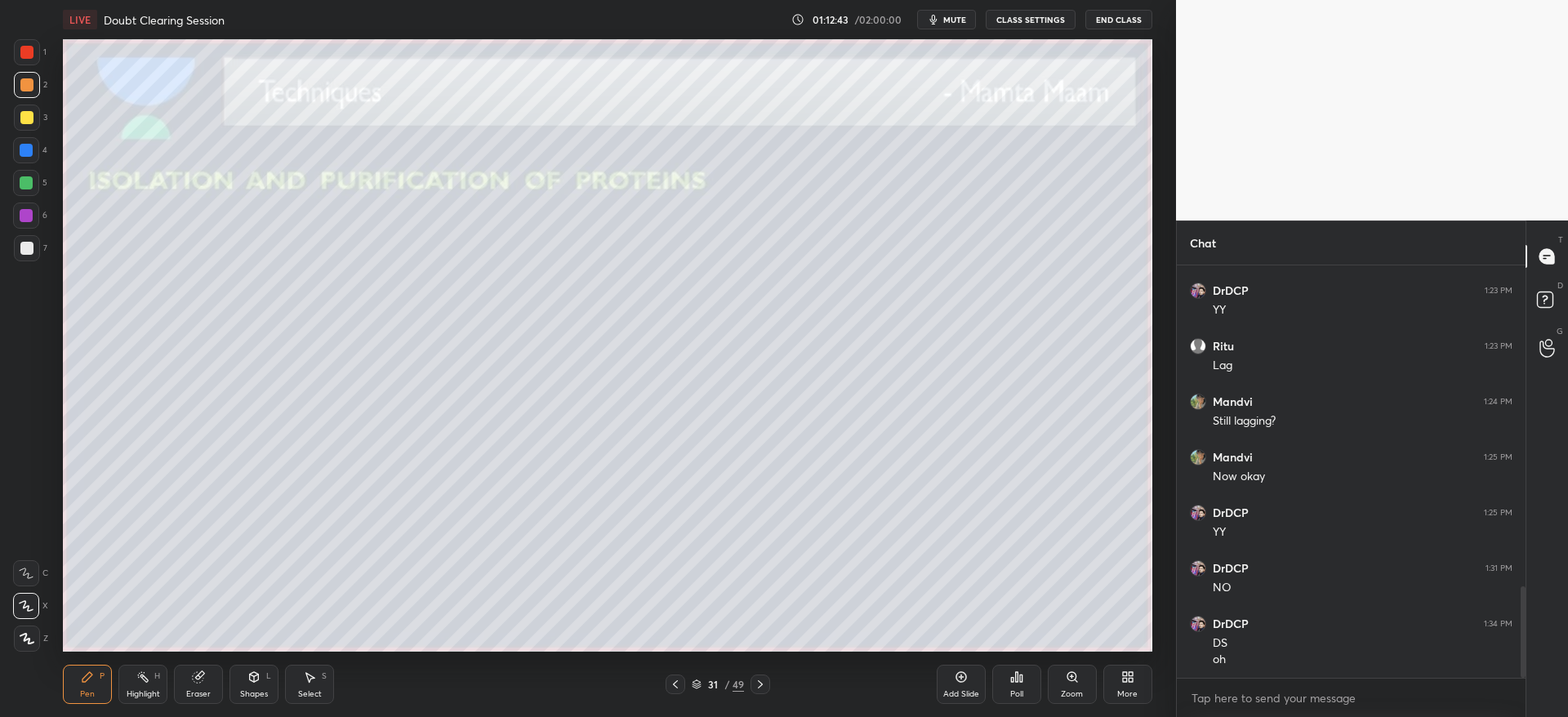
scroll to position [1444, 0]
click at [23, 125] on div at bounding box center [26, 117] width 26 height 26
click at [29, 85] on div at bounding box center [26, 84] width 13 height 13
click at [31, 248] on div at bounding box center [26, 247] width 13 height 13
click at [29, 118] on div at bounding box center [26, 117] width 13 height 13
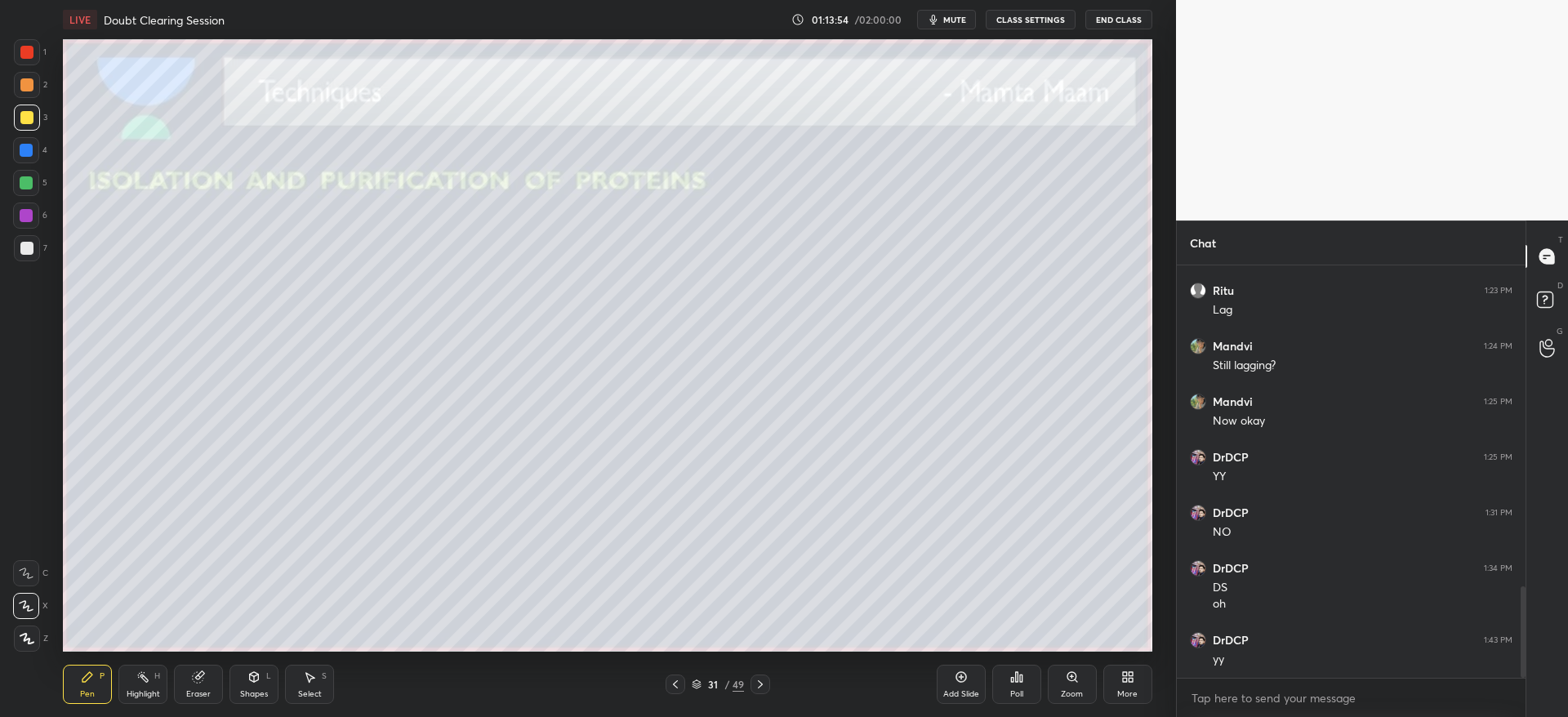
click at [31, 82] on div at bounding box center [26, 84] width 13 height 13
click at [29, 245] on div at bounding box center [26, 247] width 13 height 13
click at [27, 159] on div at bounding box center [25, 150] width 26 height 26
click at [763, 686] on icon at bounding box center [760, 683] width 13 height 13
click at [31, 112] on div at bounding box center [26, 117] width 13 height 13
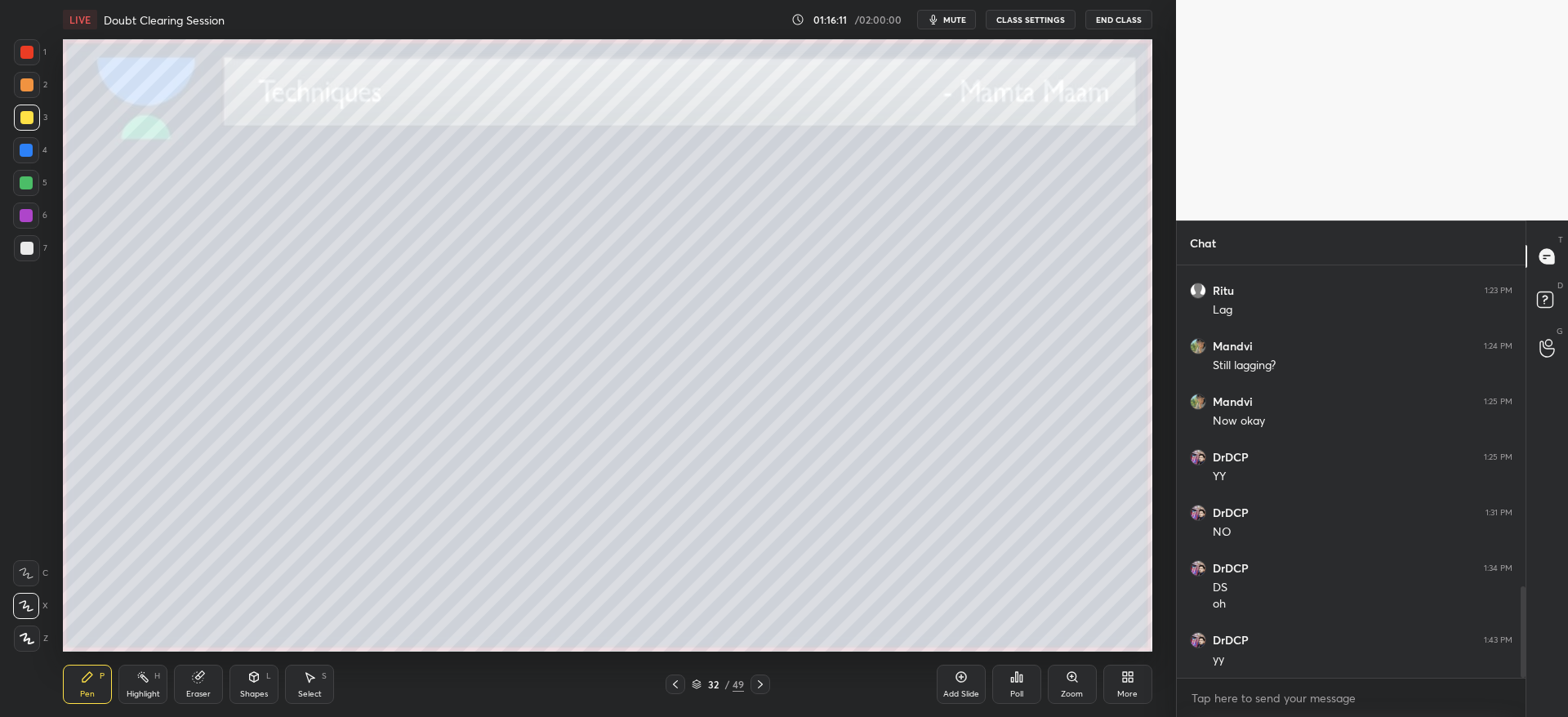
click at [201, 692] on div "Eraser" at bounding box center [198, 694] width 25 height 8
click at [75, 684] on div "Pen P" at bounding box center [88, 684] width 49 height 39
click at [763, 686] on icon at bounding box center [760, 683] width 13 height 13
click at [761, 682] on icon at bounding box center [761, 684] width 5 height 8
click at [698, 685] on icon at bounding box center [697, 684] width 10 height 10
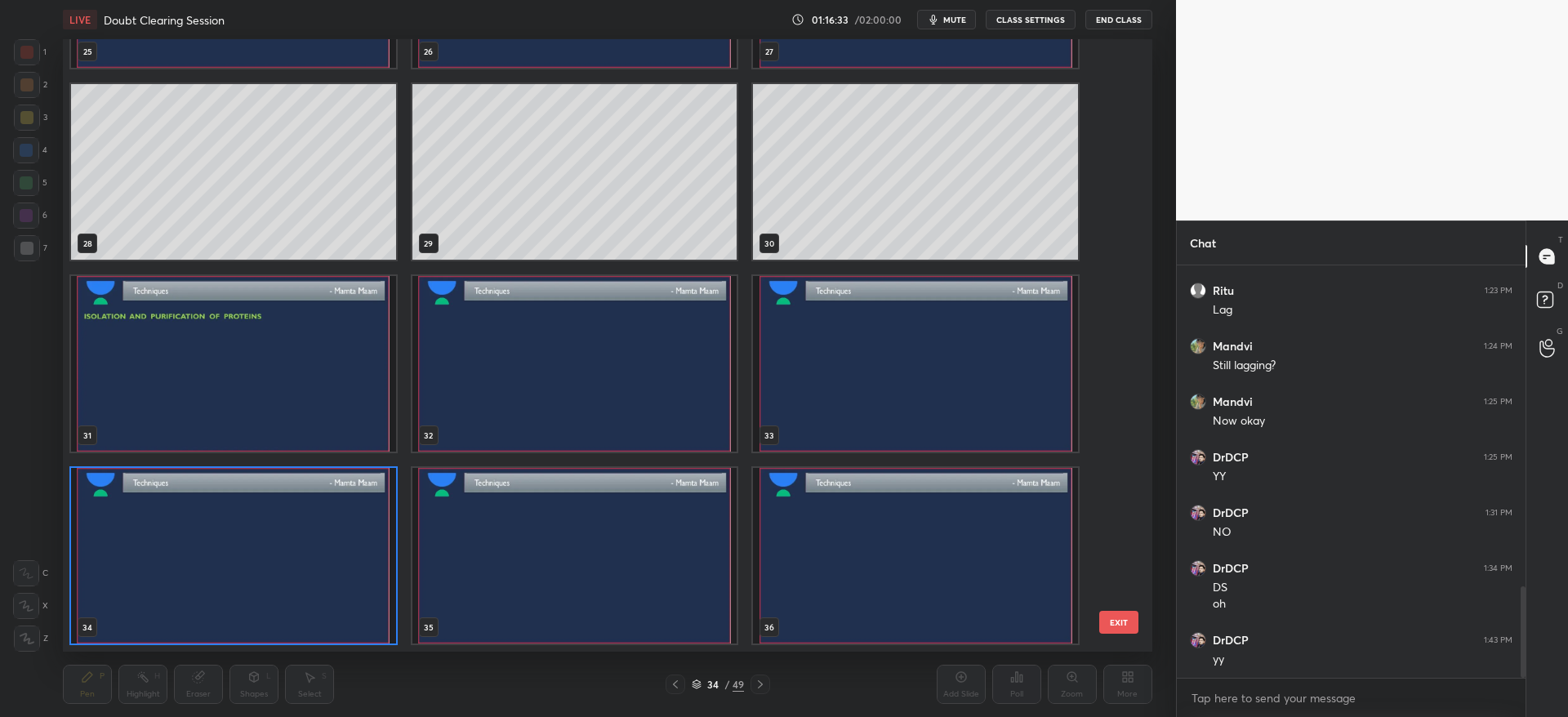
scroll to position [1653, 0]
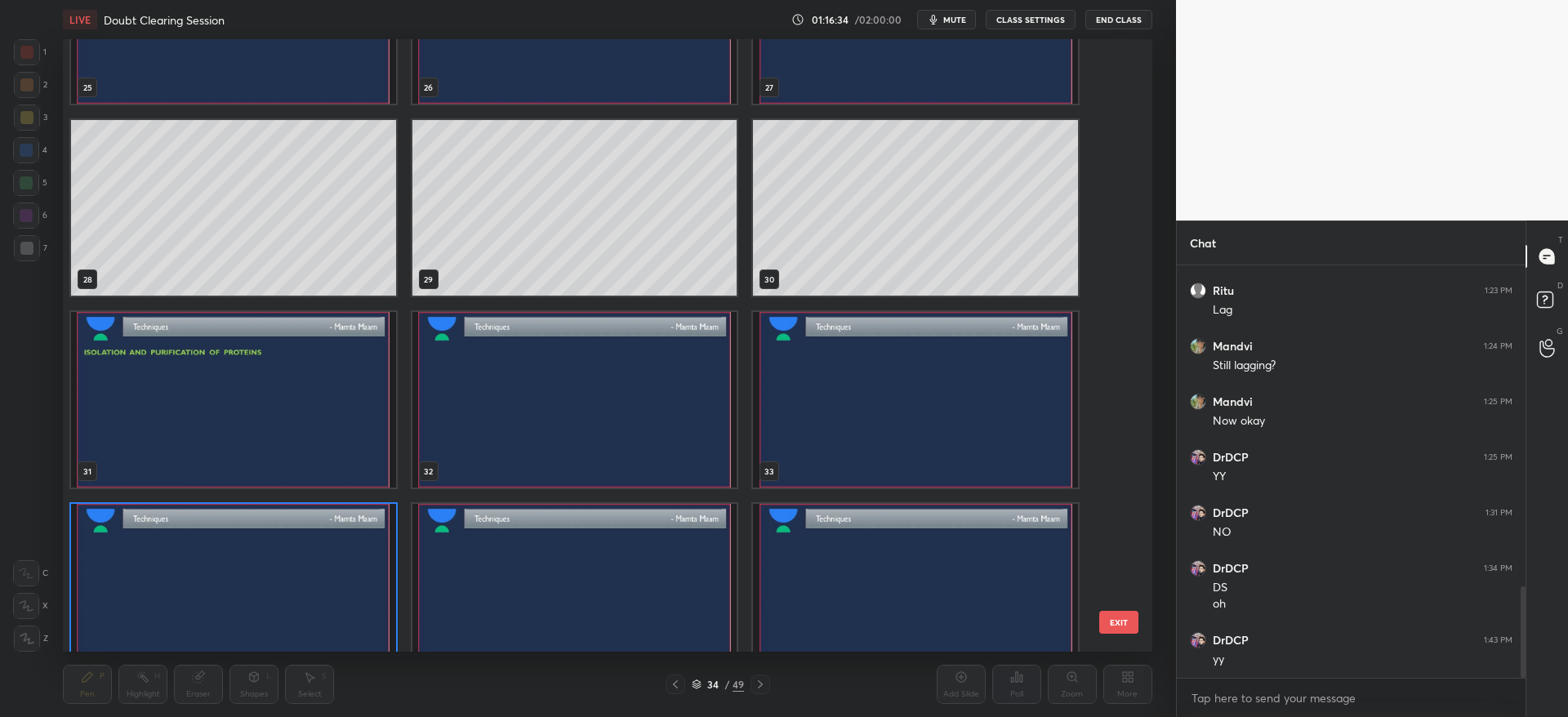
click at [610, 432] on img "grid" at bounding box center [575, 399] width 325 height 176
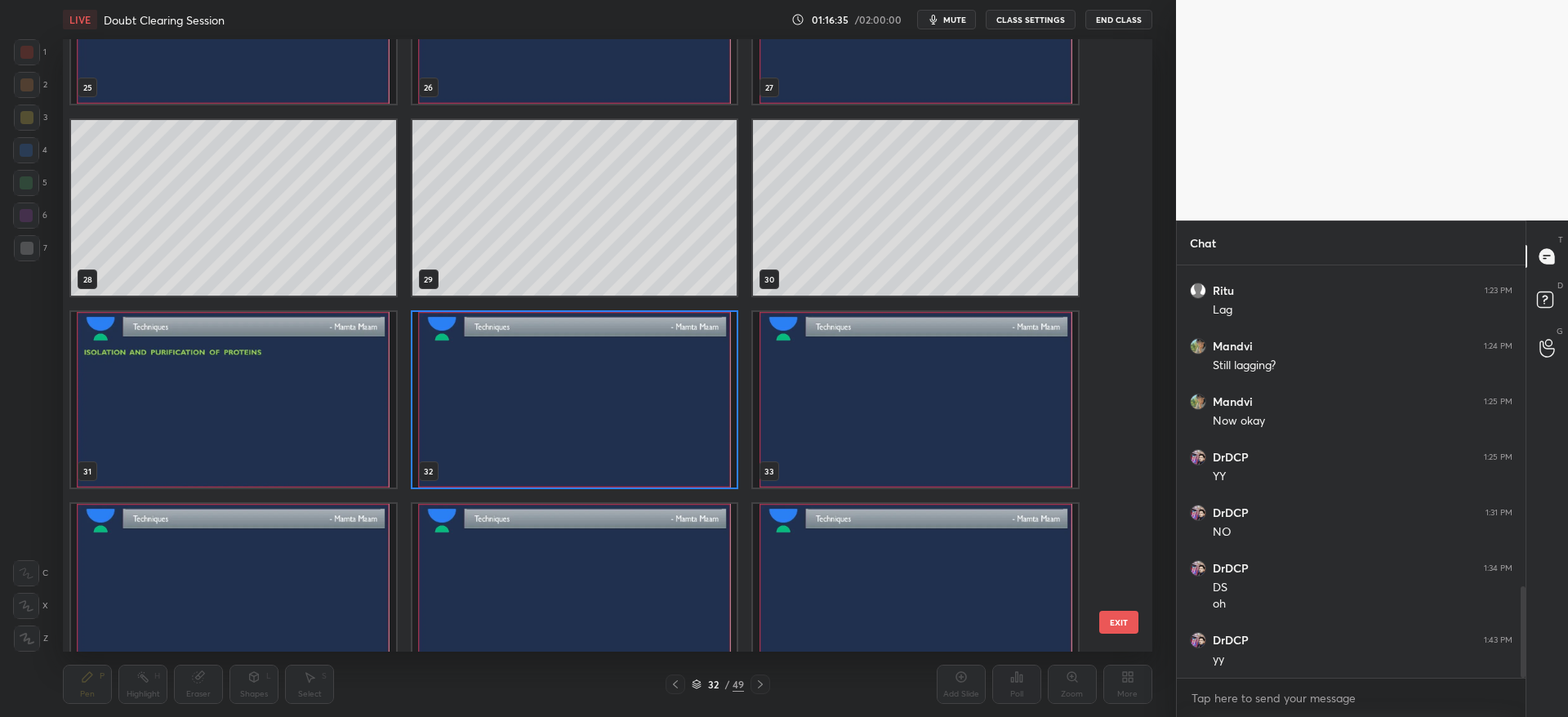
click at [244, 545] on img "grid" at bounding box center [234, 591] width 325 height 176
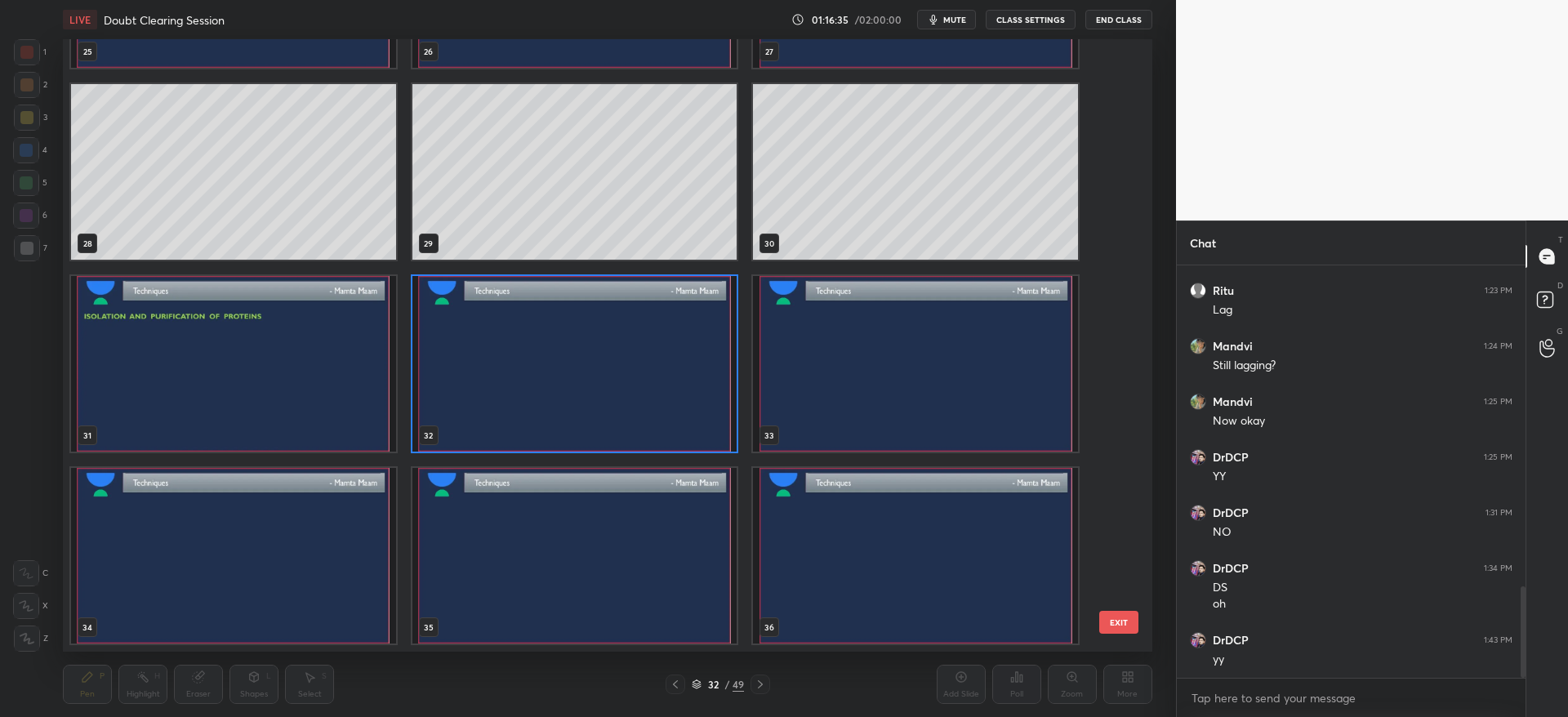
click at [243, 544] on div "22 23 24 25 26 27 28 29 30 31 32 33 34 35 36" at bounding box center [592, 345] width 1060 height 613
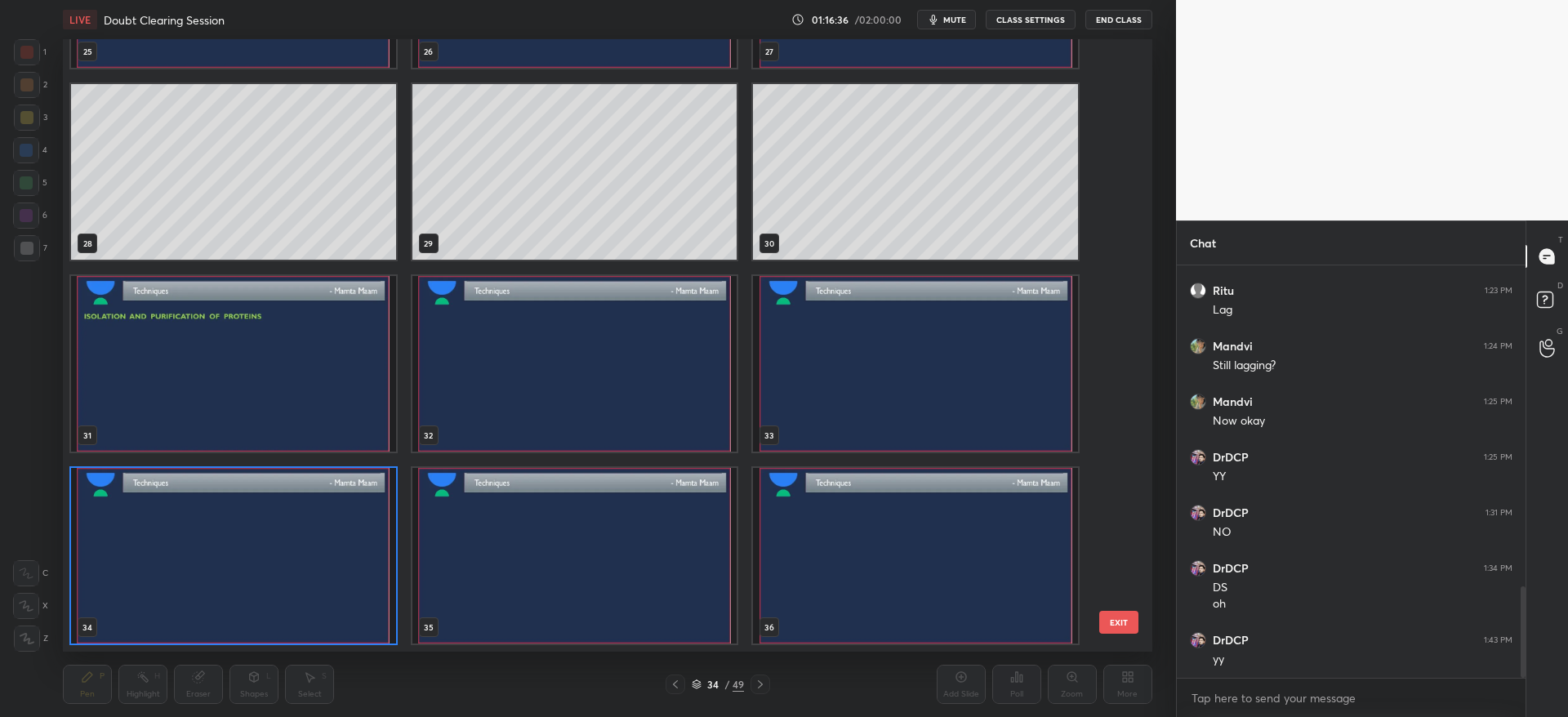
click at [359, 584] on img "grid" at bounding box center [234, 556] width 325 height 176
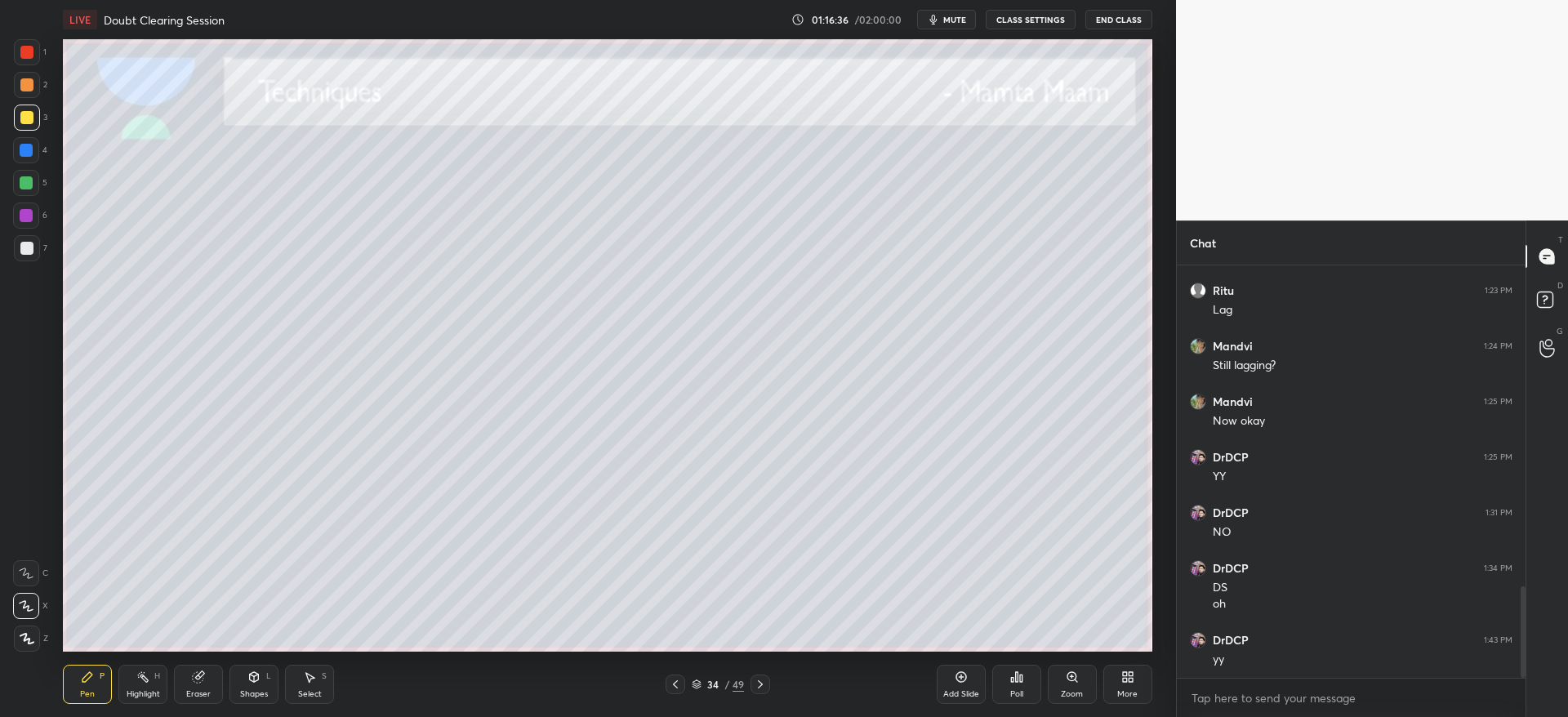
click at [364, 584] on img "grid" at bounding box center [234, 556] width 325 height 176
click at [31, 253] on div at bounding box center [26, 248] width 26 height 26
click at [20, 87] on div at bounding box center [26, 84] width 13 height 13
click at [20, 127] on div at bounding box center [26, 117] width 26 height 26
click at [22, 153] on div at bounding box center [25, 150] width 13 height 13
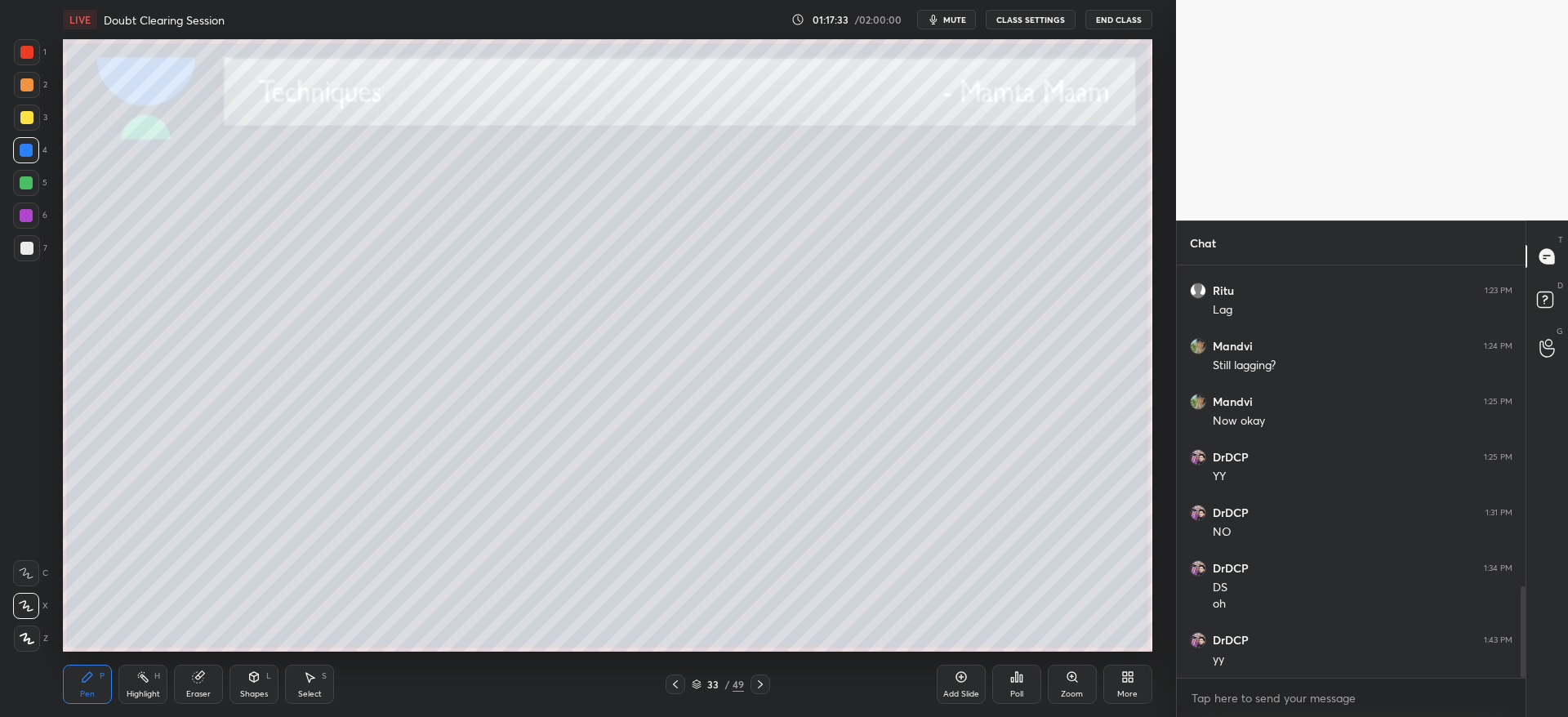
click at [33, 254] on div at bounding box center [26, 248] width 26 height 26
click at [761, 681] on icon at bounding box center [760, 683] width 13 height 13
click at [23, 117] on div at bounding box center [26, 117] width 13 height 13
click at [30, 248] on div at bounding box center [26, 247] width 13 height 13
click at [20, 115] on div at bounding box center [26, 117] width 13 height 13
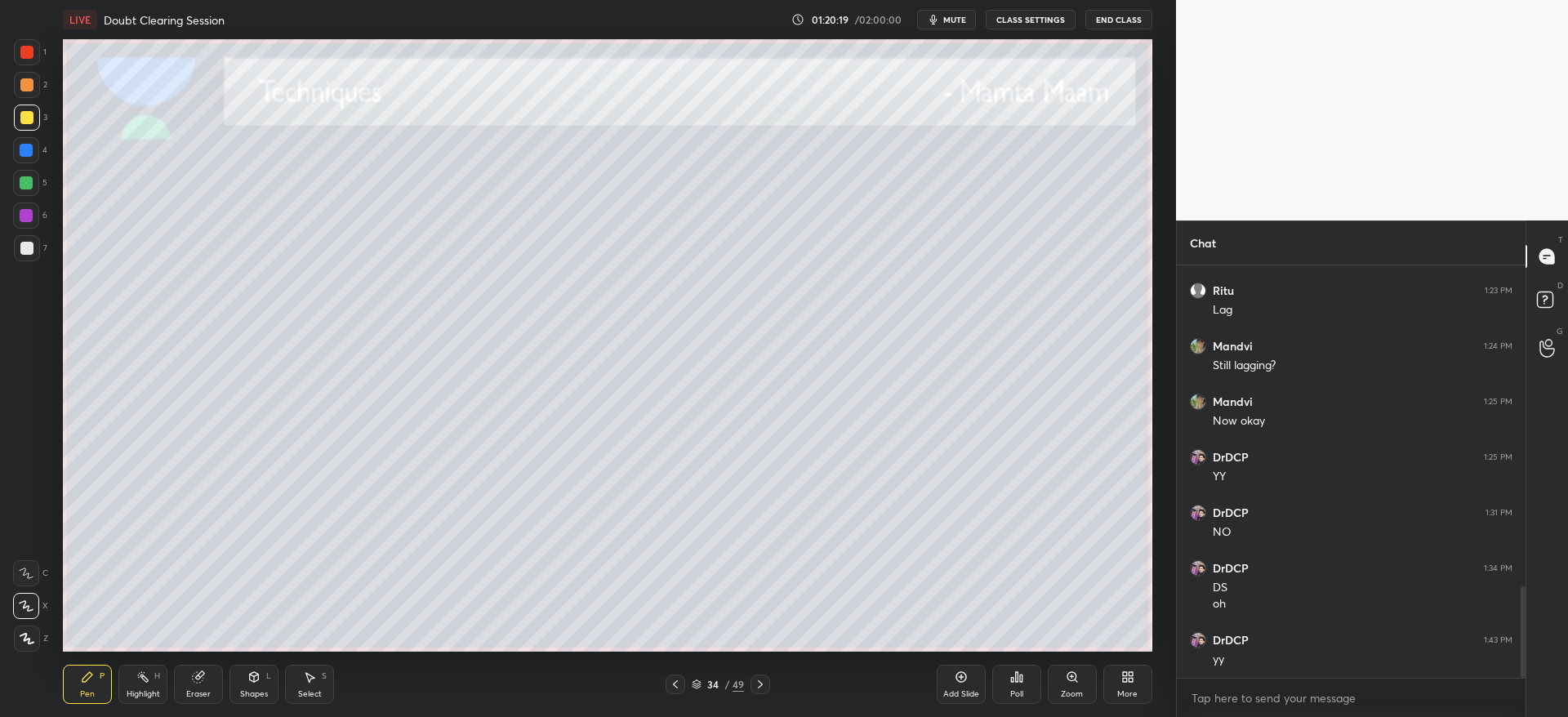
click at [767, 680] on icon at bounding box center [760, 683] width 13 height 13
click at [24, 75] on div at bounding box center [26, 85] width 26 height 26
click at [27, 255] on div at bounding box center [26, 248] width 26 height 26
click at [24, 123] on div at bounding box center [26, 117] width 26 height 26
click at [198, 672] on icon at bounding box center [198, 676] width 13 height 13
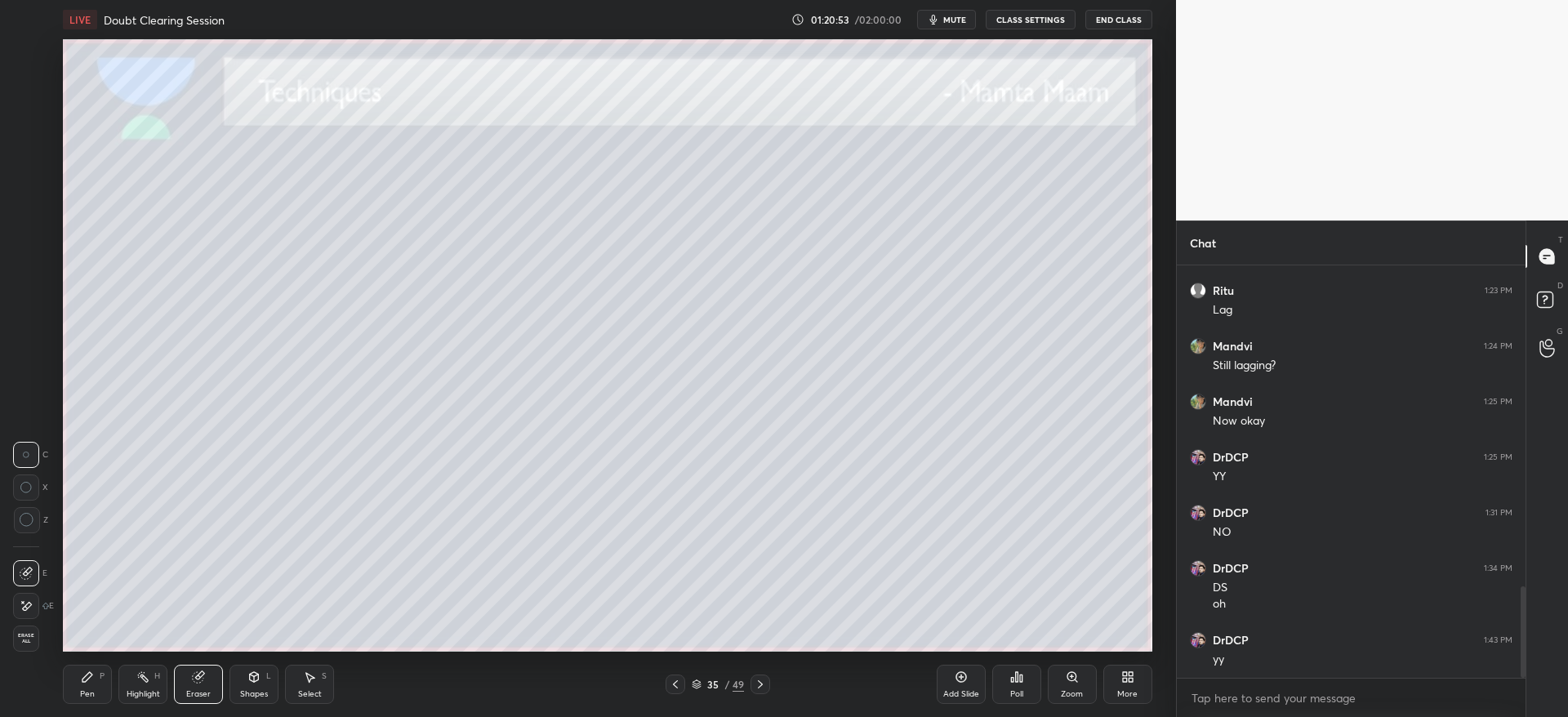
click at [74, 684] on div "Pen P" at bounding box center [88, 684] width 49 height 39
click at [27, 88] on div at bounding box center [26, 84] width 13 height 13
click at [26, 251] on div at bounding box center [26, 247] width 13 height 13
click at [27, 177] on div at bounding box center [25, 183] width 13 height 13
click at [761, 684] on icon at bounding box center [761, 684] width 5 height 8
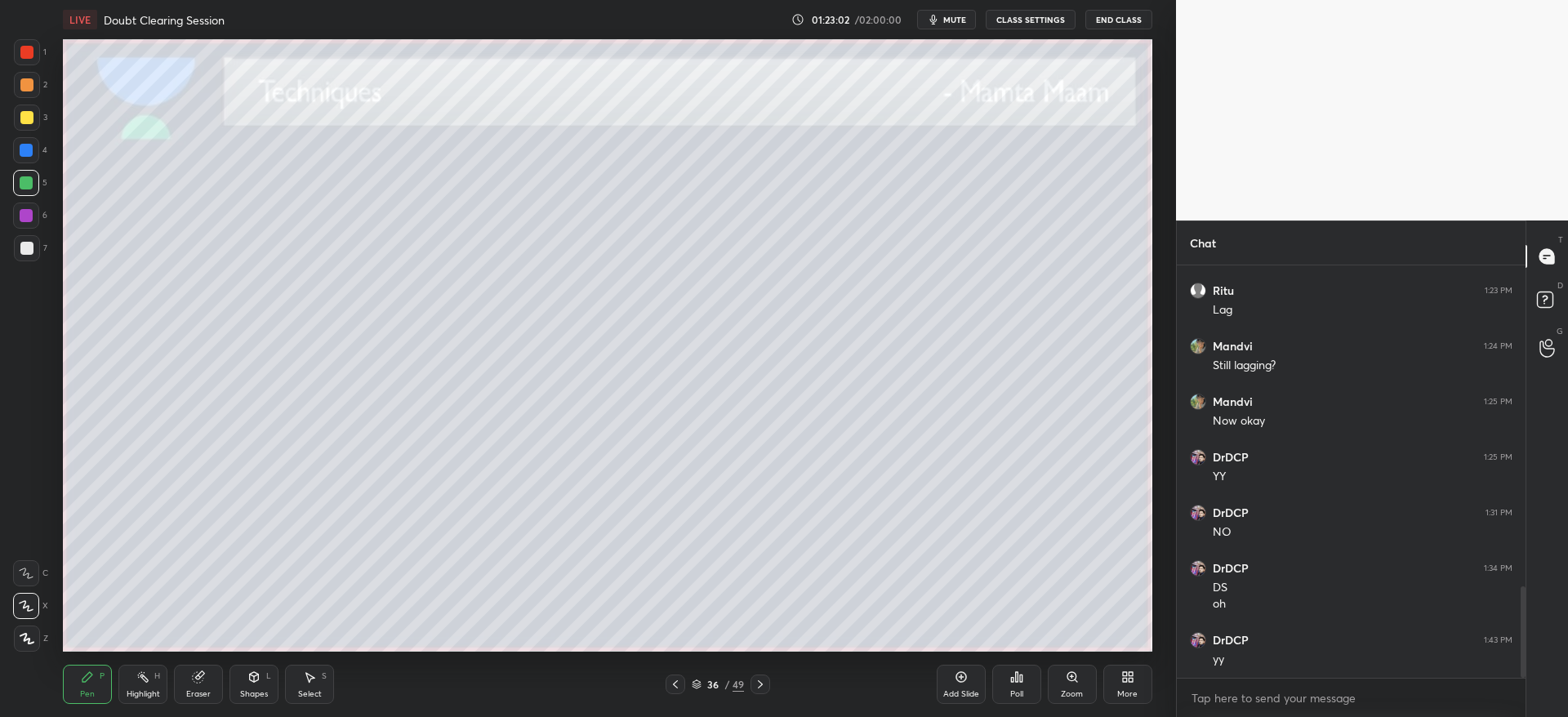
click at [28, 160] on div at bounding box center [25, 150] width 26 height 26
click at [33, 245] on div at bounding box center [26, 248] width 26 height 26
click at [46, 126] on div "3" at bounding box center [30, 117] width 33 height 26
click at [23, 240] on div at bounding box center [26, 248] width 26 height 26
drag, startPoint x: 31, startPoint y: 78, endPoint x: 43, endPoint y: 107, distance: 31.4
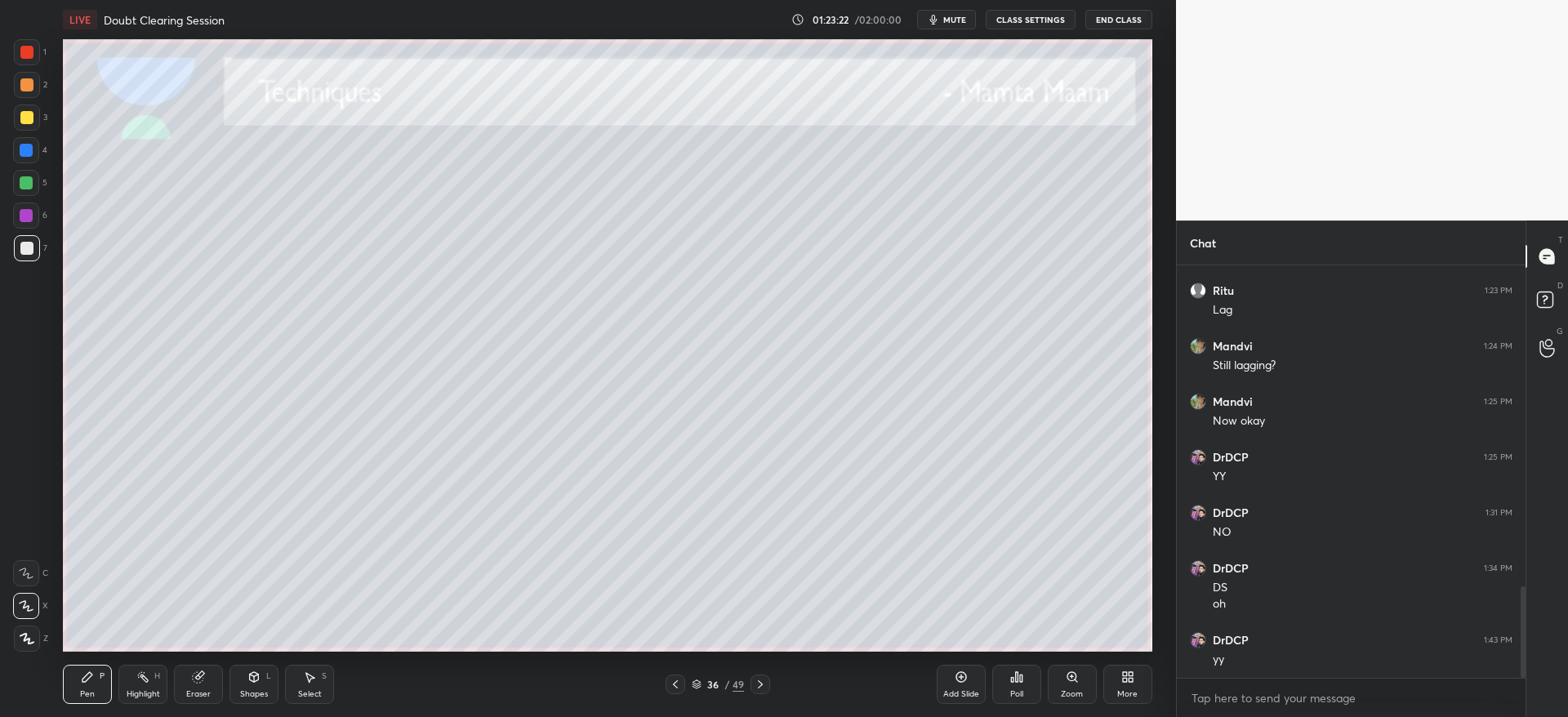
click at [31, 82] on div at bounding box center [26, 85] width 26 height 26
click at [29, 115] on div at bounding box center [26, 117] width 13 height 13
click at [833, 687] on div "36 / 49" at bounding box center [718, 684] width 437 height 20
click at [672, 682] on div at bounding box center [675, 684] width 20 height 20
click at [756, 684] on icon at bounding box center [760, 683] width 13 height 13
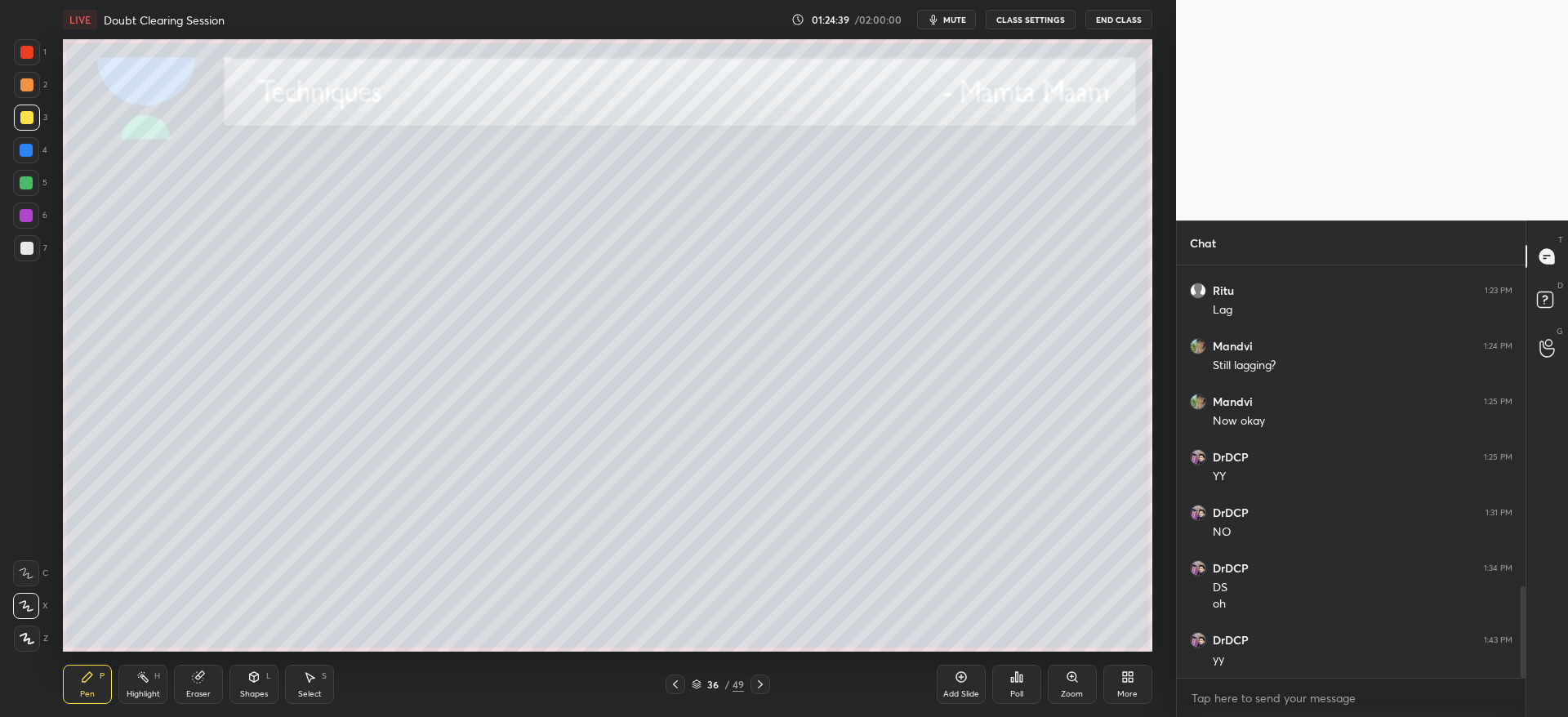
click at [763, 687] on icon at bounding box center [760, 683] width 13 height 13
click at [31, 255] on div at bounding box center [26, 248] width 26 height 26
click at [10, 116] on div "1 2 3 4 5 6 7 C X Z C X Z E E Erase all H H" at bounding box center [25, 345] width 52 height 613
click at [27, 117] on div at bounding box center [26, 117] width 13 height 13
drag, startPoint x: 27, startPoint y: 189, endPoint x: 34, endPoint y: 196, distance: 9.9
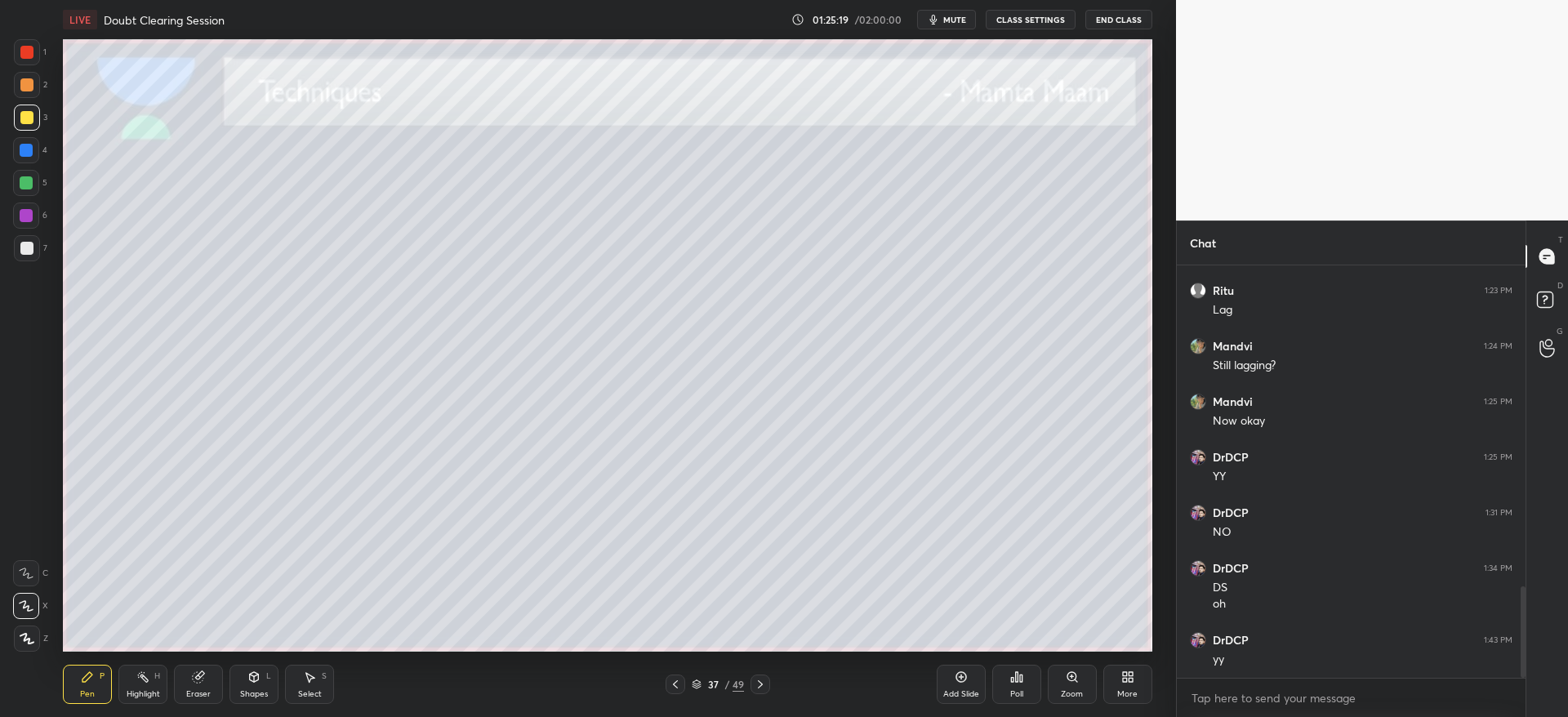
click at [29, 189] on div at bounding box center [25, 183] width 13 height 13
click at [31, 265] on div "7" at bounding box center [30, 251] width 33 height 32
click at [31, 89] on div at bounding box center [26, 84] width 13 height 13
click at [762, 692] on div at bounding box center [760, 684] width 20 height 20
click at [25, 251] on div at bounding box center [26, 247] width 13 height 13
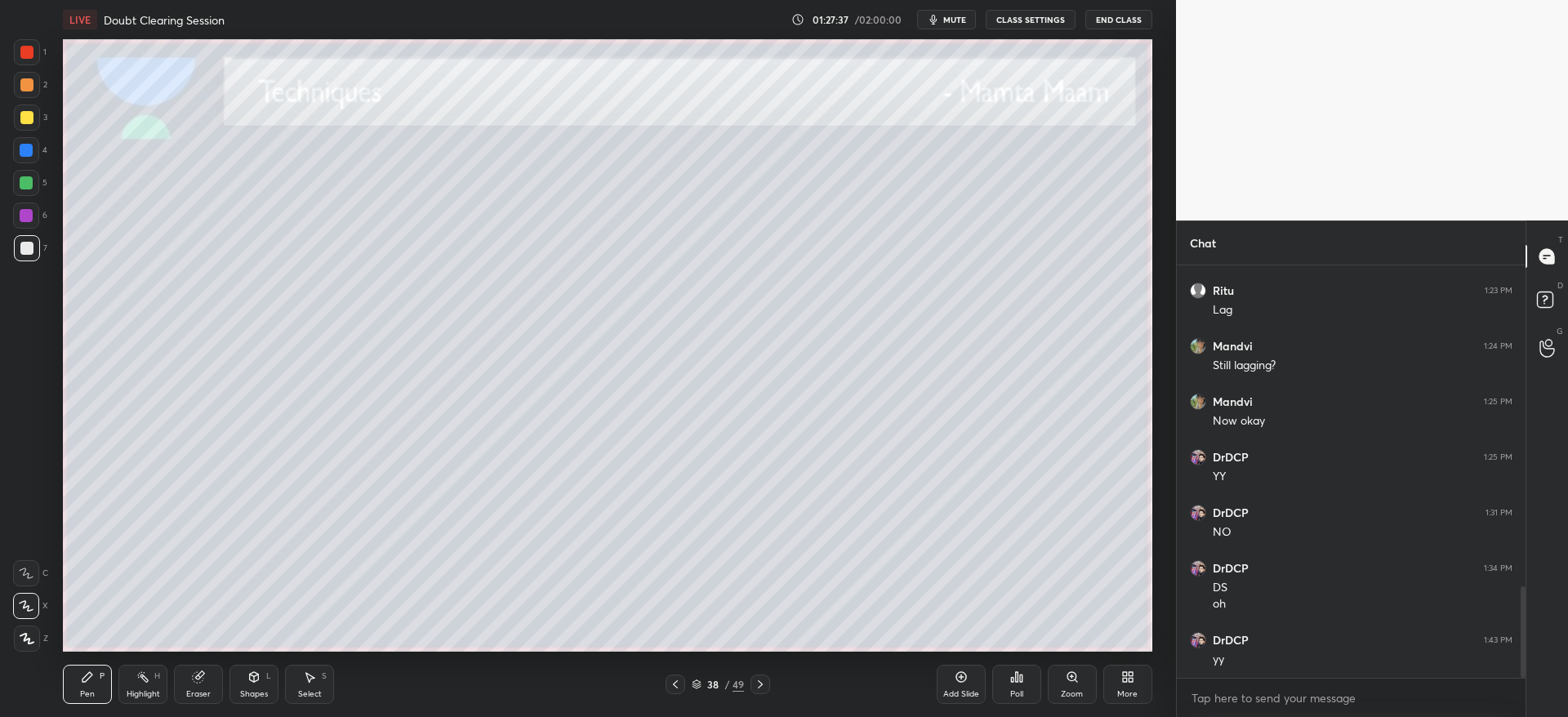
drag, startPoint x: 198, startPoint y: 685, endPoint x: 198, endPoint y: 656, distance: 29.0
click at [199, 679] on div "Eraser" at bounding box center [199, 684] width 49 height 39
click at [95, 680] on div "Pen P" at bounding box center [88, 684] width 49 height 39
click at [778, 677] on div "38 / 49" at bounding box center [718, 684] width 437 height 20
click at [764, 686] on icon at bounding box center [760, 683] width 13 height 13
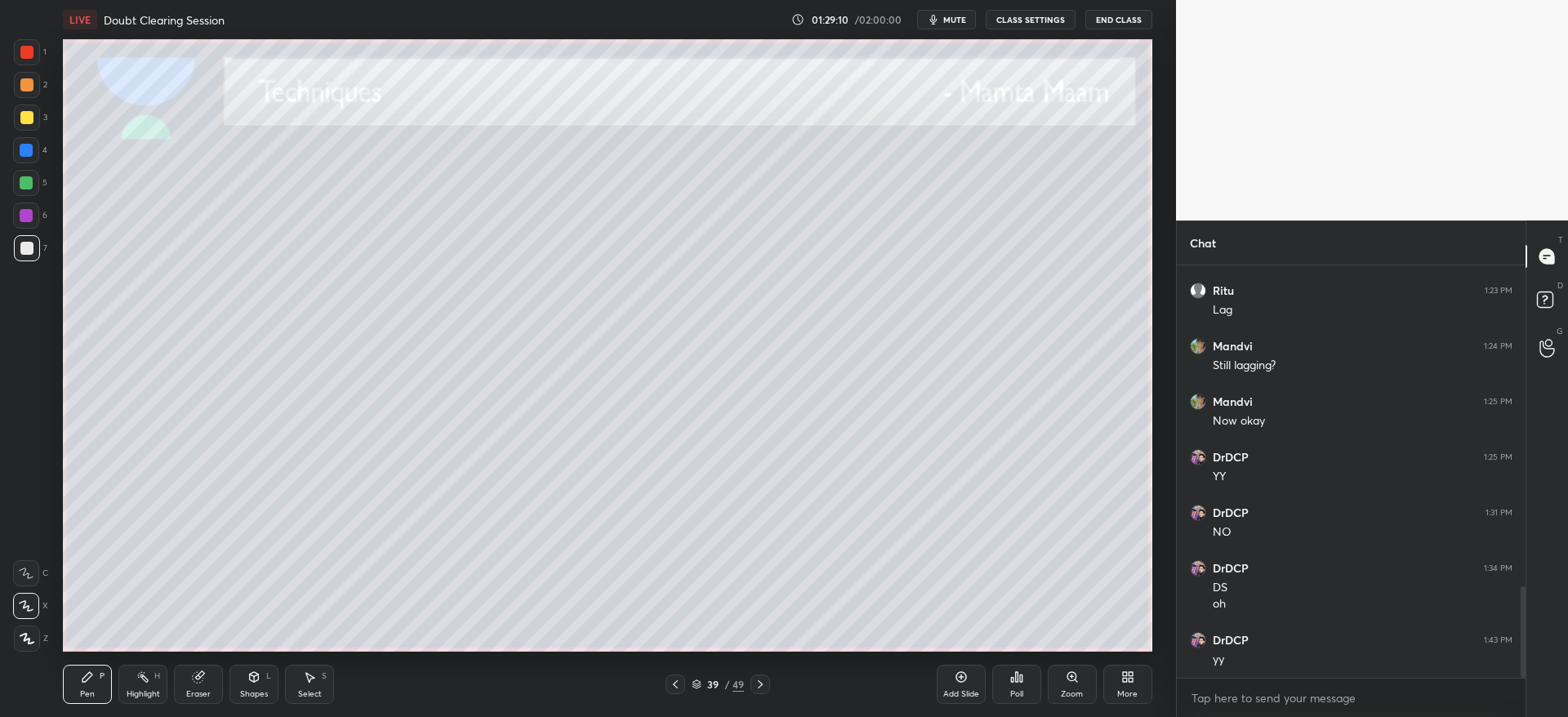
click at [28, 91] on div at bounding box center [26, 84] width 13 height 13
click at [672, 683] on icon at bounding box center [675, 683] width 13 height 13
click at [676, 685] on icon at bounding box center [676, 684] width 5 height 8
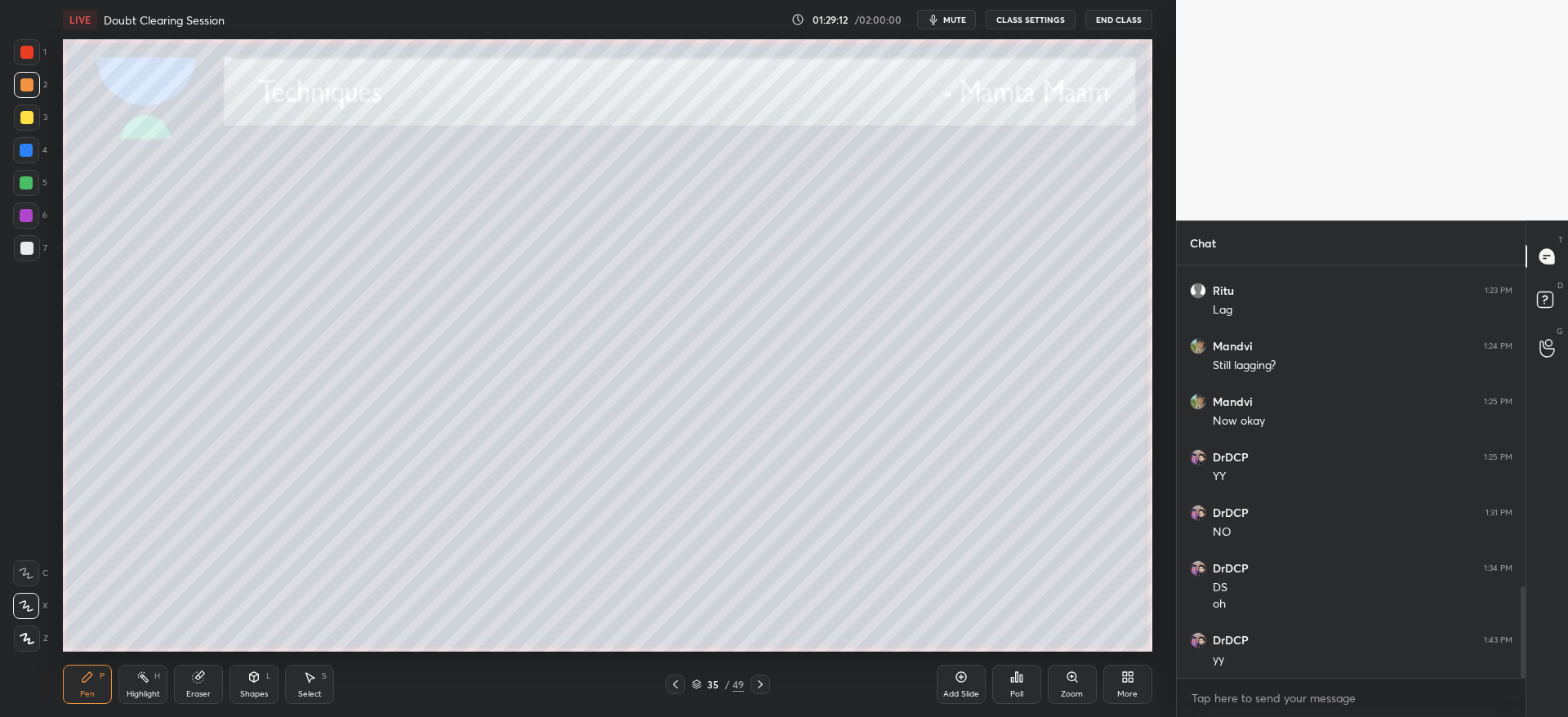
click at [676, 688] on icon at bounding box center [675, 683] width 13 height 13
click at [677, 692] on div at bounding box center [675, 684] width 20 height 20
click at [678, 694] on div "Pen P Highlight H Eraser Shapes L Select S 33 / 49 Add Slide Poll Zoom More" at bounding box center [607, 684] width 1089 height 65
click at [765, 680] on icon at bounding box center [760, 683] width 13 height 13
click at [770, 683] on div at bounding box center [760, 684] width 20 height 20
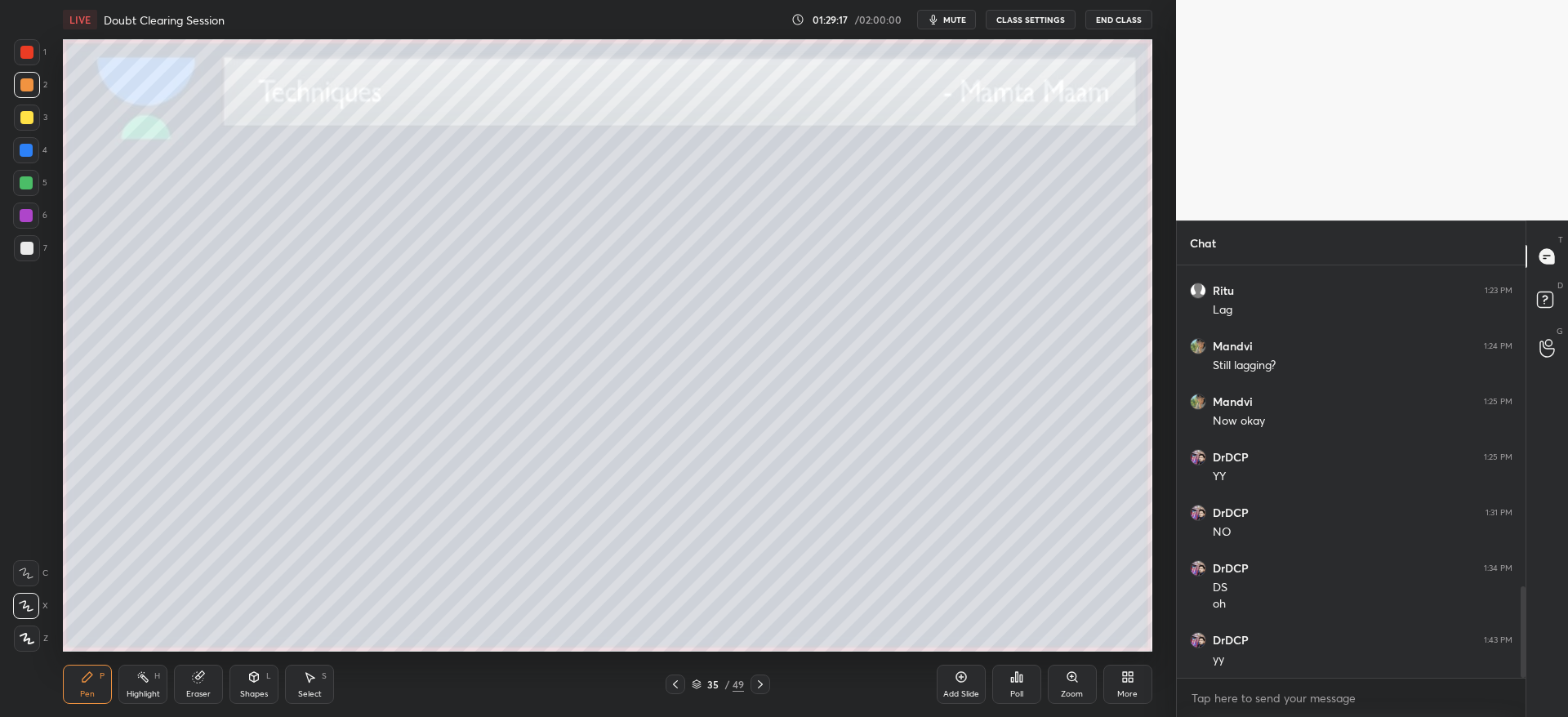
click at [17, 120] on div at bounding box center [26, 117] width 26 height 26
click at [37, 242] on div at bounding box center [26, 248] width 26 height 26
drag, startPoint x: 0, startPoint y: 420, endPoint x: 8, endPoint y: 456, distance: 36.9
click at [5, 443] on div "1 2 3 4 5 6 7 C X Z C X Z E E Erase all H H" at bounding box center [25, 345] width 52 height 613
click at [31, 113] on div at bounding box center [26, 117] width 13 height 13
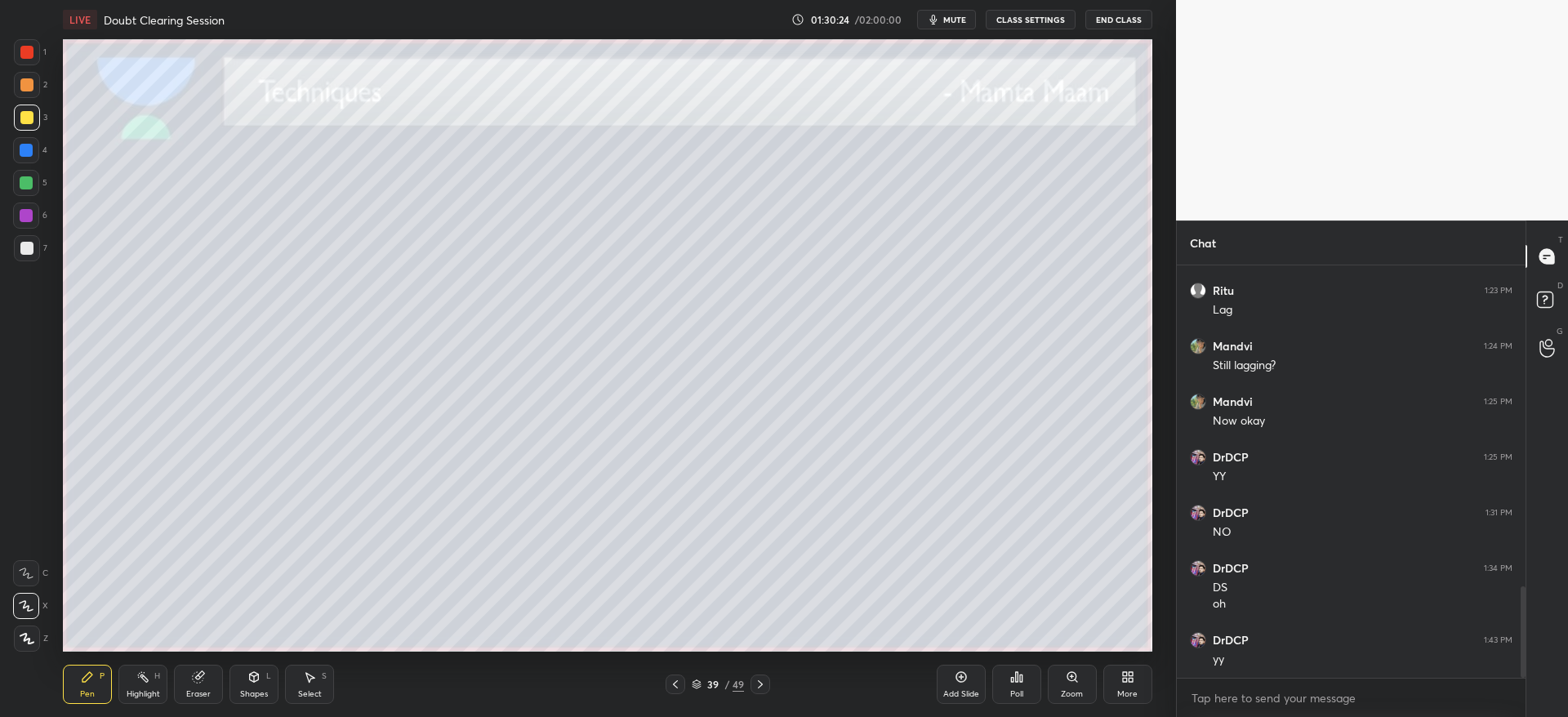
click at [762, 684] on icon at bounding box center [760, 683] width 13 height 13
click at [30, 158] on div at bounding box center [25, 150] width 26 height 26
click at [21, 253] on div at bounding box center [26, 248] width 26 height 26
click at [37, 118] on div at bounding box center [26, 117] width 26 height 26
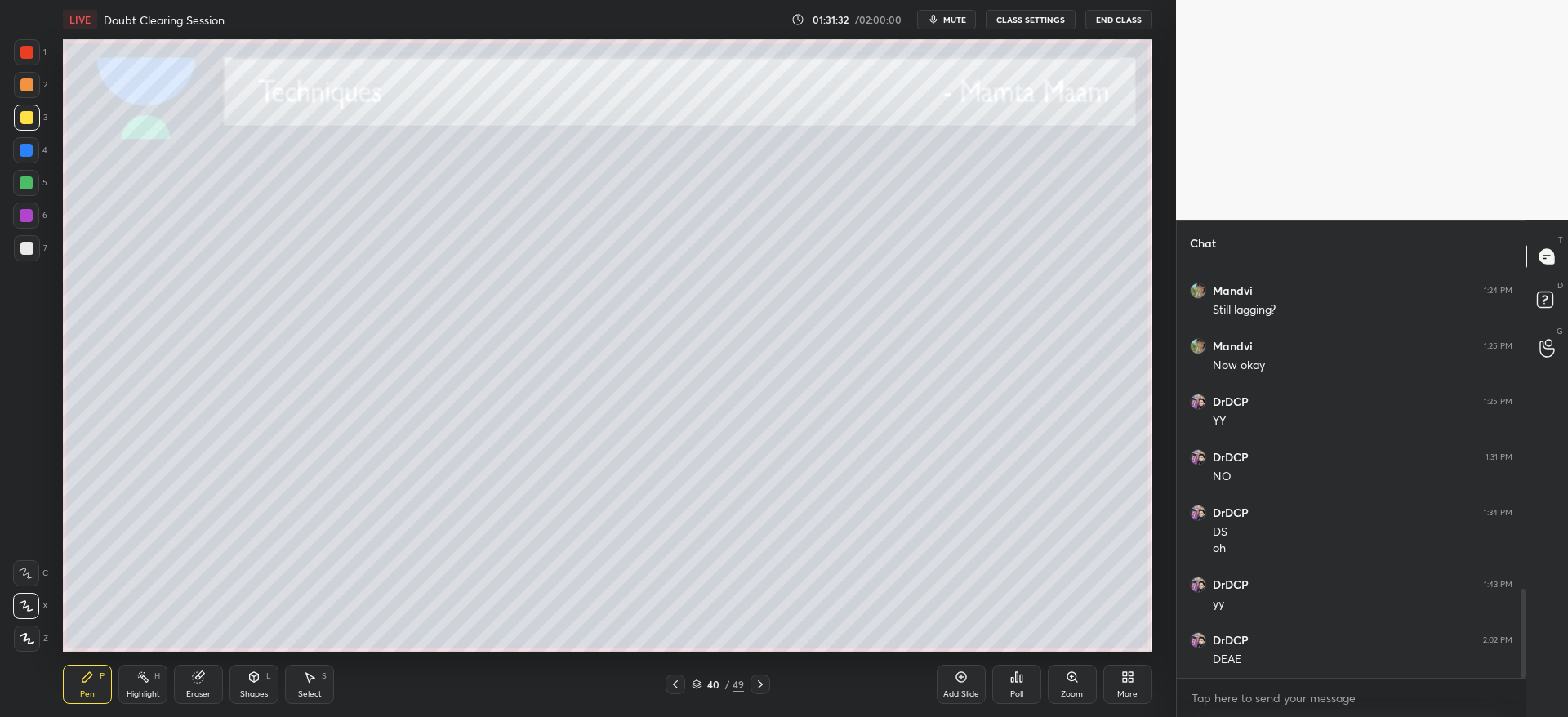
drag, startPoint x: 20, startPoint y: 234, endPoint x: 20, endPoint y: 247, distance: 13.0
click at [20, 236] on div at bounding box center [26, 248] width 26 height 26
click at [29, 248] on div at bounding box center [26, 247] width 13 height 13
click at [29, 113] on div at bounding box center [26, 117] width 13 height 13
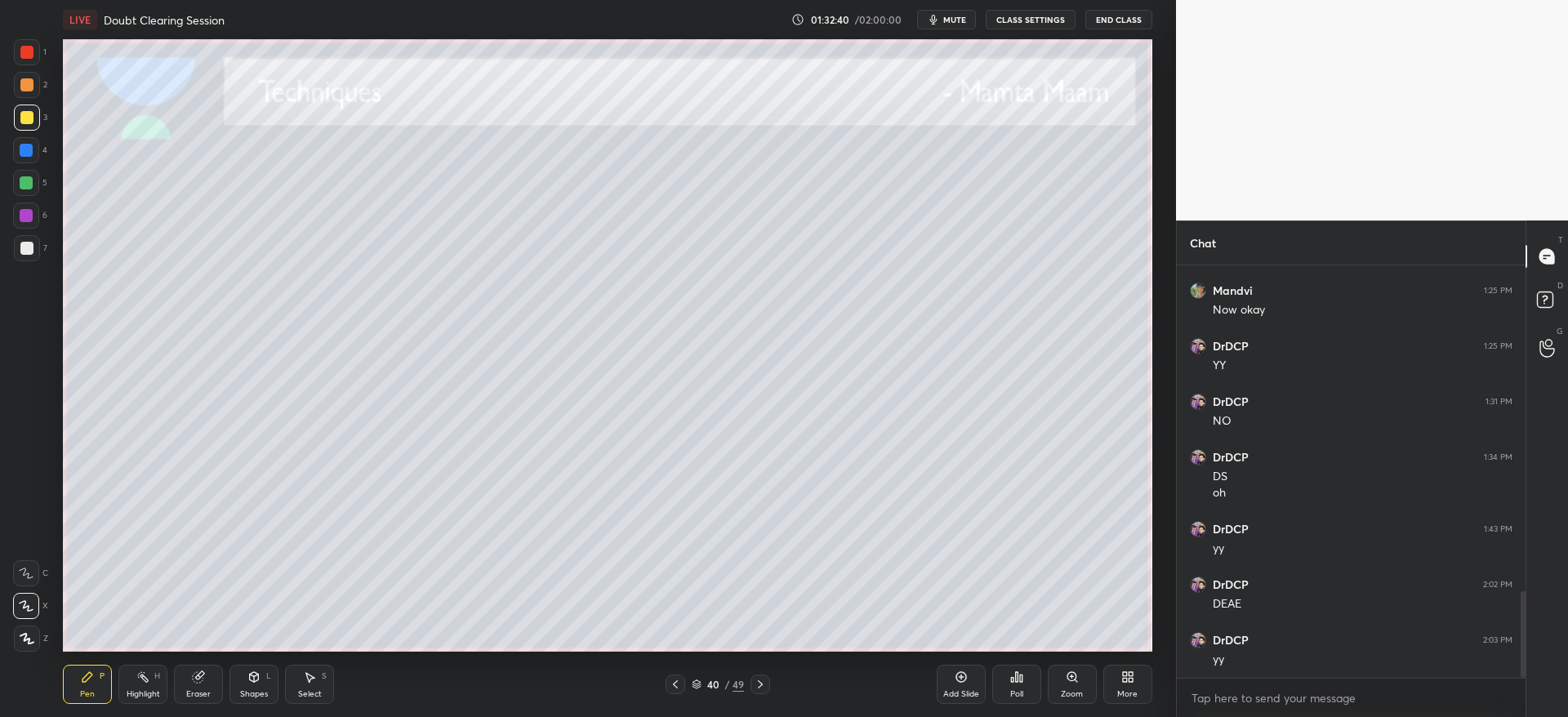
click at [758, 689] on icon at bounding box center [760, 683] width 13 height 13
drag, startPoint x: 27, startPoint y: 253, endPoint x: 41, endPoint y: 254, distance: 14.0
click at [28, 251] on div at bounding box center [26, 247] width 13 height 13
click at [31, 115] on div at bounding box center [26, 117] width 13 height 13
drag, startPoint x: 203, startPoint y: 680, endPoint x: 195, endPoint y: 663, distance: 18.8
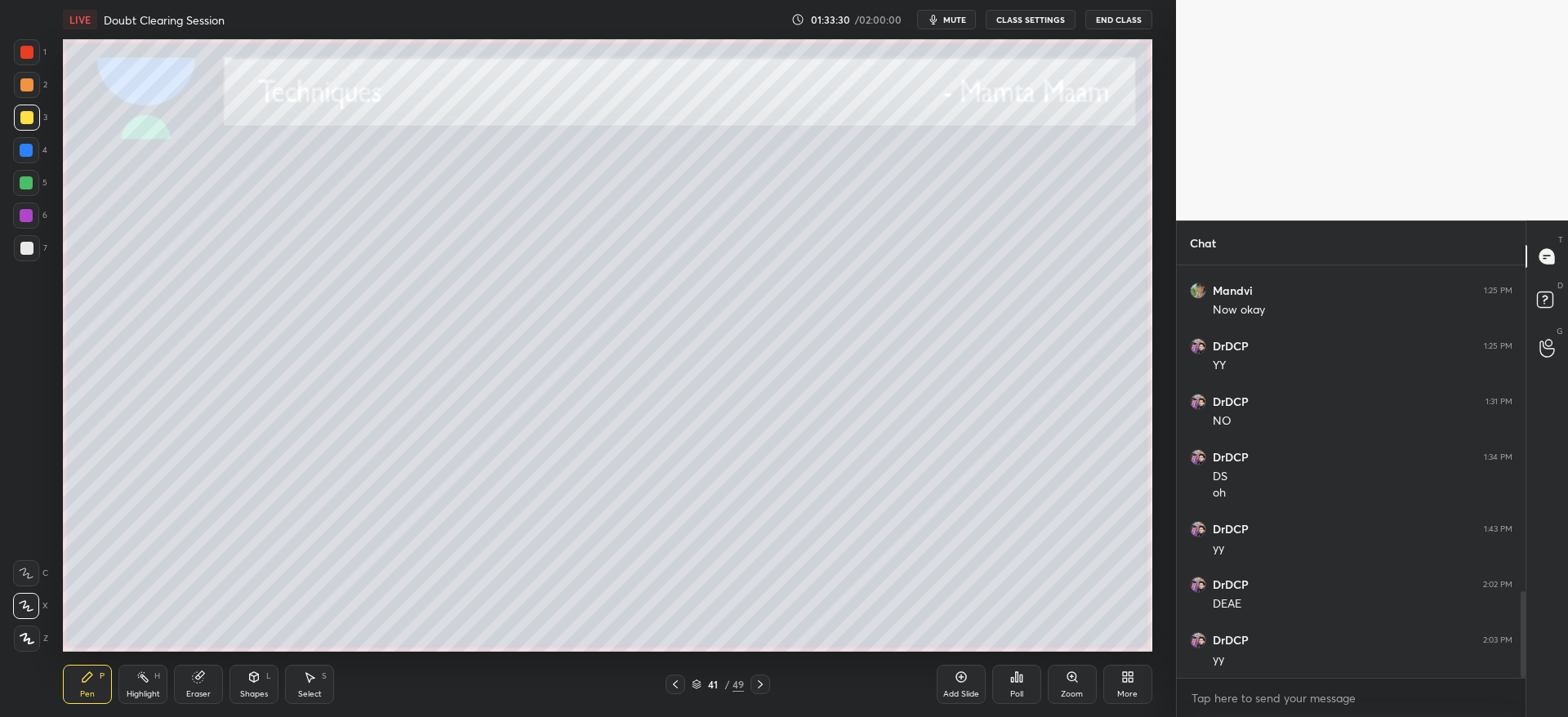
click at [201, 677] on icon at bounding box center [198, 676] width 13 height 13
click at [99, 685] on div "Pen P" at bounding box center [88, 684] width 49 height 39
click at [29, 248] on div at bounding box center [26, 247] width 13 height 13
click at [23, 131] on div "3" at bounding box center [30, 121] width 33 height 32
click at [668, 685] on div at bounding box center [675, 684] width 20 height 20
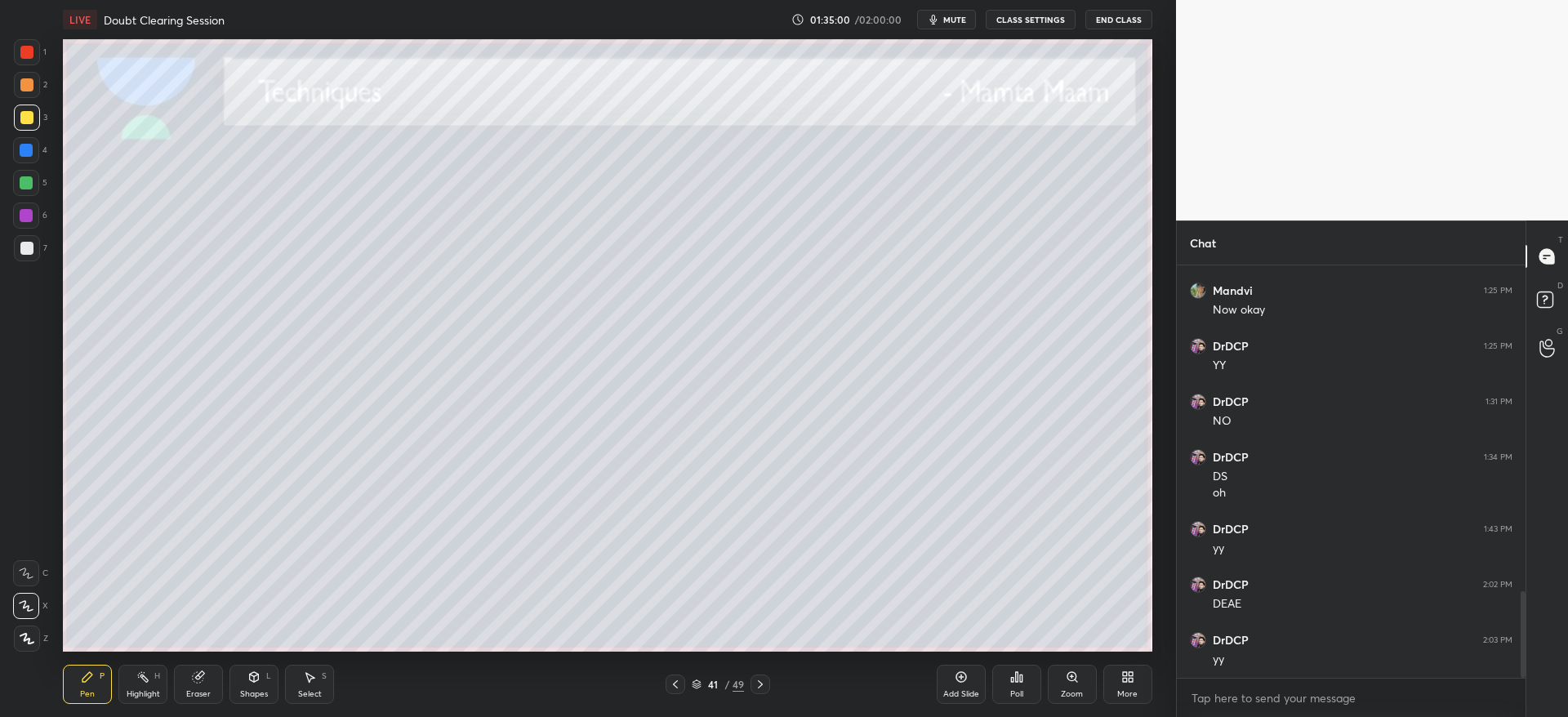
click at [674, 681] on icon at bounding box center [675, 683] width 13 height 13
click at [760, 688] on icon at bounding box center [760, 683] width 13 height 13
click at [760, 687] on icon at bounding box center [760, 683] width 13 height 13
click at [47, 161] on div "1 2 3 4 5 6 7 C X Z C X Z E E Erase all H H" at bounding box center [25, 345] width 52 height 613
click at [37, 158] on div at bounding box center [25, 150] width 26 height 26
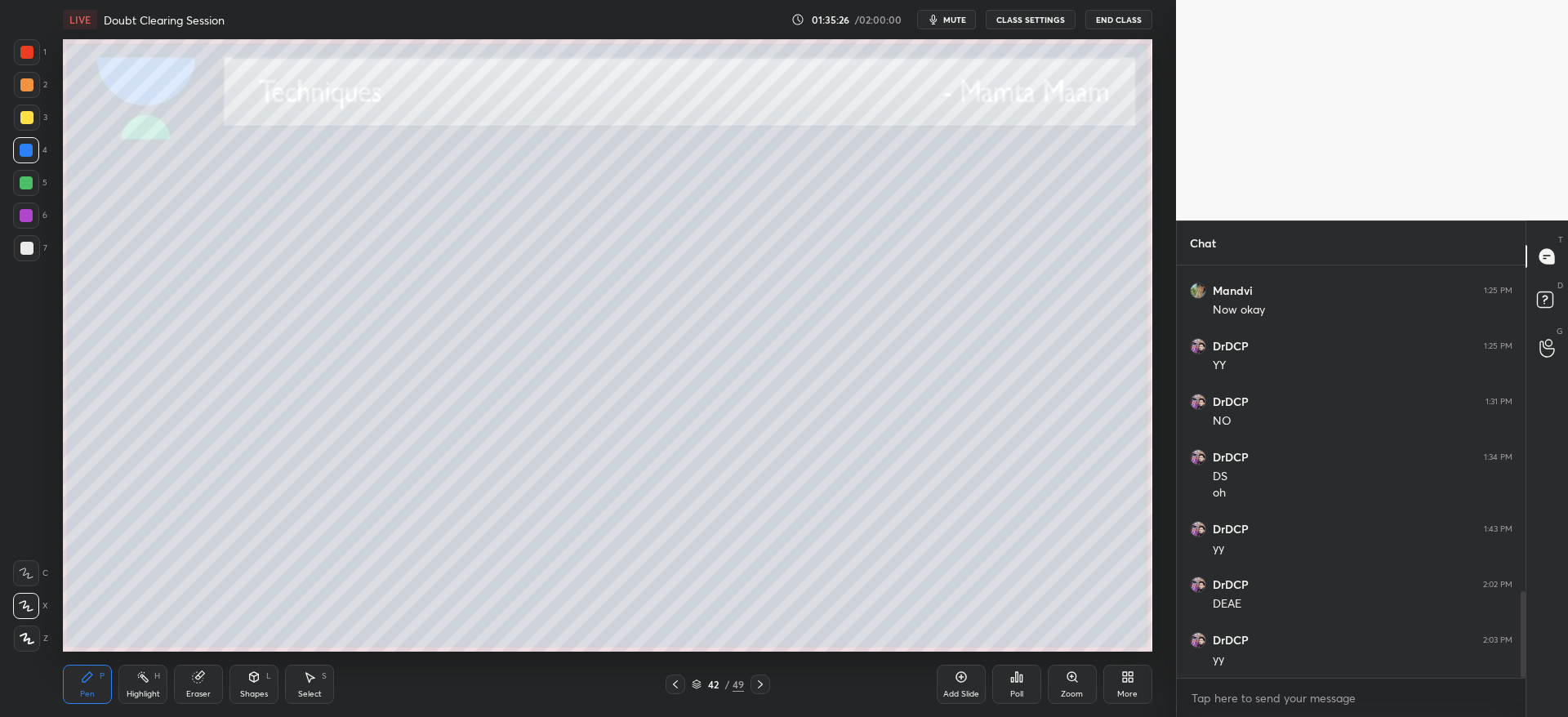
drag, startPoint x: 191, startPoint y: 675, endPoint x: 191, endPoint y: 656, distance: 19.0
click at [191, 669] on div "Eraser" at bounding box center [199, 684] width 49 height 39
click at [90, 679] on icon at bounding box center [87, 676] width 13 height 13
click at [11, 258] on div "1 2 3 4 5 6 7 C X Z C X Z E E Erase all H H" at bounding box center [25, 345] width 52 height 613
click at [30, 250] on div at bounding box center [26, 247] width 13 height 13
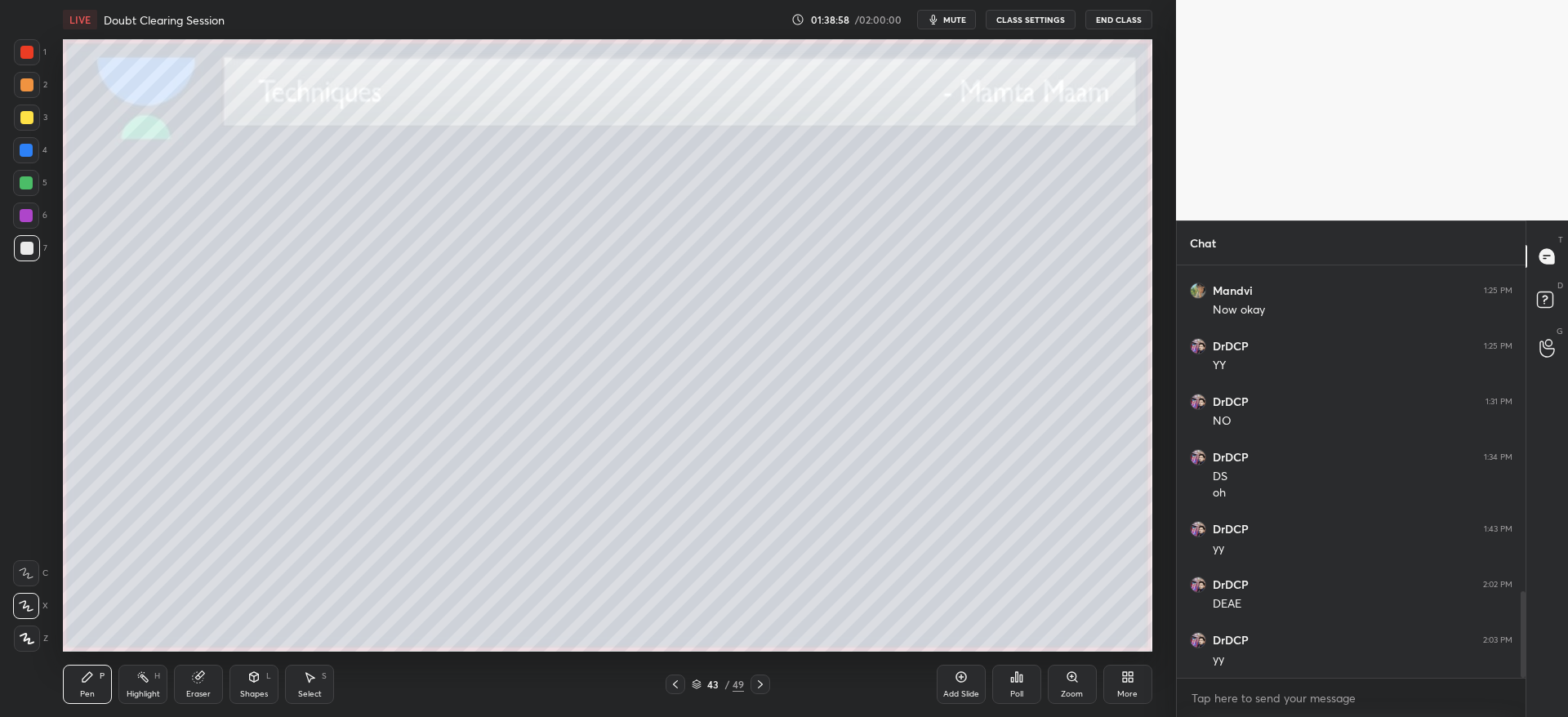
click at [31, 116] on div at bounding box center [26, 117] width 13 height 13
click at [31, 245] on div at bounding box center [26, 247] width 13 height 13
click at [21, 127] on div at bounding box center [26, 117] width 26 height 26
drag, startPoint x: 27, startPoint y: 252, endPoint x: 23, endPoint y: 234, distance: 18.4
click at [27, 249] on div at bounding box center [26, 247] width 13 height 13
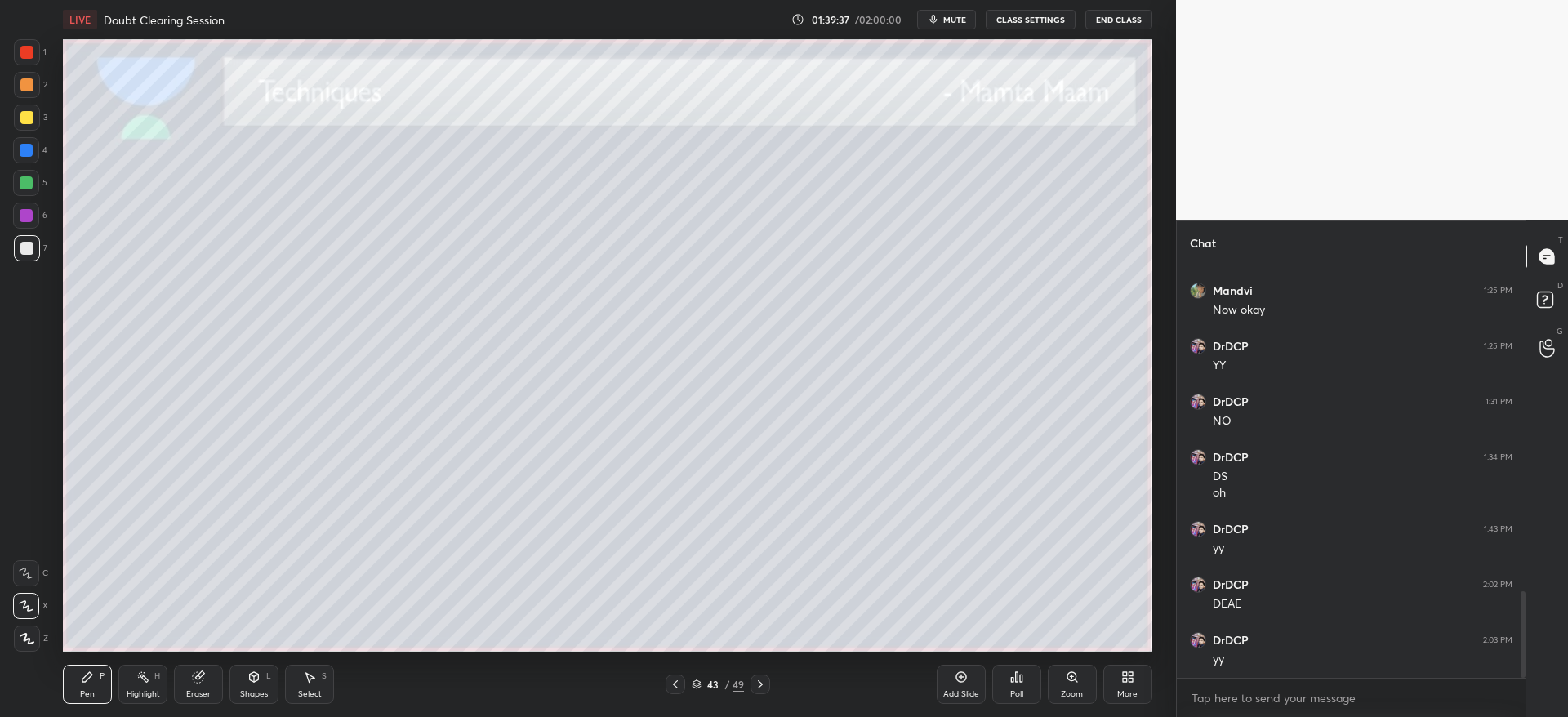
scroll to position [1611, 0]
click at [263, 685] on div "Shapes L" at bounding box center [254, 684] width 49 height 39
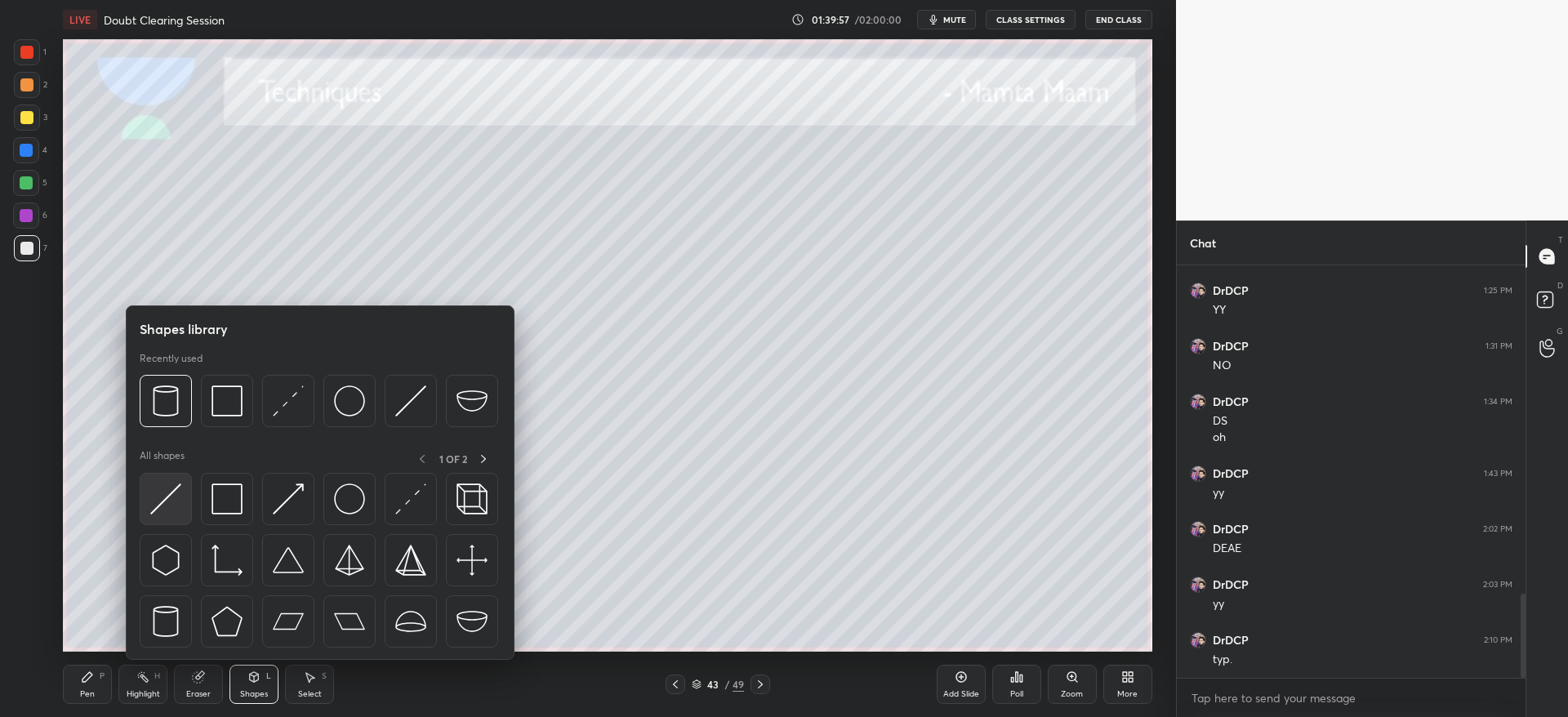
click at [173, 492] on img at bounding box center [166, 499] width 31 height 31
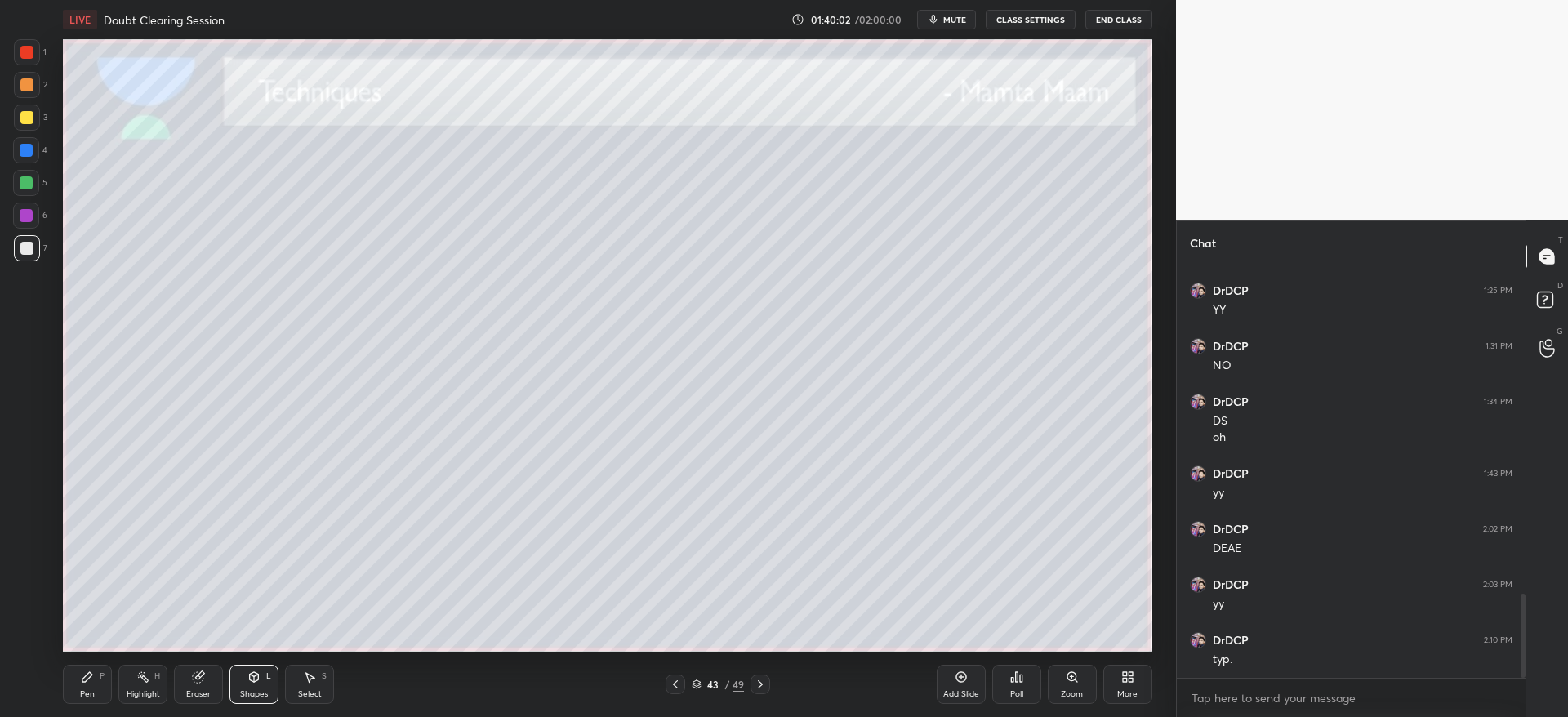
click at [30, 194] on div at bounding box center [25, 183] width 26 height 26
click at [89, 682] on div "Pen P" at bounding box center [88, 684] width 49 height 39
click at [30, 114] on div at bounding box center [26, 117] width 13 height 13
click at [199, 679] on div "Eraser" at bounding box center [199, 684] width 49 height 39
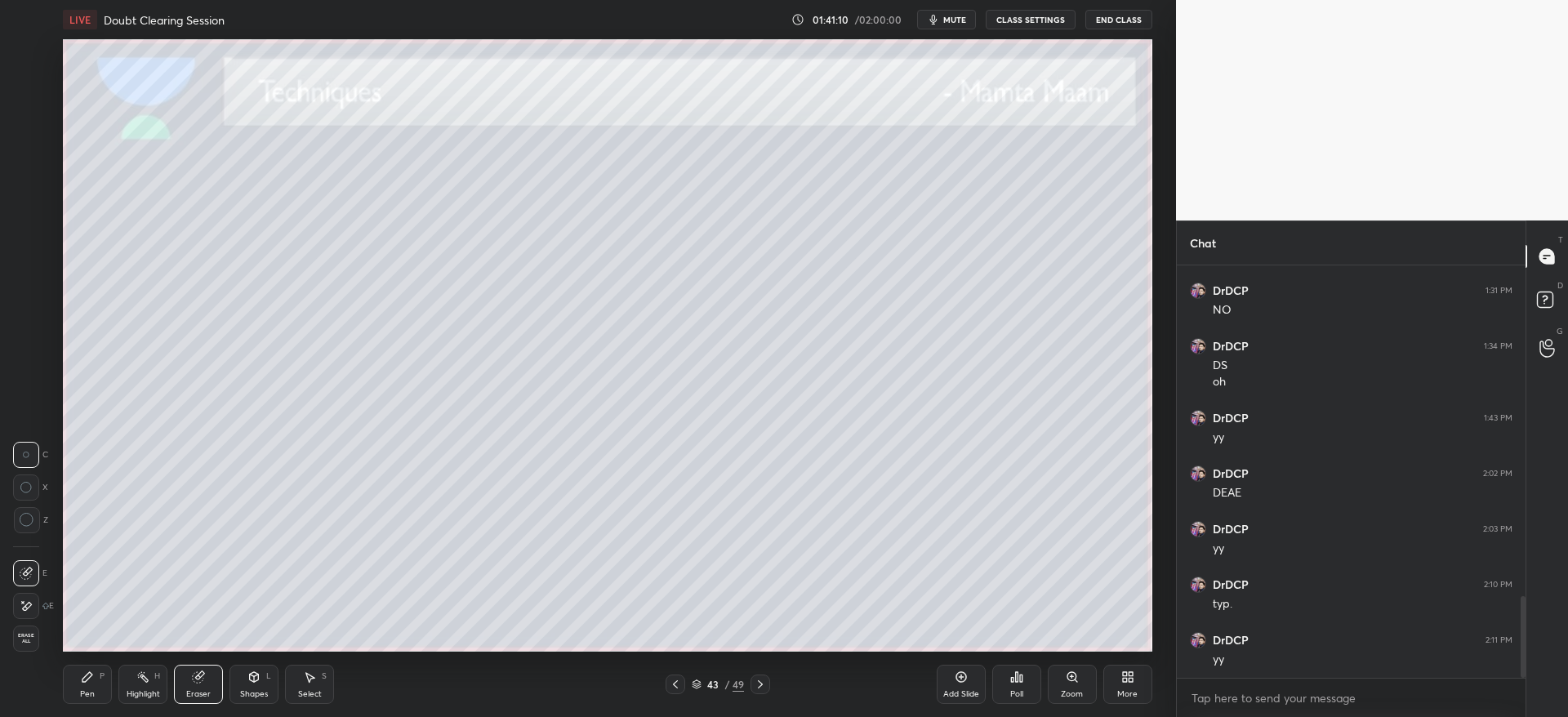
drag, startPoint x: 37, startPoint y: 602, endPoint x: 57, endPoint y: 601, distance: 20.0
click at [37, 603] on div at bounding box center [25, 606] width 26 height 26
drag, startPoint x: 266, startPoint y: 685, endPoint x: 264, endPoint y: 671, distance: 14.1
click at [266, 684] on div "Shapes L" at bounding box center [254, 684] width 49 height 39
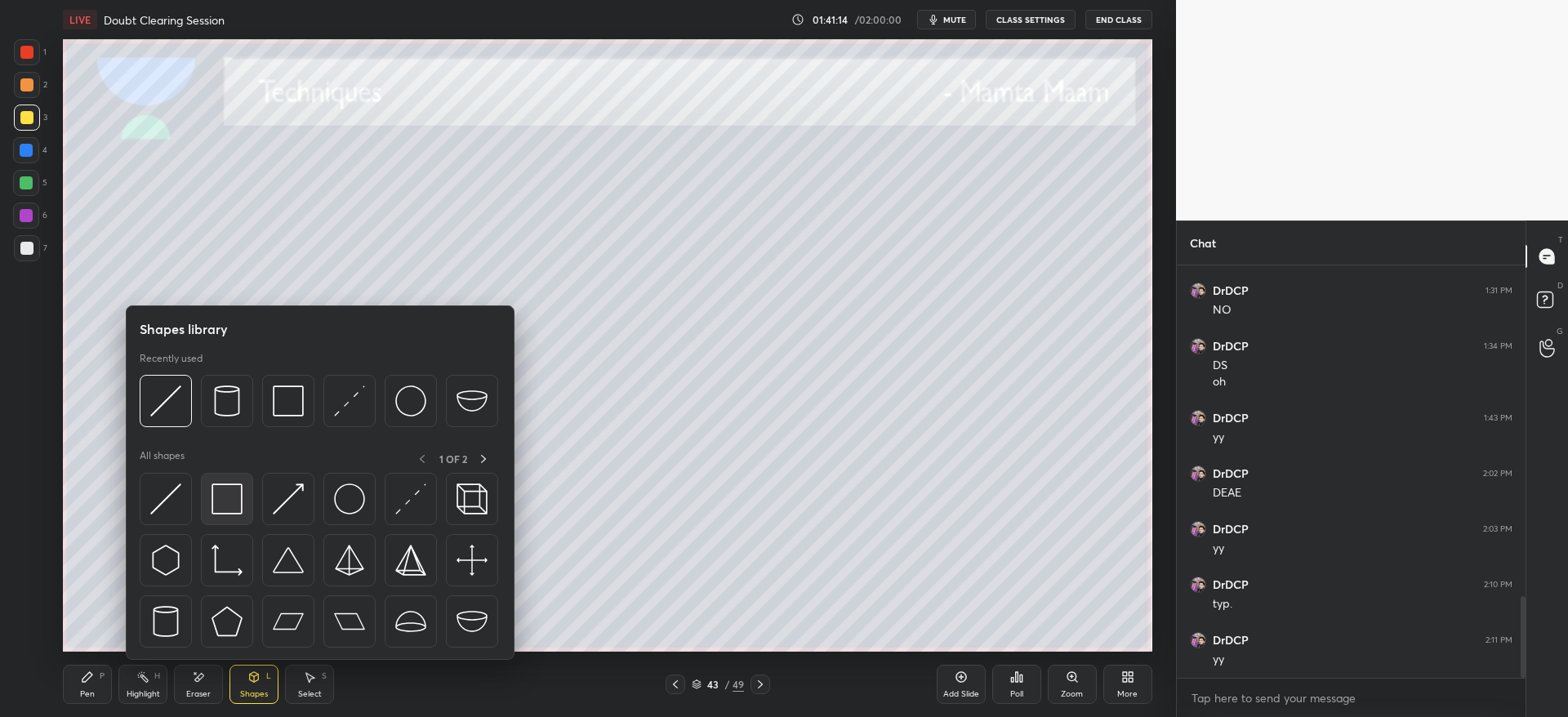
click at [229, 494] on img at bounding box center [227, 499] width 31 height 31
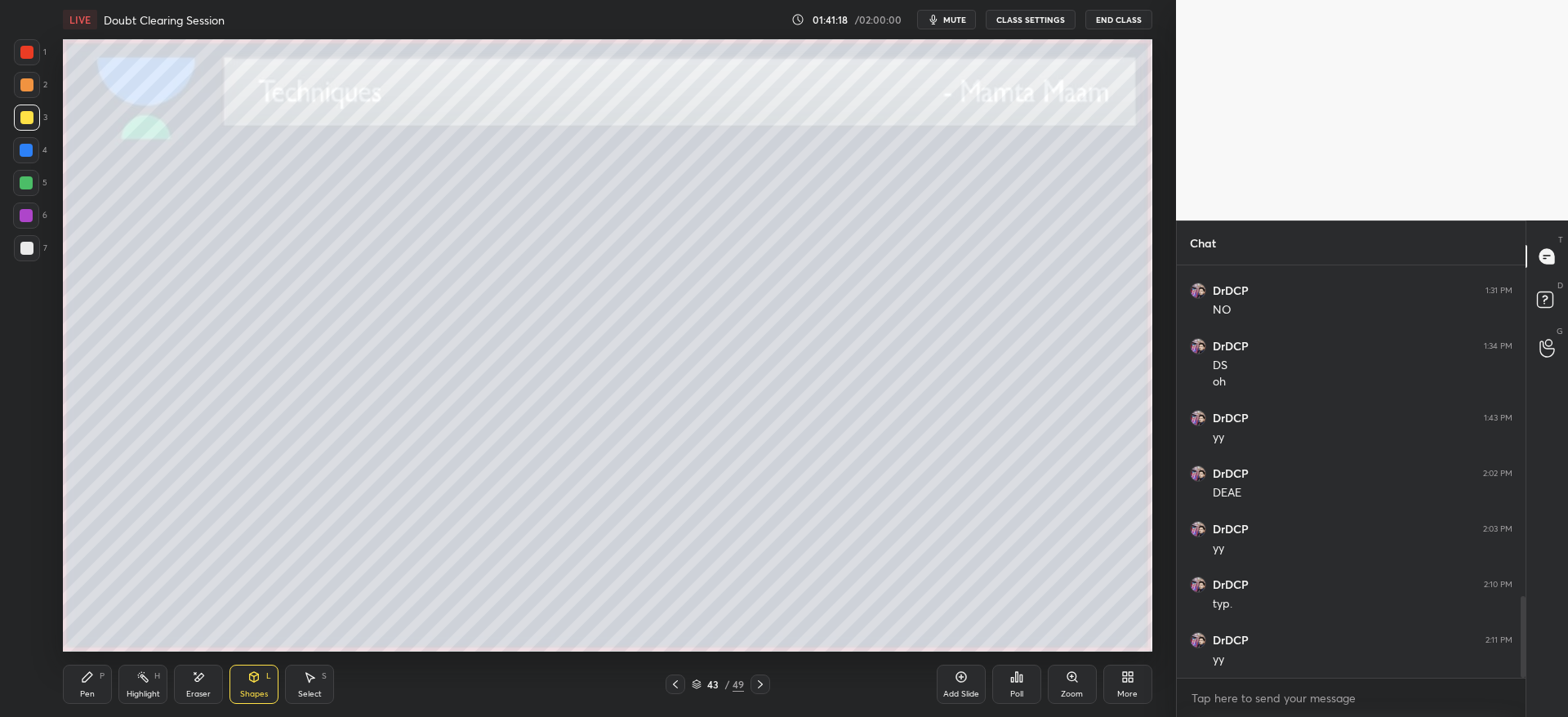
click at [82, 690] on div "Pen" at bounding box center [87, 694] width 14 height 8
click at [31, 162] on div "4" at bounding box center [30, 153] width 34 height 32
click at [0, 185] on div "1 2 3 4 5 6 7 C X Z E E Erase all H H" at bounding box center [25, 345] width 52 height 613
click at [770, 691] on div at bounding box center [760, 684] width 20 height 20
click at [17, 246] on div at bounding box center [26, 248] width 26 height 26
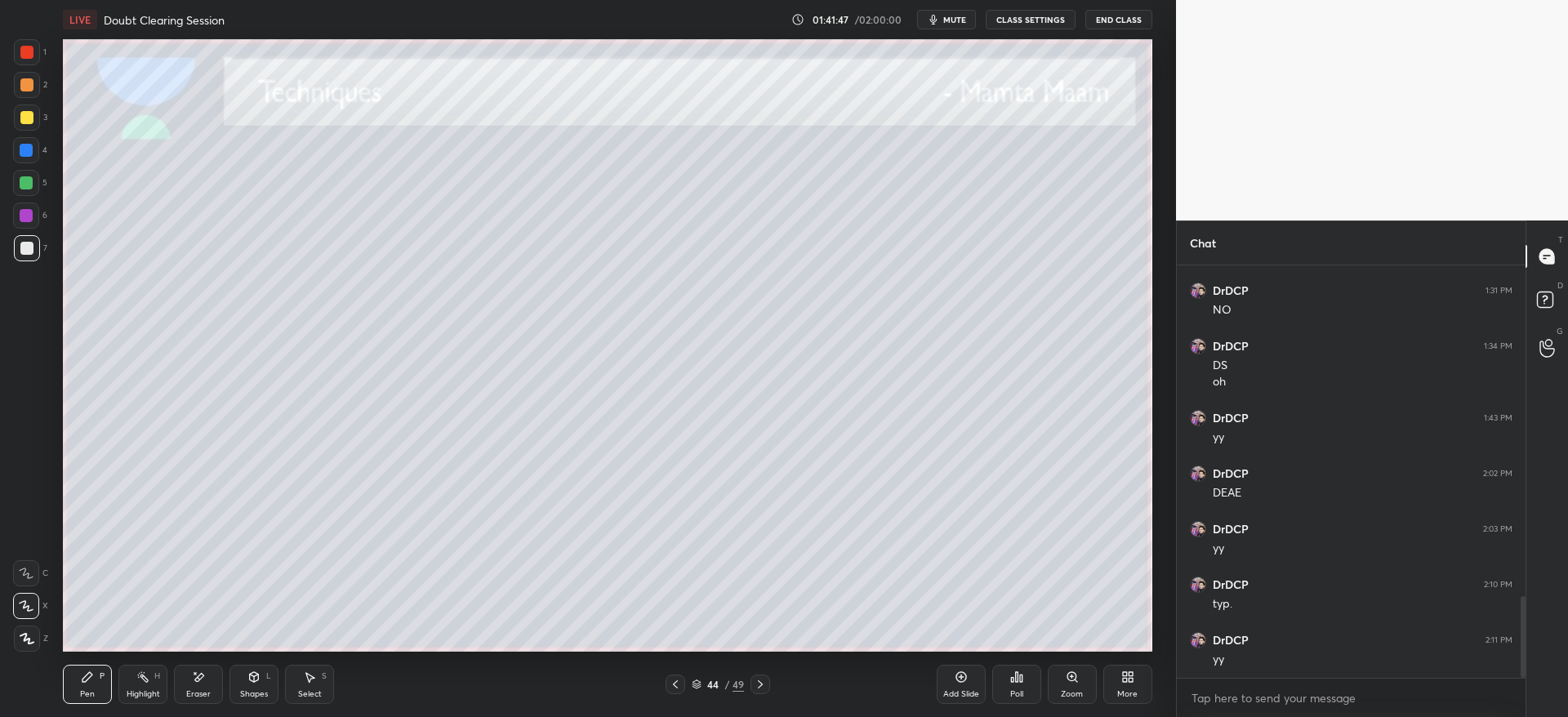
click at [25, 120] on div at bounding box center [26, 117] width 13 height 13
click at [30, 151] on div at bounding box center [25, 150] width 13 height 13
click at [26, 89] on div at bounding box center [26, 84] width 13 height 13
click at [20, 119] on div at bounding box center [26, 117] width 13 height 13
click at [30, 88] on div at bounding box center [26, 84] width 13 height 13
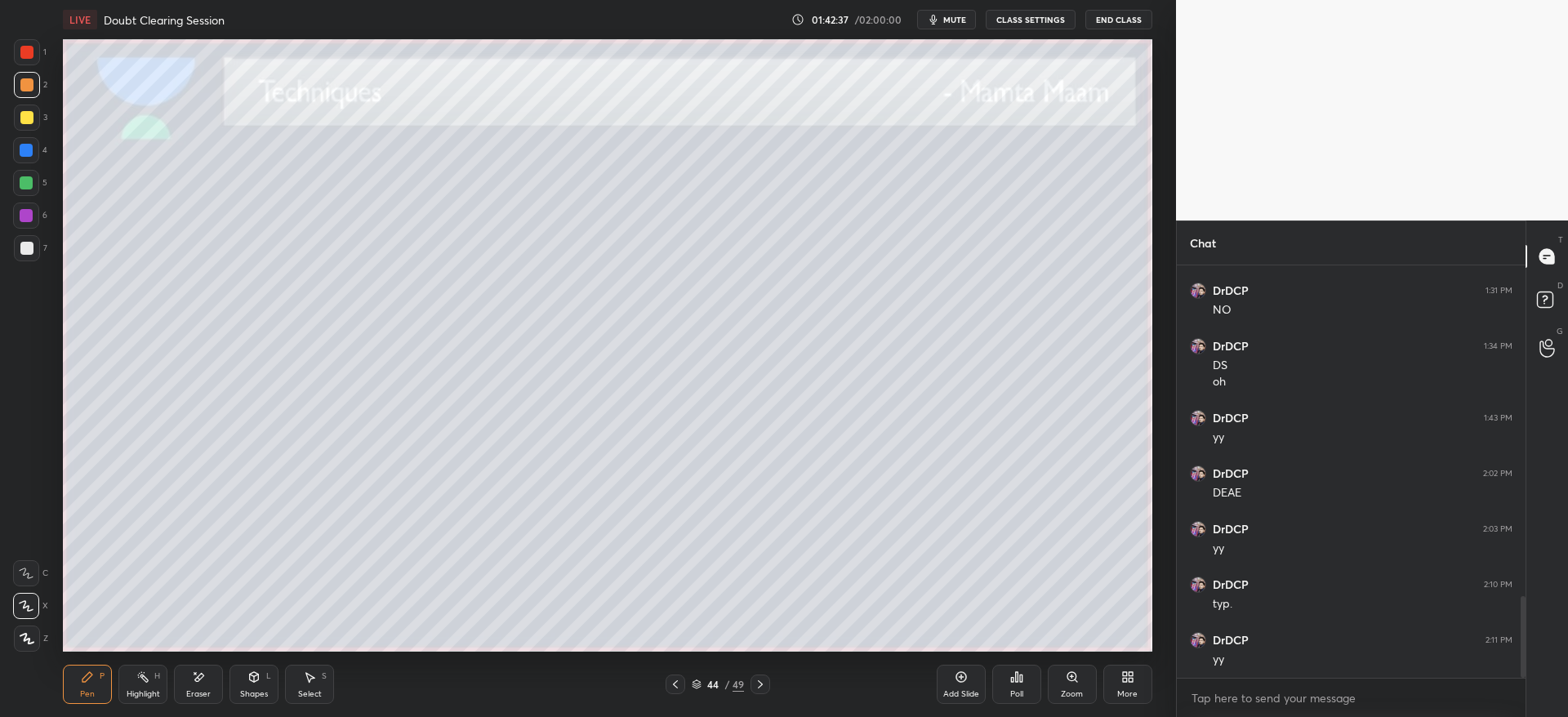
click at [30, 48] on div at bounding box center [26, 52] width 13 height 13
click at [205, 677] on icon at bounding box center [198, 677] width 13 height 14
click at [87, 674] on icon at bounding box center [87, 676] width 13 height 13
drag, startPoint x: 192, startPoint y: 687, endPoint x: 193, endPoint y: 674, distance: 13.0
click at [192, 683] on div "Eraser" at bounding box center [199, 684] width 49 height 39
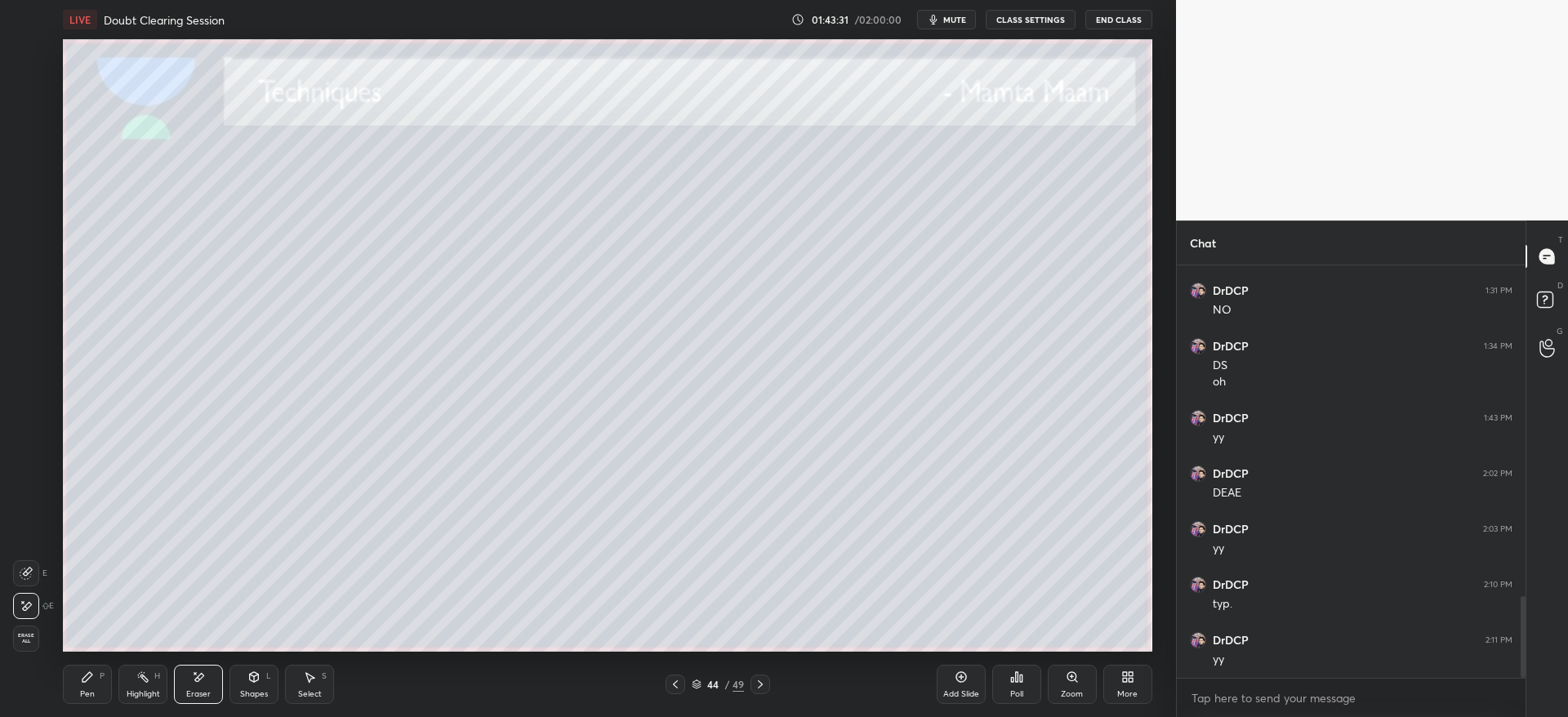
click at [95, 683] on div "Pen P" at bounding box center [88, 684] width 49 height 39
click at [203, 686] on div "Eraser" at bounding box center [199, 684] width 49 height 39
click at [85, 683] on div "Pen P" at bounding box center [88, 684] width 49 height 39
click at [200, 685] on div "Eraser" at bounding box center [199, 684] width 49 height 39
click at [93, 675] on icon at bounding box center [87, 676] width 13 height 13
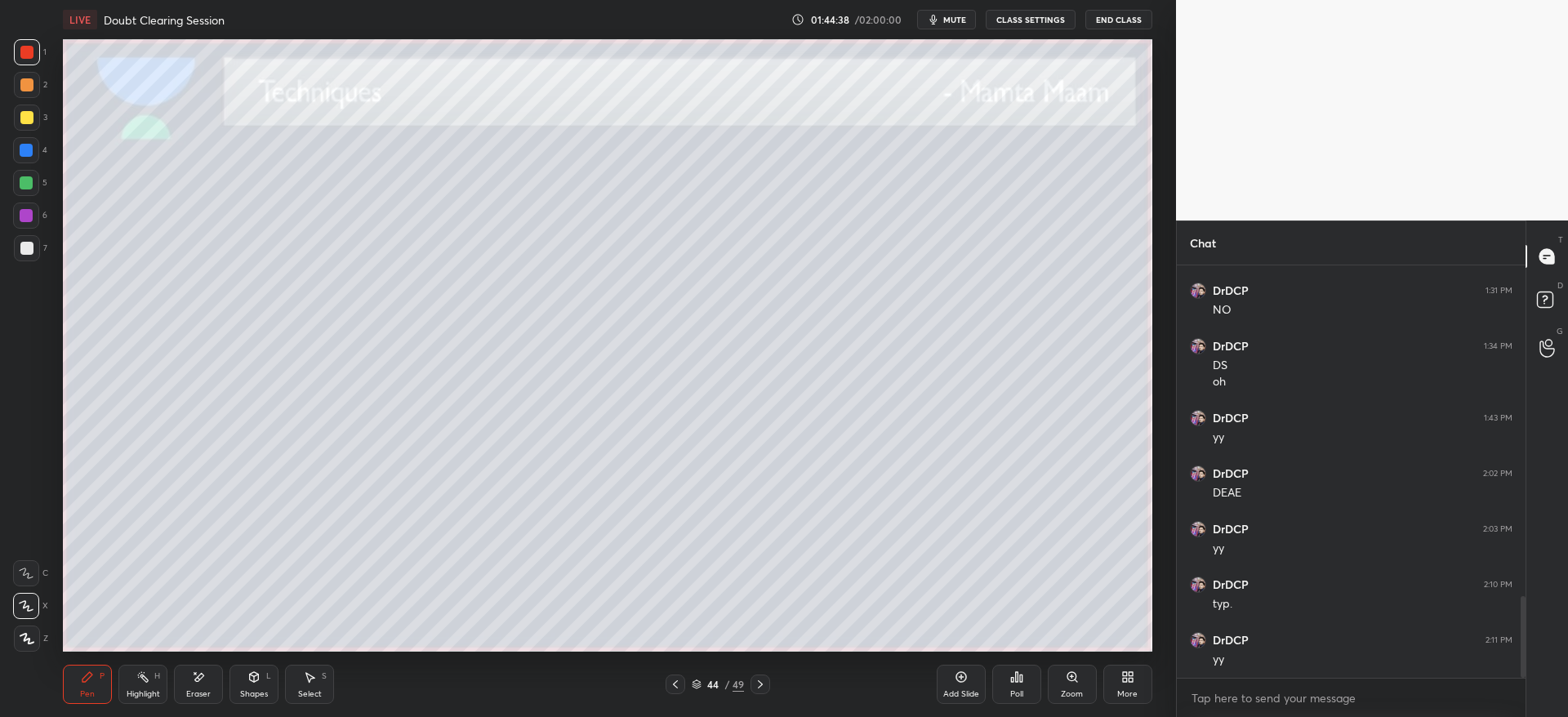
click at [761, 688] on icon at bounding box center [760, 683] width 13 height 13
click at [30, 117] on div at bounding box center [26, 117] width 13 height 13
drag, startPoint x: 204, startPoint y: 679, endPoint x: 201, endPoint y: 661, distance: 18.2
click at [201, 666] on div "Eraser" at bounding box center [199, 684] width 49 height 39
drag, startPoint x: 105, startPoint y: 686, endPoint x: 102, endPoint y: 662, distance: 24.2
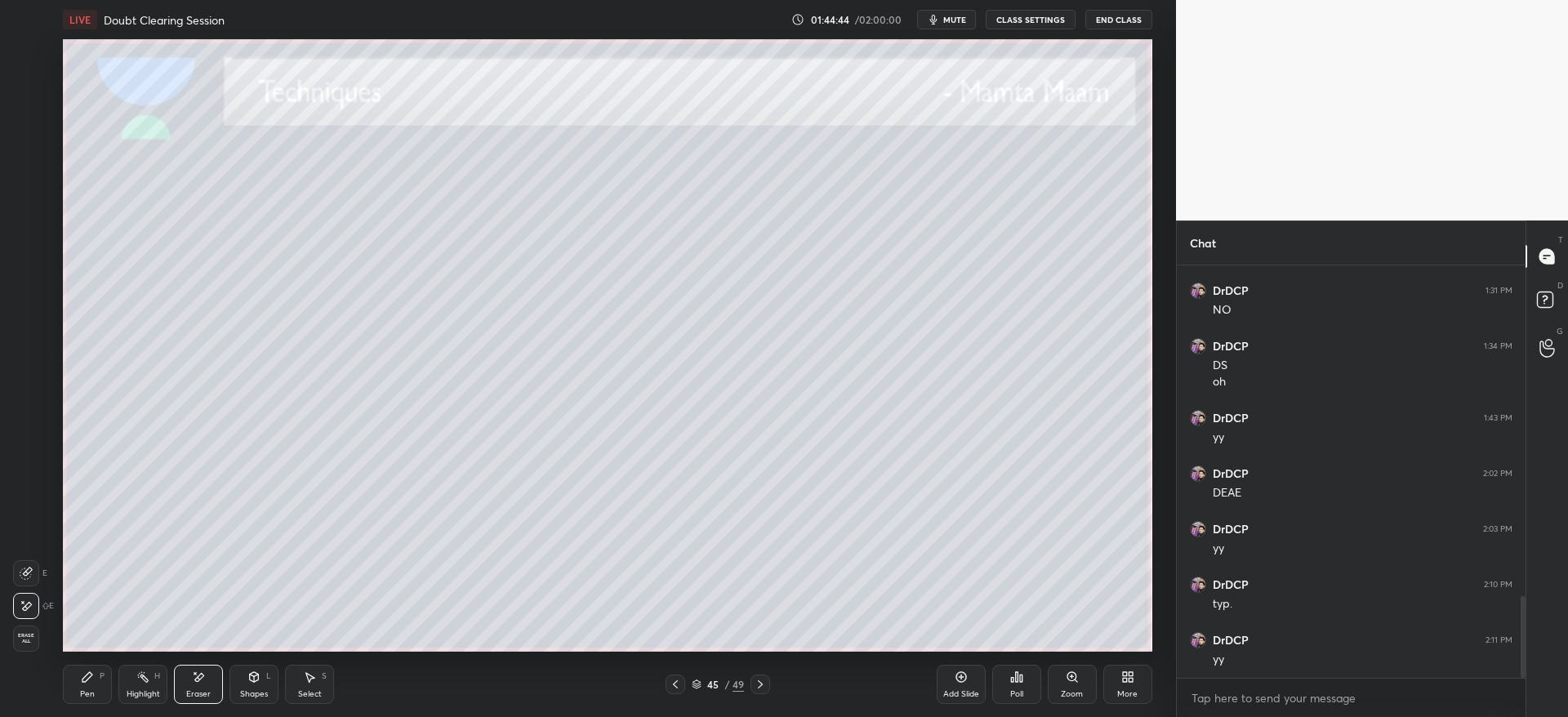
click at [105, 684] on div "Pen P" at bounding box center [88, 684] width 49 height 39
click at [17, 253] on div at bounding box center [26, 248] width 26 height 26
click at [20, 132] on div "3" at bounding box center [30, 121] width 33 height 32
drag, startPoint x: 26, startPoint y: 88, endPoint x: 40, endPoint y: 93, distance: 14.9
click at [27, 88] on div at bounding box center [26, 84] width 13 height 13
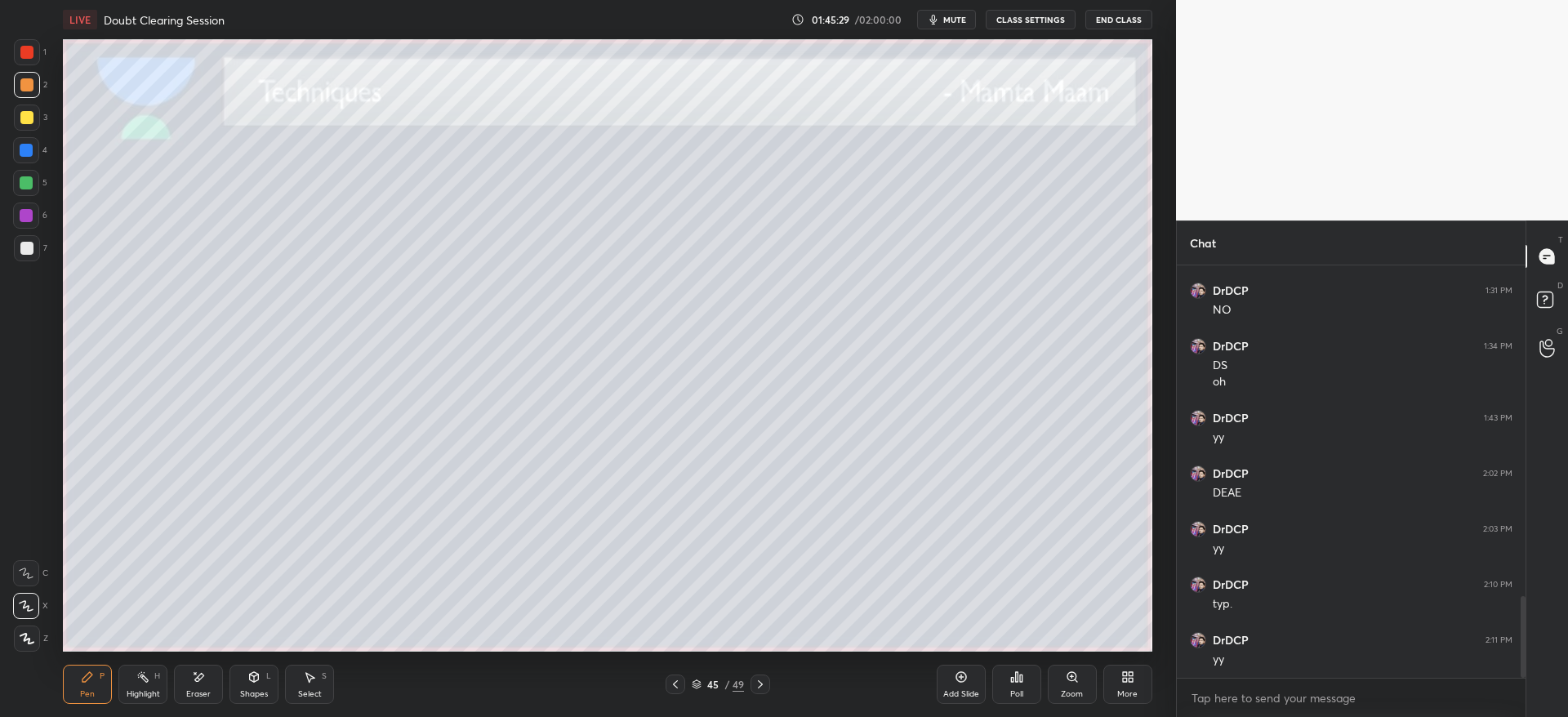
click at [26, 251] on div at bounding box center [26, 247] width 13 height 13
click at [201, 680] on div "Eraser" at bounding box center [199, 684] width 49 height 39
click at [127, 670] on div "Highlight H" at bounding box center [143, 684] width 49 height 39
click at [95, 682] on div "Pen P" at bounding box center [88, 684] width 49 height 39
click at [28, 118] on div at bounding box center [26, 117] width 13 height 13
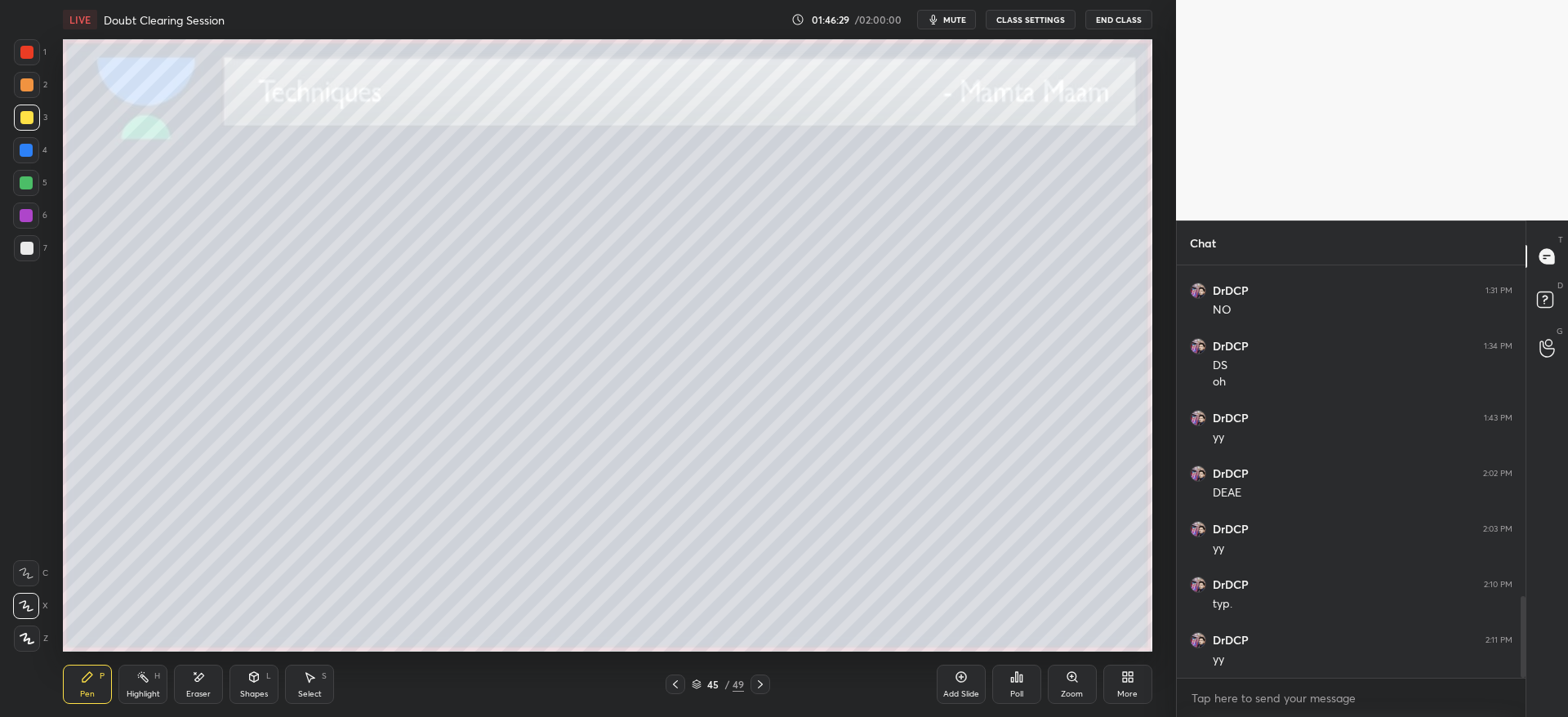
click at [27, 85] on div at bounding box center [26, 84] width 13 height 13
click at [201, 691] on div "Eraser" at bounding box center [198, 694] width 25 height 8
drag, startPoint x: 34, startPoint y: 575, endPoint x: 56, endPoint y: 571, distance: 22.4
click at [32, 575] on div at bounding box center [25, 573] width 26 height 26
click at [92, 681] on div "Pen P" at bounding box center [88, 684] width 49 height 39
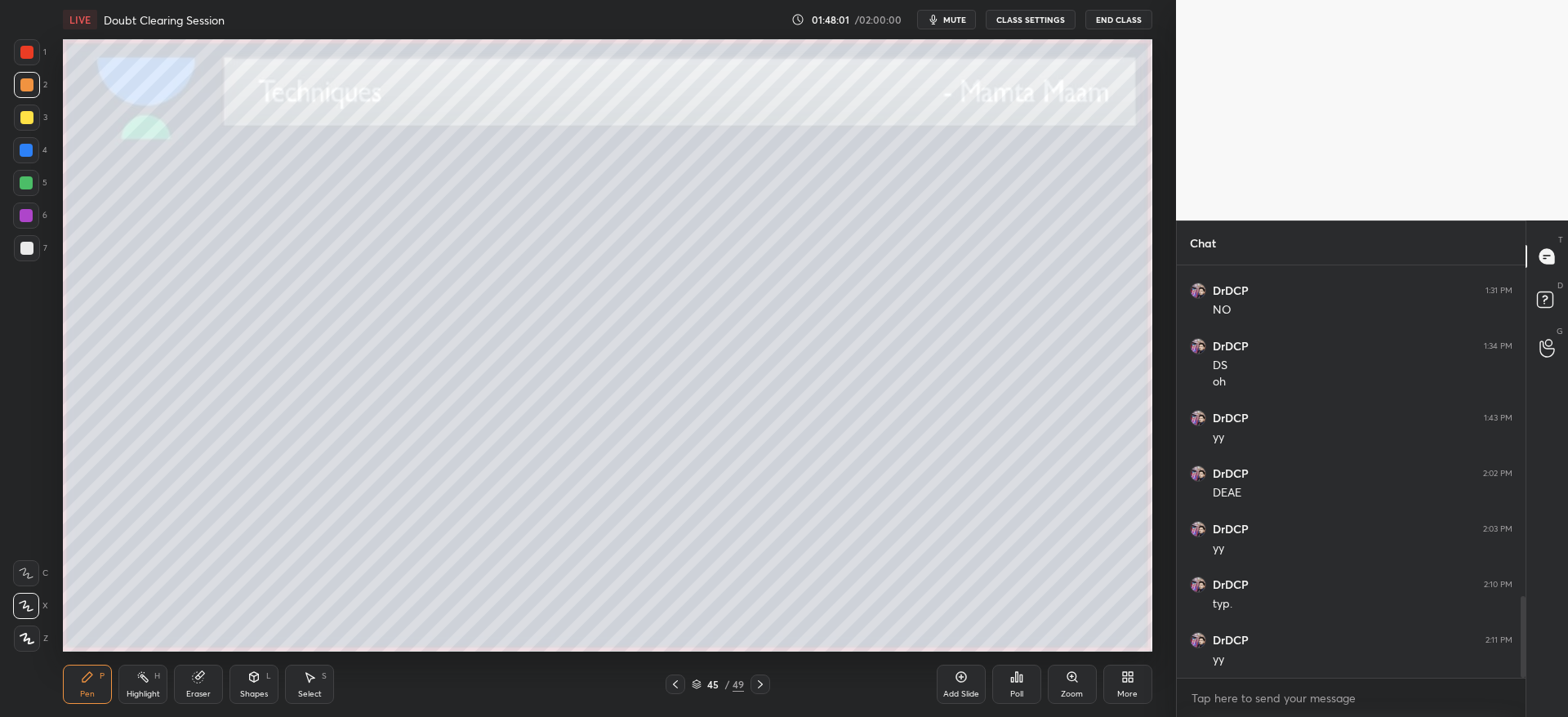
click at [763, 686] on icon at bounding box center [760, 683] width 13 height 13
click at [27, 120] on div at bounding box center [26, 117] width 13 height 13
click at [28, 251] on div at bounding box center [26, 247] width 13 height 13
click at [768, 681] on div at bounding box center [760, 684] width 20 height 20
click at [17, 120] on div at bounding box center [26, 117] width 26 height 26
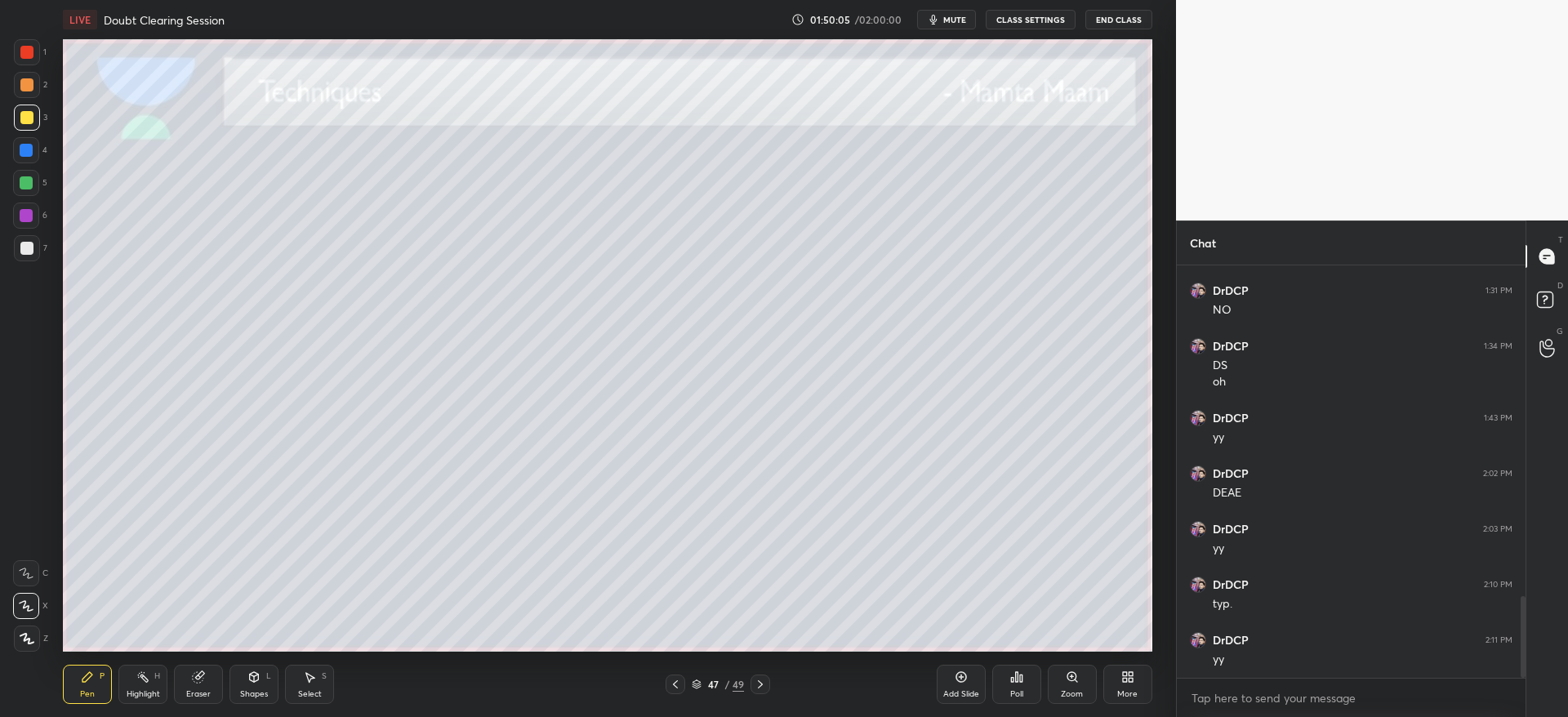
click at [31, 250] on div at bounding box center [26, 247] width 13 height 13
drag, startPoint x: 204, startPoint y: 680, endPoint x: 200, endPoint y: 667, distance: 13.6
click at [204, 680] on icon at bounding box center [198, 676] width 13 height 13
drag, startPoint x: 94, startPoint y: 688, endPoint x: 105, endPoint y: 658, distance: 32.0
click at [97, 680] on div "Pen P" at bounding box center [88, 684] width 49 height 39
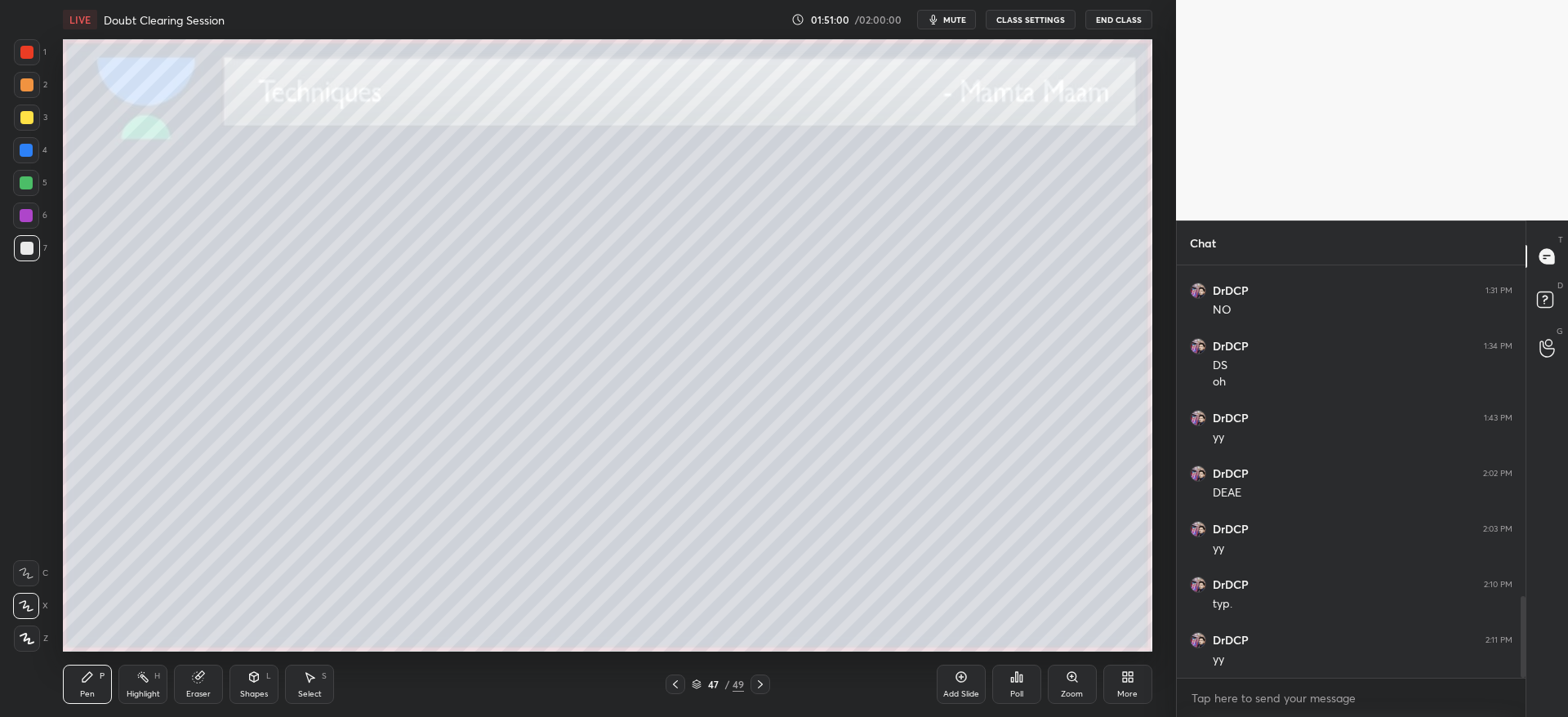
click at [29, 115] on div at bounding box center [26, 117] width 13 height 13
click at [38, 84] on div at bounding box center [26, 85] width 26 height 26
click at [761, 680] on icon at bounding box center [760, 683] width 13 height 13
click at [31, 117] on div at bounding box center [26, 117] width 13 height 13
click at [25, 73] on div "1 2 3 4 5 6 7" at bounding box center [30, 153] width 34 height 229
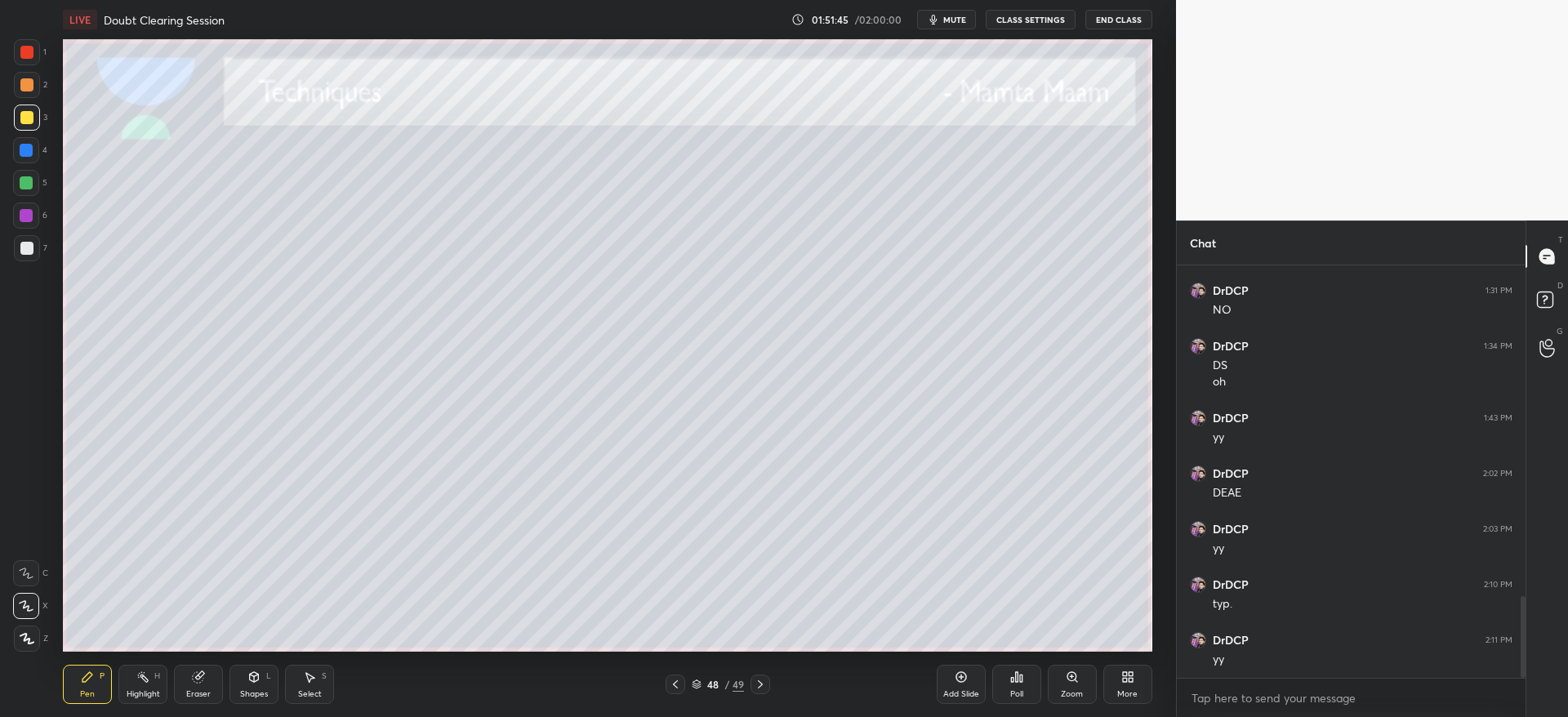
click at [30, 85] on div at bounding box center [26, 84] width 13 height 13
click at [203, 668] on div "Eraser" at bounding box center [199, 684] width 49 height 39
drag, startPoint x: 74, startPoint y: 670, endPoint x: 83, endPoint y: 657, distance: 15.8
click at [75, 667] on div "Pen P" at bounding box center [88, 684] width 49 height 39
click at [36, 246] on div at bounding box center [26, 248] width 26 height 26
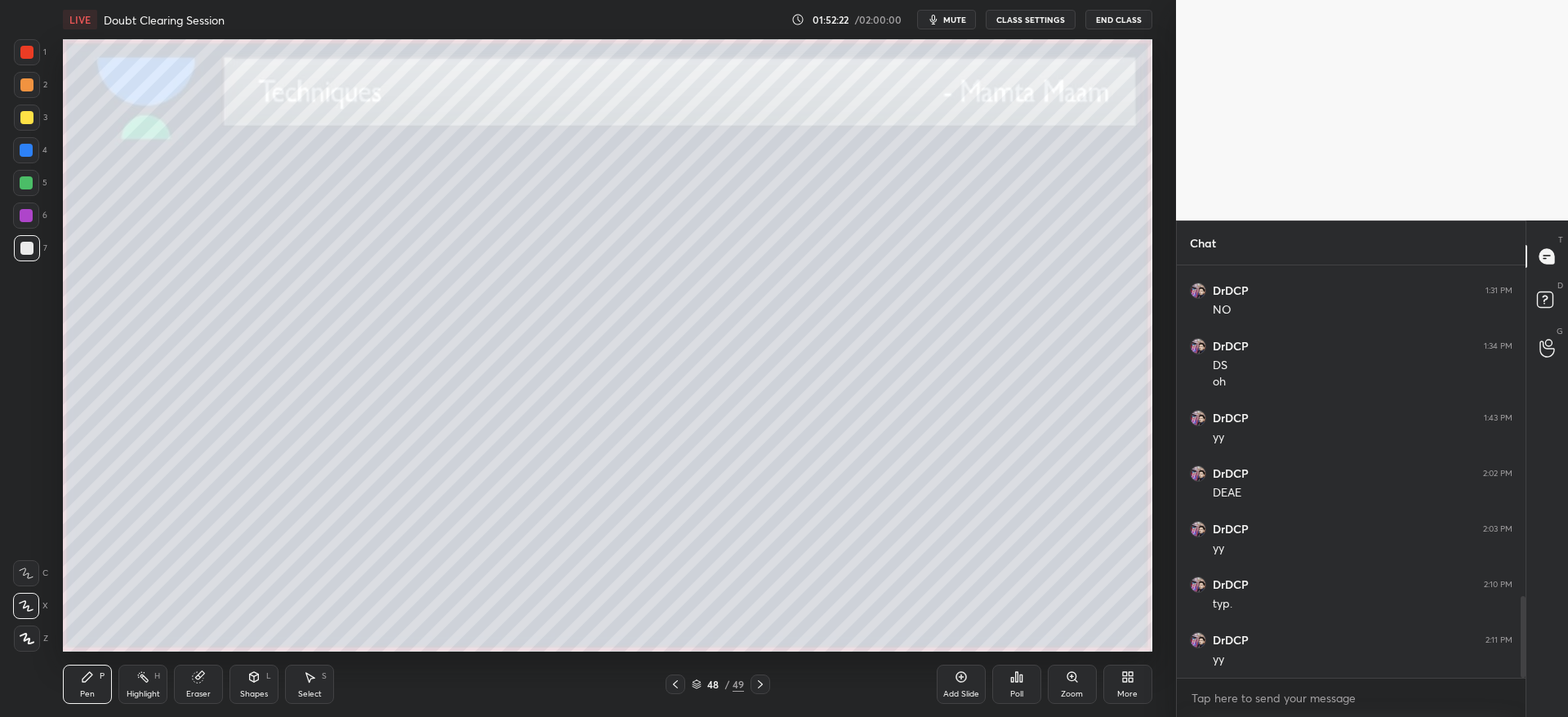
click at [22, 113] on div at bounding box center [26, 117] width 13 height 13
click at [19, 99] on div "2" at bounding box center [30, 88] width 33 height 32
drag, startPoint x: 26, startPoint y: 82, endPoint x: 31, endPoint y: 91, distance: 10.3
click at [26, 82] on div at bounding box center [26, 84] width 13 height 13
click at [25, 115] on div at bounding box center [26, 117] width 13 height 13
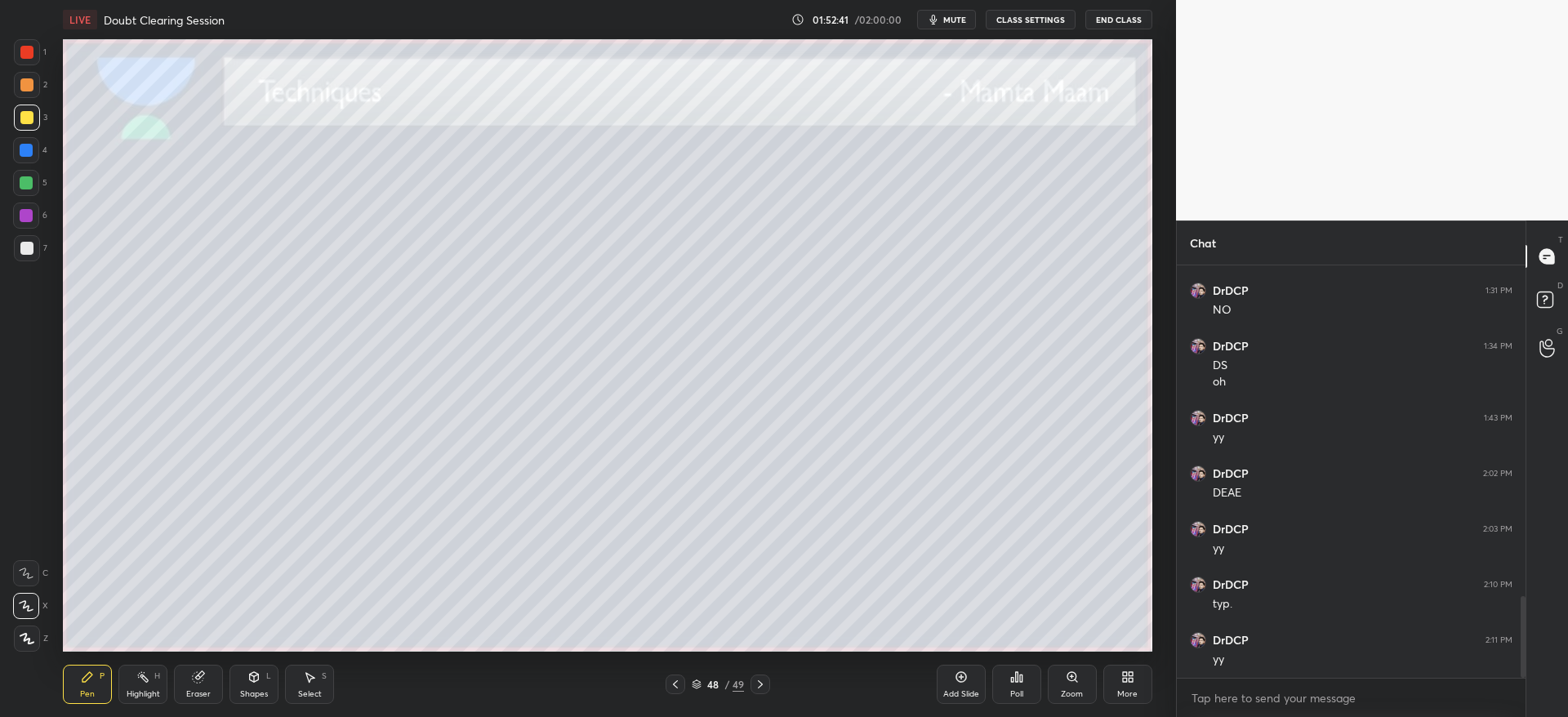
drag, startPoint x: 35, startPoint y: 91, endPoint x: 33, endPoint y: 103, distance: 12.2
click at [35, 92] on div at bounding box center [26, 85] width 26 height 26
click at [17, 248] on div at bounding box center [26, 248] width 26 height 26
drag, startPoint x: 196, startPoint y: 678, endPoint x: 193, endPoint y: 663, distance: 15.3
click at [196, 675] on icon at bounding box center [198, 677] width 10 height 10
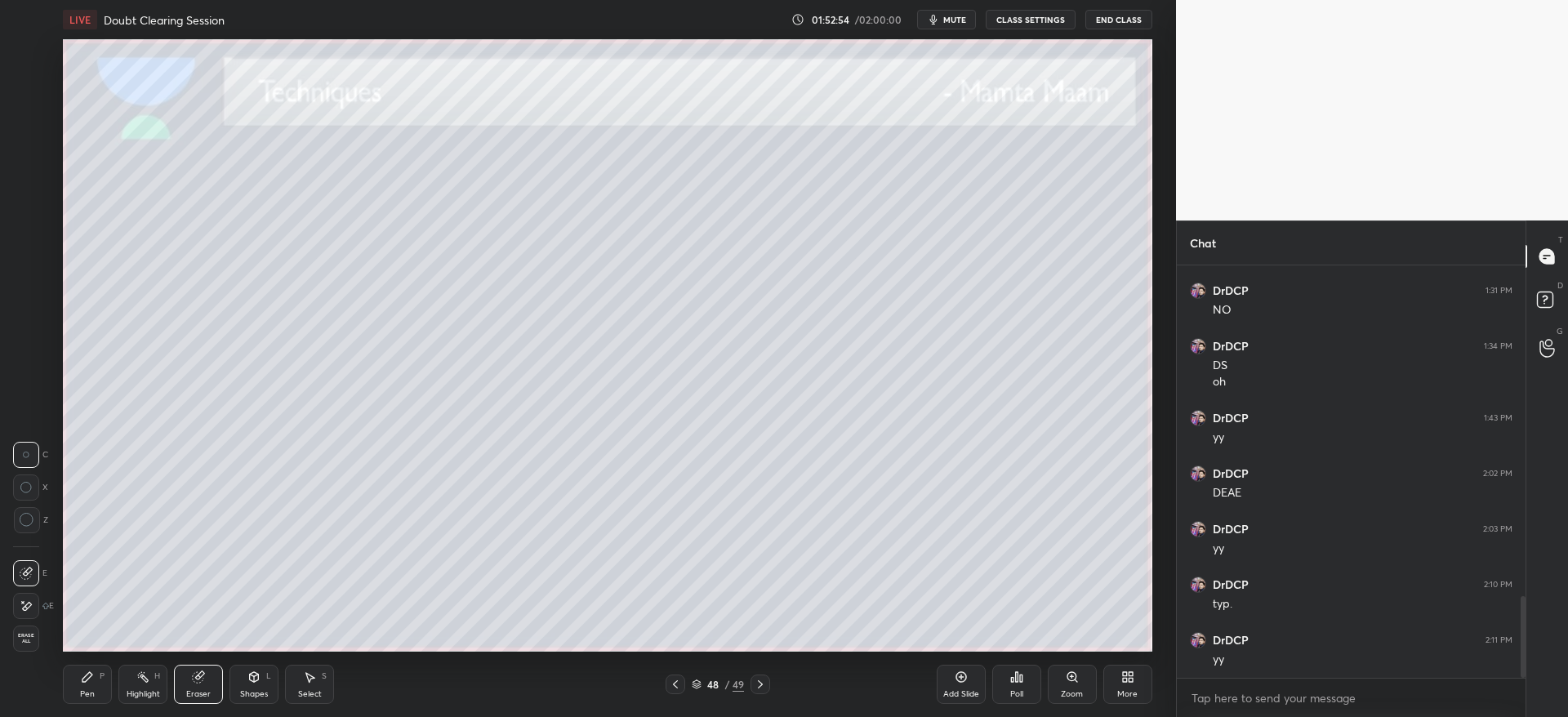
drag, startPoint x: 93, startPoint y: 684, endPoint x: 95, endPoint y: 675, distance: 9.2
click at [95, 676] on div "Pen P" at bounding box center [88, 684] width 49 height 39
click at [765, 679] on icon at bounding box center [760, 683] width 13 height 13
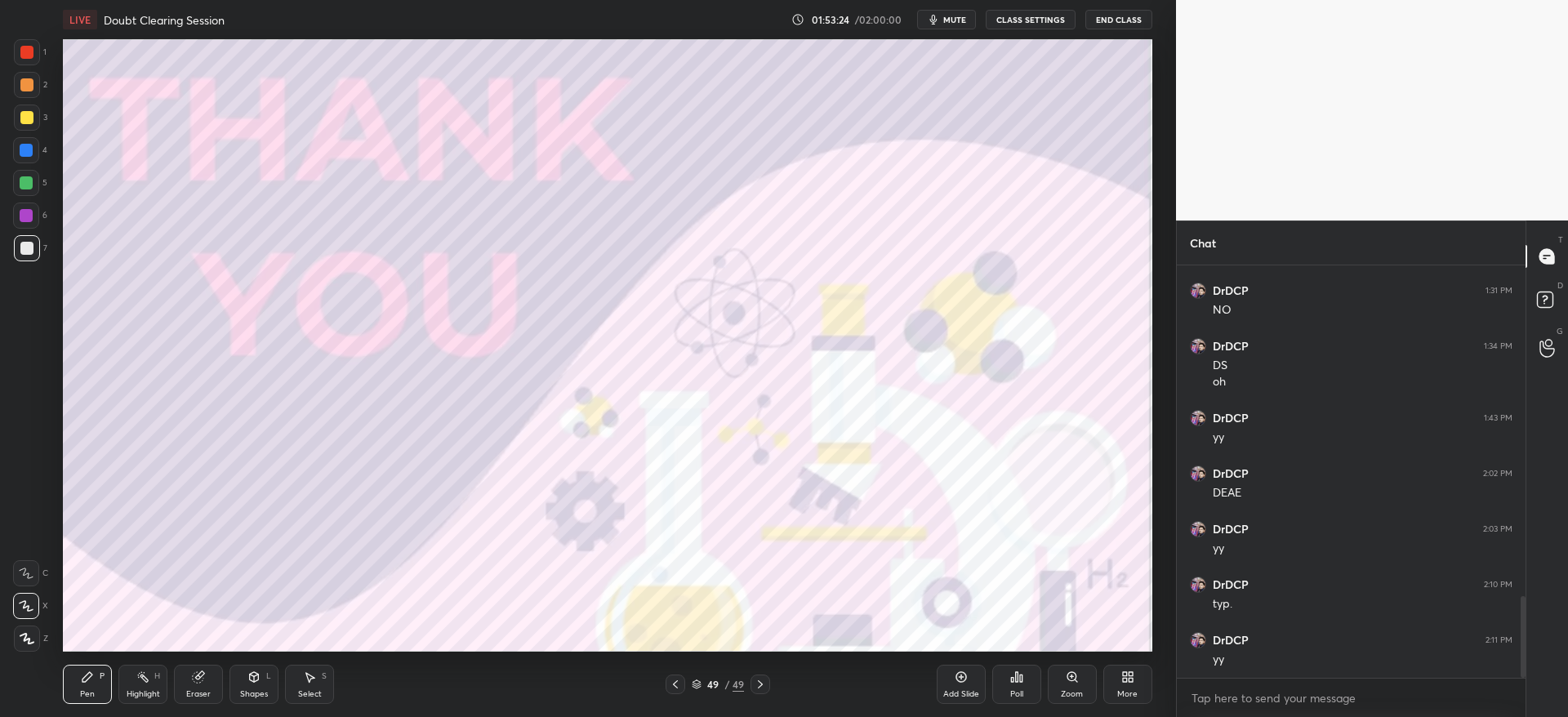
click at [678, 687] on icon at bounding box center [675, 683] width 13 height 13
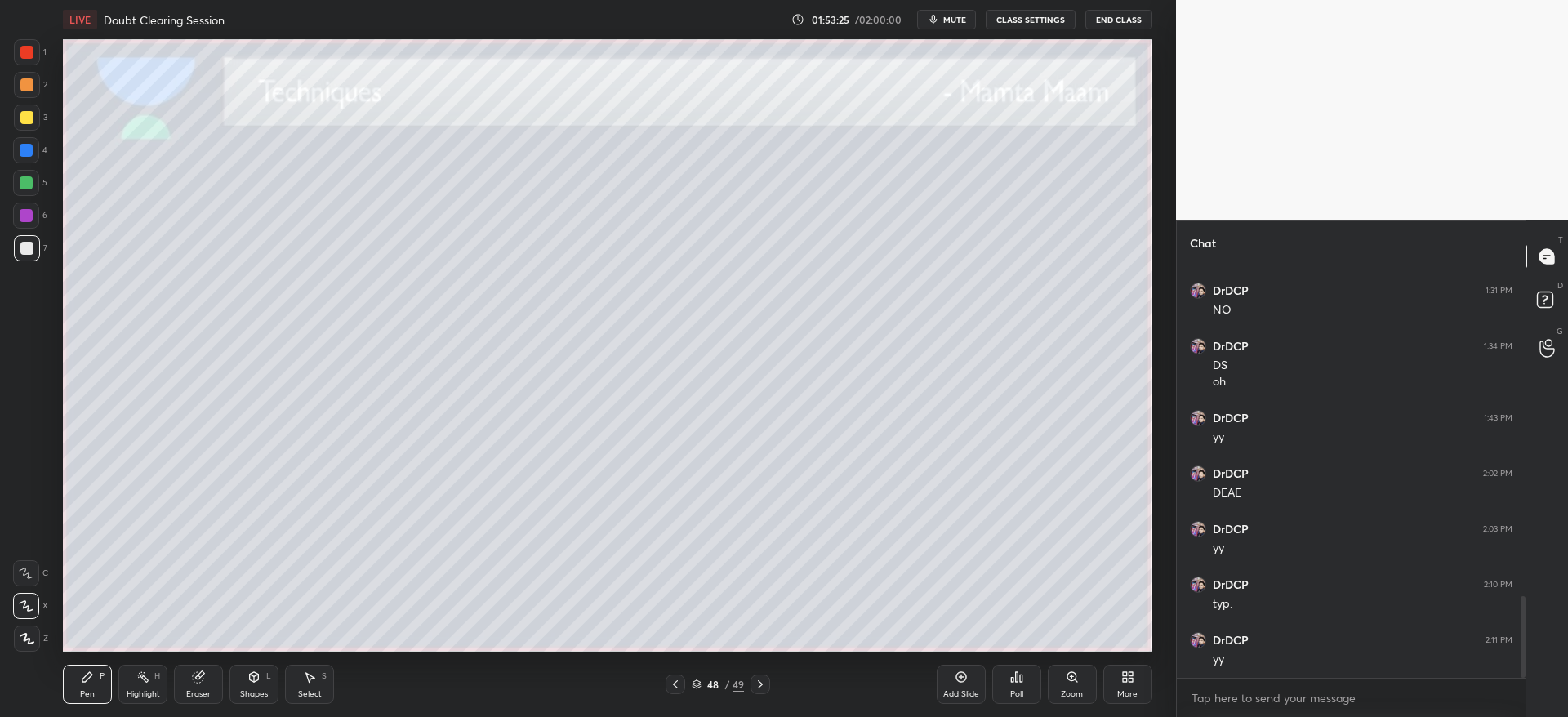
click at [966, 680] on icon at bounding box center [960, 676] width 13 height 13
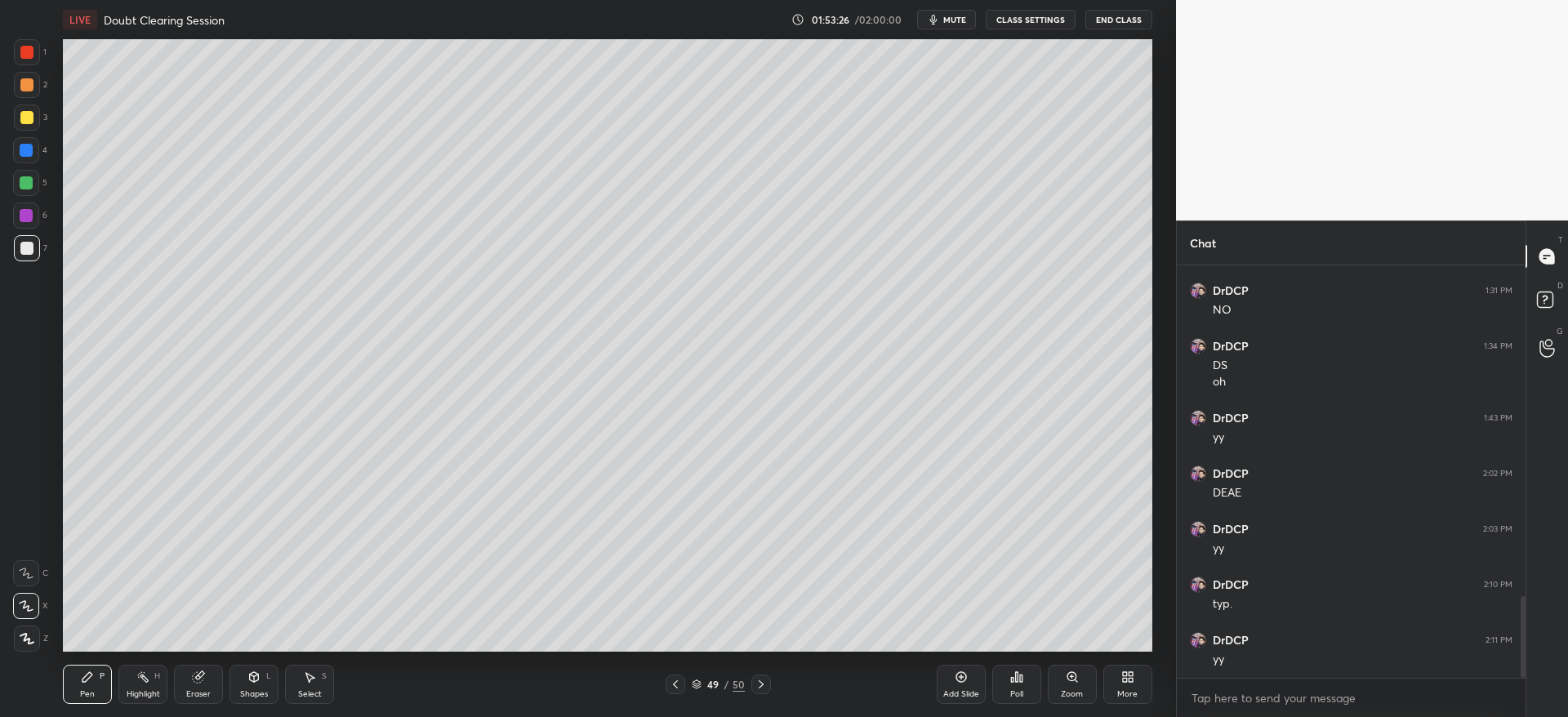
click at [30, 118] on div at bounding box center [26, 117] width 13 height 13
click at [31, 243] on div at bounding box center [26, 247] width 13 height 13
click at [763, 689] on div at bounding box center [761, 684] width 20 height 20
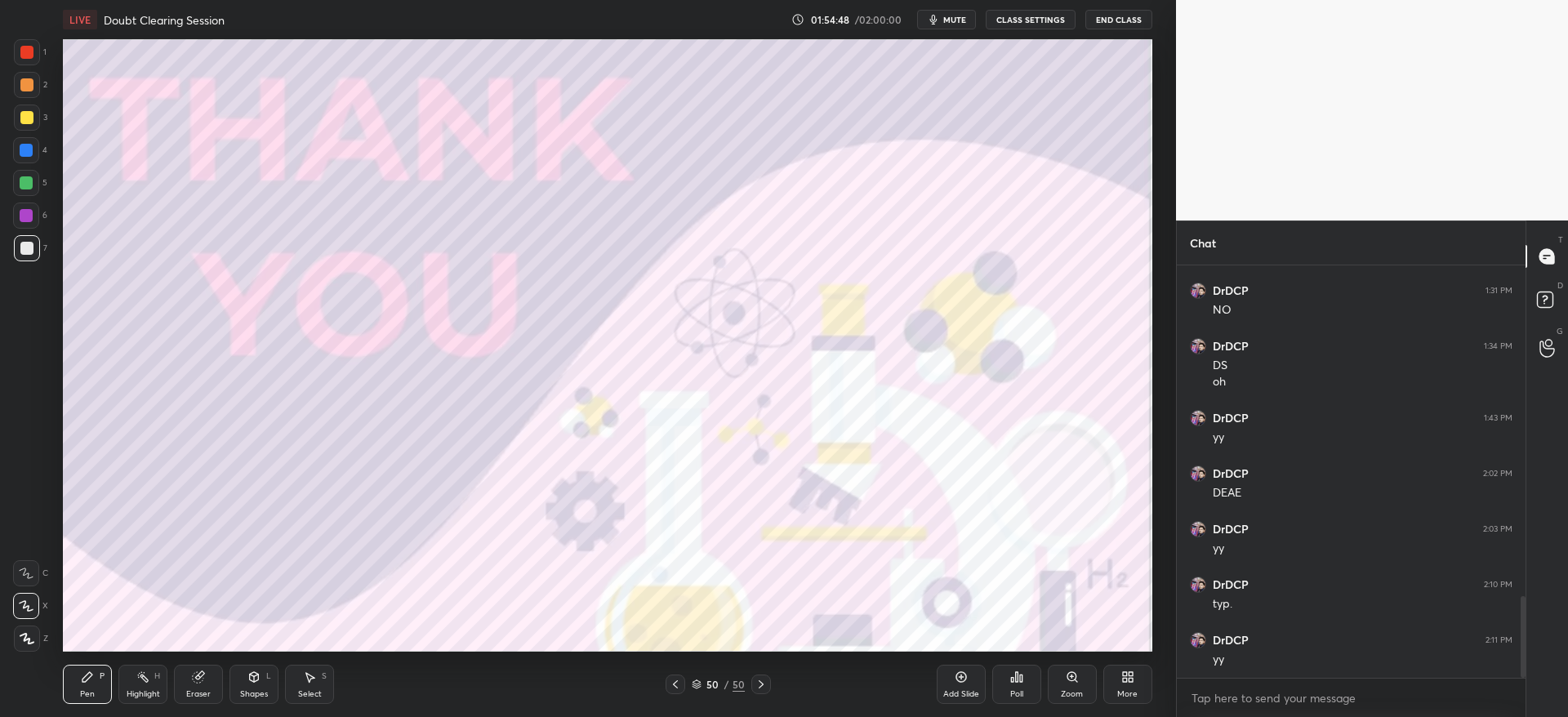
scroll to position [1721, 0]
click at [689, 678] on div "50 / 50" at bounding box center [718, 684] width 105 height 20
click at [680, 681] on icon at bounding box center [675, 683] width 13 height 13
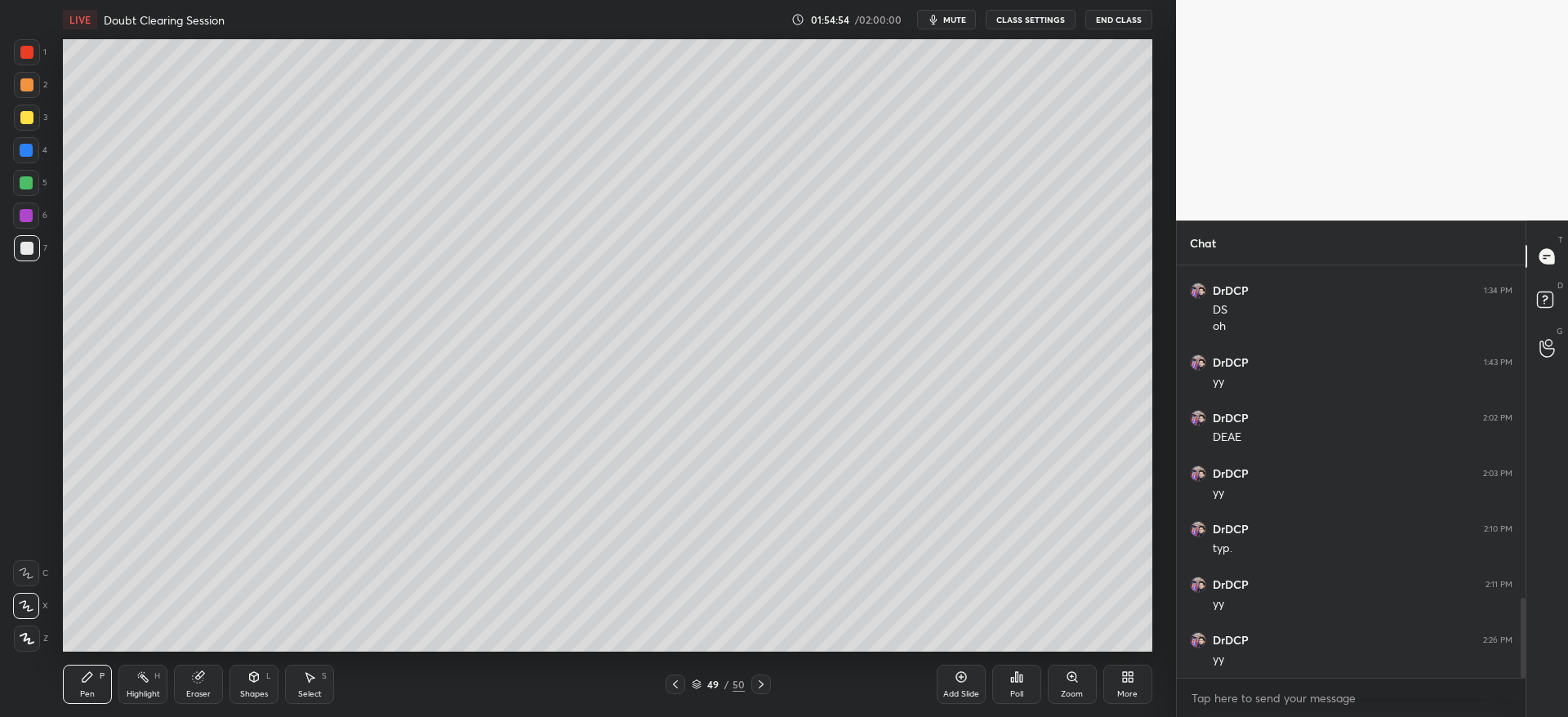
click at [951, 686] on div "Add Slide" at bounding box center [961, 684] width 49 height 39
click at [38, 112] on div at bounding box center [26, 117] width 26 height 26
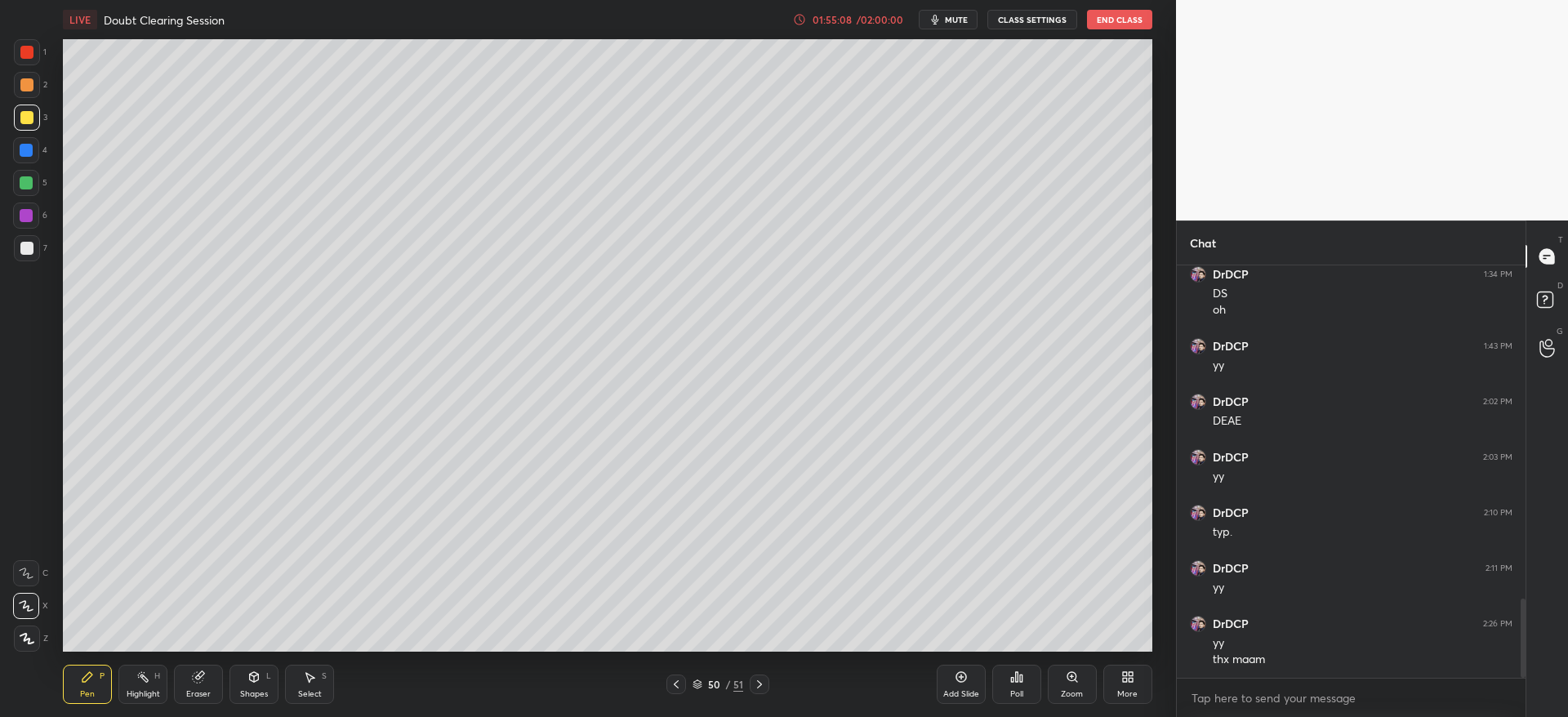
click at [854, 22] on div "01:55:08" at bounding box center [832, 20] width 46 height 10
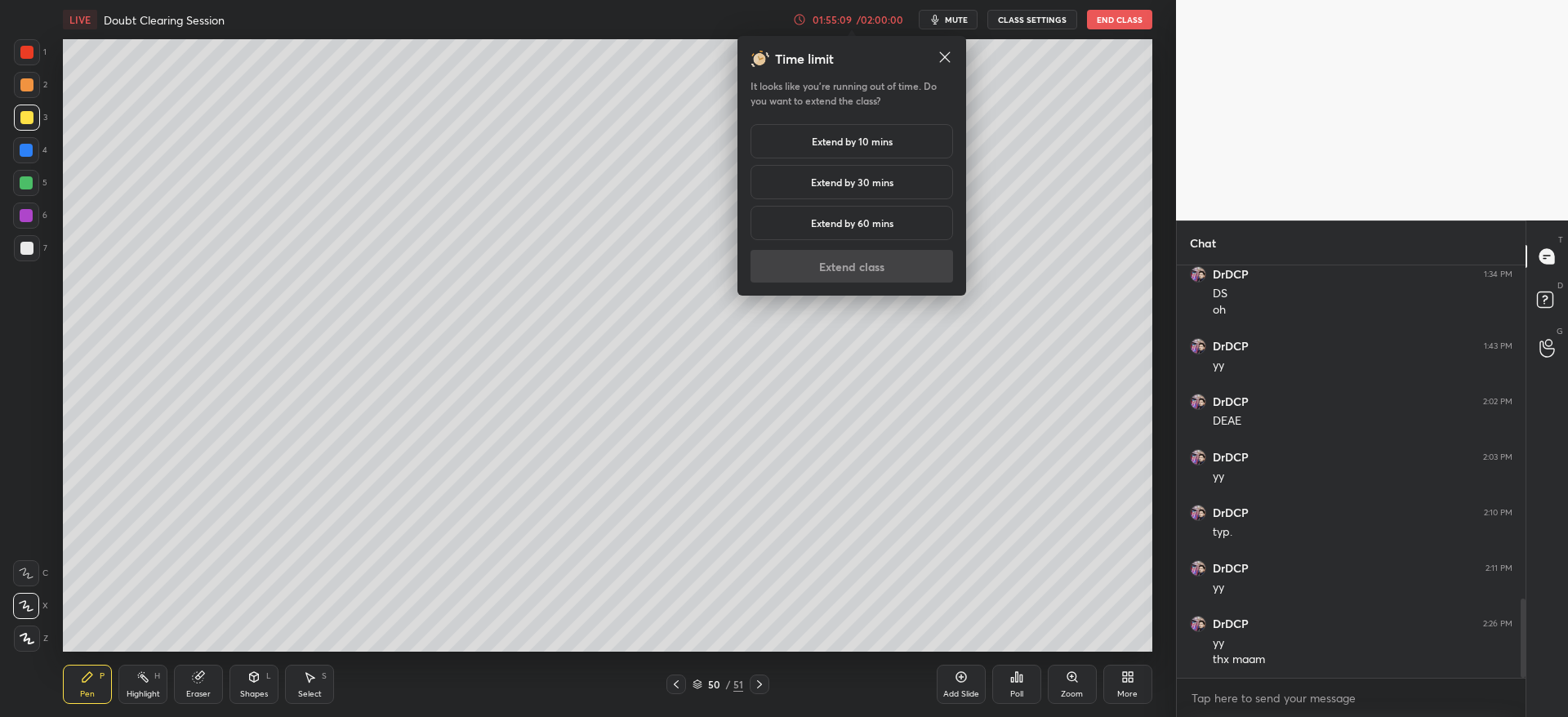
click at [841, 132] on div "Extend by 10 mins" at bounding box center [852, 141] width 202 height 34
click at [864, 270] on button "Extend class" at bounding box center [852, 266] width 202 height 32
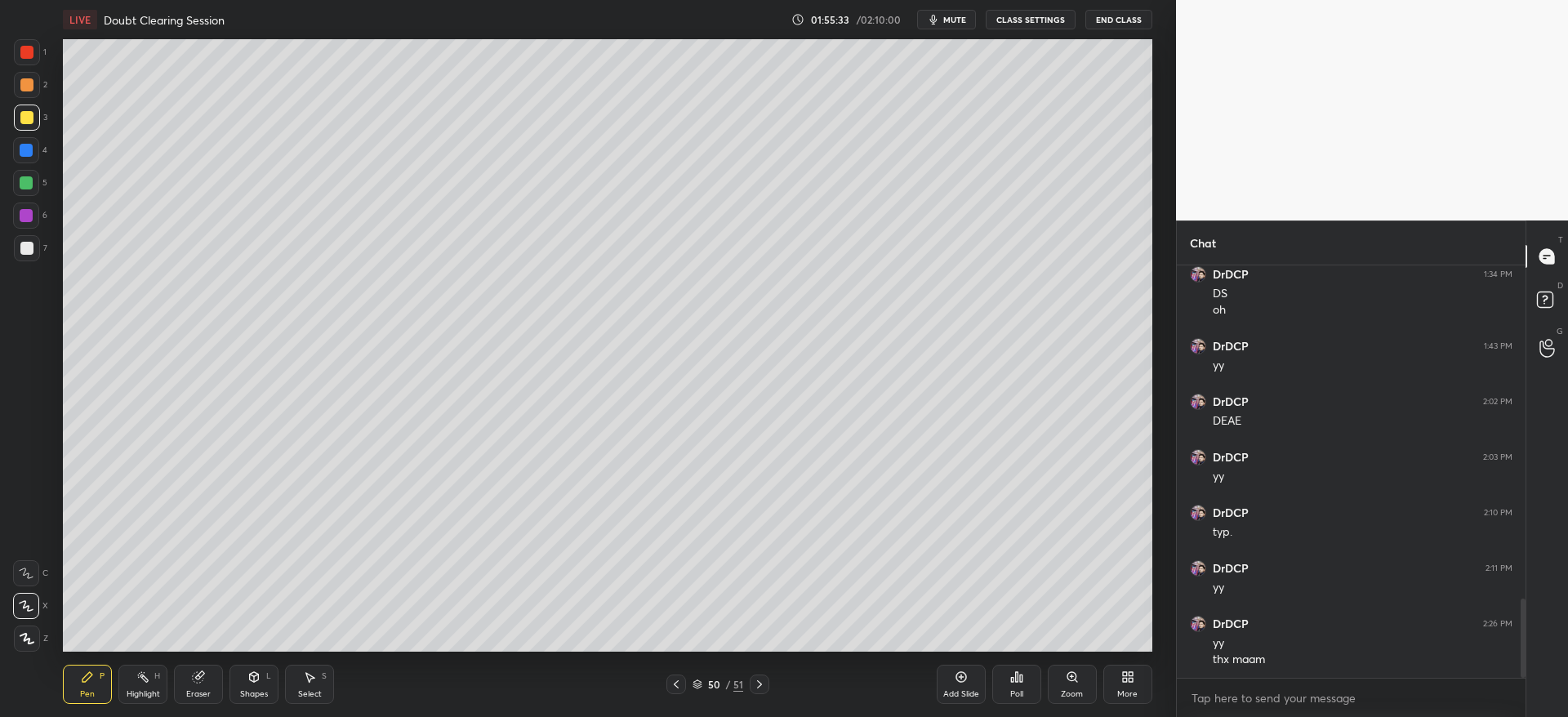
click at [31, 88] on div at bounding box center [26, 85] width 26 height 26
drag, startPoint x: 188, startPoint y: 694, endPoint x: 197, endPoint y: 670, distance: 25.6
click at [190, 692] on div "Eraser" at bounding box center [198, 694] width 25 height 8
click at [34, 635] on span "Erase all" at bounding box center [25, 638] width 25 height 11
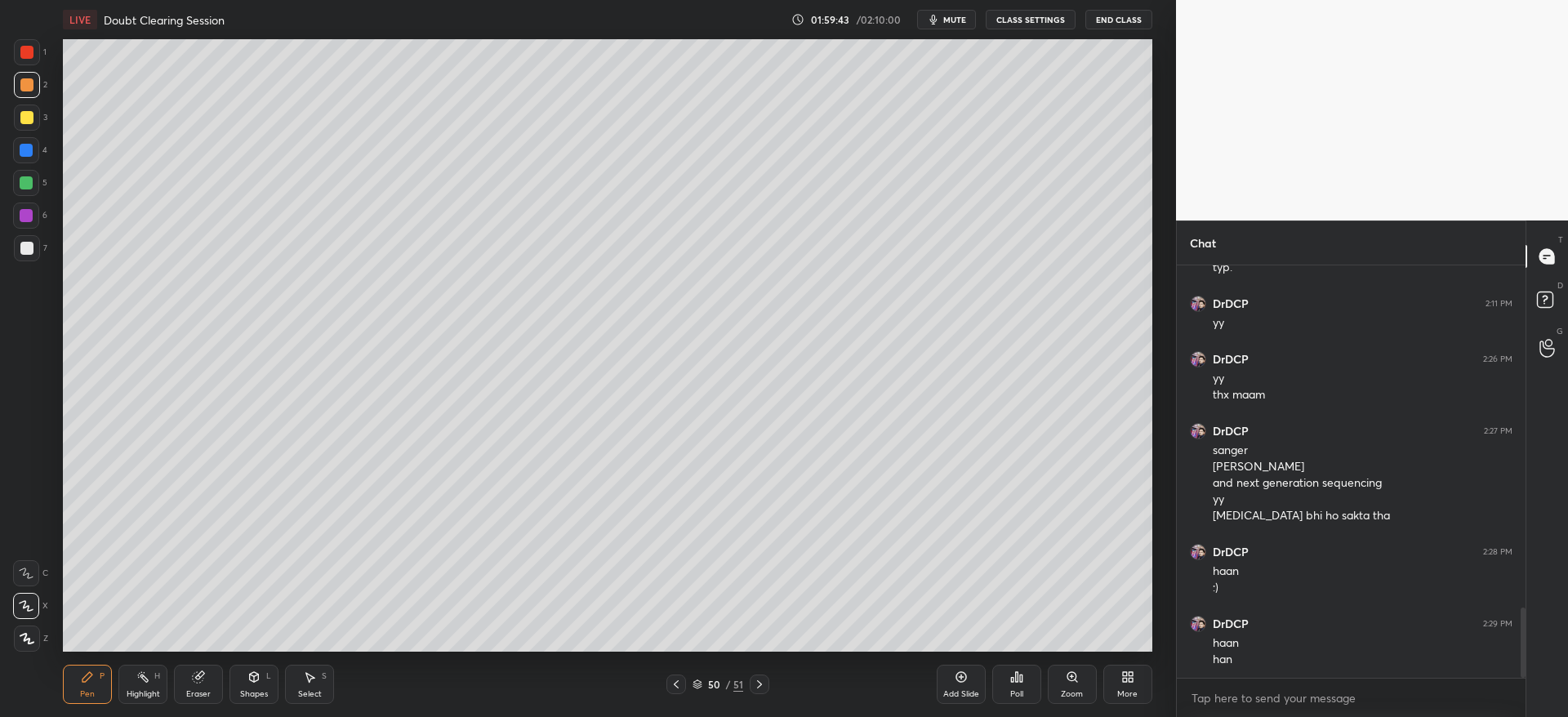
scroll to position [2058, 0]
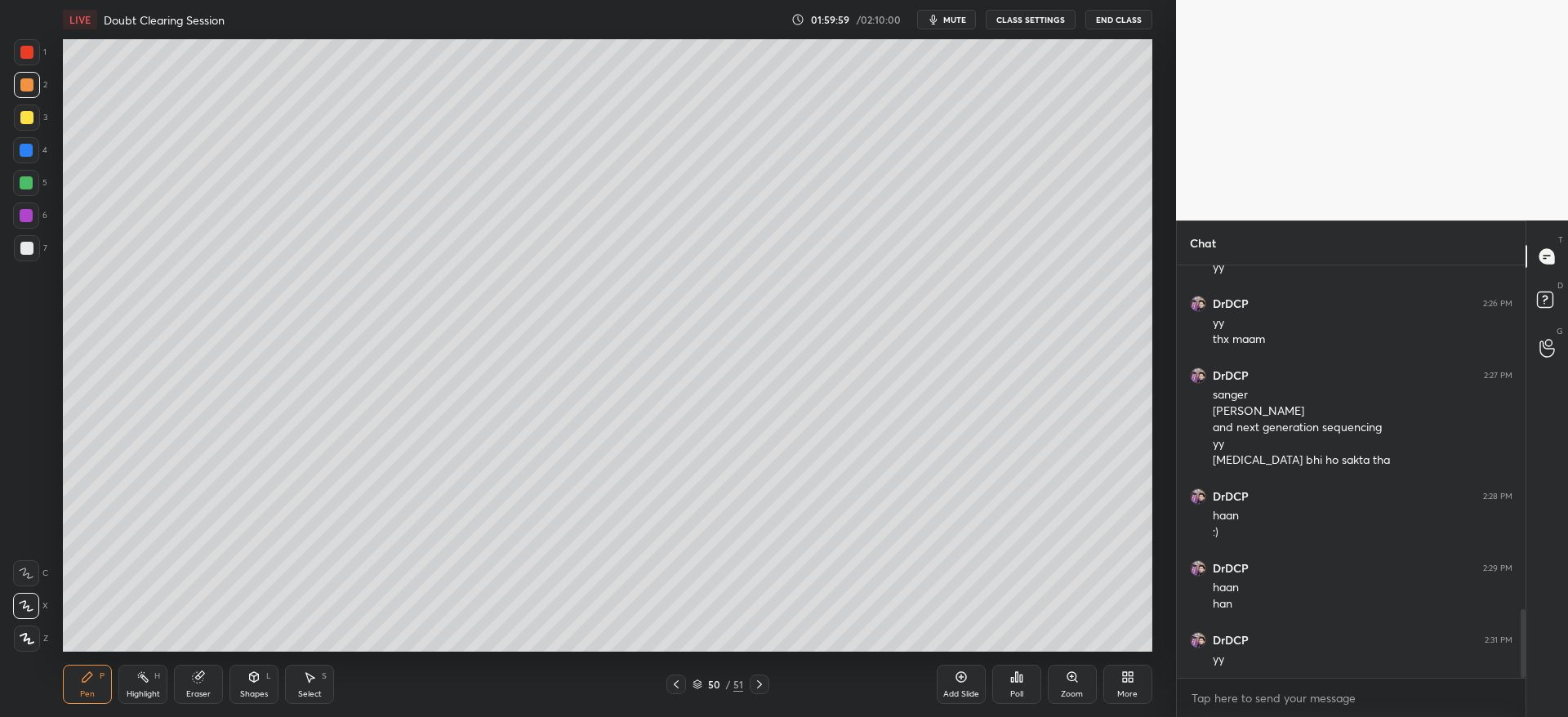
click at [761, 680] on icon at bounding box center [759, 683] width 13 height 13
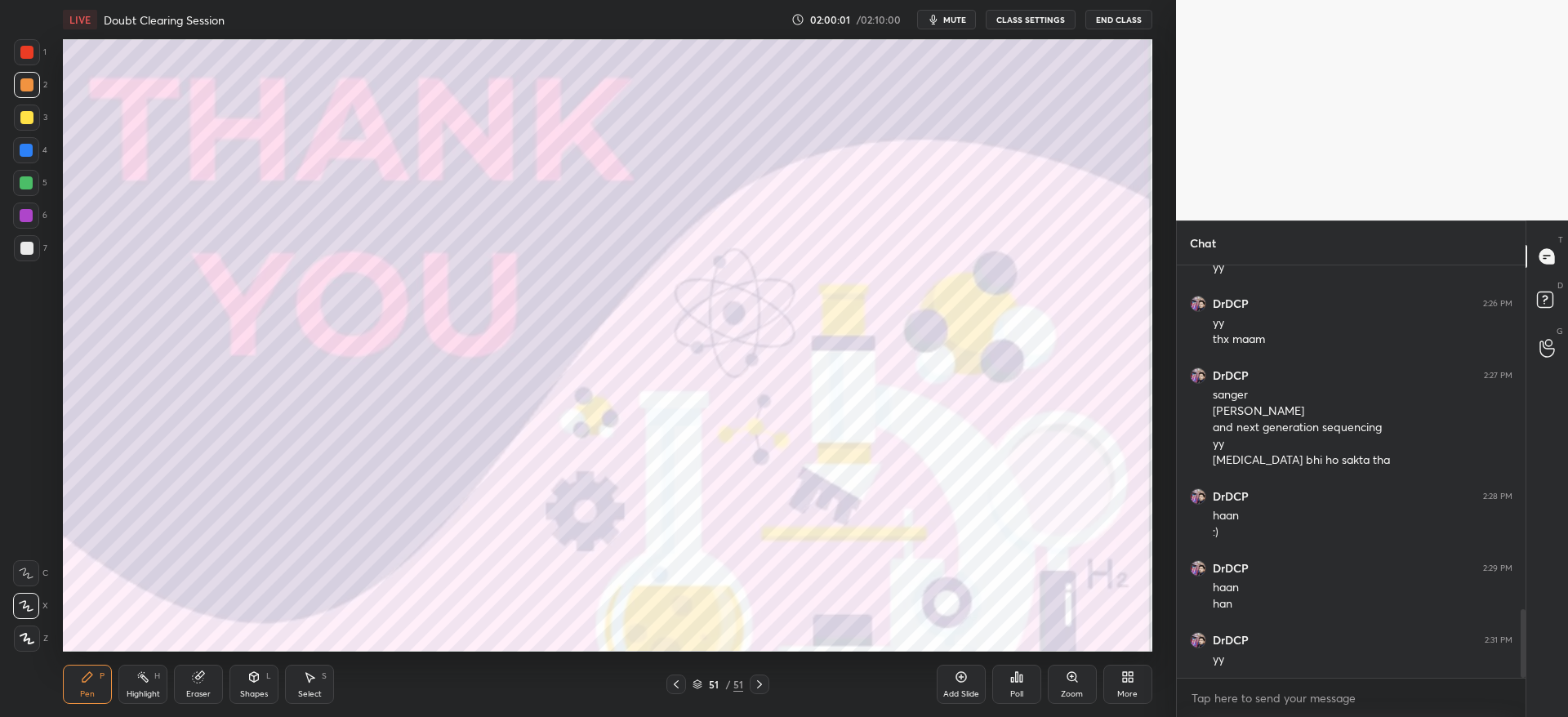
click at [25, 121] on div at bounding box center [26, 117] width 13 height 13
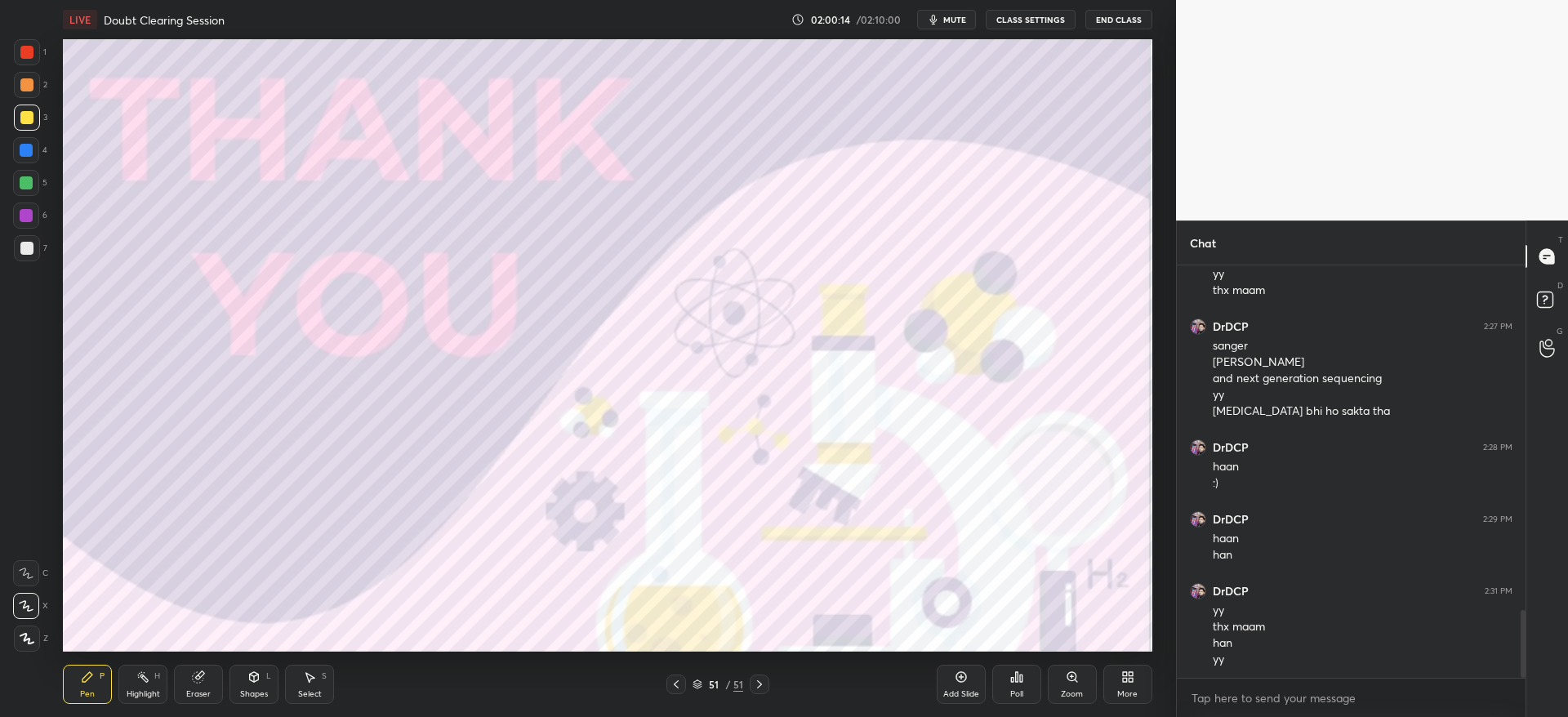
scroll to position [374, 344]
click at [1125, 22] on button "End Class" at bounding box center [1118, 20] width 67 height 20
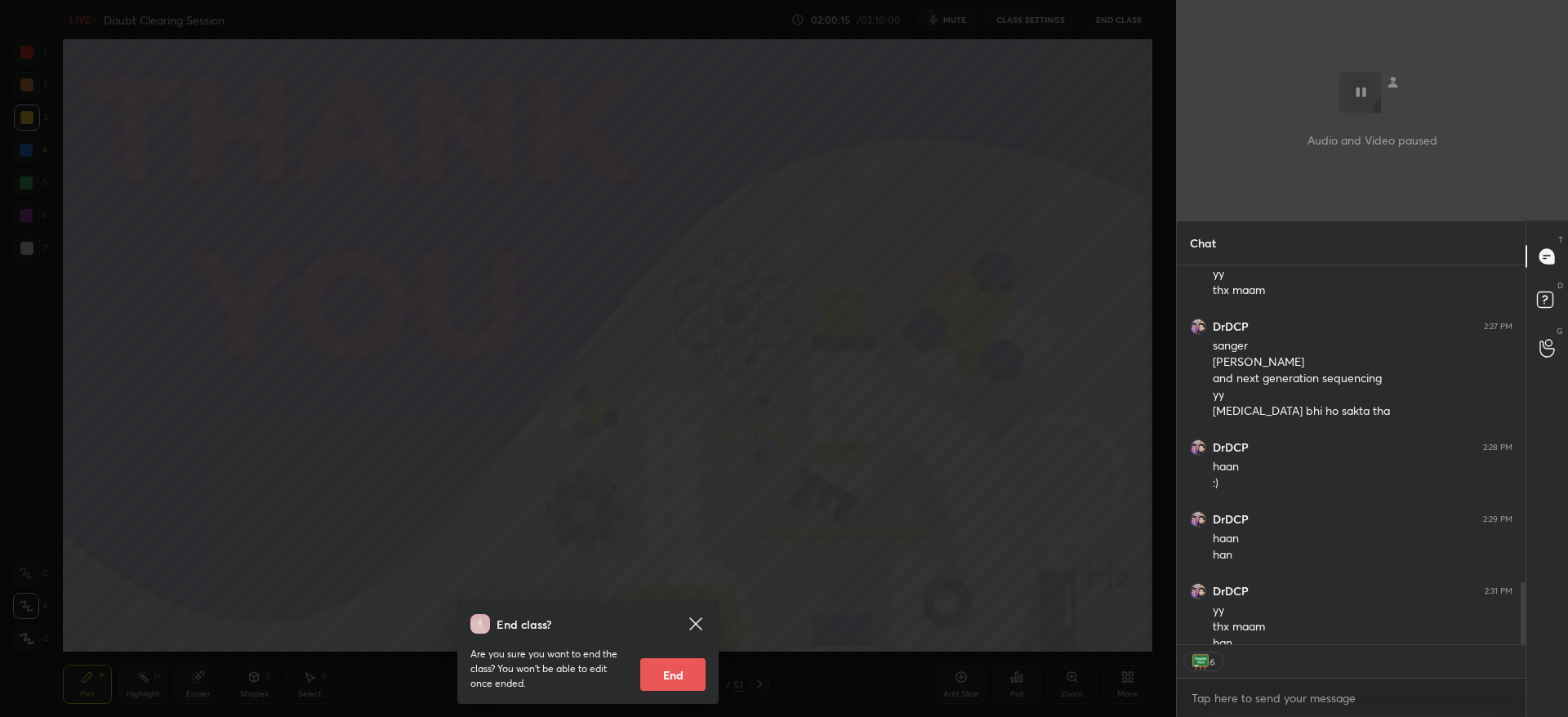
click at [669, 668] on button "End" at bounding box center [672, 674] width 65 height 32
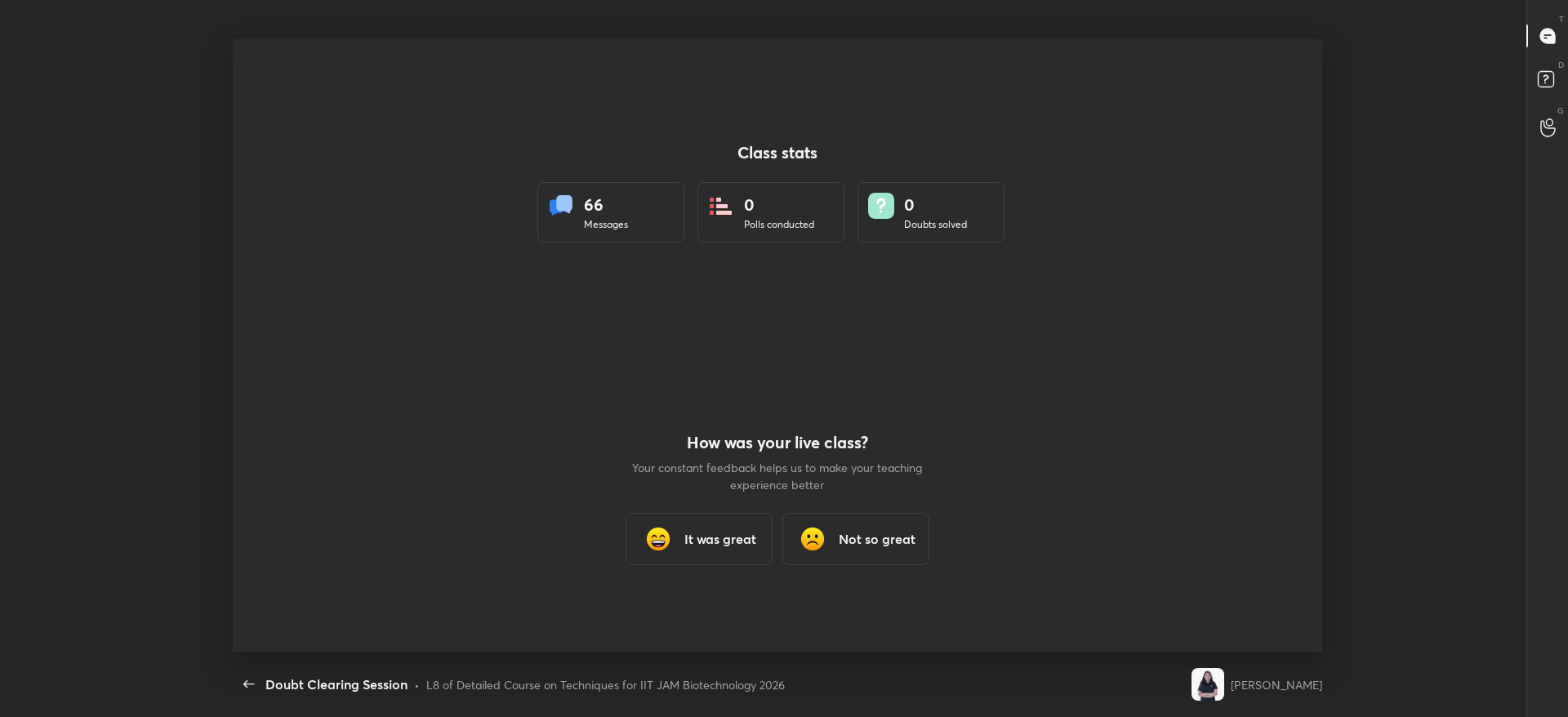
scroll to position [0, 0]
type textarea "x"
